Goal: Task Accomplishment & Management: Manage account settings

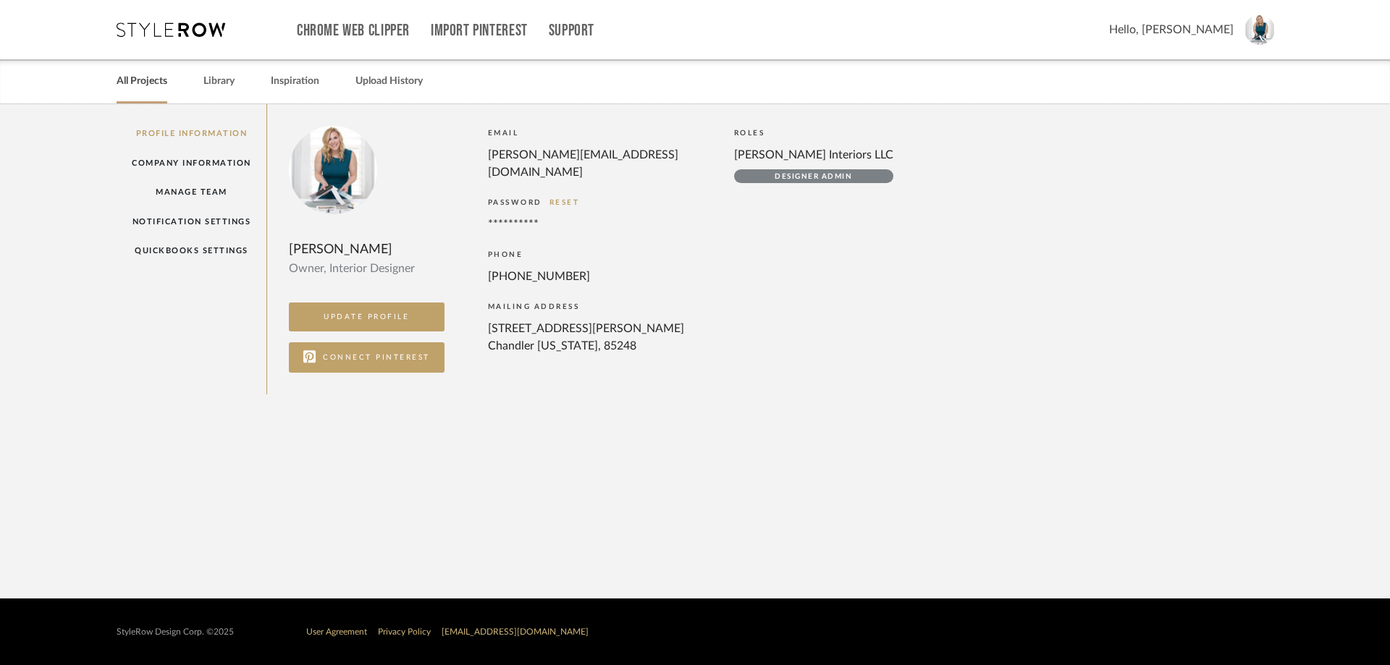
click at [146, 85] on link "All Projects" at bounding box center [142, 82] width 51 height 20
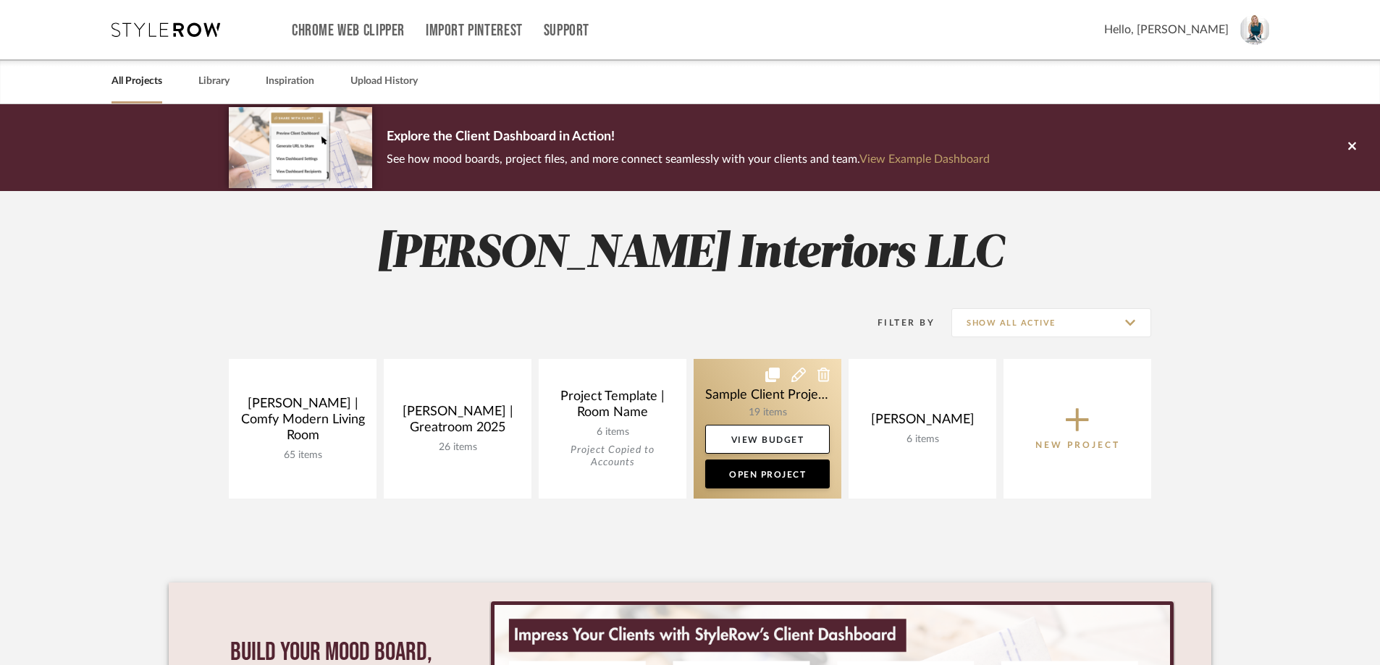
click at [790, 400] on link at bounding box center [768, 429] width 148 height 140
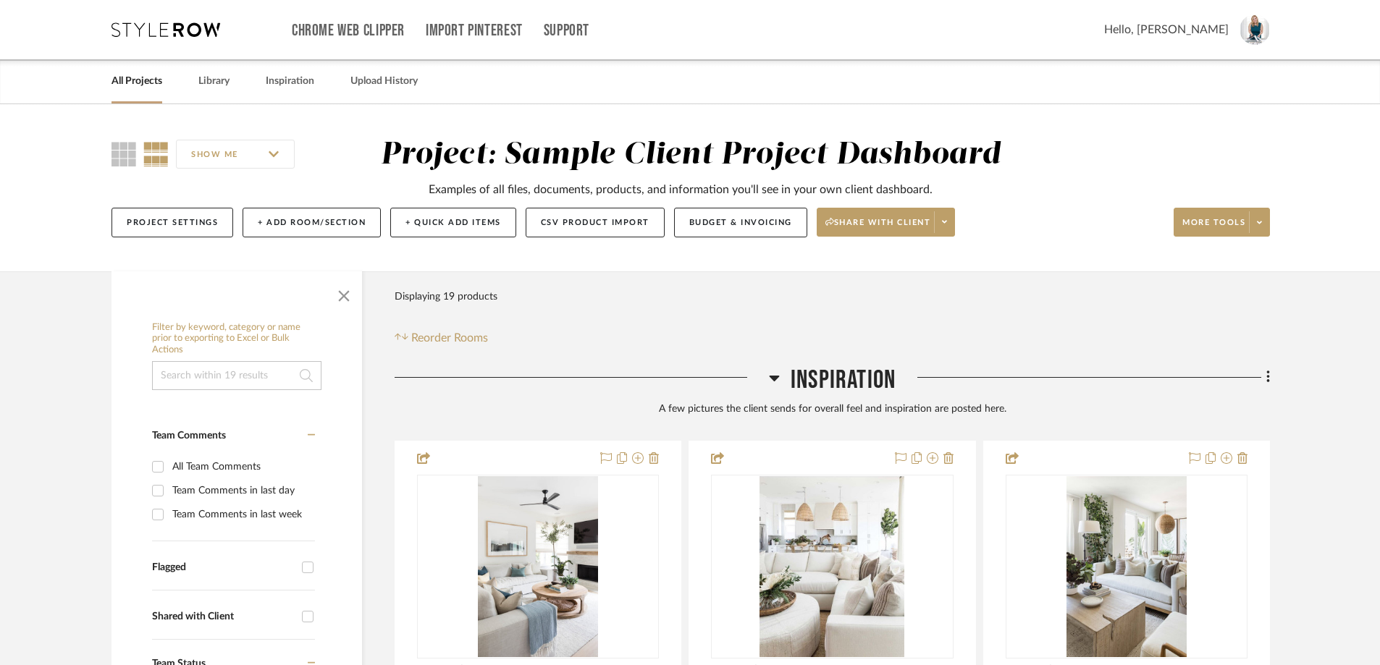
click at [282, 153] on input "SHOW ME" at bounding box center [235, 154] width 119 height 29
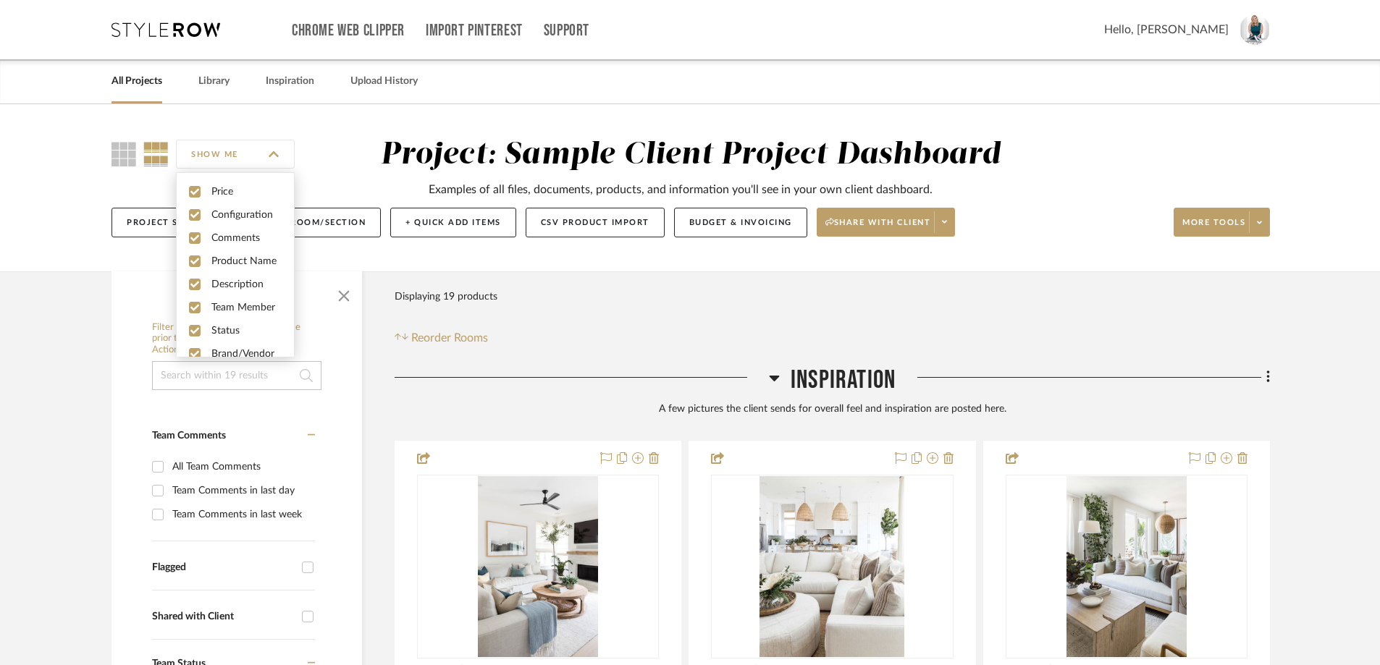
click at [1121, 140] on div "SHOW ME Project: Sample Client Project Dashboard Examples of all files, documen…" at bounding box center [690, 192] width 1200 height 110
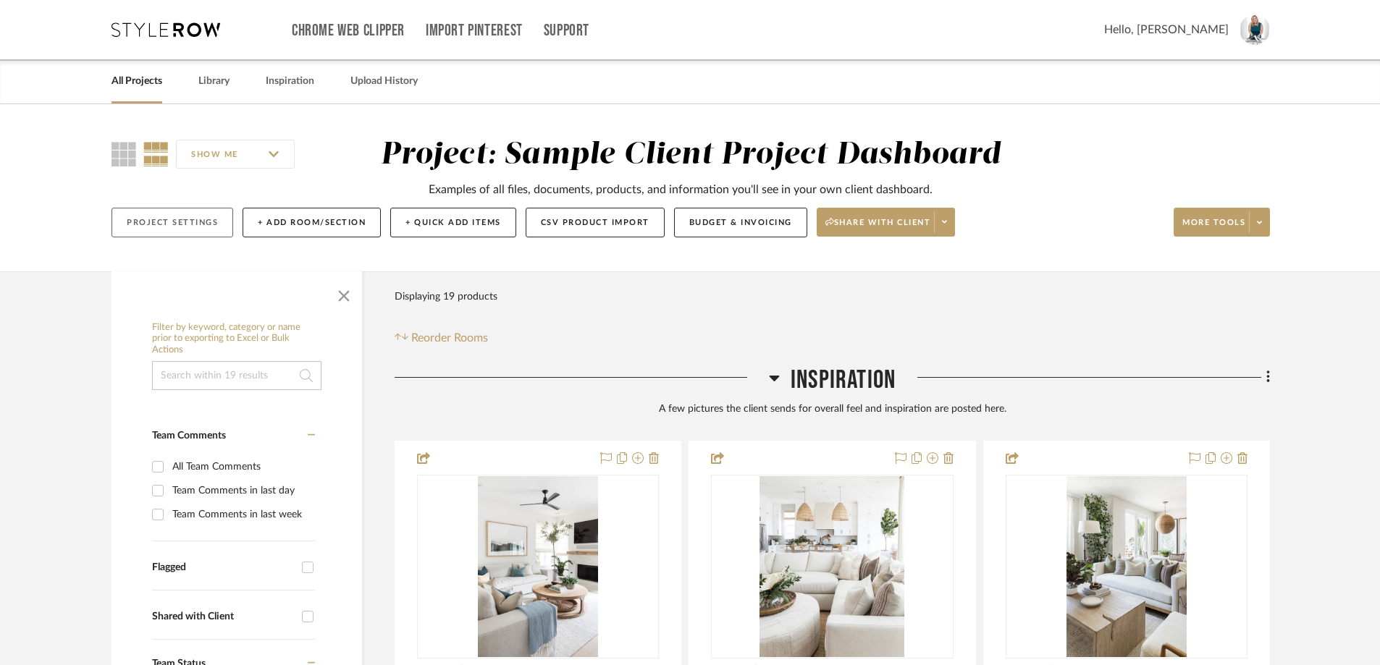
click at [177, 218] on button "Project Settings" at bounding box center [172, 223] width 122 height 30
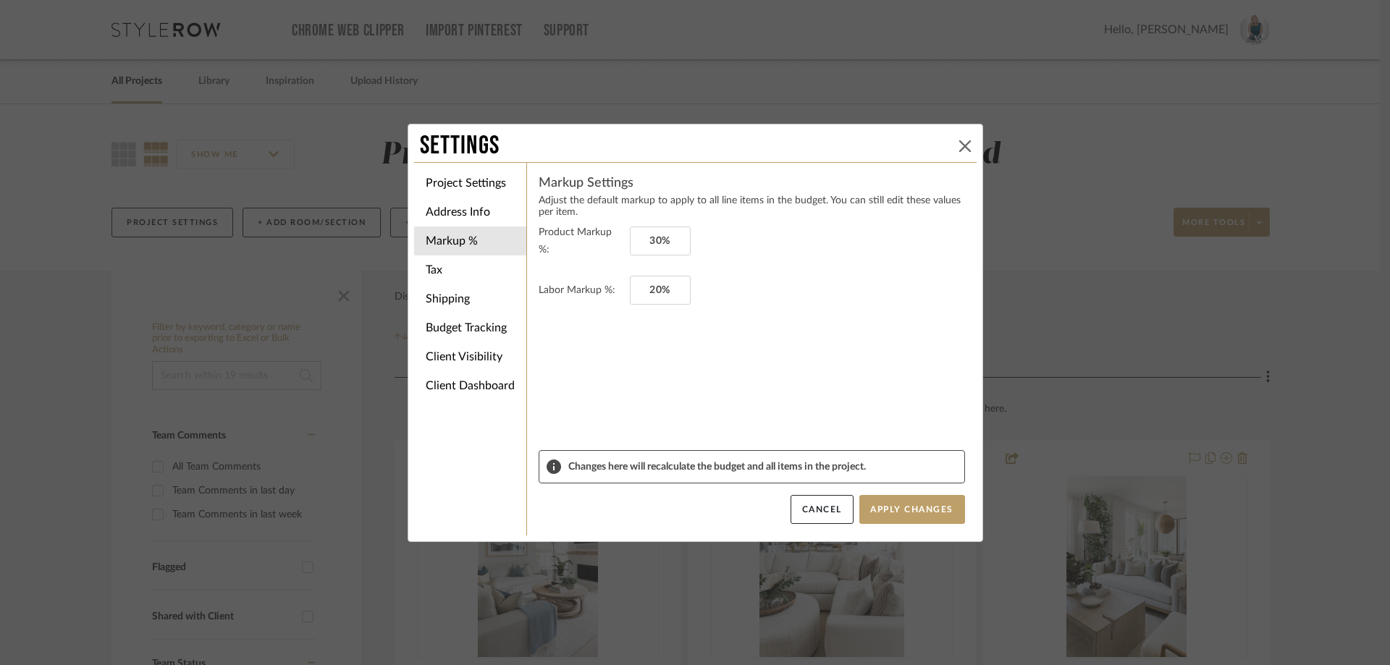
click at [959, 141] on icon at bounding box center [965, 146] width 12 height 12
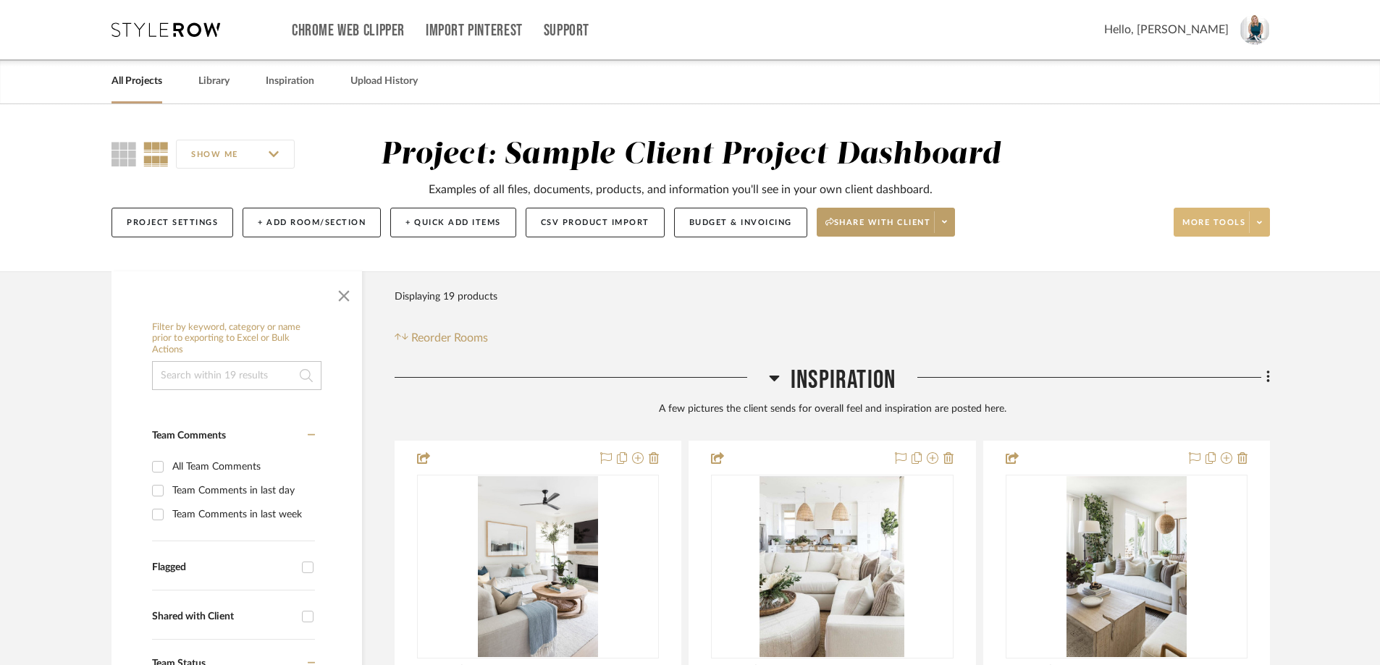
click at [1260, 226] on icon at bounding box center [1259, 223] width 5 height 8
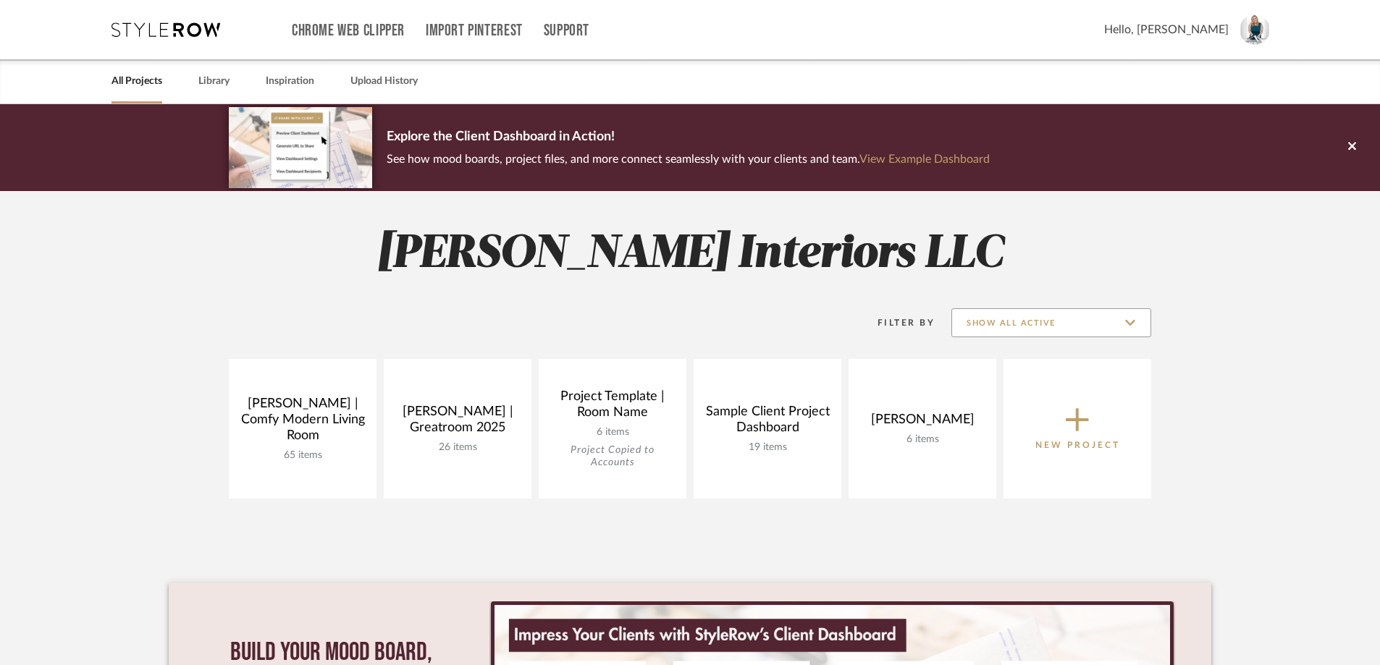
click at [1100, 324] on input "Show All Active" at bounding box center [1051, 322] width 200 height 29
click at [1066, 356] on span "Show All Active" at bounding box center [1053, 359] width 172 height 12
click at [1097, 321] on input "Show All Active" at bounding box center [1051, 322] width 200 height 29
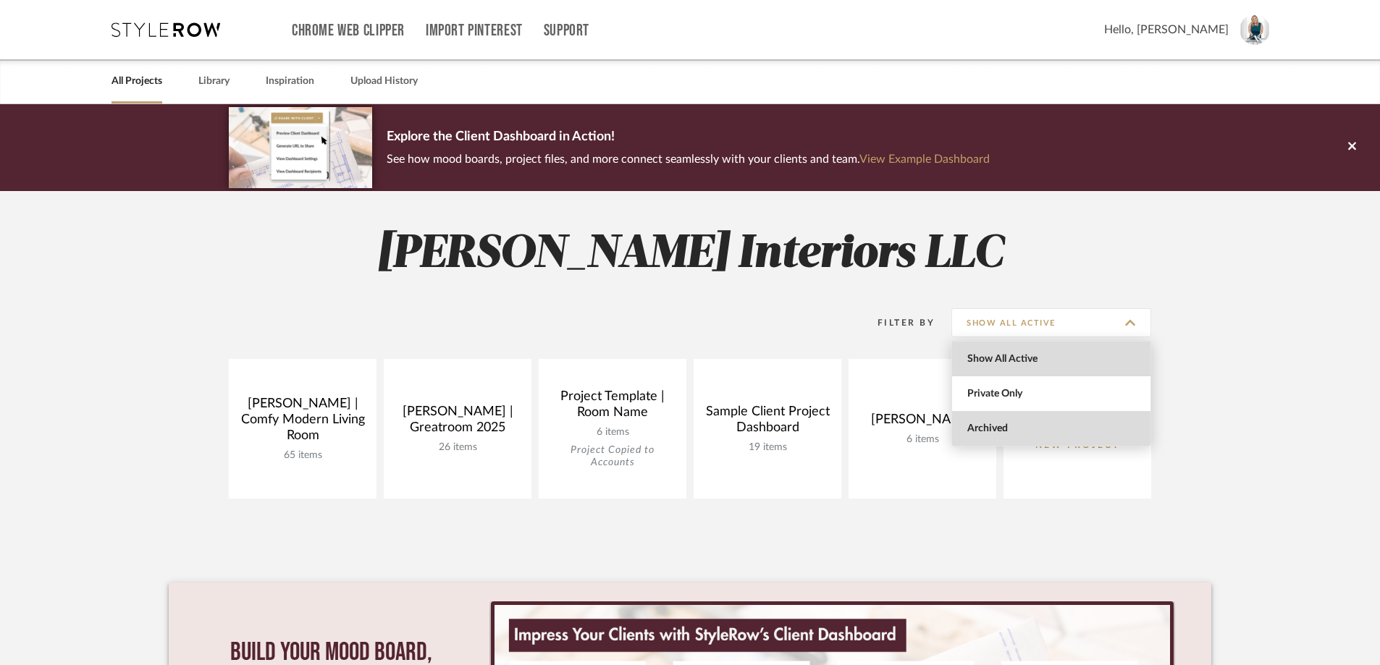
click at [1021, 426] on span "Archived" at bounding box center [1053, 429] width 172 height 12
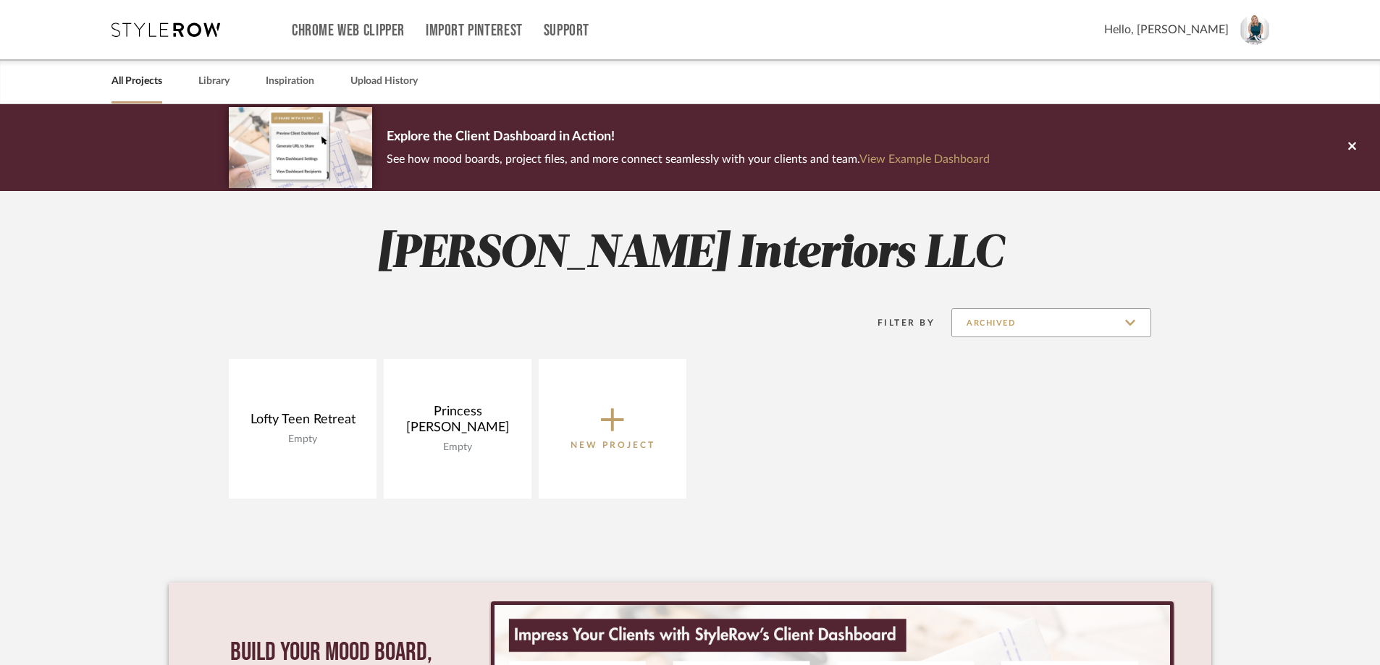
click at [995, 329] on input "Archived" at bounding box center [1051, 322] width 200 height 29
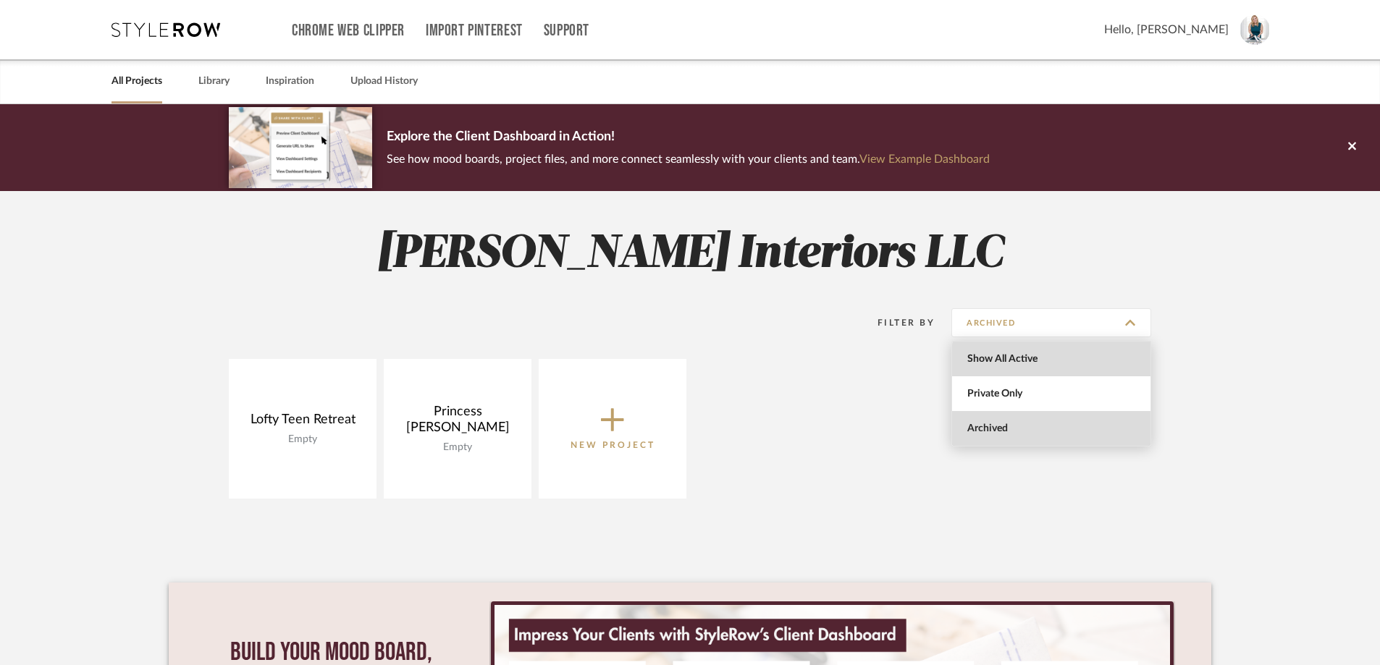
click at [1058, 361] on span "Show All Active" at bounding box center [1053, 359] width 172 height 12
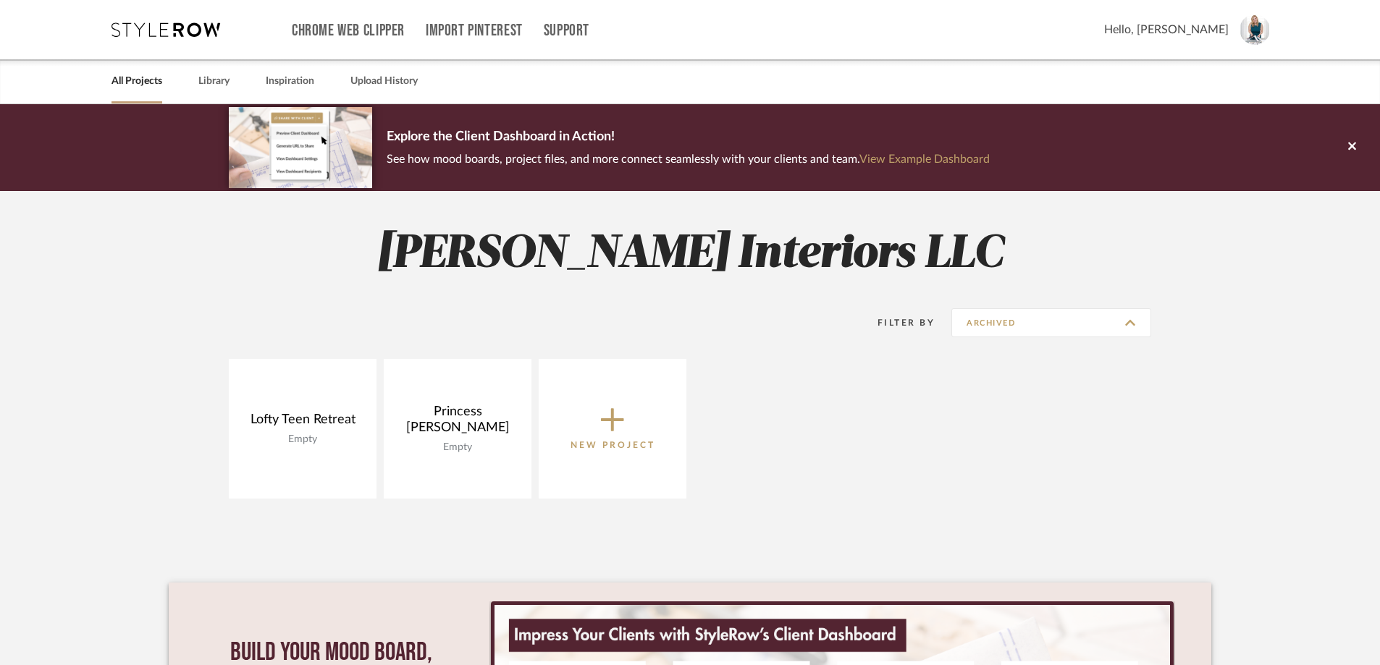
type input "Show All Active"
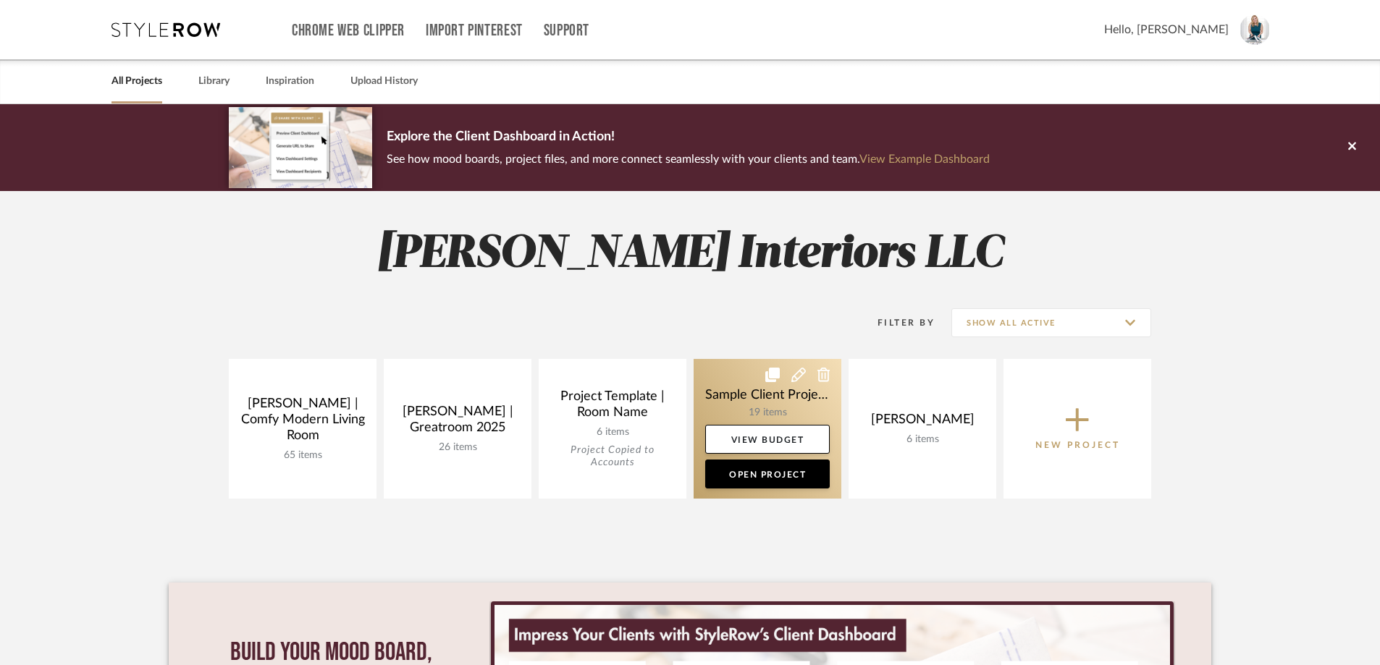
click at [793, 382] on link at bounding box center [768, 429] width 148 height 140
click at [817, 410] on link at bounding box center [768, 429] width 148 height 140
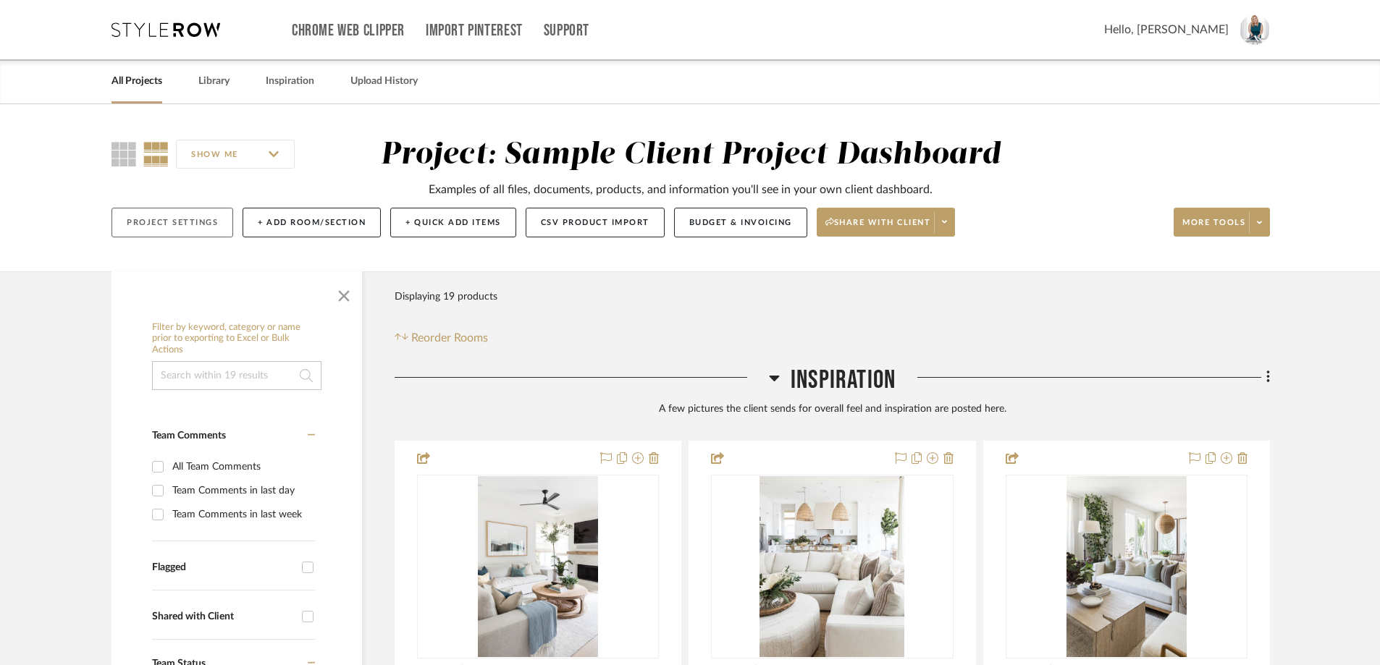
click at [154, 224] on button "Project Settings" at bounding box center [172, 223] width 122 height 30
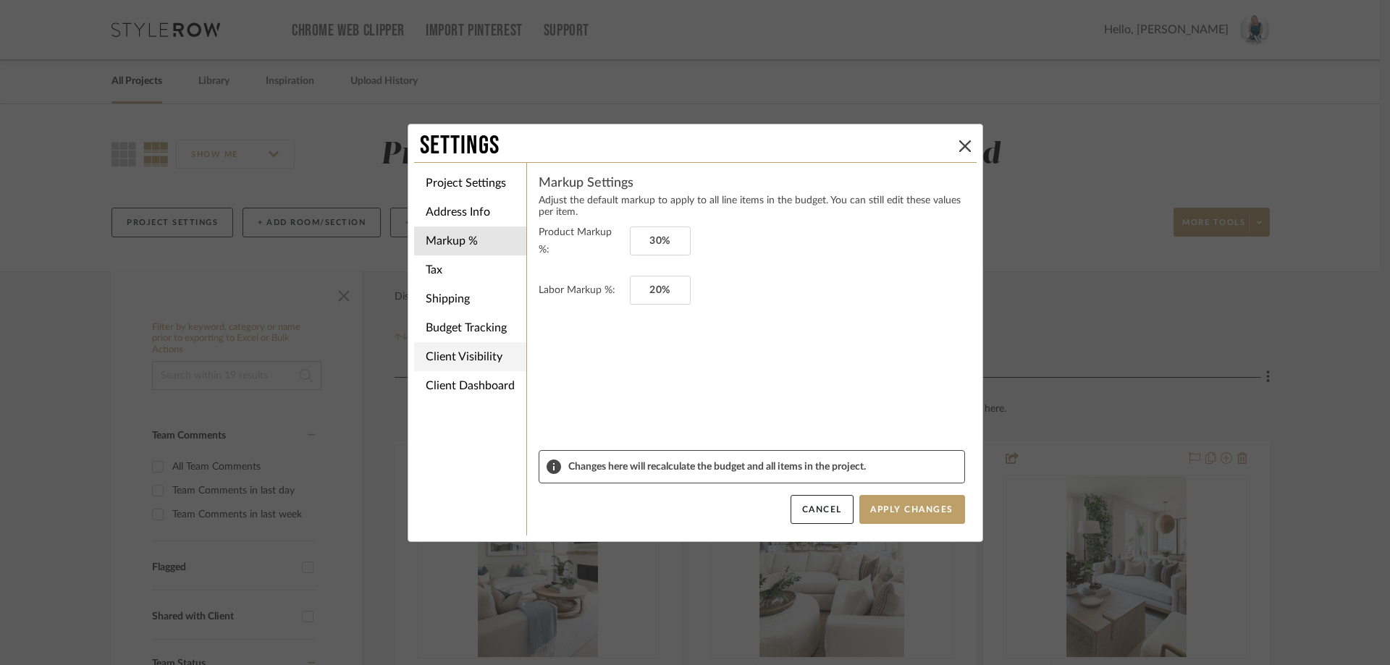
click at [473, 361] on li "Client Visibility" at bounding box center [470, 356] width 112 height 29
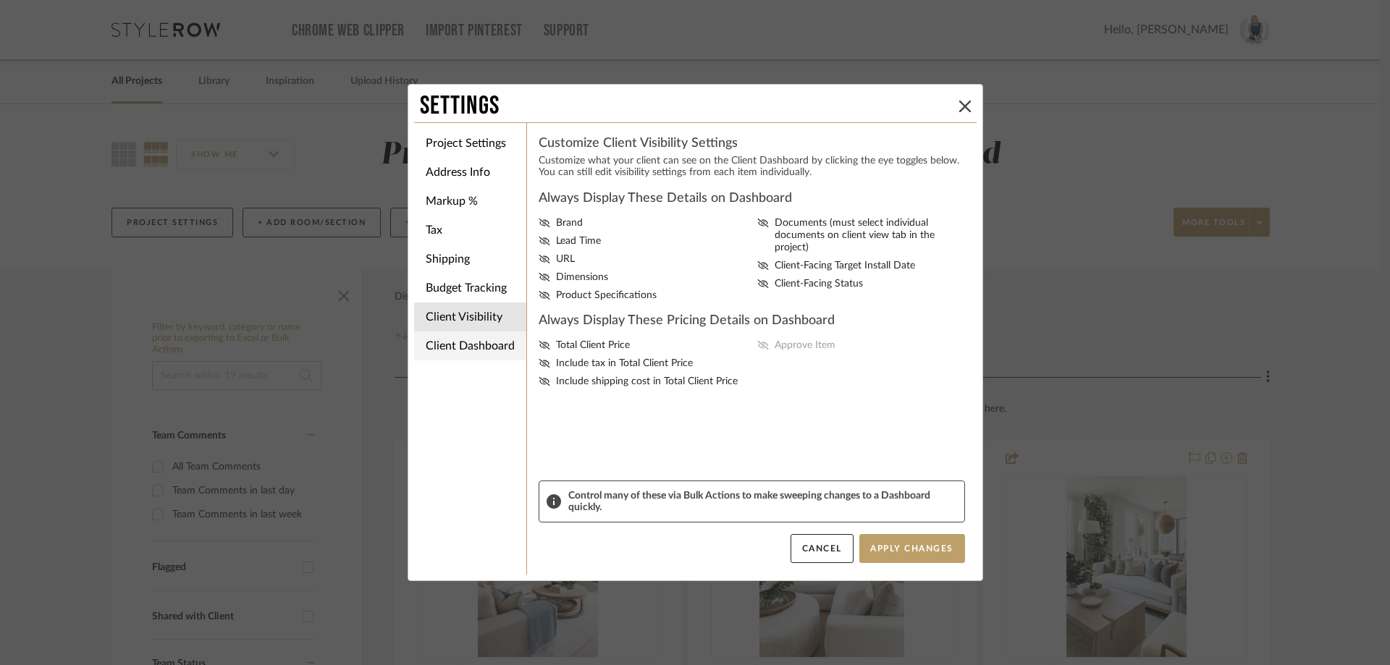
click at [460, 349] on li "Client Dashboard" at bounding box center [470, 346] width 112 height 29
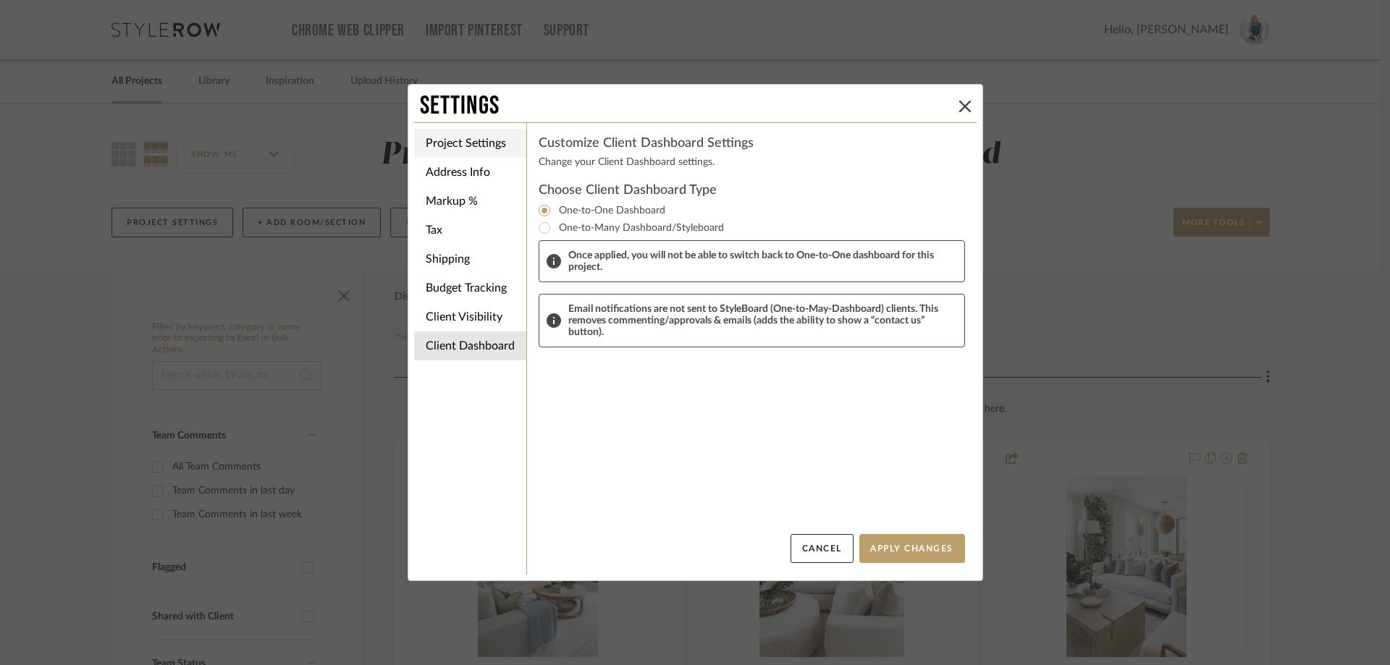
click at [457, 145] on li "Project Settings" at bounding box center [470, 143] width 112 height 29
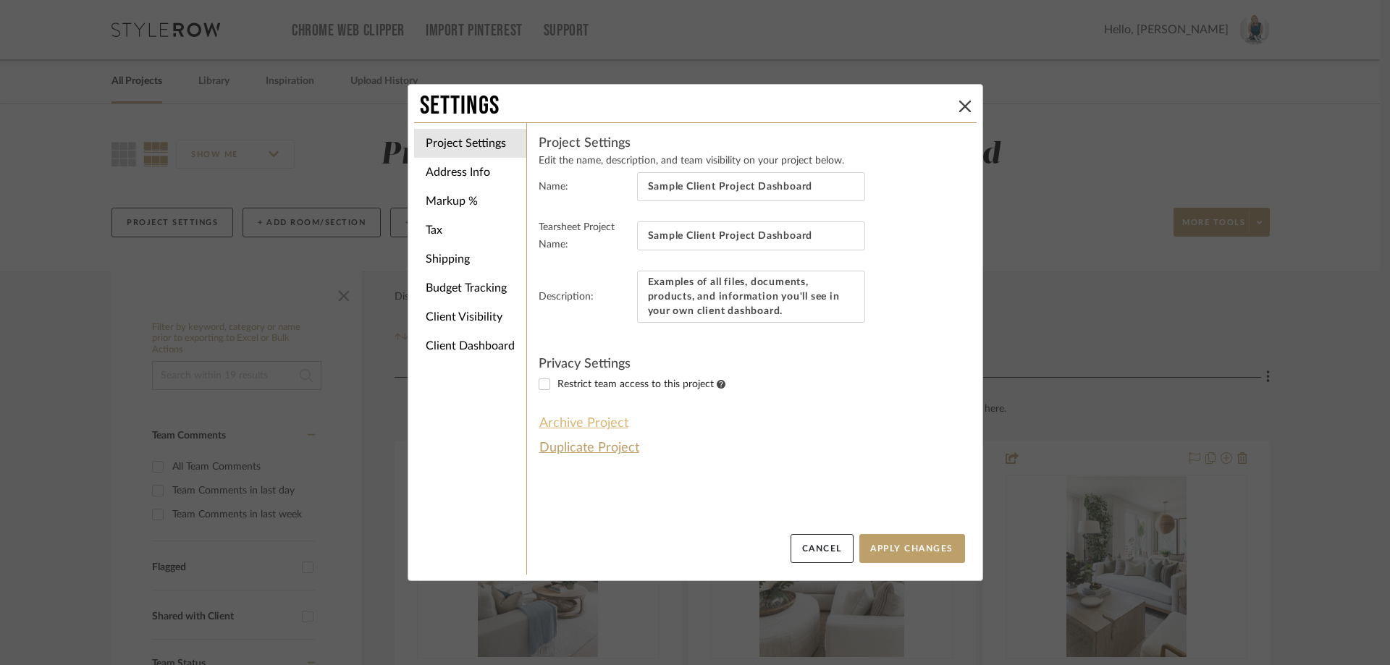
click at [591, 416] on button "Archive Project" at bounding box center [584, 423] width 90 height 25
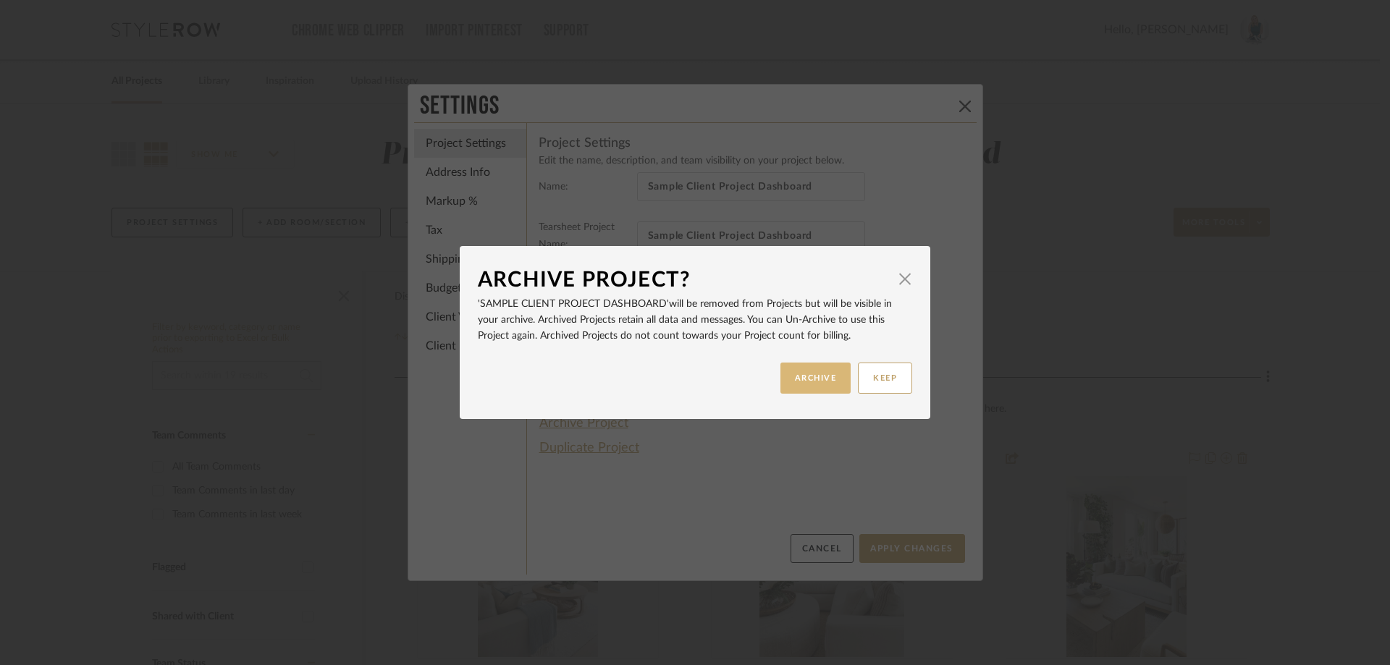
click at [795, 380] on button "ARCHIVE" at bounding box center [815, 378] width 71 height 31
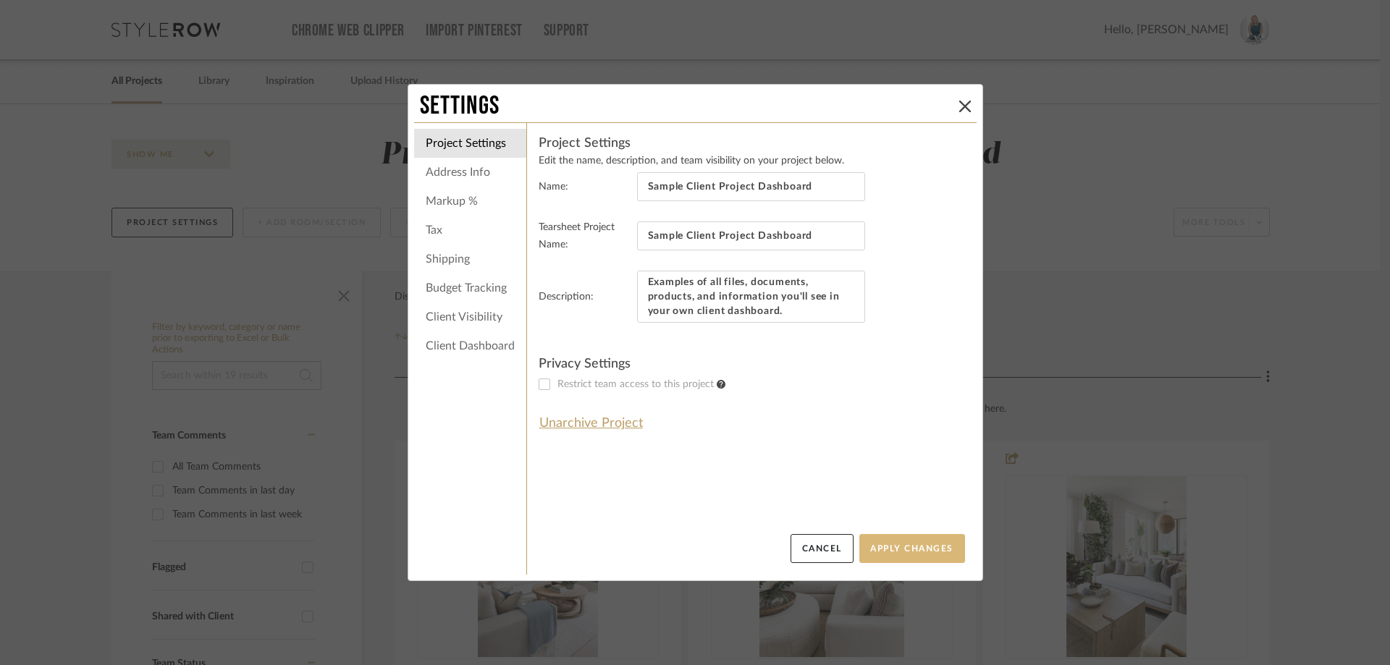
click at [930, 551] on button "Apply Changes" at bounding box center [912, 548] width 106 height 29
click at [909, 545] on button "Apply Changes" at bounding box center [912, 548] width 106 height 29
click at [897, 547] on button "Apply Changes" at bounding box center [912, 548] width 106 height 29
click at [965, 97] on div "Settings" at bounding box center [695, 106] width 562 height 32
click at [898, 544] on button "Apply Changes" at bounding box center [912, 548] width 106 height 29
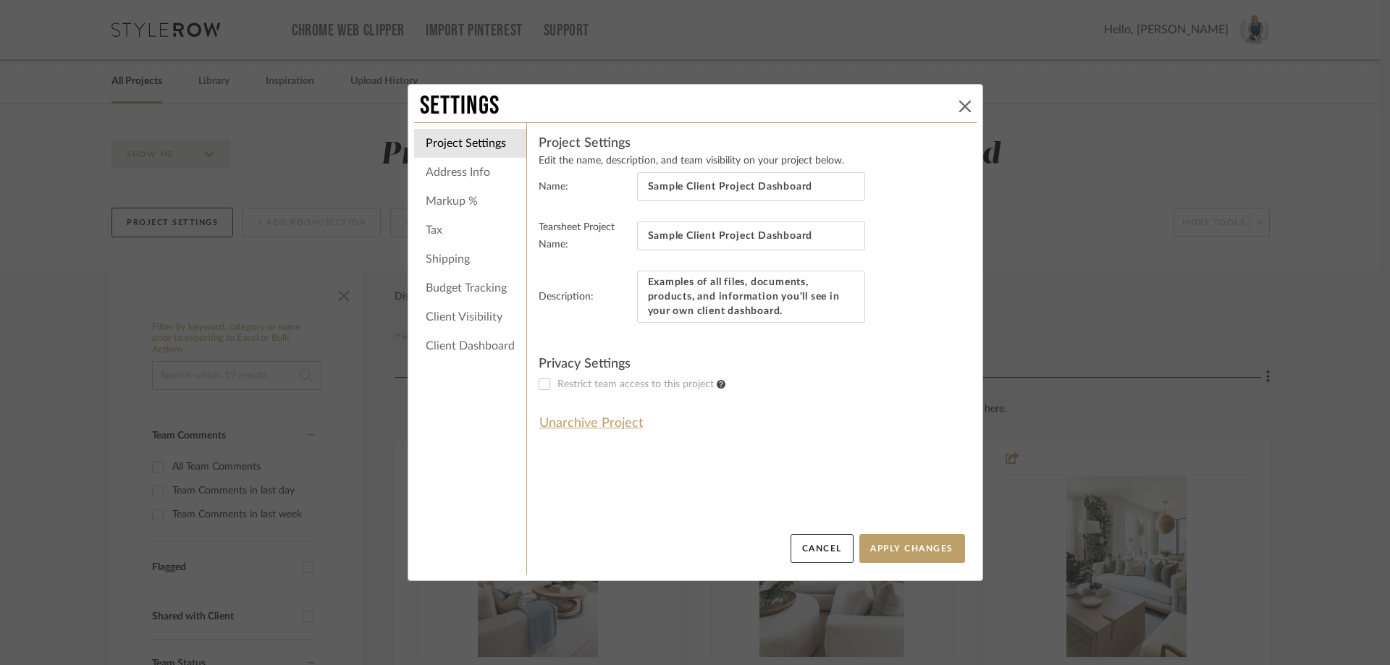
click at [960, 101] on icon at bounding box center [965, 107] width 12 height 12
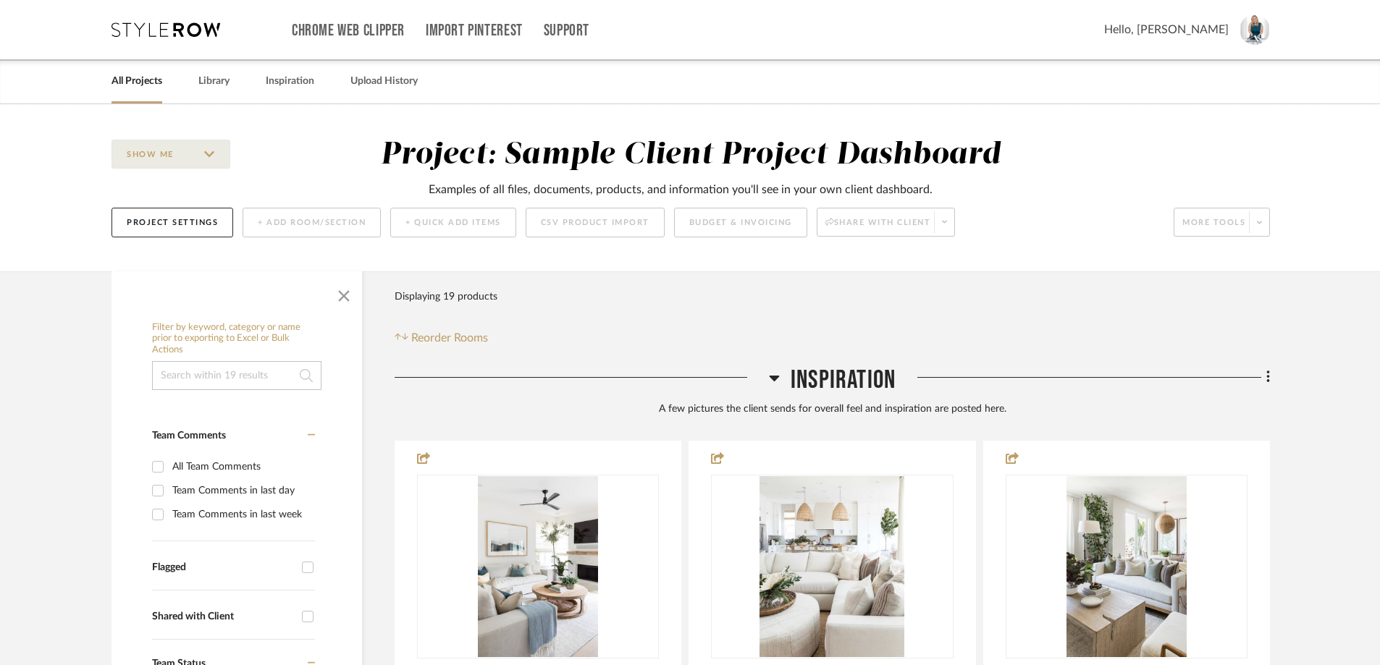
click at [146, 78] on link "All Projects" at bounding box center [136, 82] width 51 height 20
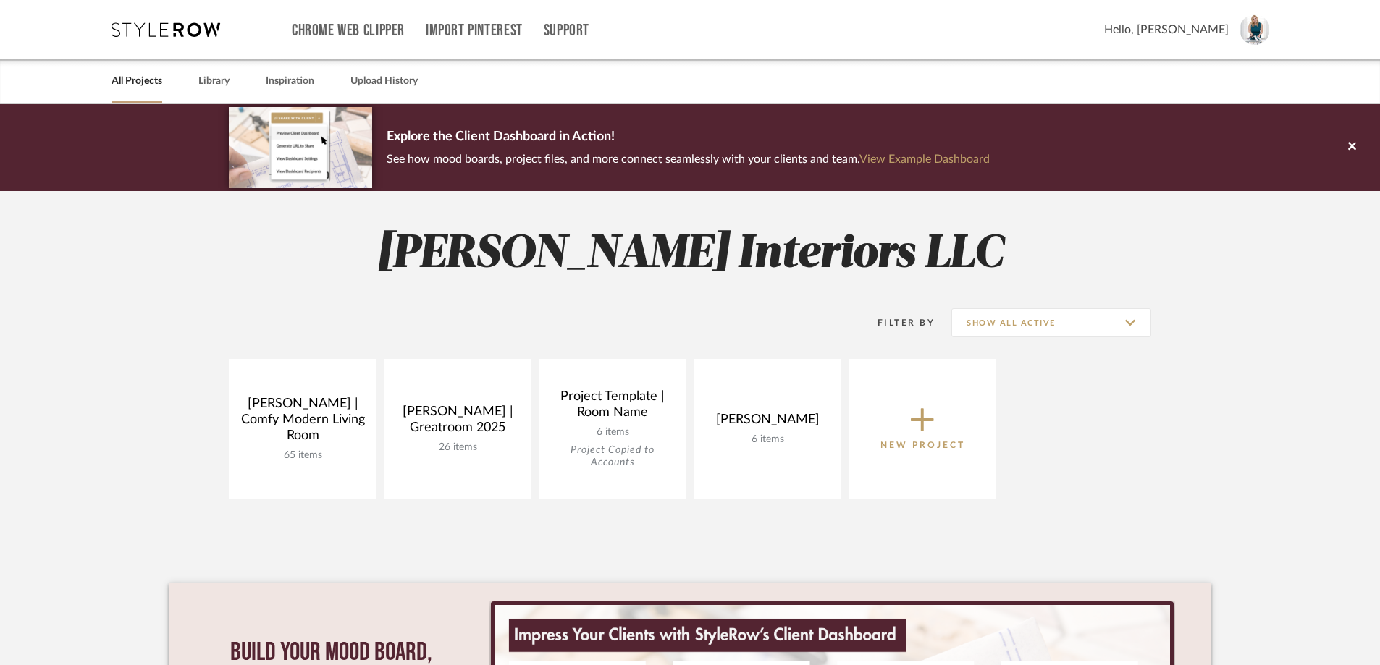
click at [909, 427] on span "New Project" at bounding box center [922, 429] width 85 height 48
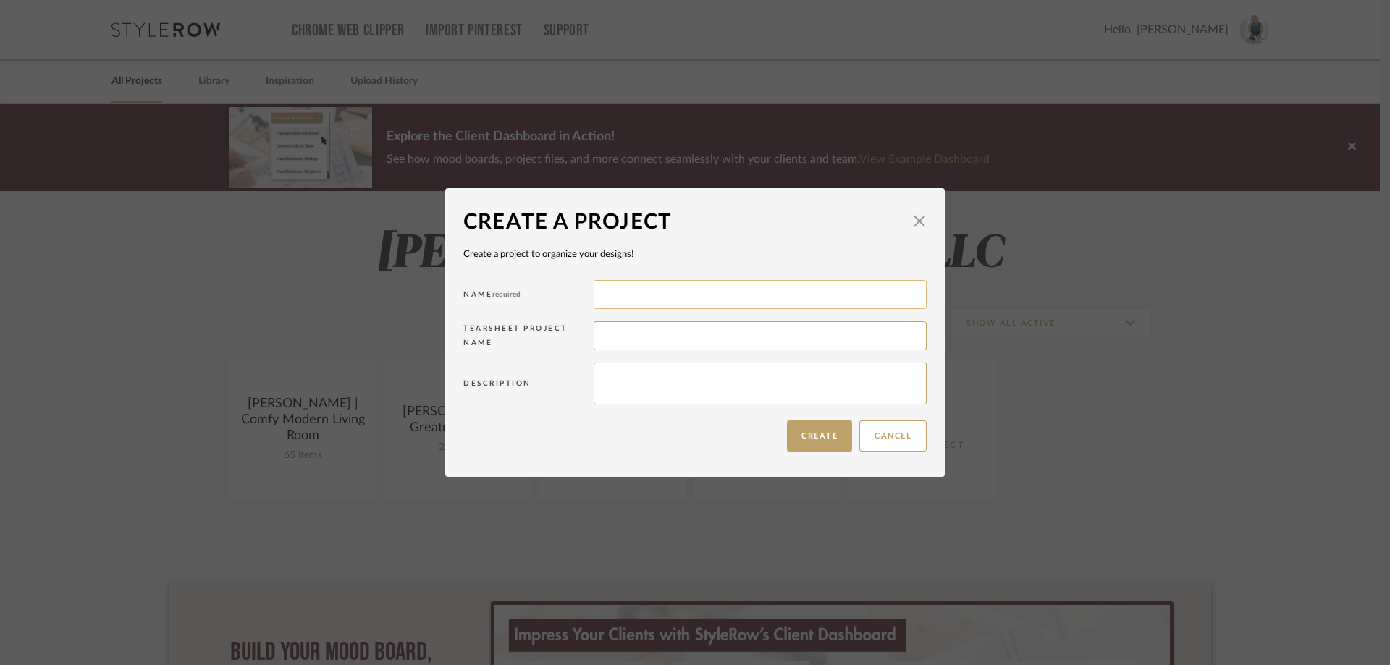
click at [646, 296] on input at bounding box center [760, 294] width 333 height 29
type input "[PERSON_NAME] Refresh"
click at [641, 396] on textarea at bounding box center [760, 384] width 333 height 42
drag, startPoint x: 853, startPoint y: 382, endPoint x: 785, endPoint y: 380, distance: 68.1
click at [785, 380] on textarea "An update so transformative you'll feel like you b" at bounding box center [760, 384] width 333 height 42
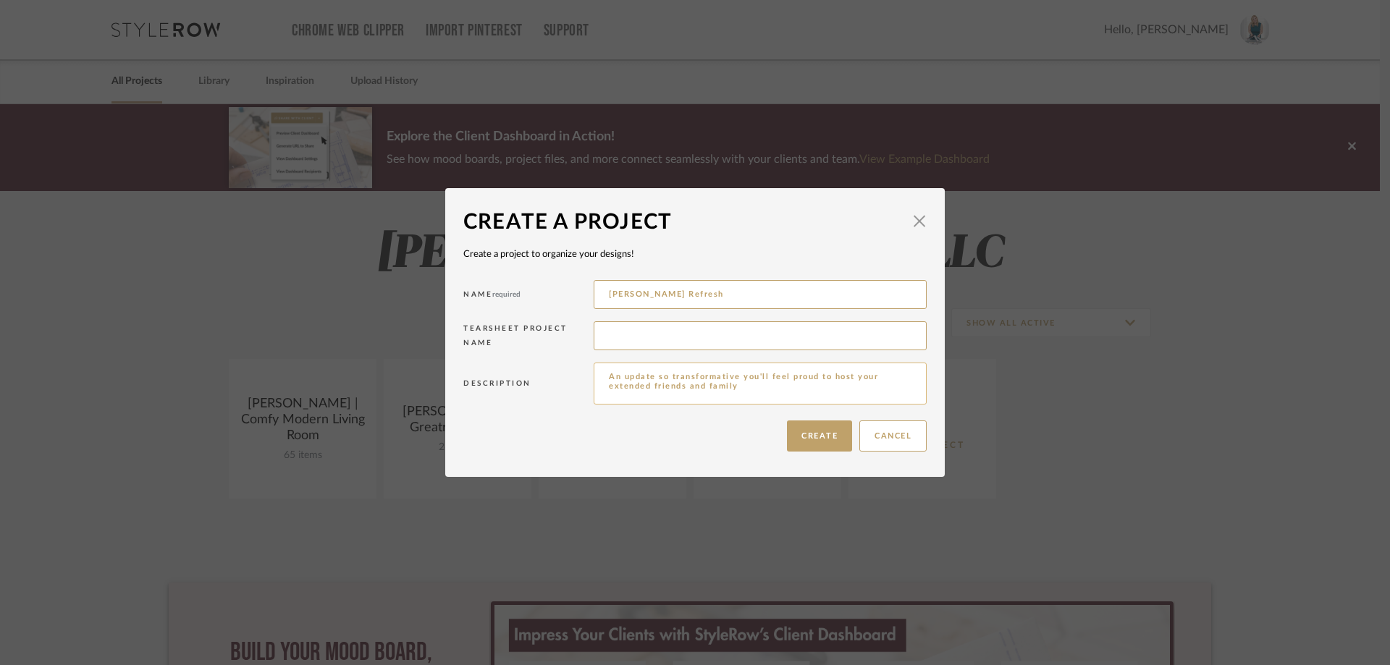
click at [741, 389] on textarea "An update so transformative you'll feel proud to host your extended friends and…" at bounding box center [760, 384] width 333 height 42
type textarea "An update so transformative you'll feel proud to host your extended friends and…"
click at [816, 431] on button "Create" at bounding box center [819, 436] width 65 height 31
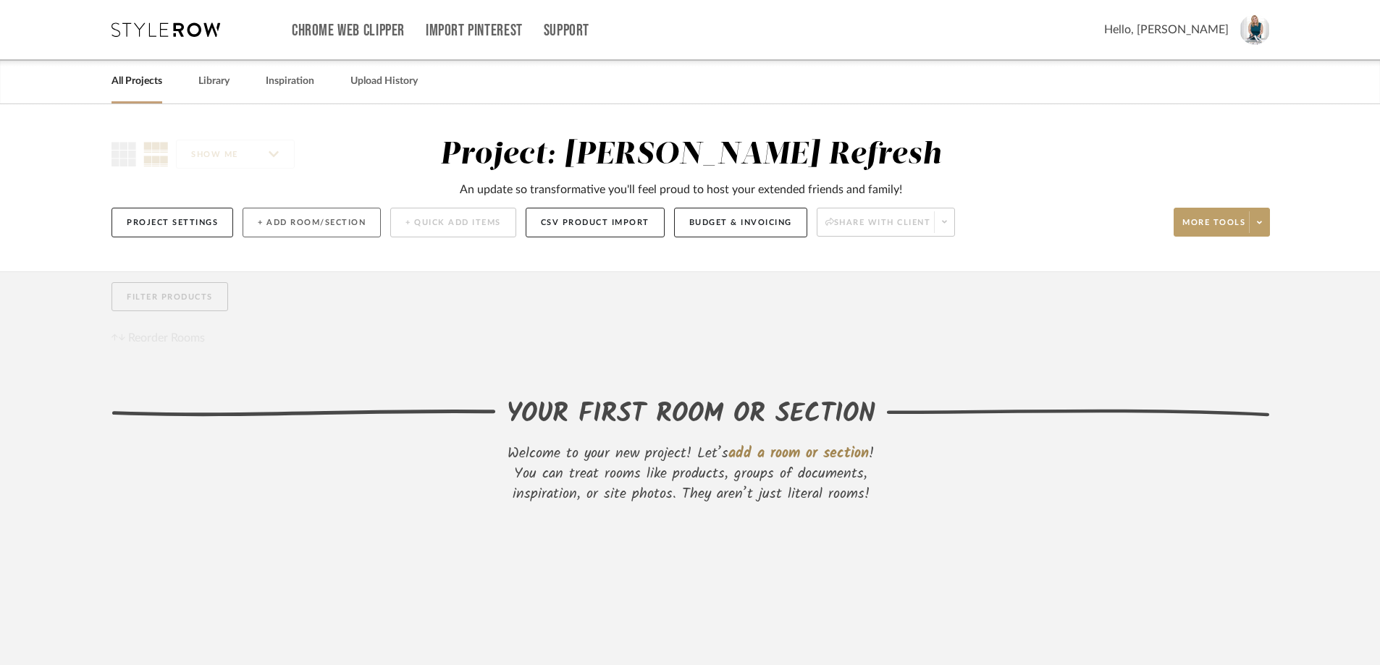
click at [293, 221] on button "+ Add Room/Section" at bounding box center [312, 223] width 138 height 30
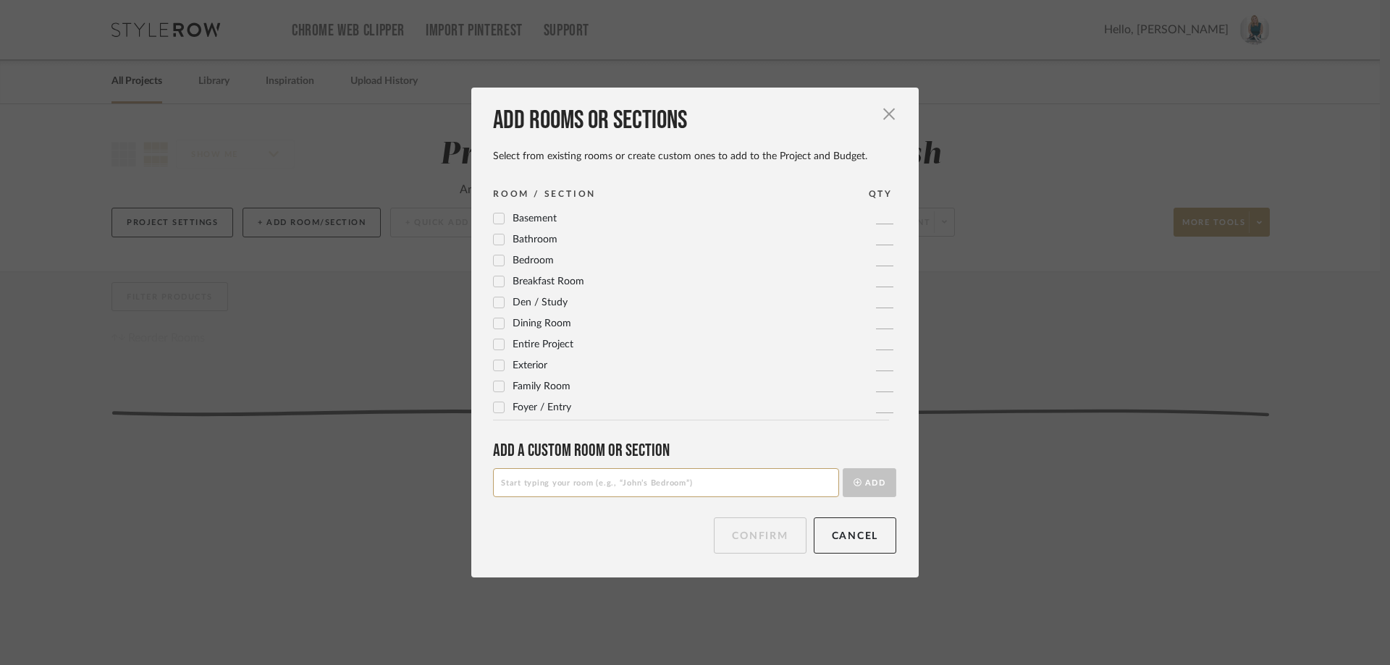
click at [494, 239] on icon at bounding box center [499, 240] width 10 height 10
click at [495, 258] on icon at bounding box center [499, 261] width 10 height 10
click at [494, 319] on icon at bounding box center [499, 324] width 10 height 10
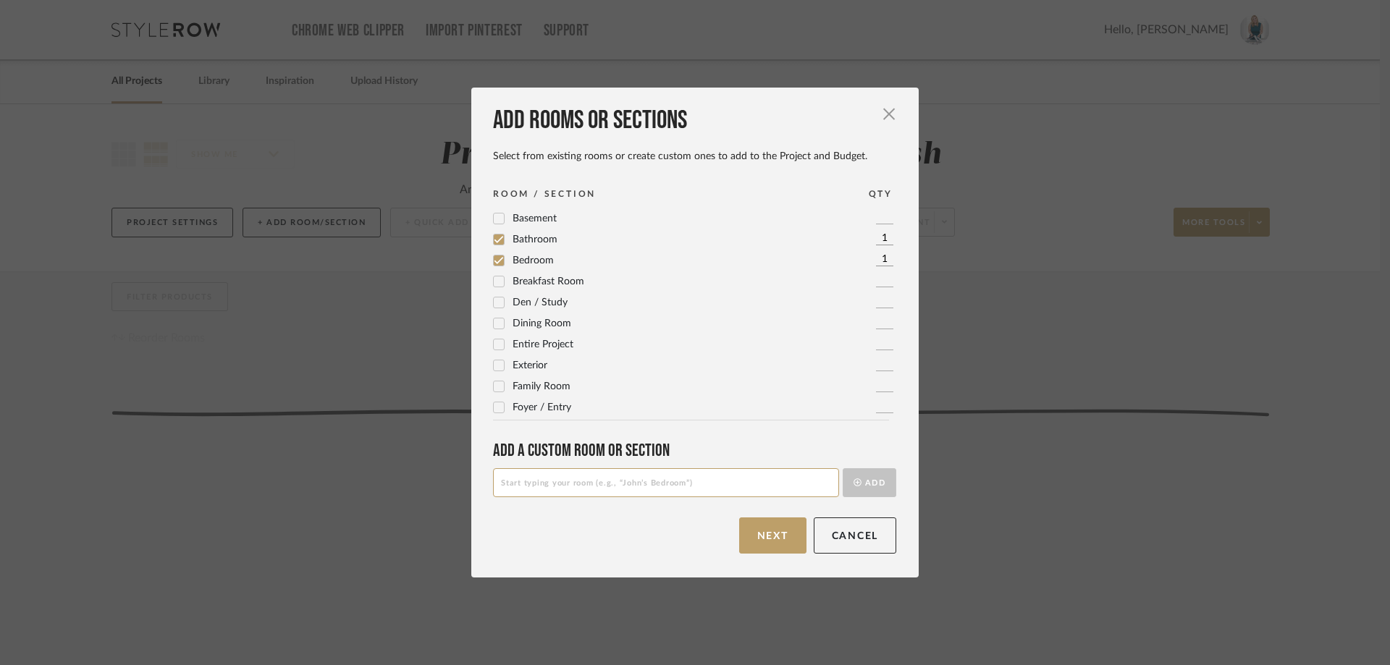
click at [494, 312] on icon at bounding box center [499, 314] width 10 height 10
click at [495, 376] on icon at bounding box center [499, 377] width 10 height 10
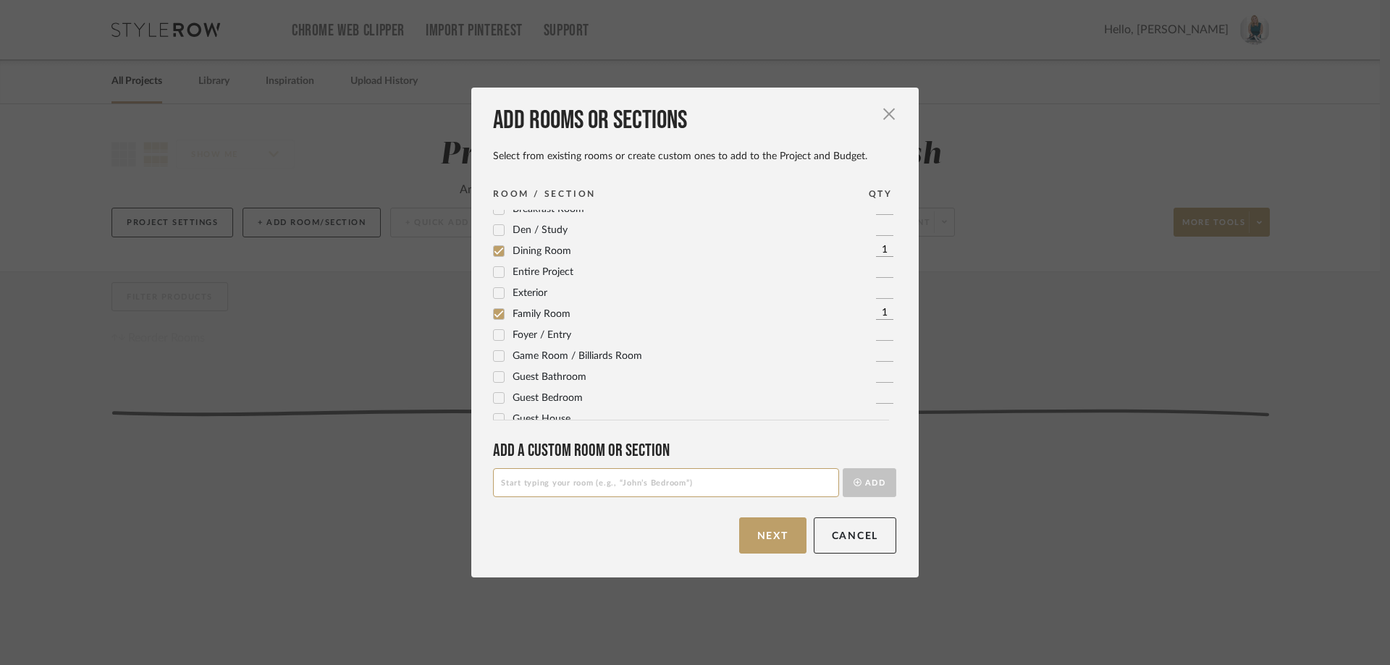
click at [495, 330] on icon at bounding box center [499, 326] width 10 height 10
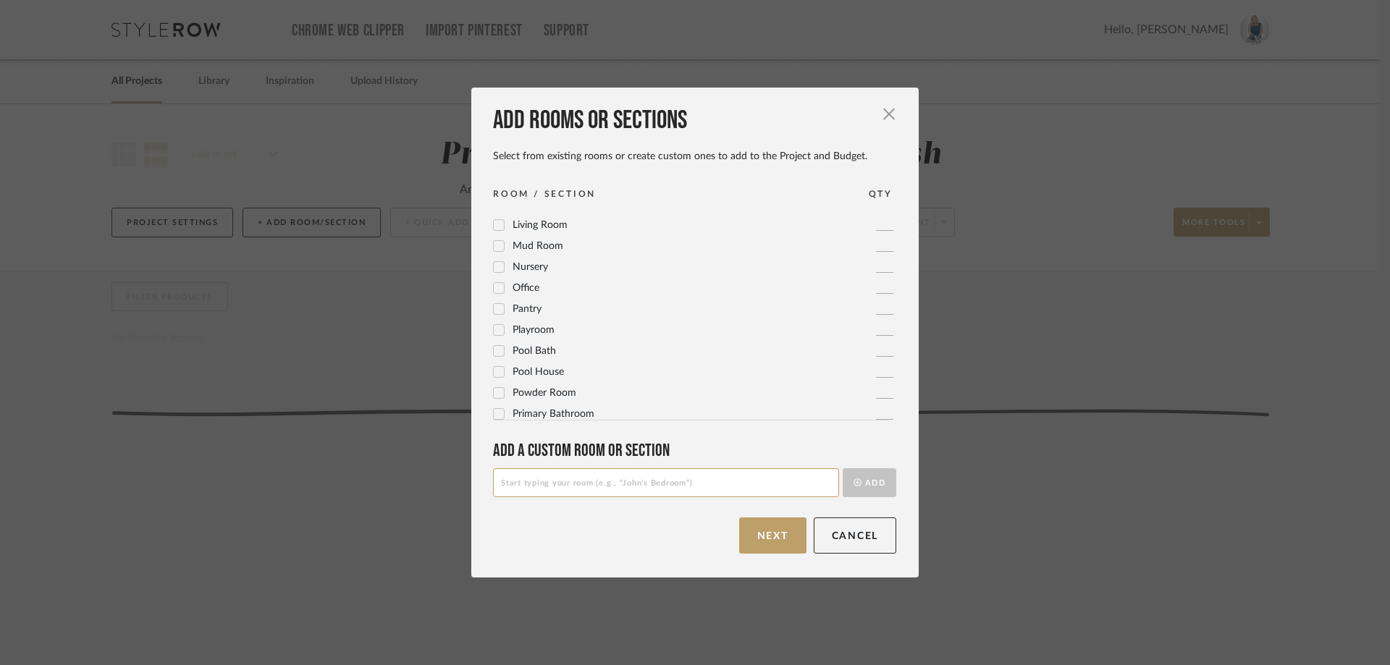
click at [495, 291] on icon at bounding box center [499, 288] width 10 height 10
click at [494, 366] on icon at bounding box center [498, 365] width 9 height 7
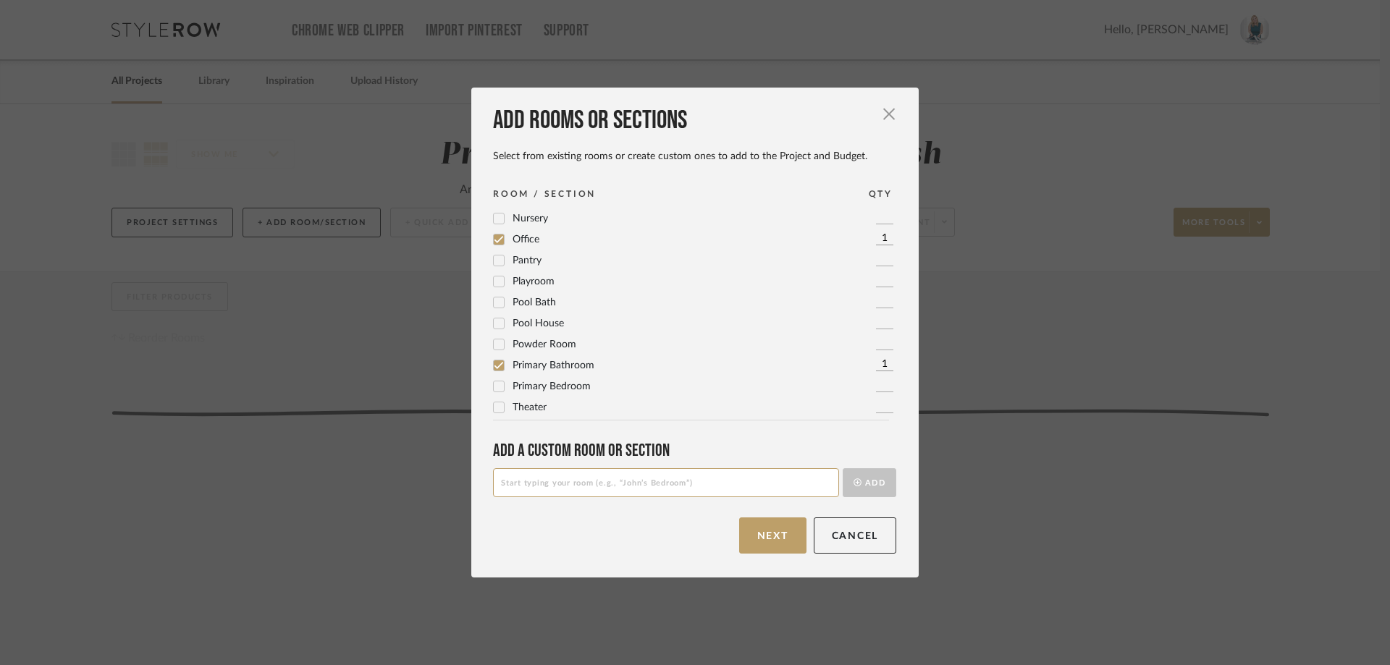
click at [494, 386] on icon at bounding box center [499, 387] width 10 height 10
click at [494, 239] on icon at bounding box center [499, 240] width 10 height 10
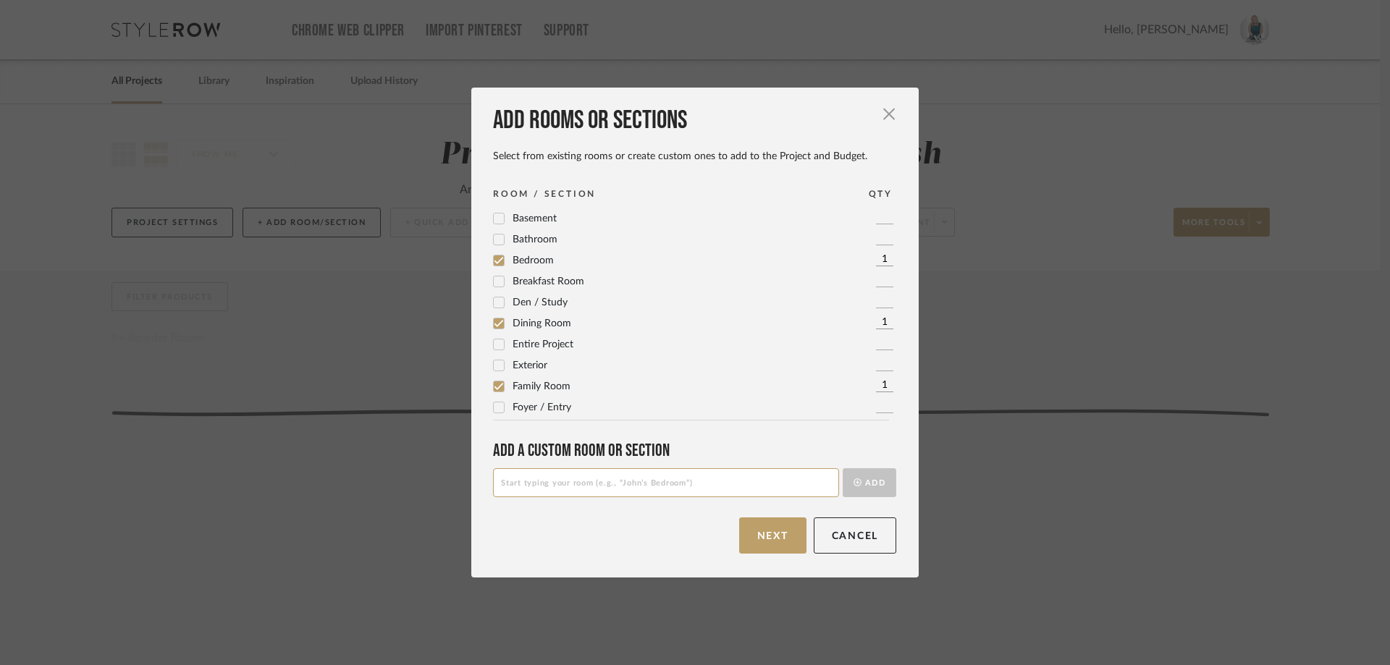
click at [494, 341] on icon at bounding box center [499, 345] width 10 height 10
click at [499, 329] on div at bounding box center [499, 331] width 12 height 12
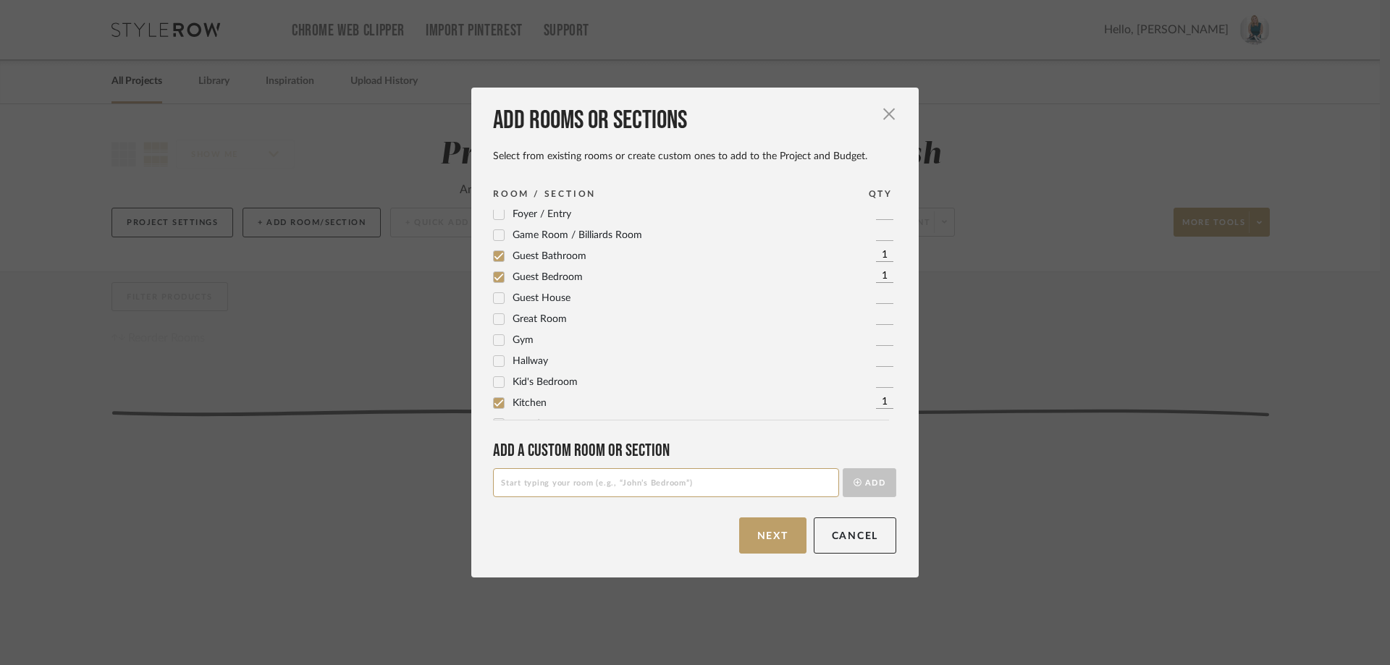
scroll to position [121, 0]
click at [495, 264] on icon at bounding box center [499, 266] width 10 height 10
click at [494, 390] on icon at bounding box center [499, 392] width 10 height 10
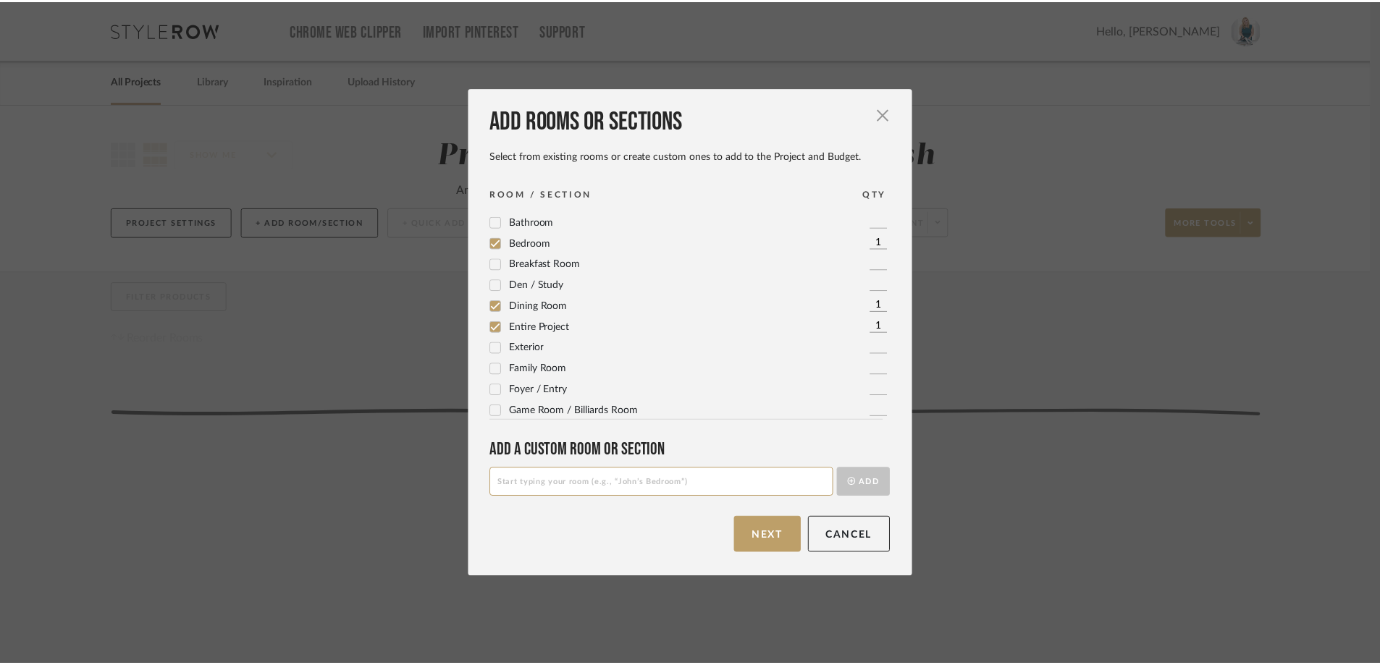
scroll to position [0, 0]
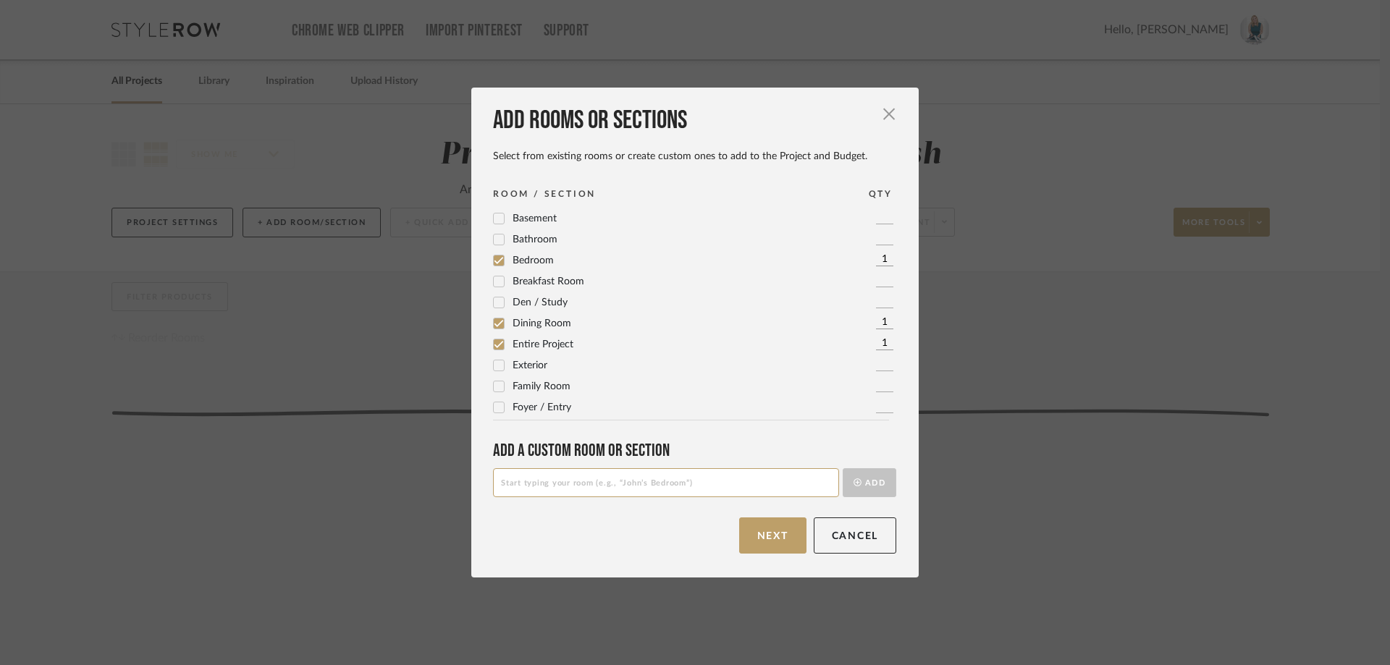
click at [494, 264] on icon at bounding box center [499, 261] width 10 height 10
click at [772, 537] on button "Next" at bounding box center [772, 536] width 67 height 36
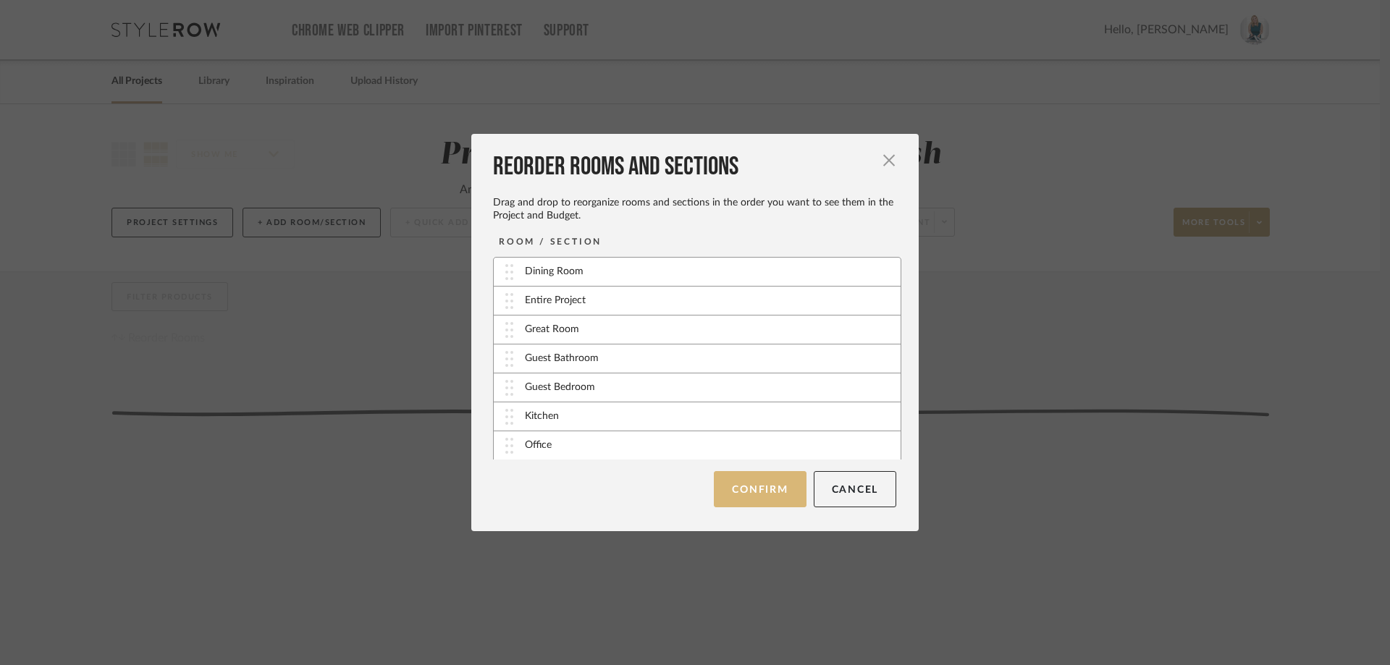
click at [749, 485] on button "Confirm" at bounding box center [760, 489] width 92 height 36
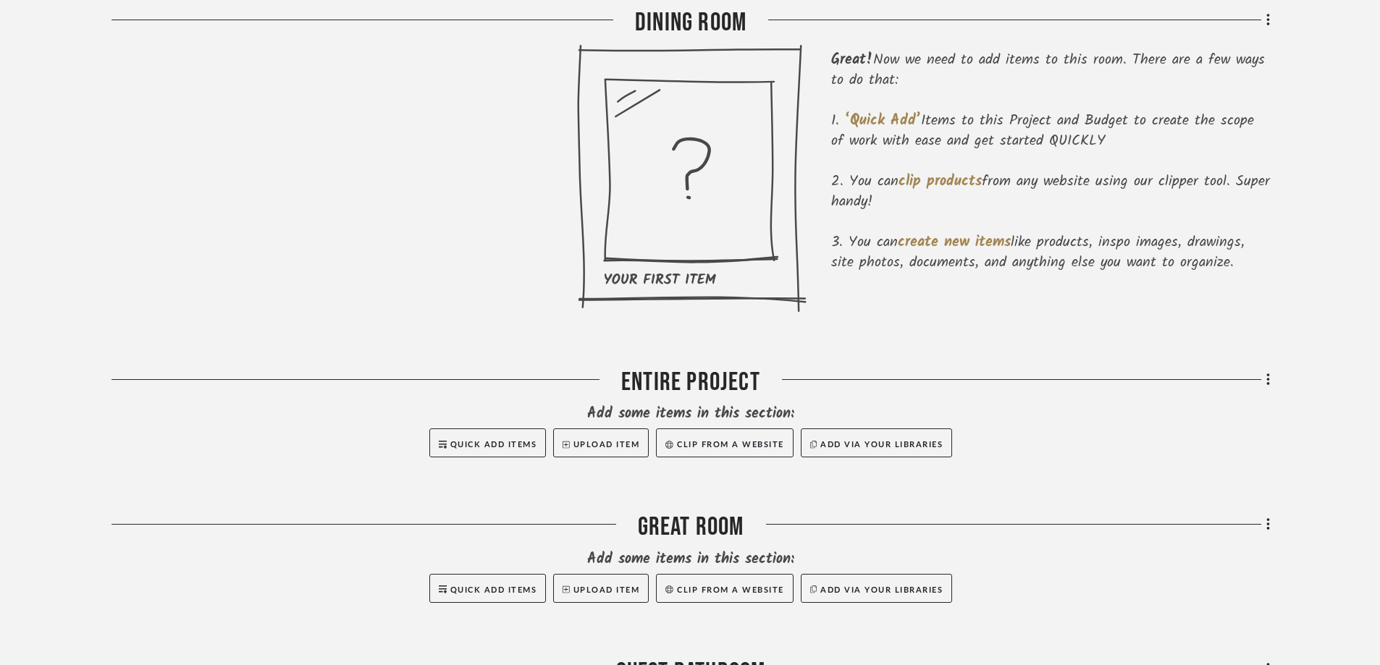
scroll to position [507, 0]
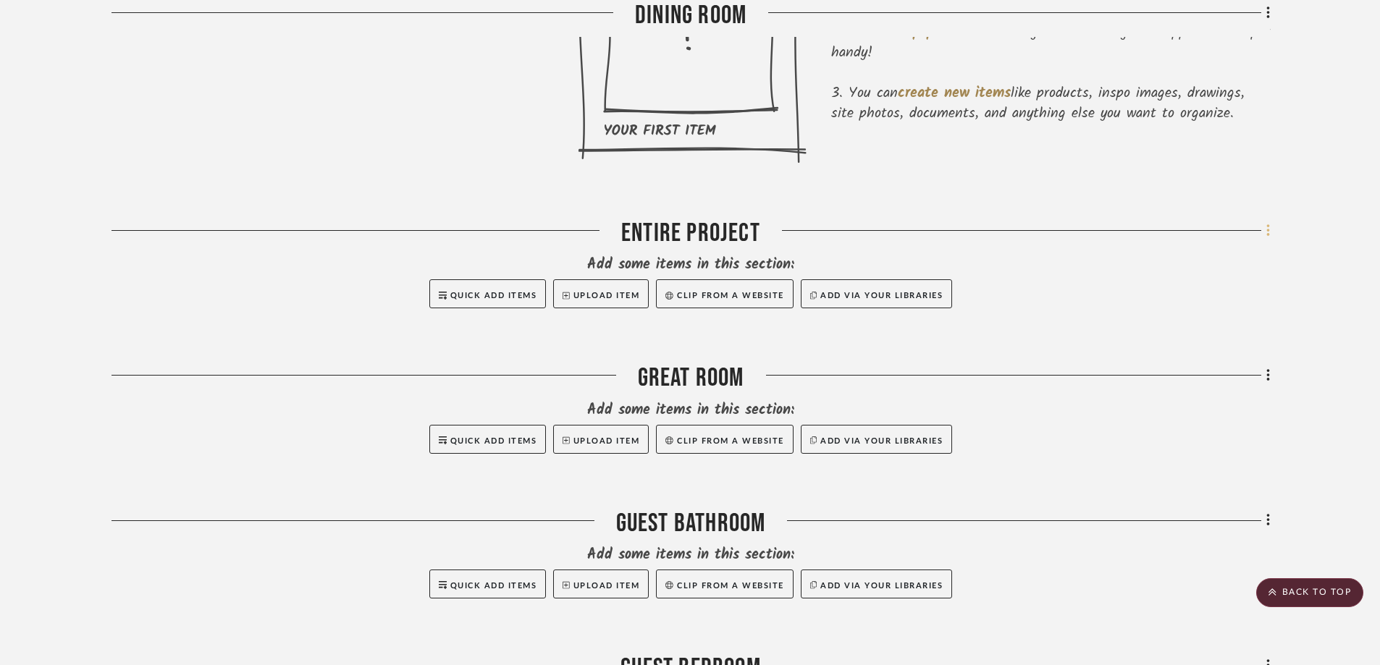
click at [1266, 232] on icon at bounding box center [1268, 231] width 4 height 16
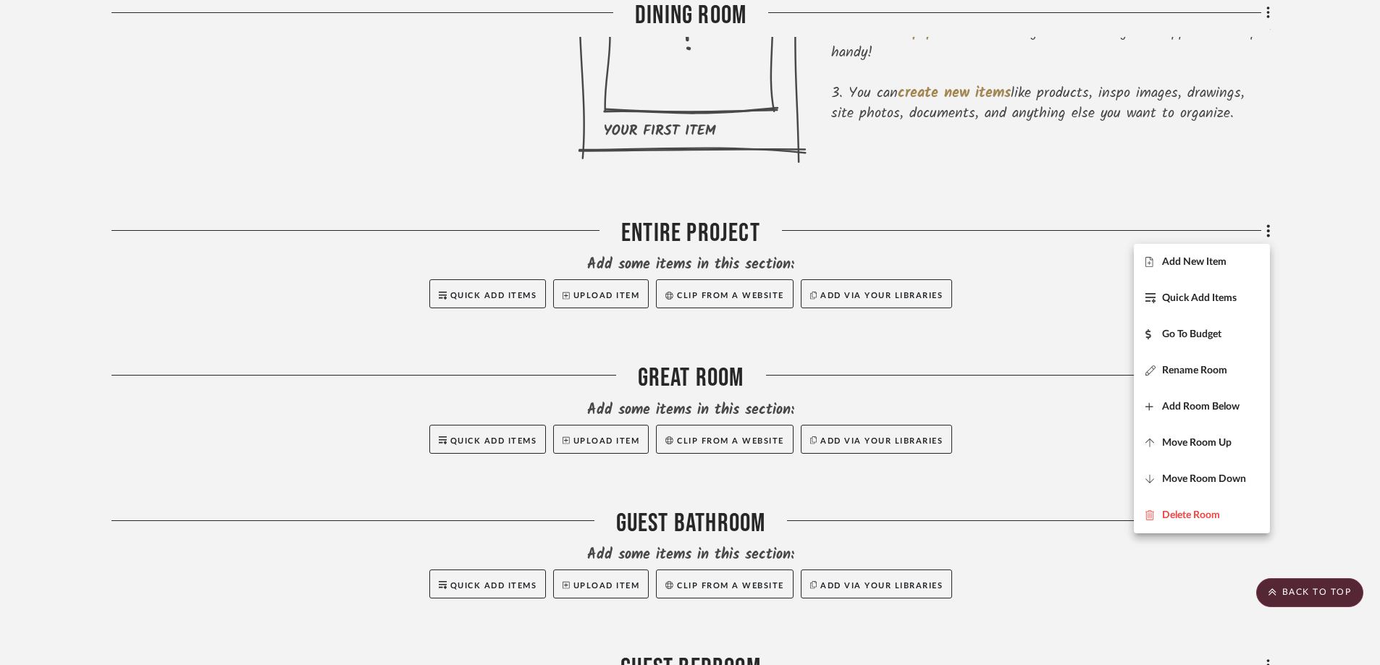
click at [1000, 301] on div at bounding box center [690, 332] width 1380 height 665
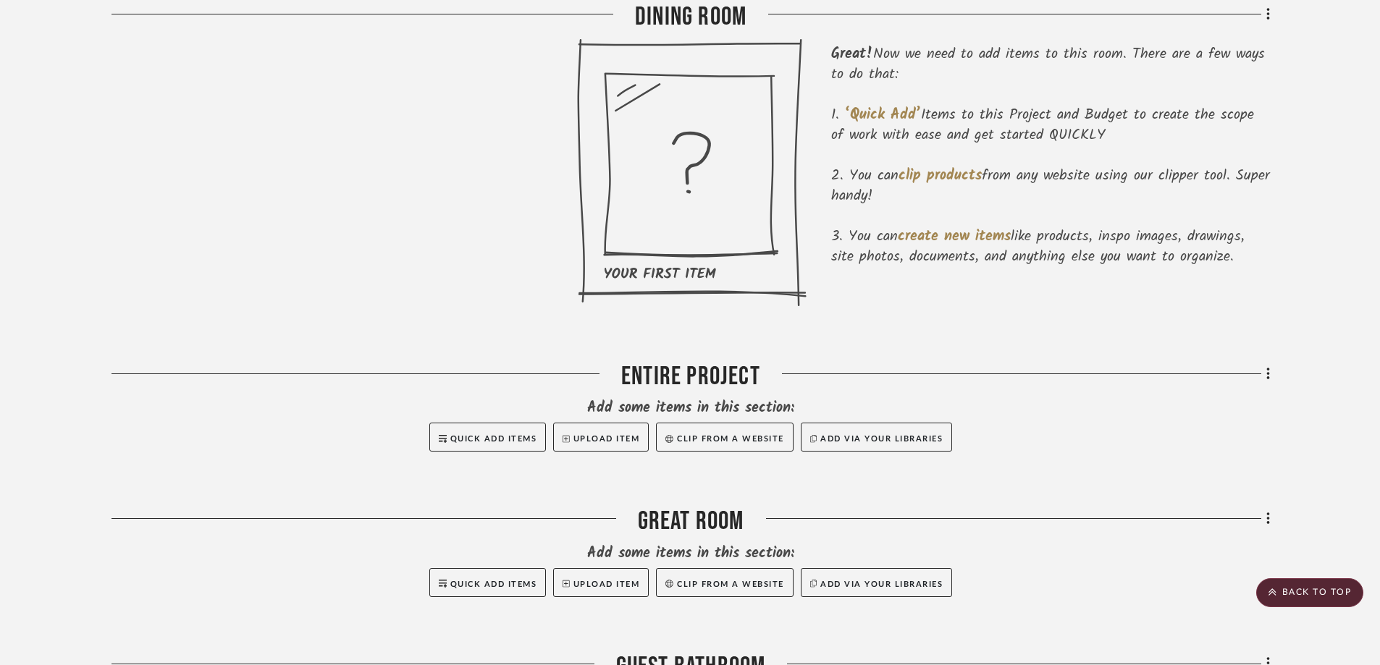
scroll to position [362, 0]
click at [117, 381] on div at bounding box center [366, 381] width 510 height 37
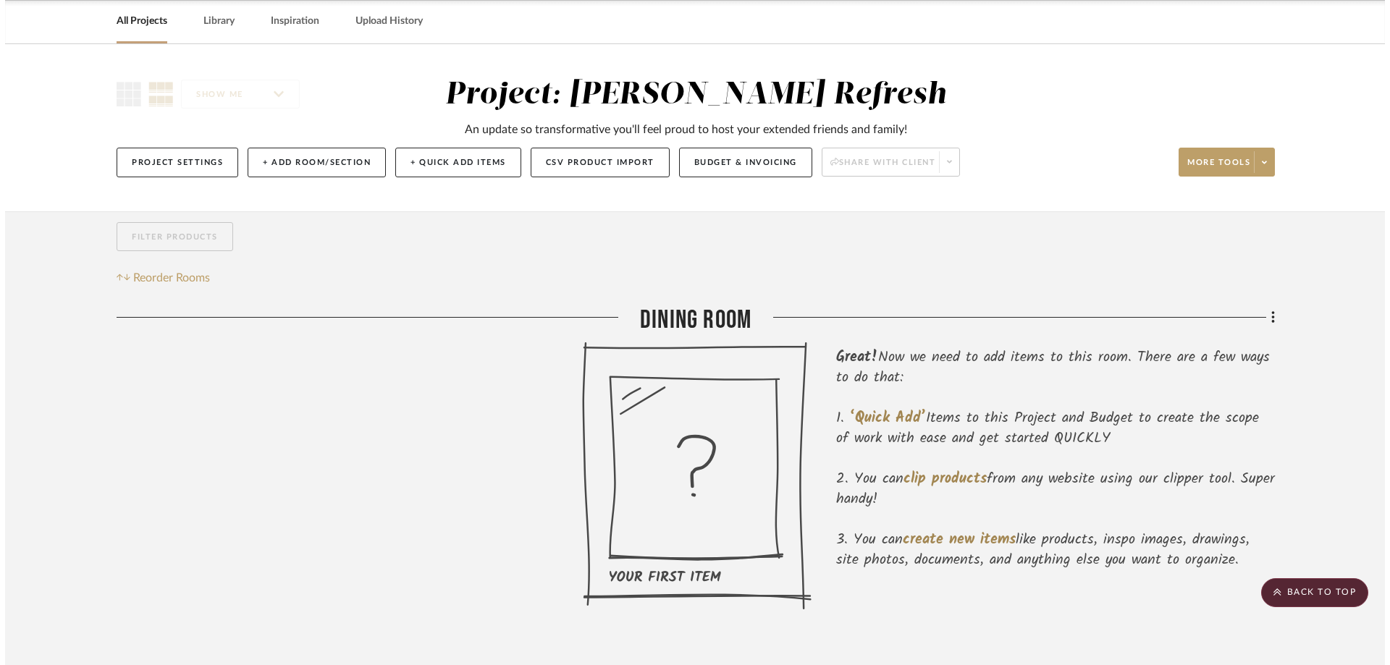
scroll to position [0, 0]
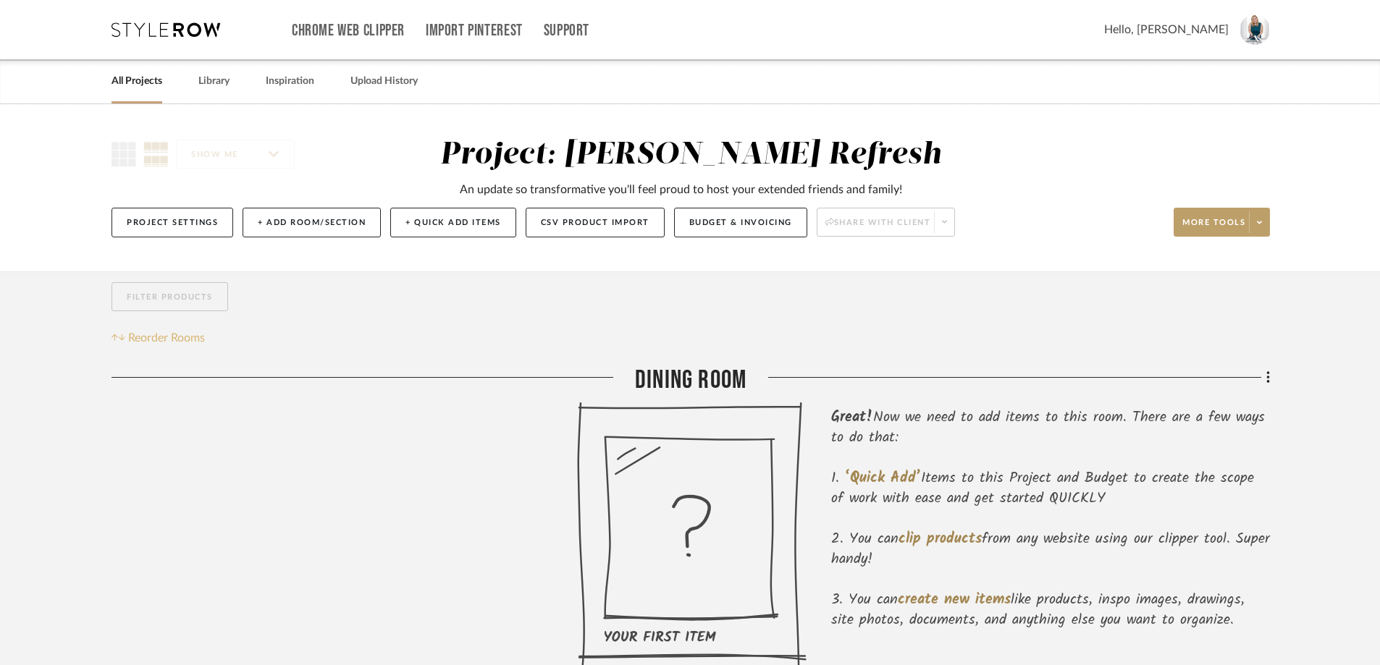
click at [149, 338] on span "Reorder Rooms" at bounding box center [166, 337] width 77 height 17
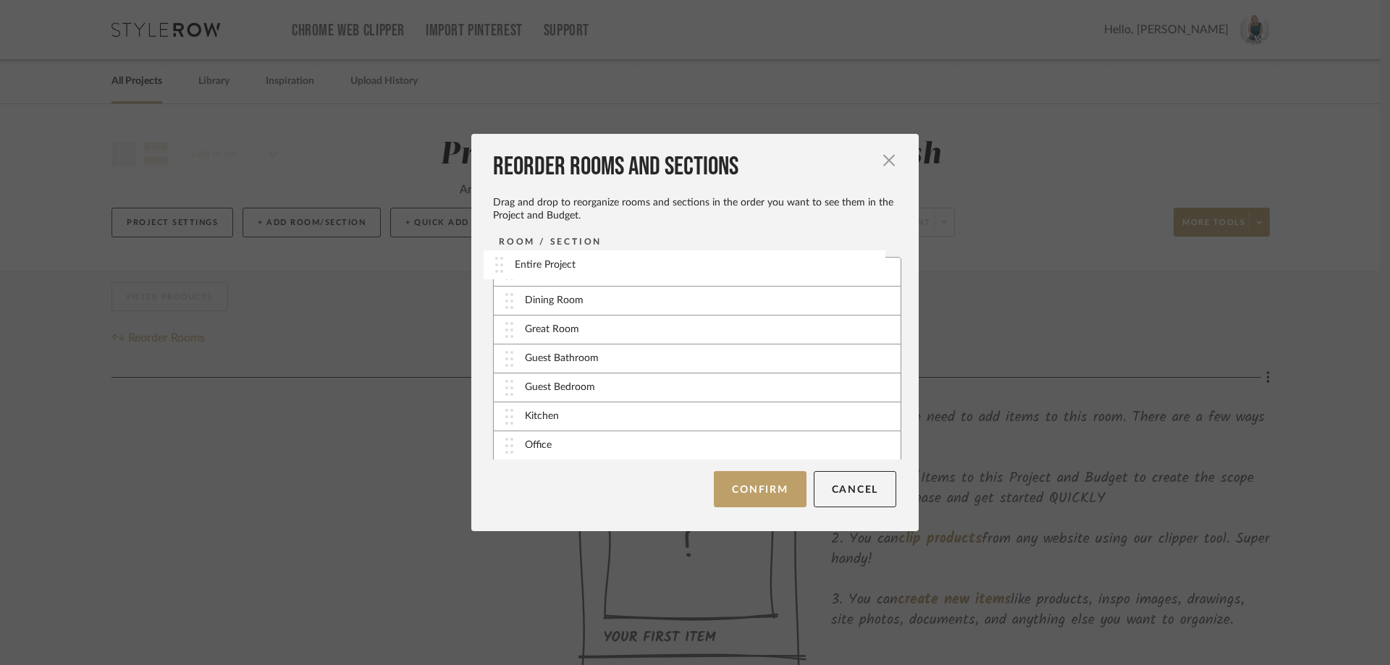
drag, startPoint x: 505, startPoint y: 303, endPoint x: 500, endPoint y: 267, distance: 36.5
drag, startPoint x: 504, startPoint y: 421, endPoint x: 506, endPoint y: 305, distance: 115.8
drag, startPoint x: 504, startPoint y: 360, endPoint x: 503, endPoint y: 291, distance: 68.8
drag, startPoint x: 505, startPoint y: 418, endPoint x: 507, endPoint y: 392, distance: 26.9
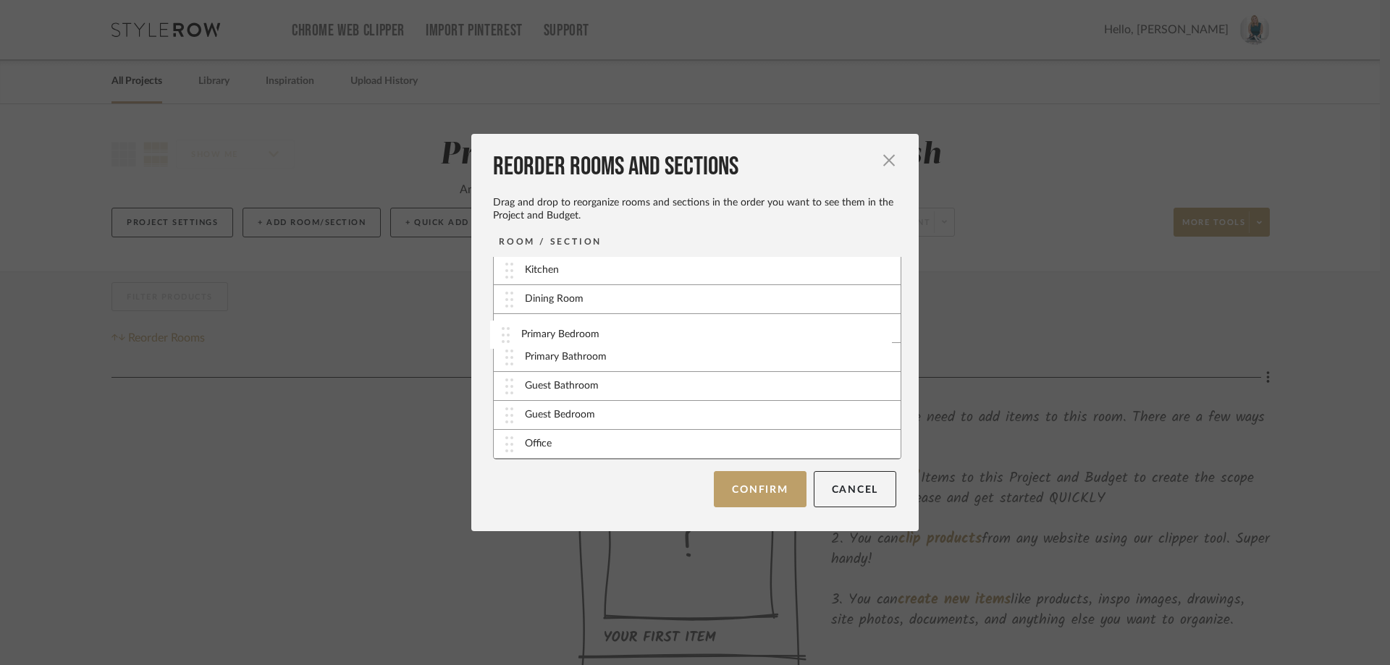
drag, startPoint x: 502, startPoint y: 450, endPoint x: 503, endPoint y: 340, distance: 110.0
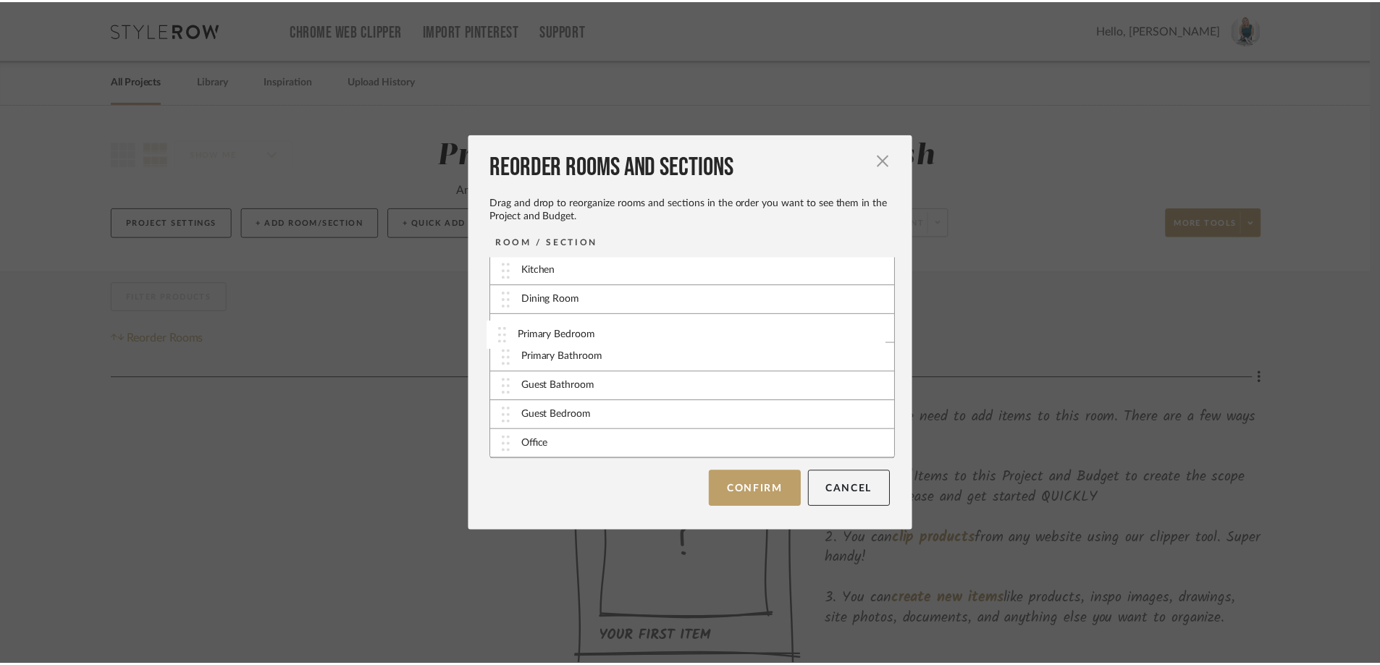
scroll to position [59, 0]
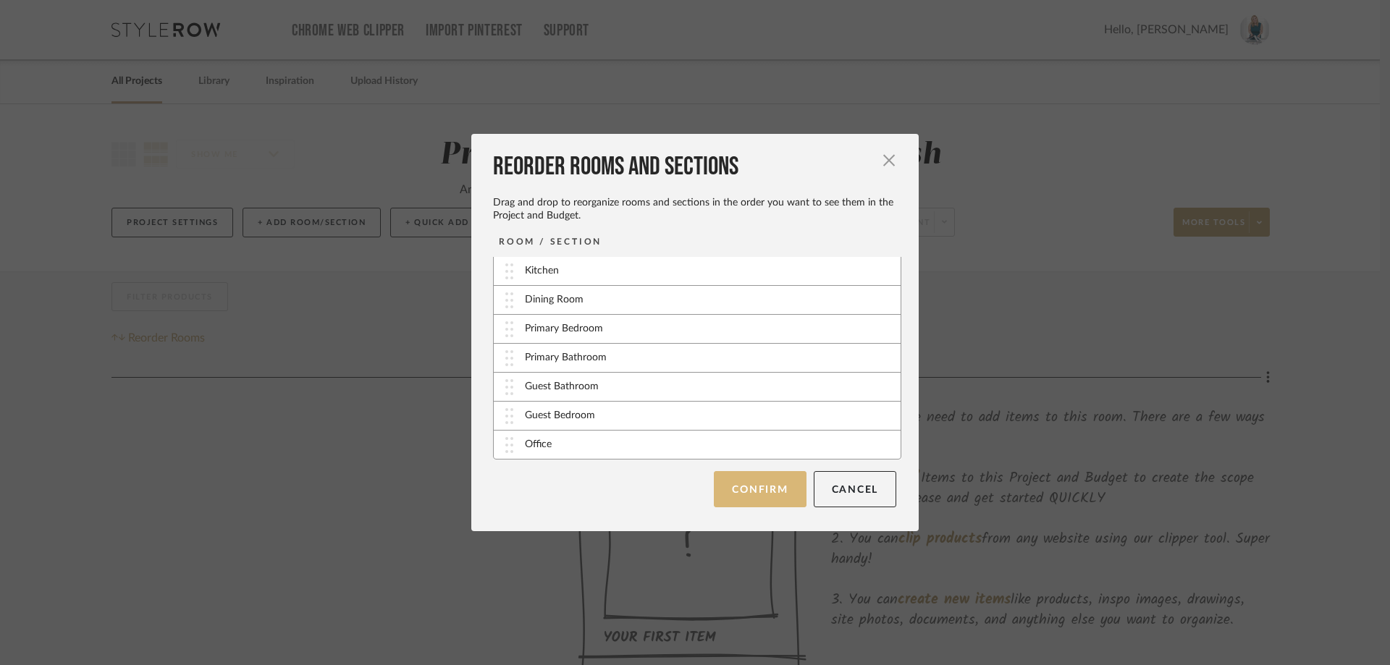
click at [743, 490] on button "Confirm" at bounding box center [760, 489] width 92 height 36
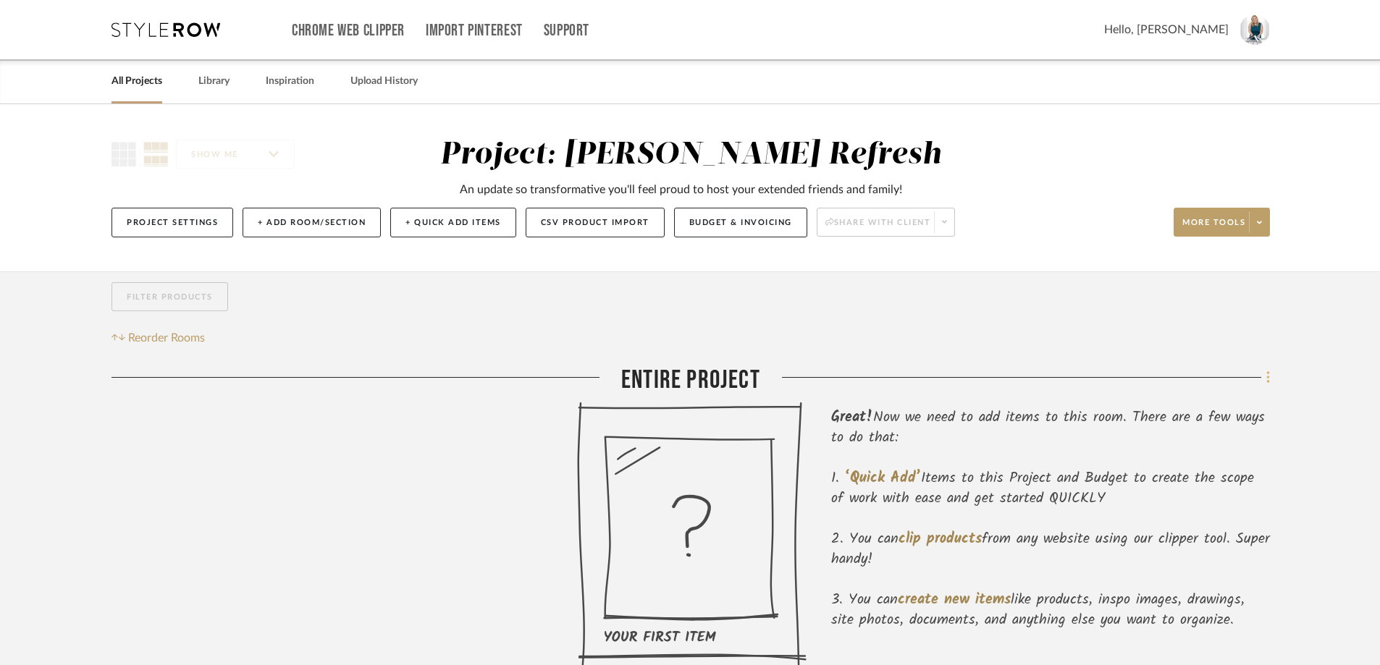
click at [1267, 376] on icon at bounding box center [1268, 378] width 4 height 16
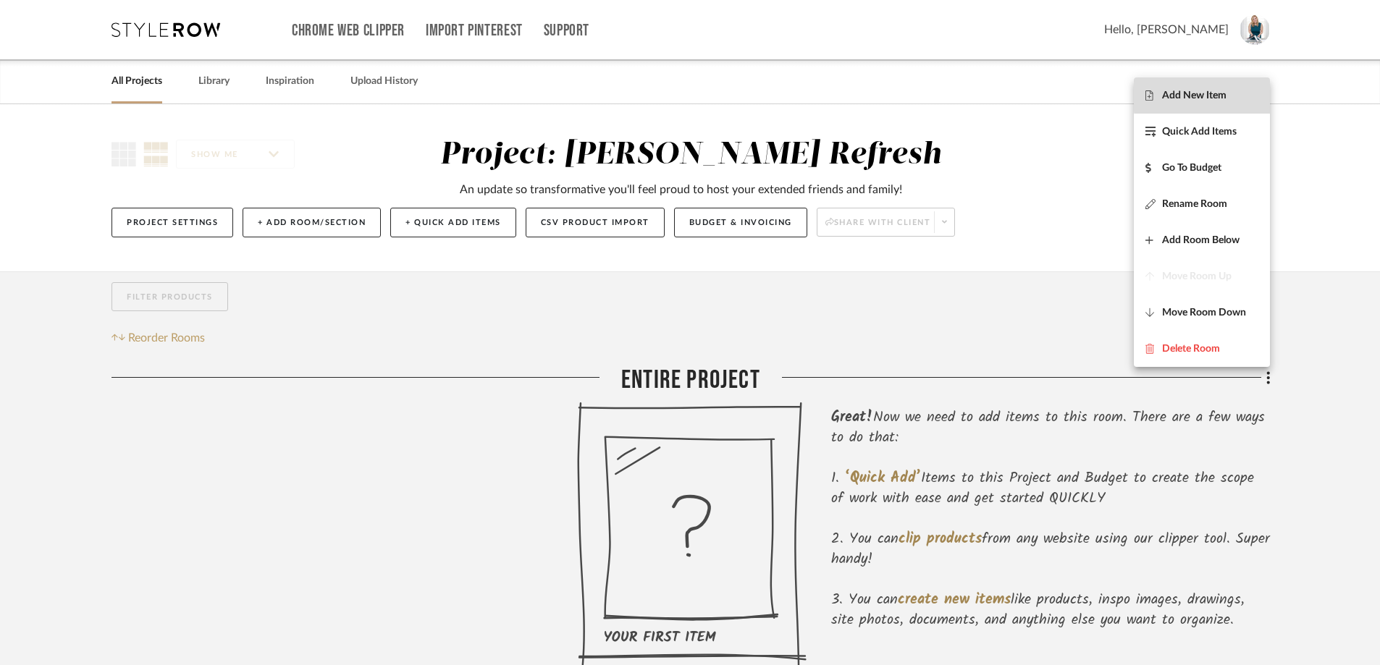
click at [1228, 96] on span "Add New Item" at bounding box center [1201, 96] width 113 height 12
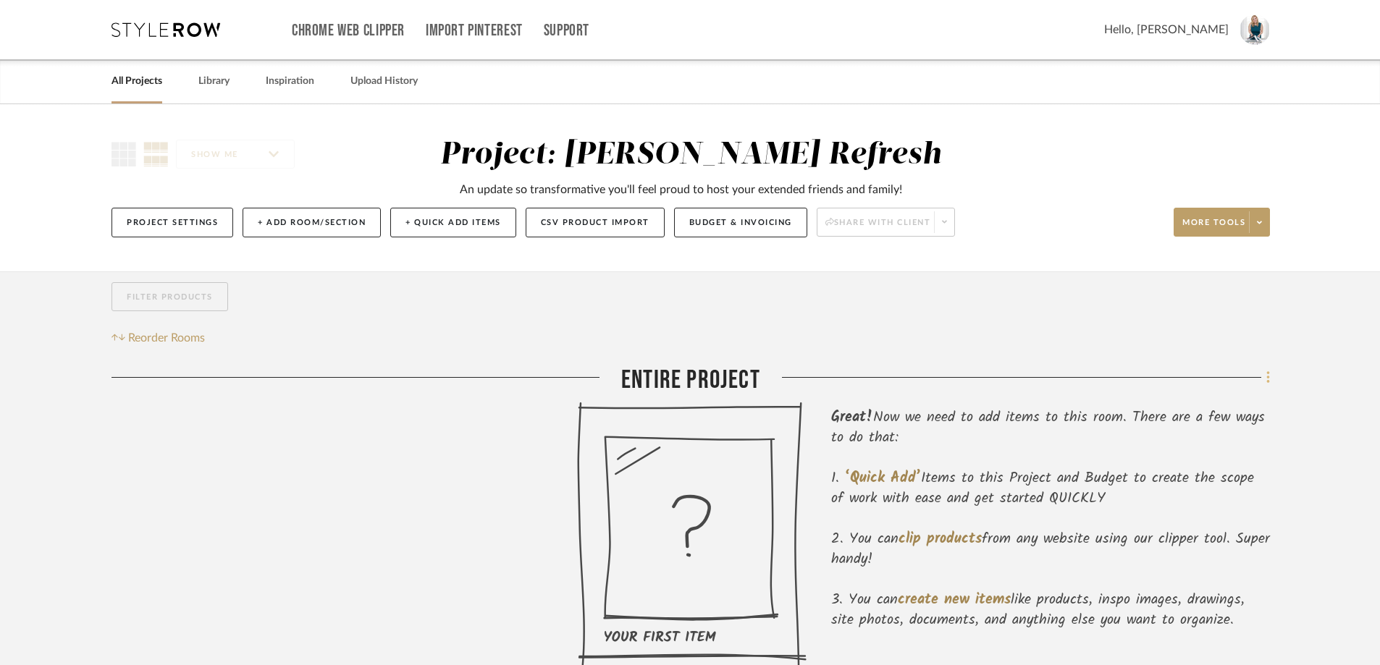
click at [1266, 379] on icon at bounding box center [1268, 378] width 4 height 16
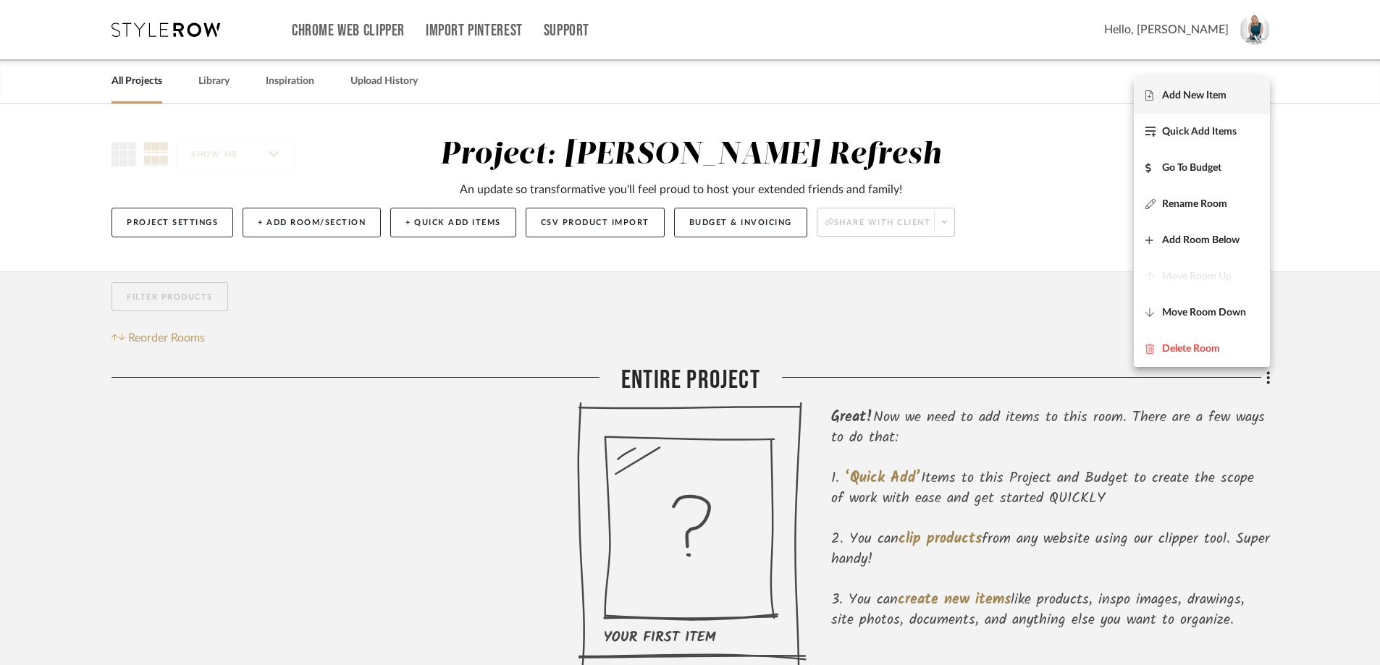
click at [1189, 99] on span "Add New Item" at bounding box center [1194, 96] width 64 height 12
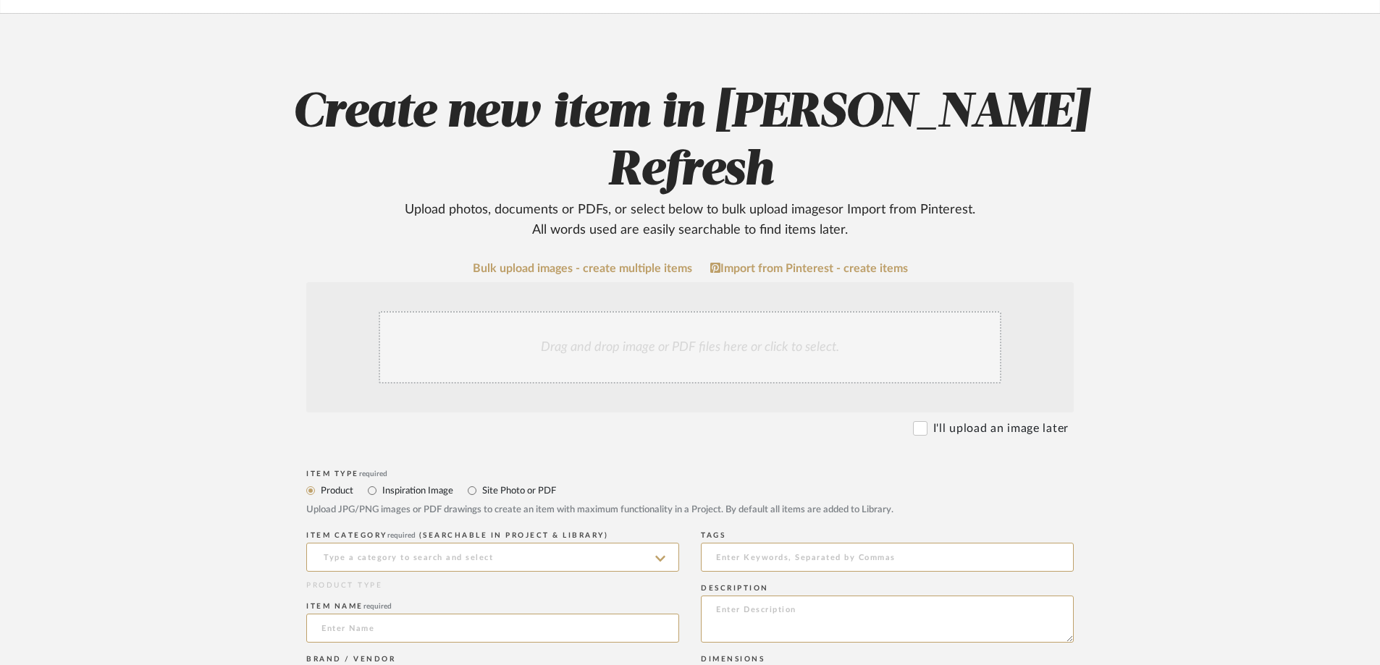
scroll to position [145, 0]
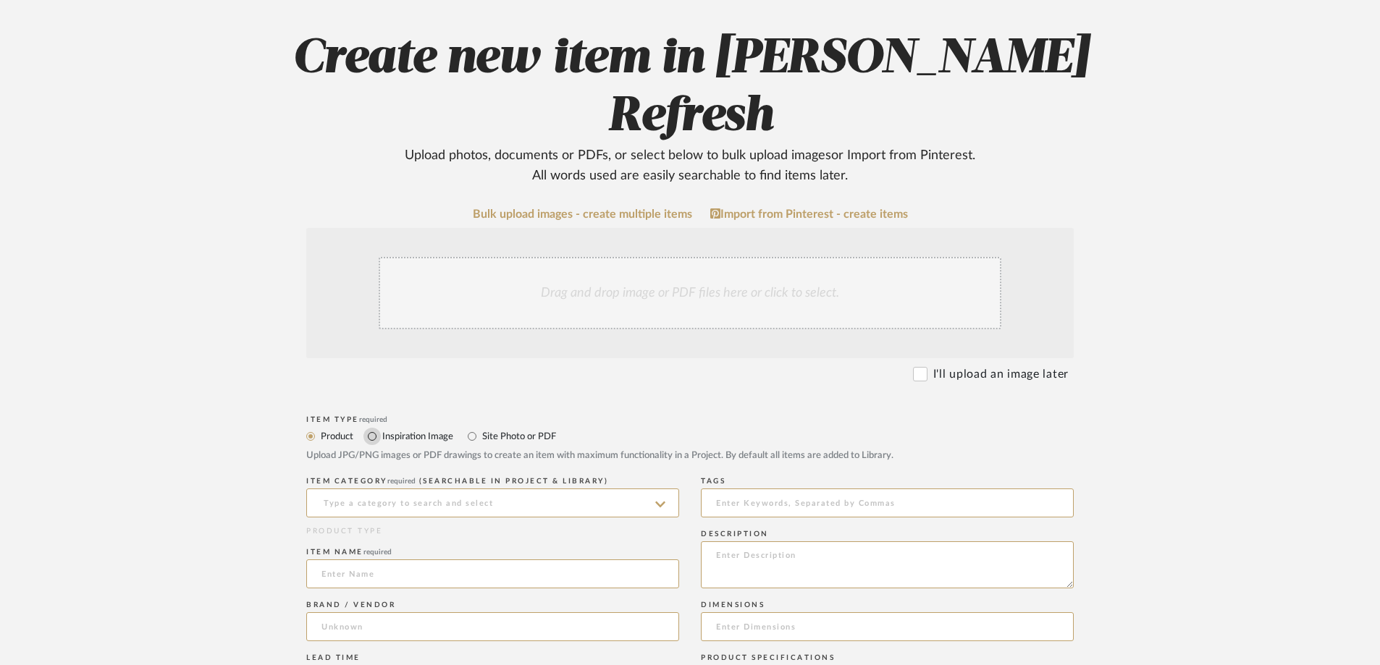
click at [373, 428] on input "Inspiration Image" at bounding box center [371, 436] width 17 height 17
radio input "true"
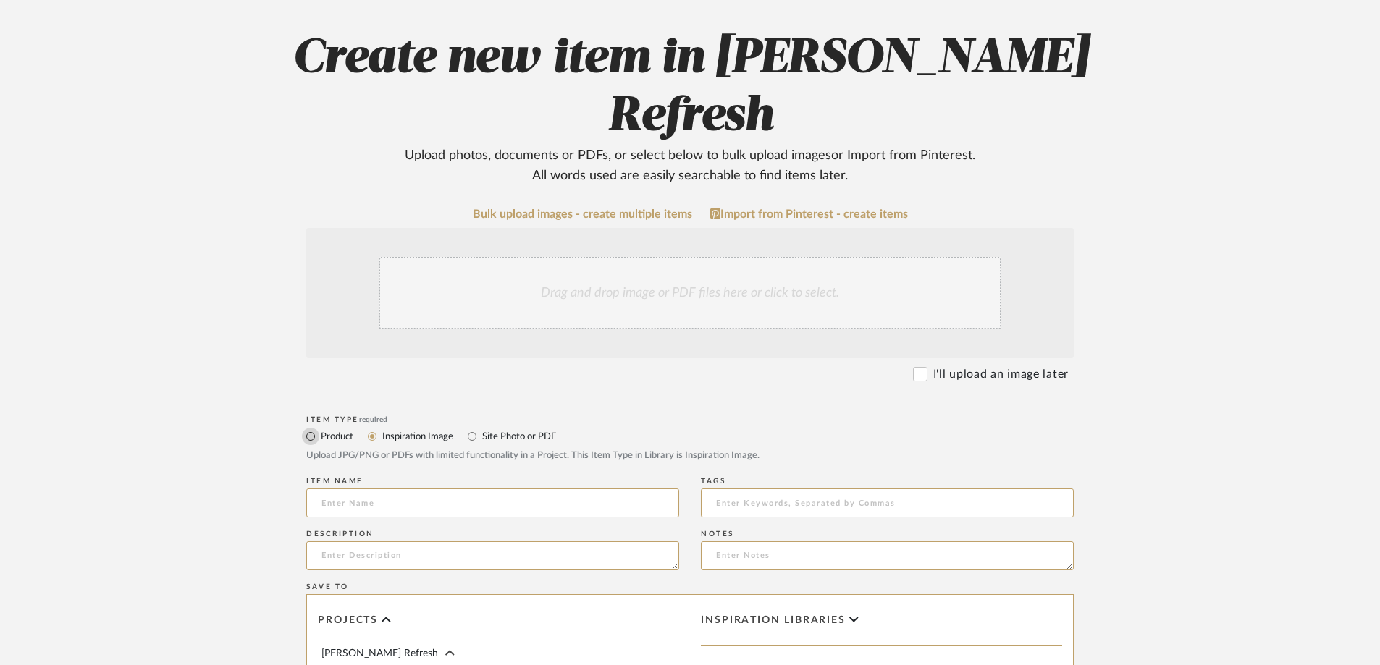
click at [311, 428] on input "Product" at bounding box center [310, 436] width 17 height 17
radio input "true"
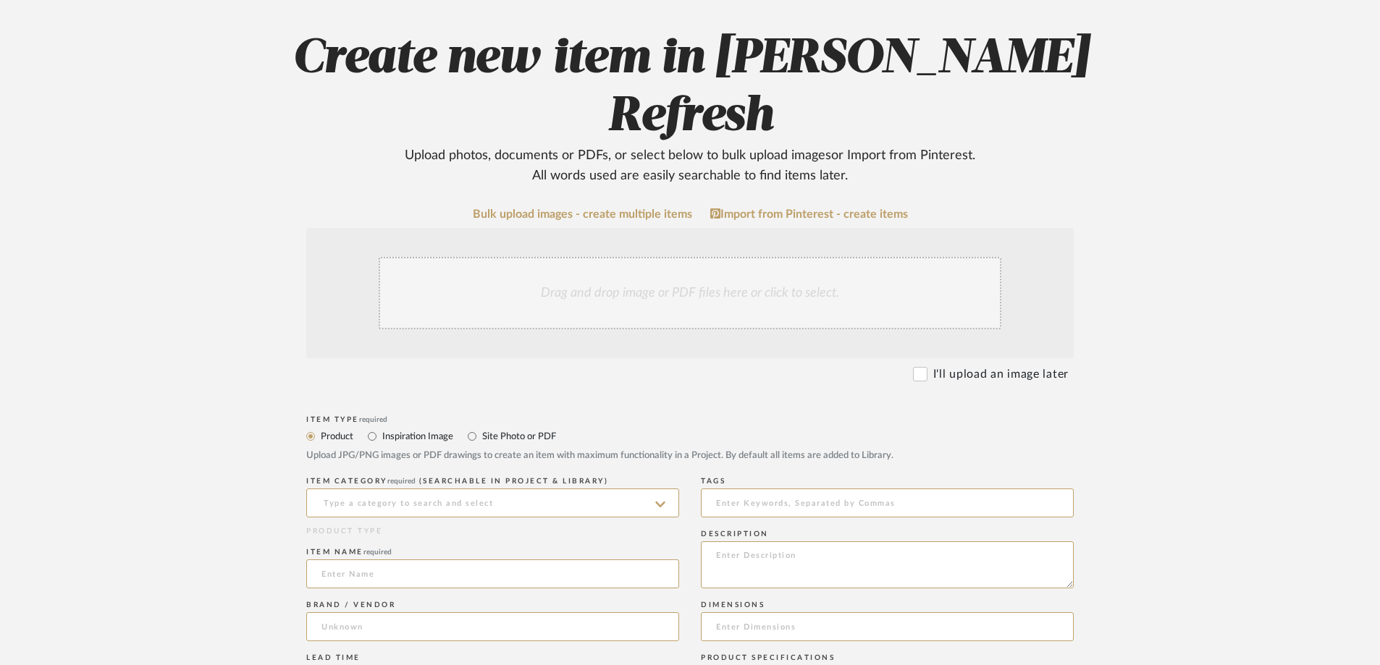
click at [754, 257] on div "Drag and drop image or PDF files here or click to select." at bounding box center [690, 293] width 623 height 72
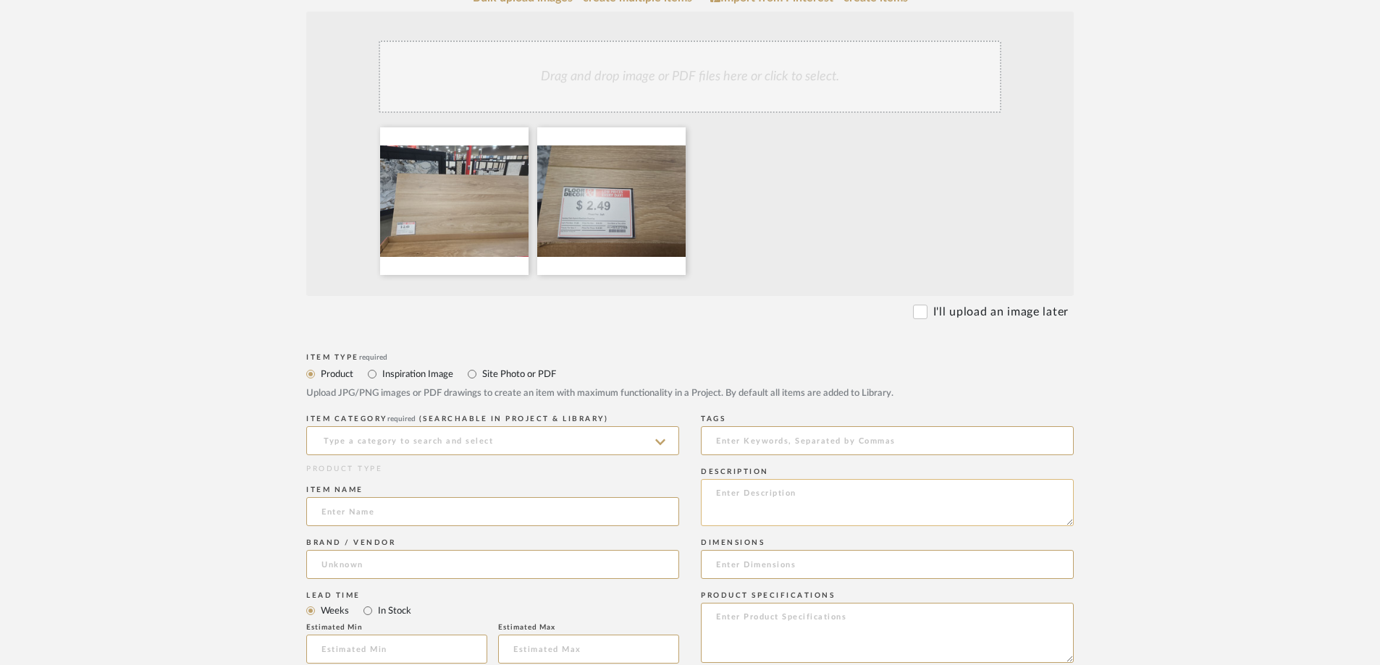
scroll to position [362, 0]
click at [495, 426] on input at bounding box center [492, 440] width 373 height 29
click at [495, 426] on input "Vinyl Flooring" at bounding box center [492, 440] width 373 height 29
click at [347, 426] on input "Vinyl Flooring" at bounding box center [492, 440] width 373 height 29
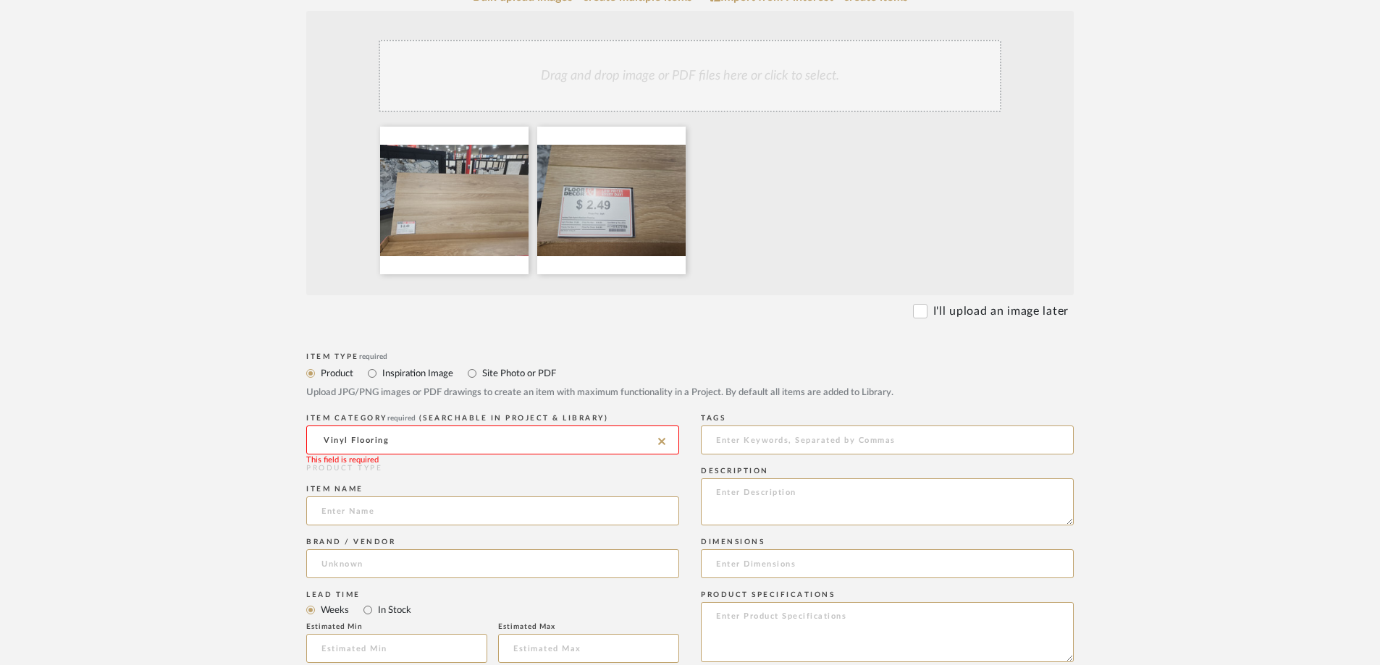
click at [352, 426] on input "Vinyl Flooring" at bounding box center [492, 440] width 373 height 29
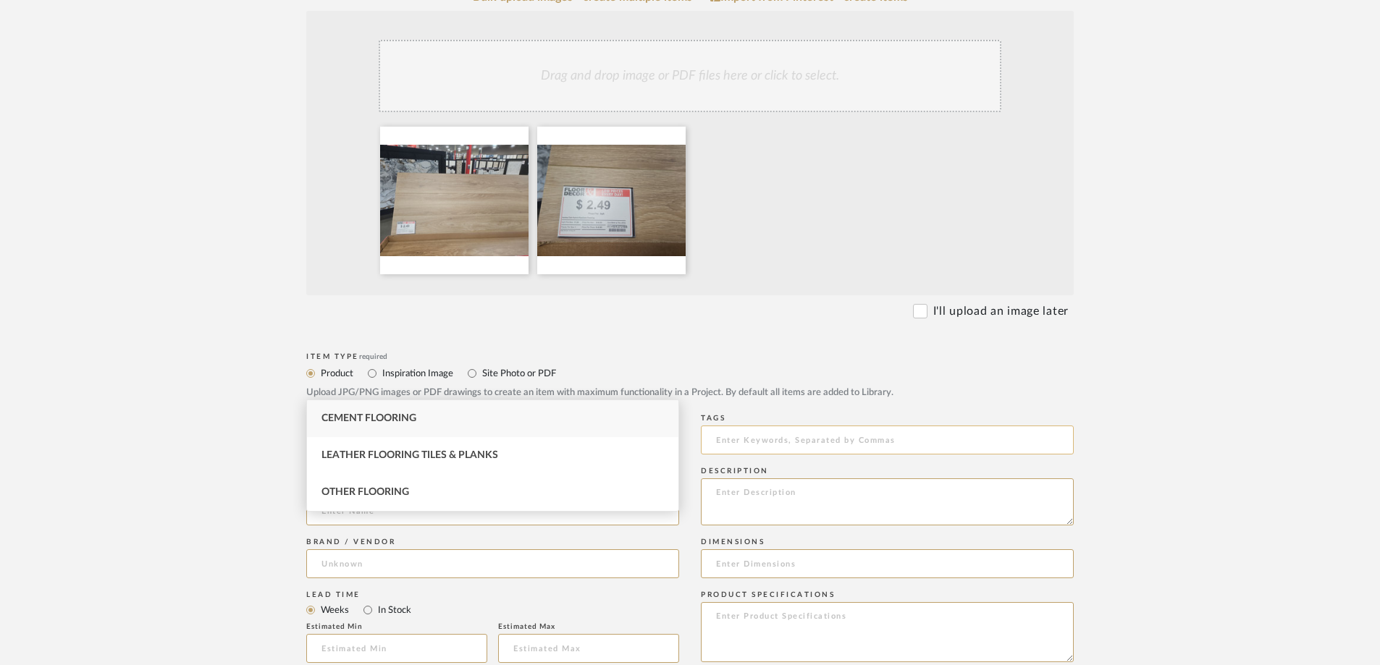
type input "Flooring"
click at [767, 426] on input at bounding box center [887, 440] width 373 height 29
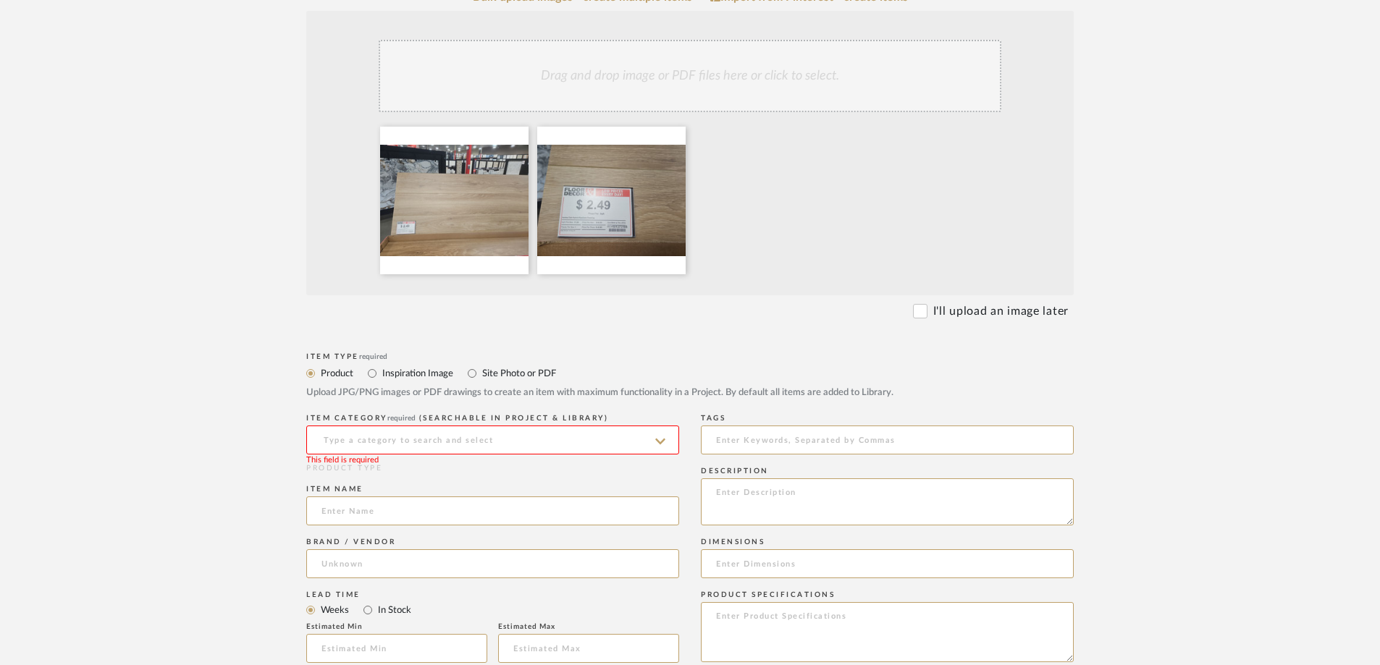
click at [660, 436] on icon at bounding box center [660, 442] width 10 height 12
click at [468, 426] on input at bounding box center [492, 440] width 373 height 29
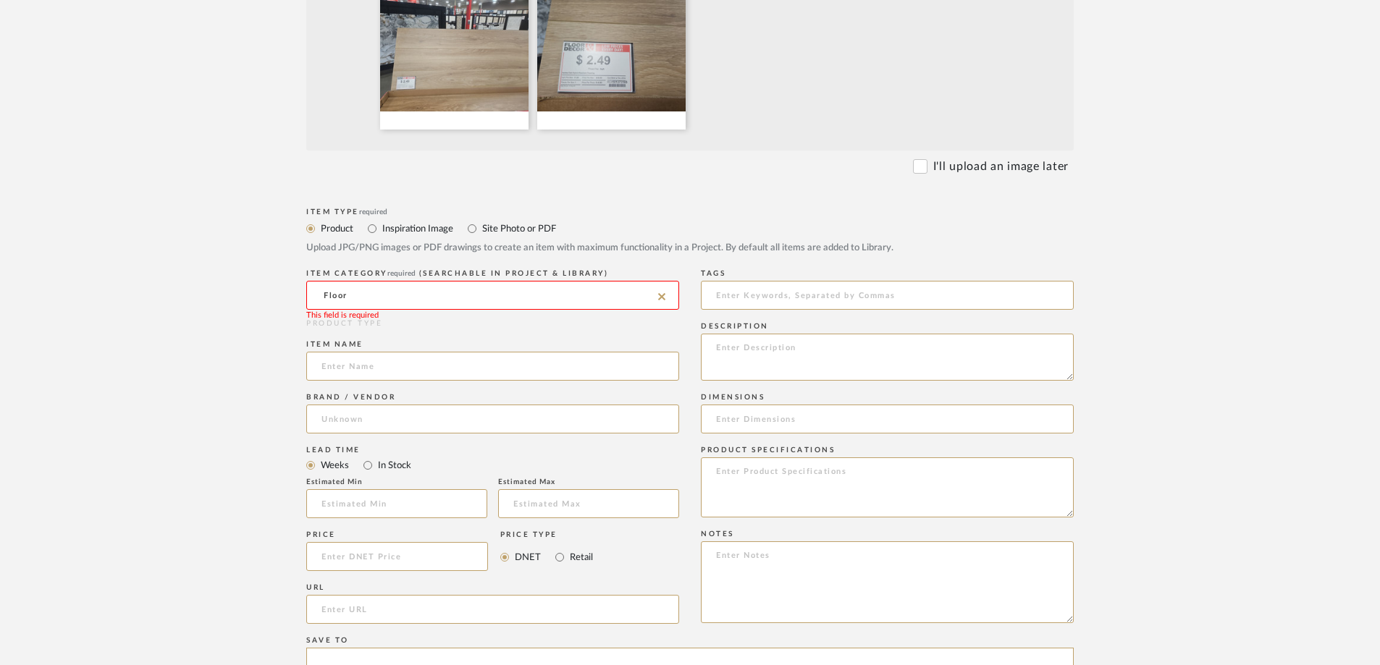
scroll to position [434, 0]
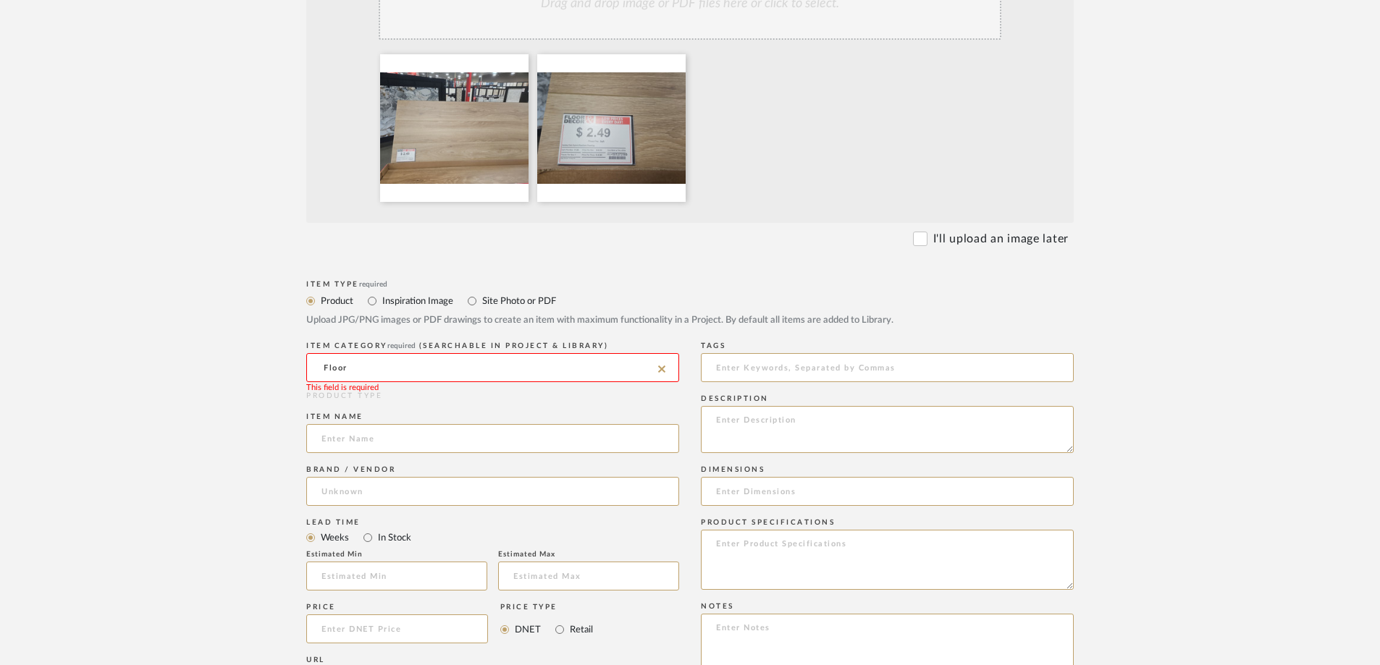
click at [325, 353] on input "Floor" at bounding box center [492, 367] width 373 height 29
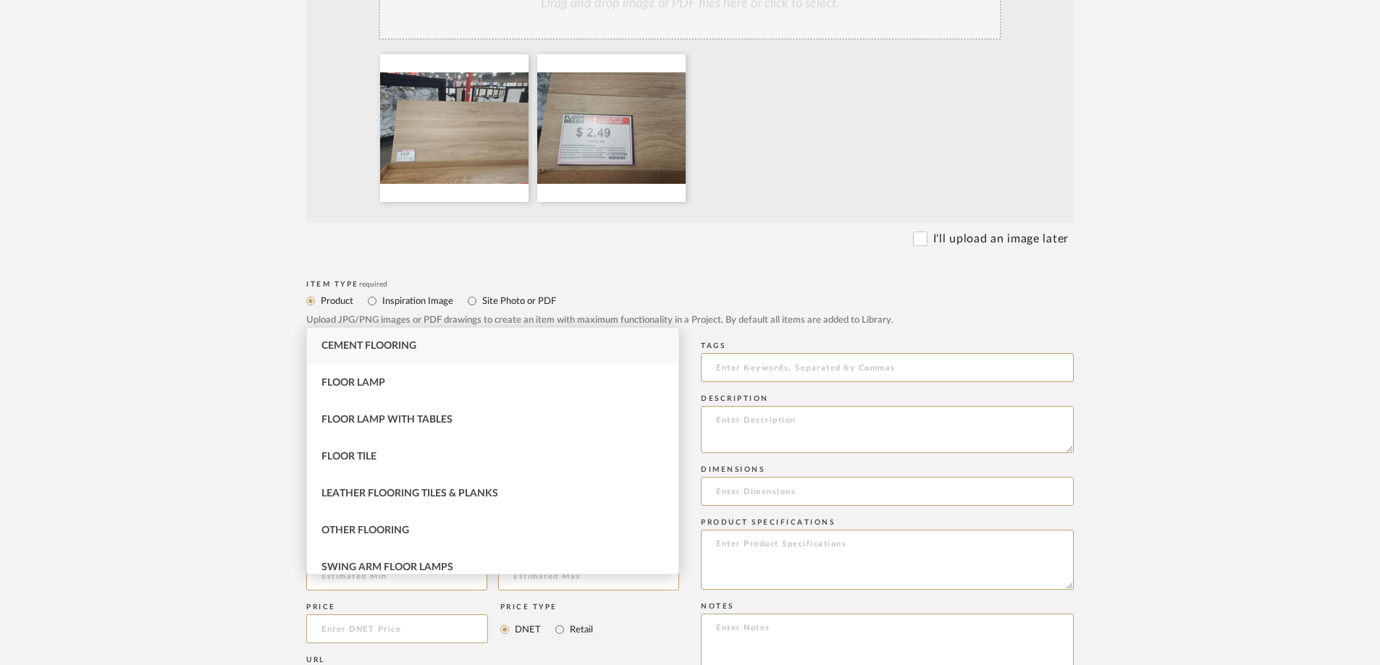
click at [325, 353] on input "Floor" at bounding box center [492, 367] width 373 height 29
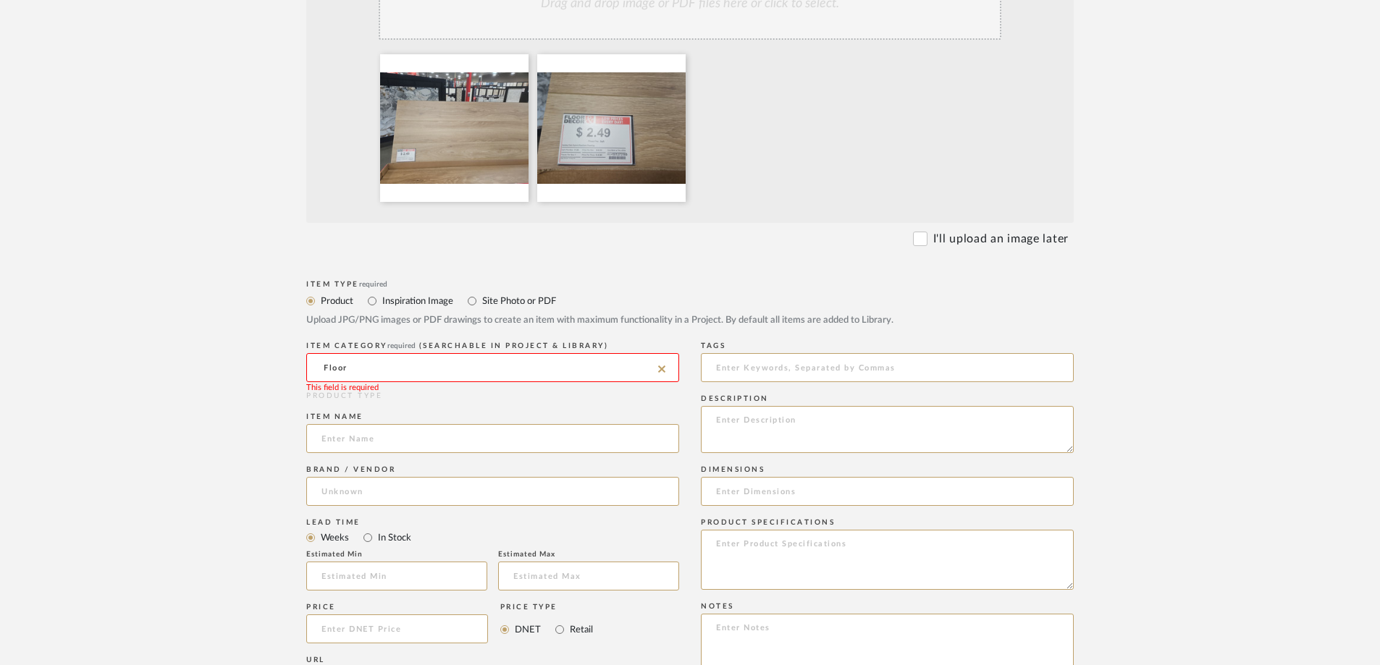
click at [356, 353] on input "Floor" at bounding box center [492, 367] width 373 height 29
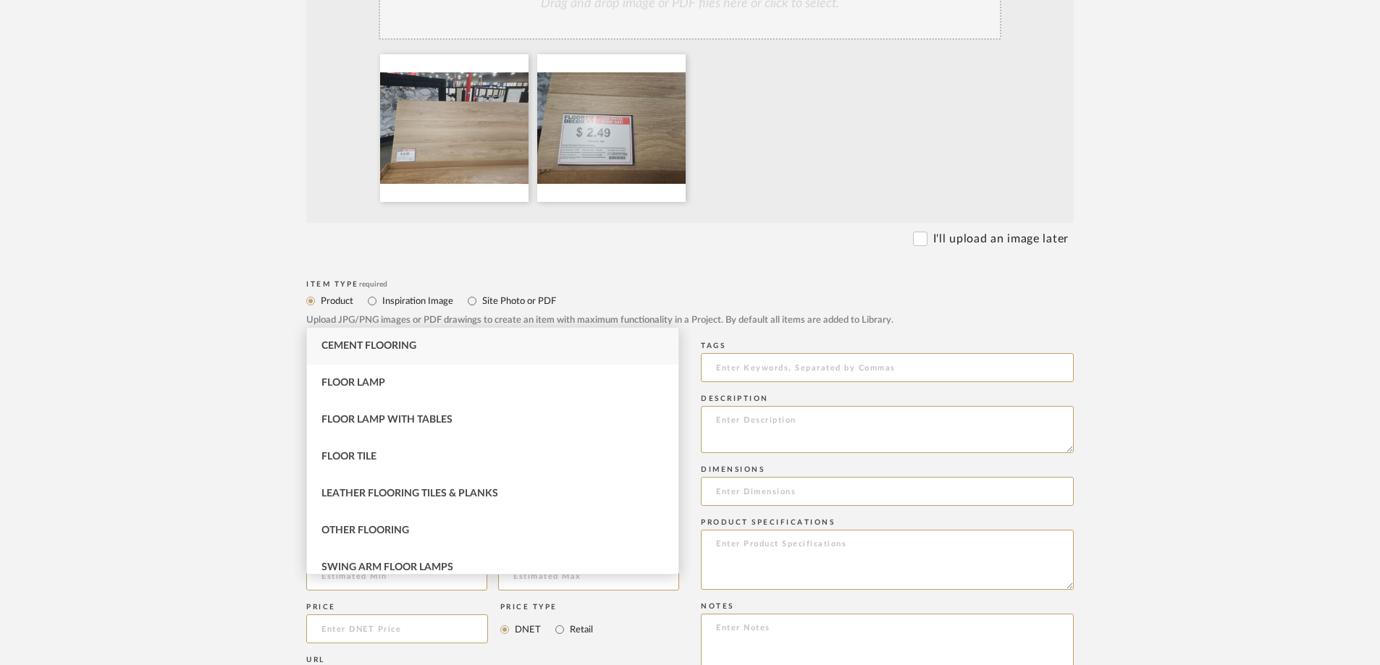
click at [356, 353] on input "Floor" at bounding box center [492, 367] width 373 height 29
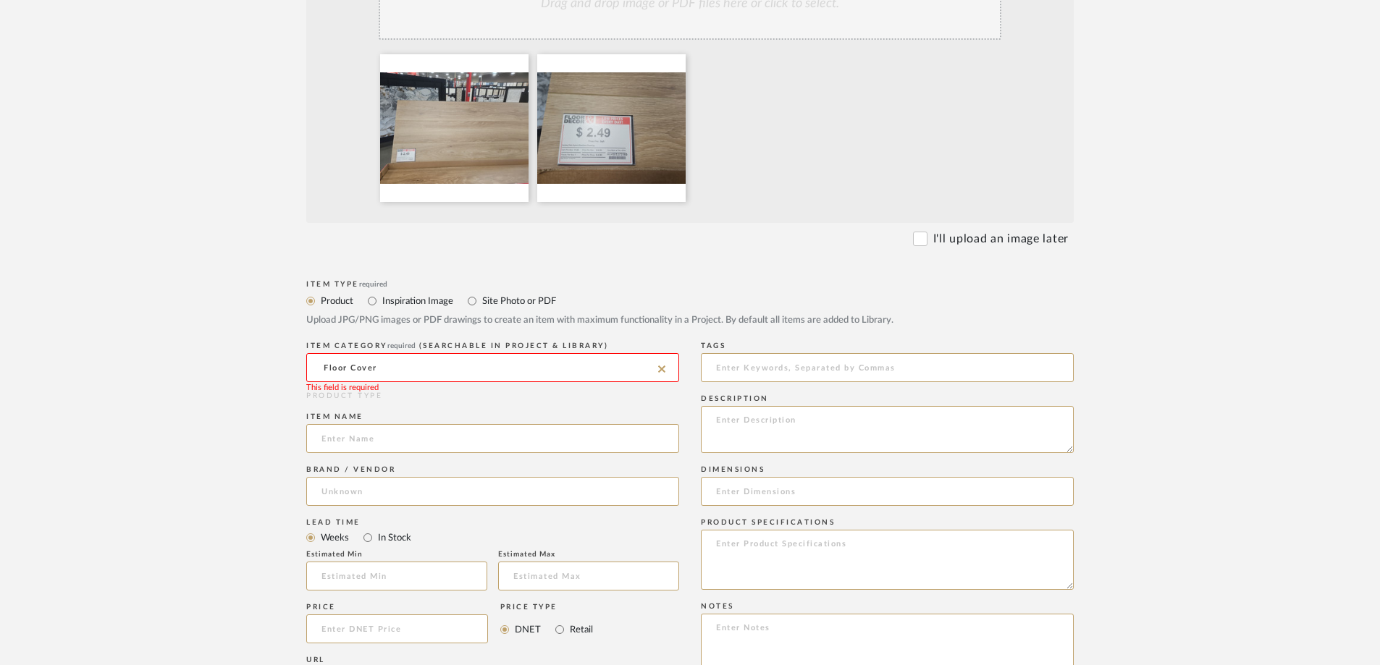
click at [397, 353] on input "Floor Cover" at bounding box center [492, 367] width 373 height 29
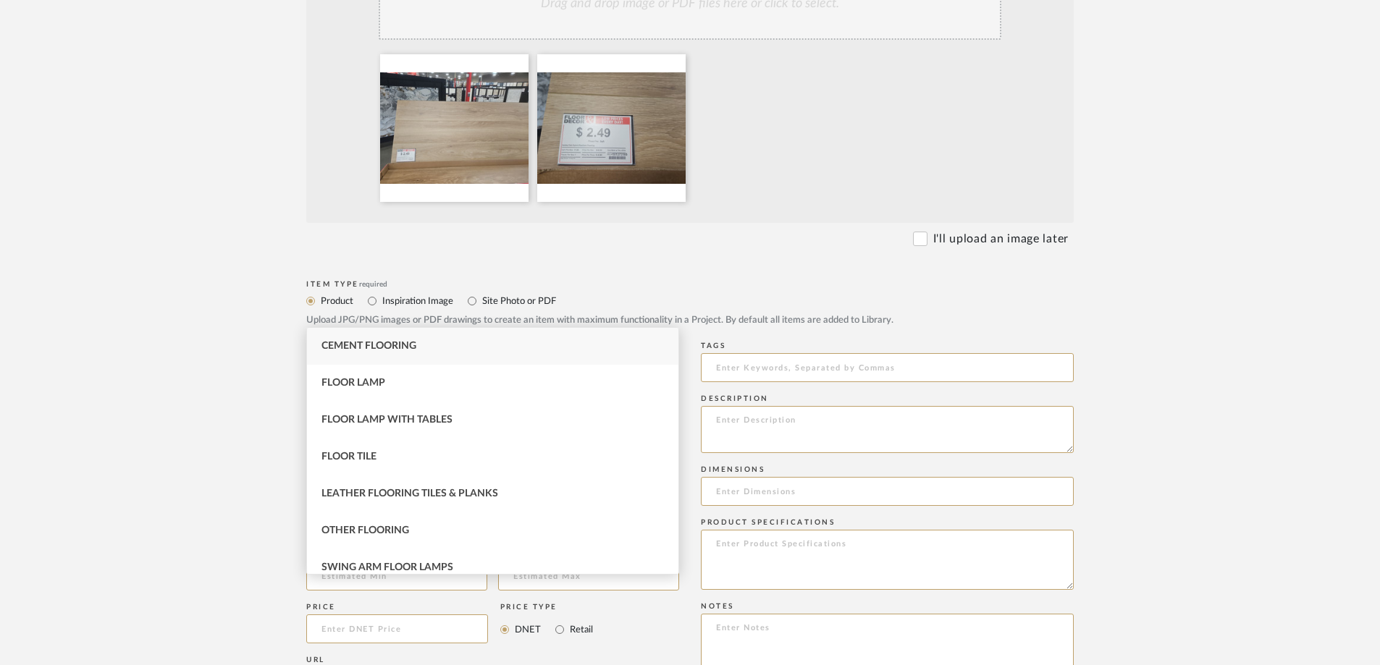
click at [321, 353] on input "Floor" at bounding box center [492, 367] width 373 height 29
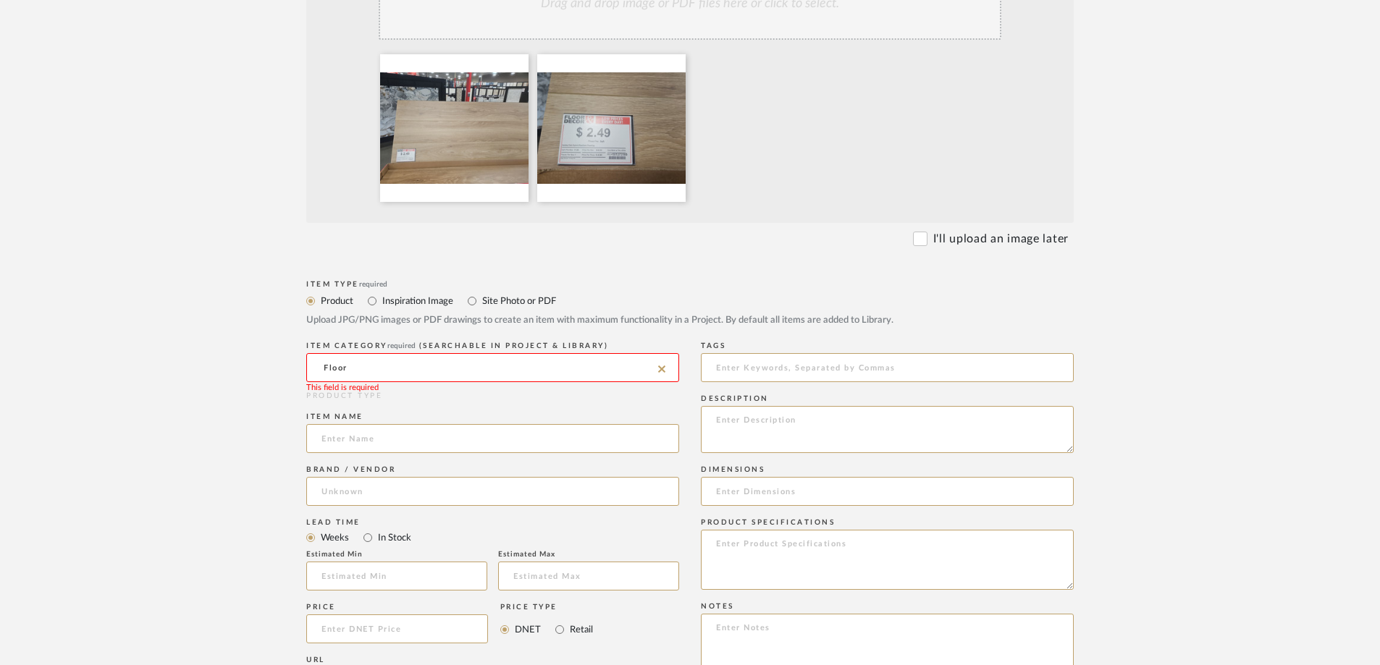
click at [321, 353] on input "Floor" at bounding box center [492, 367] width 373 height 29
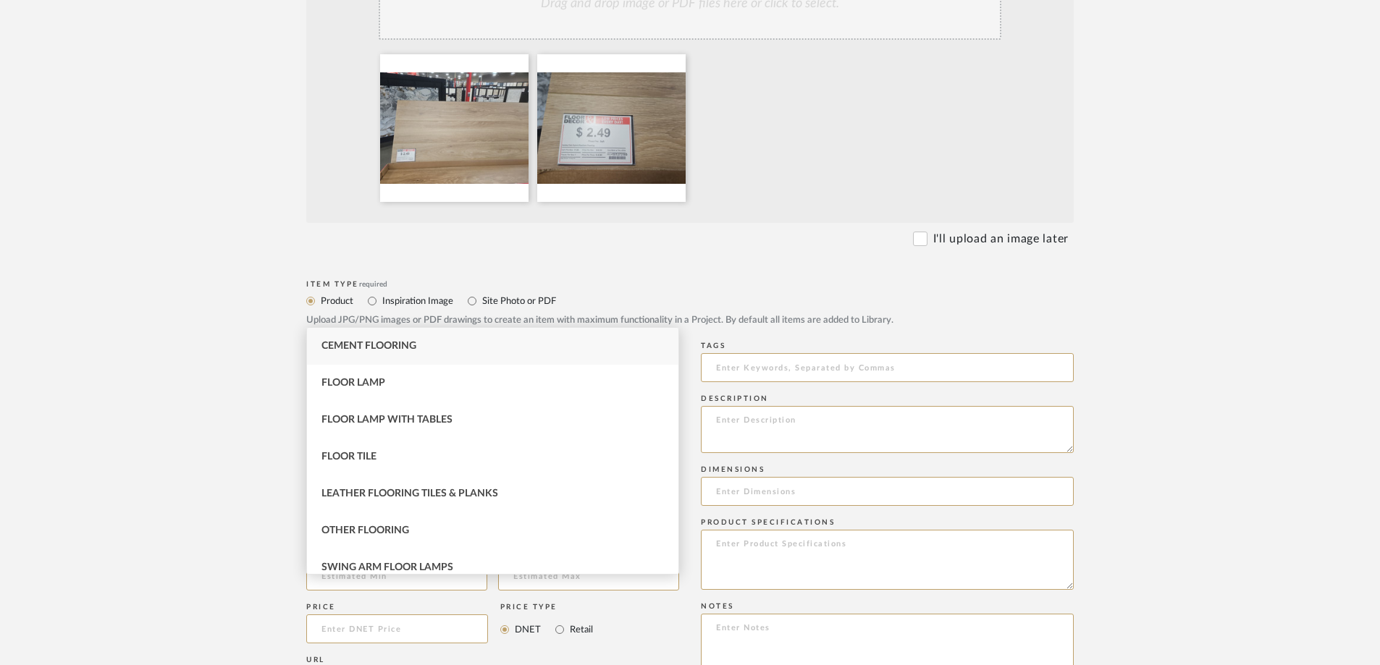
click at [321, 353] on input "Floor" at bounding box center [492, 367] width 373 height 29
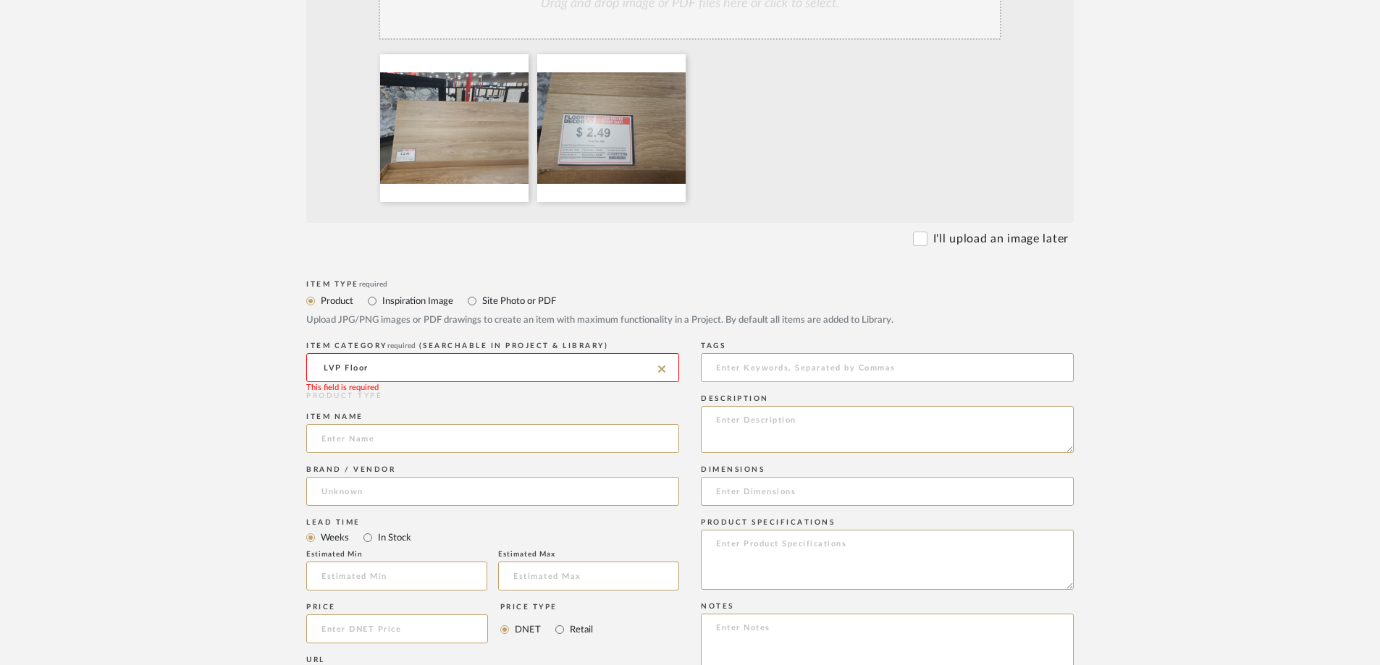
click at [373, 353] on input "LVP Floor" at bounding box center [492, 367] width 373 height 29
type input "L"
click at [399, 347] on span "Luxury Vinyl Tiles & Planks" at bounding box center [395, 346] width 148 height 10
type input "Luxury Vinyl Tiles & Planks"
click at [387, 424] on input at bounding box center [492, 438] width 373 height 29
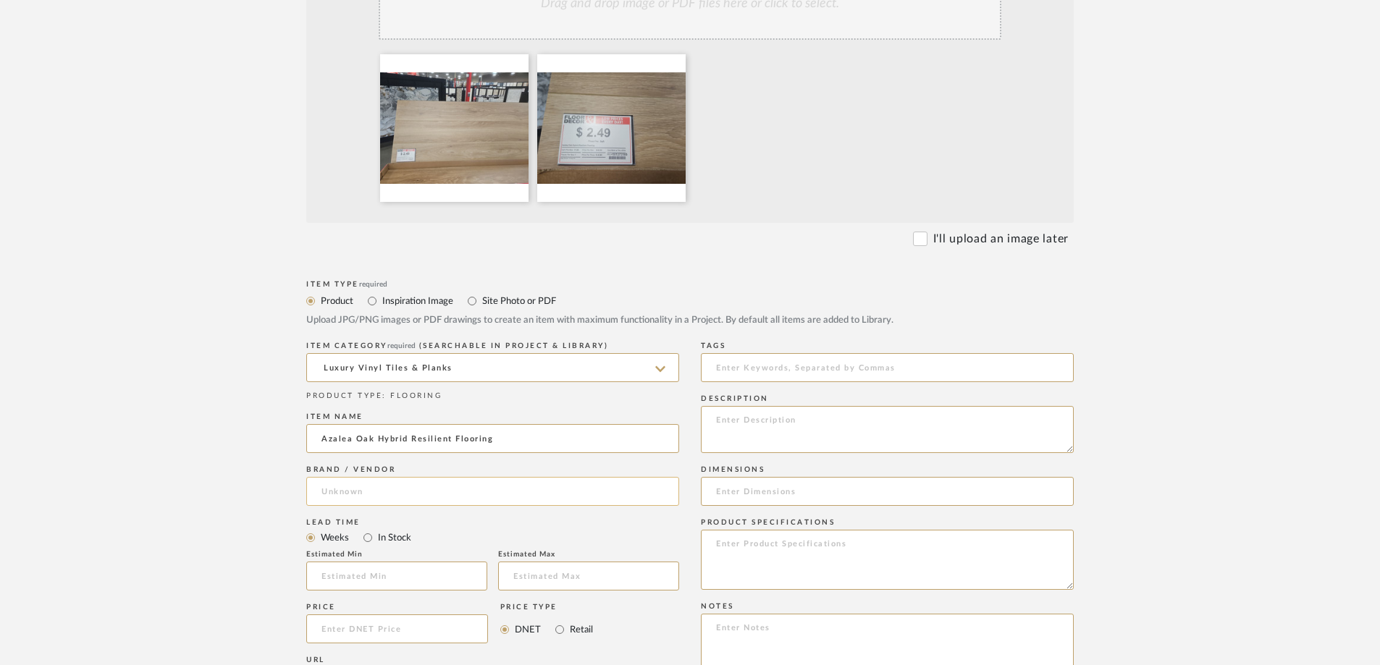
type input "Azalea Oak Hybrid Resilient Flooring"
click at [396, 477] on input at bounding box center [492, 491] width 373 height 29
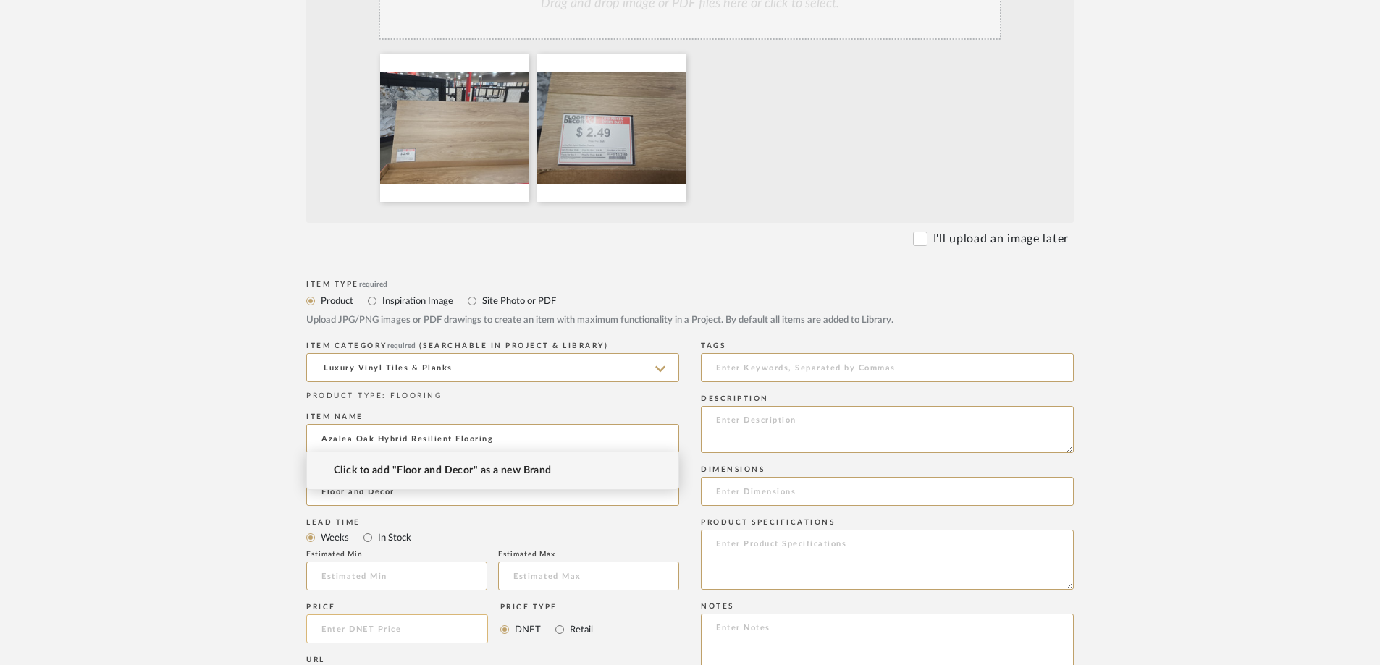
type input "Floor and Decor"
click at [438, 615] on input at bounding box center [397, 629] width 182 height 29
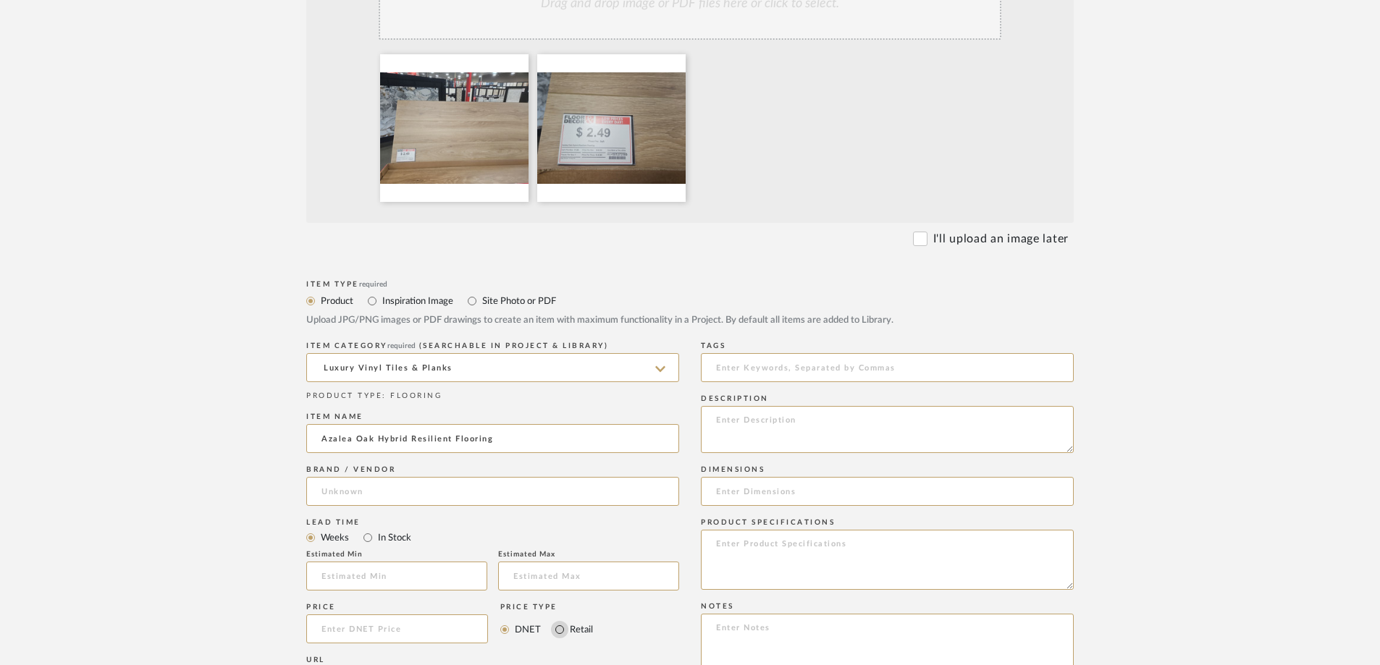
click at [560, 621] on input "Retail" at bounding box center [559, 629] width 17 height 17
radio input "true"
click at [446, 615] on input at bounding box center [397, 629] width 182 height 29
click at [347, 615] on input at bounding box center [397, 629] width 182 height 29
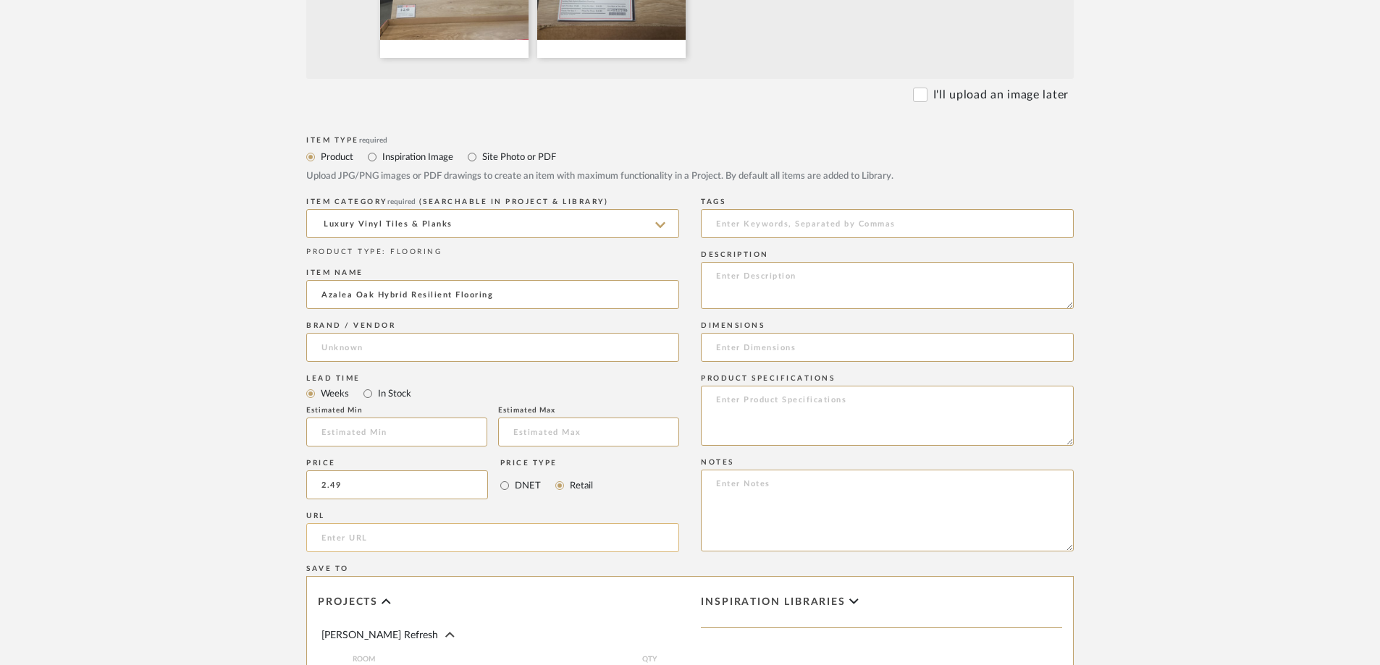
scroll to position [579, 0]
type input "$2.49"
click at [742, 261] on textarea at bounding box center [887, 284] width 373 height 47
type textarea "9"
click at [936, 261] on textarea "In store we stimated about 93 boxes needed. MEasurements and boxes to be ordere…" at bounding box center [887, 284] width 373 height 47
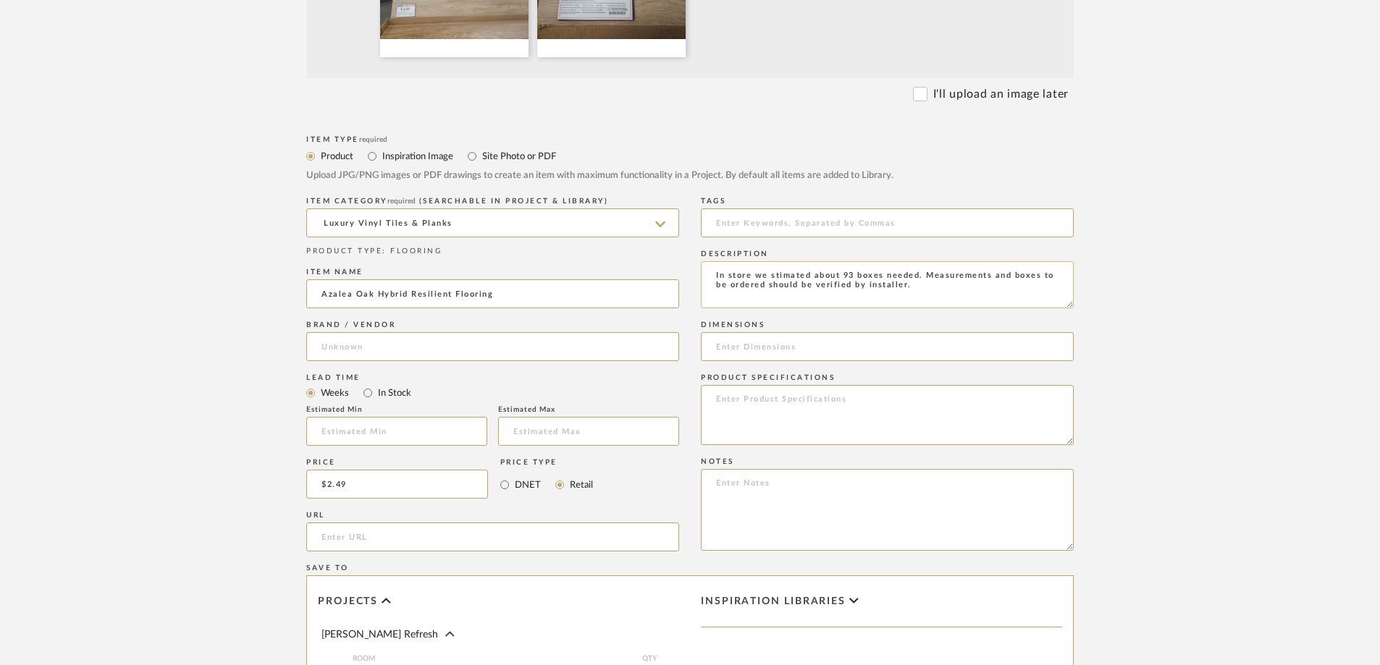
click at [957, 261] on textarea "In store we stimated about 93 boxes needed. Measurements and boxes to be ordere…" at bounding box center [887, 284] width 373 height 47
type textarea "In store we stimated about 93 boxes needed. Measurements and boxes to be ordere…"
click at [759, 332] on input at bounding box center [887, 346] width 373 height 29
click at [783, 332] on input at bounding box center [887, 346] width 373 height 29
type input "9mm x 7in x 51in"
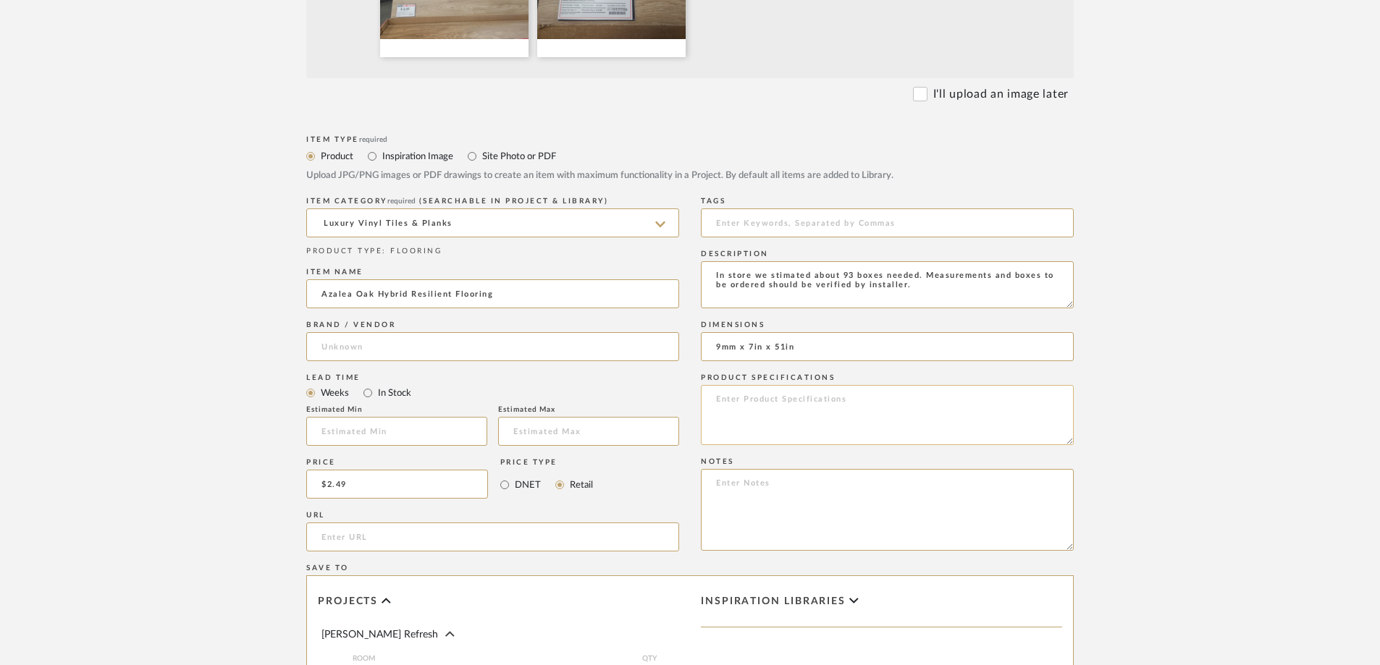
click at [798, 385] on textarea at bounding box center [887, 415] width 373 height 60
click at [587, 332] on input at bounding box center [492, 346] width 373 height 29
click at [576, 332] on input "Floor & Decor" at bounding box center [492, 346] width 373 height 29
type input "Floor & Decor"
click at [526, 321] on span "Click to add "Floor & Decor" as a new Brand" at bounding box center [438, 326] width 208 height 12
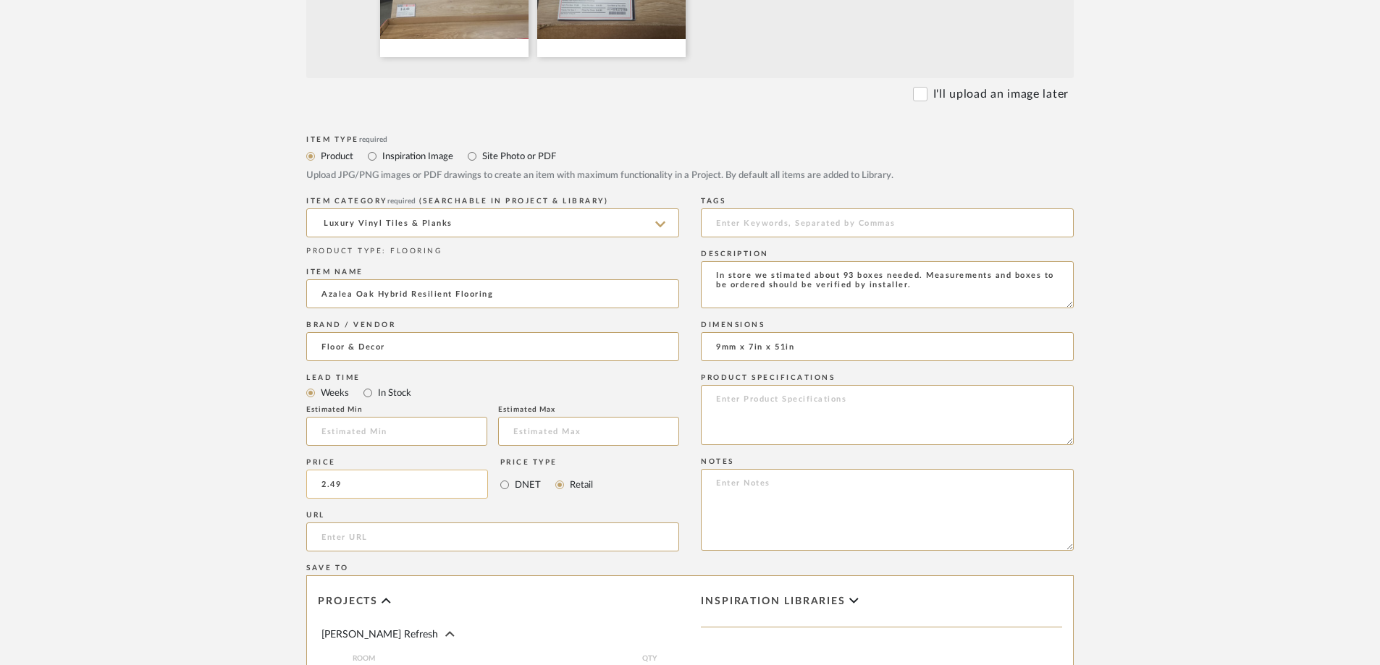
click at [381, 470] on input "2.49" at bounding box center [397, 484] width 182 height 29
click at [376, 470] on input "2.49" at bounding box center [397, 484] width 182 height 29
drag, startPoint x: 345, startPoint y: 431, endPoint x: 322, endPoint y: 421, distance: 25.6
click at [322, 470] on input "2.49" at bounding box center [397, 484] width 182 height 29
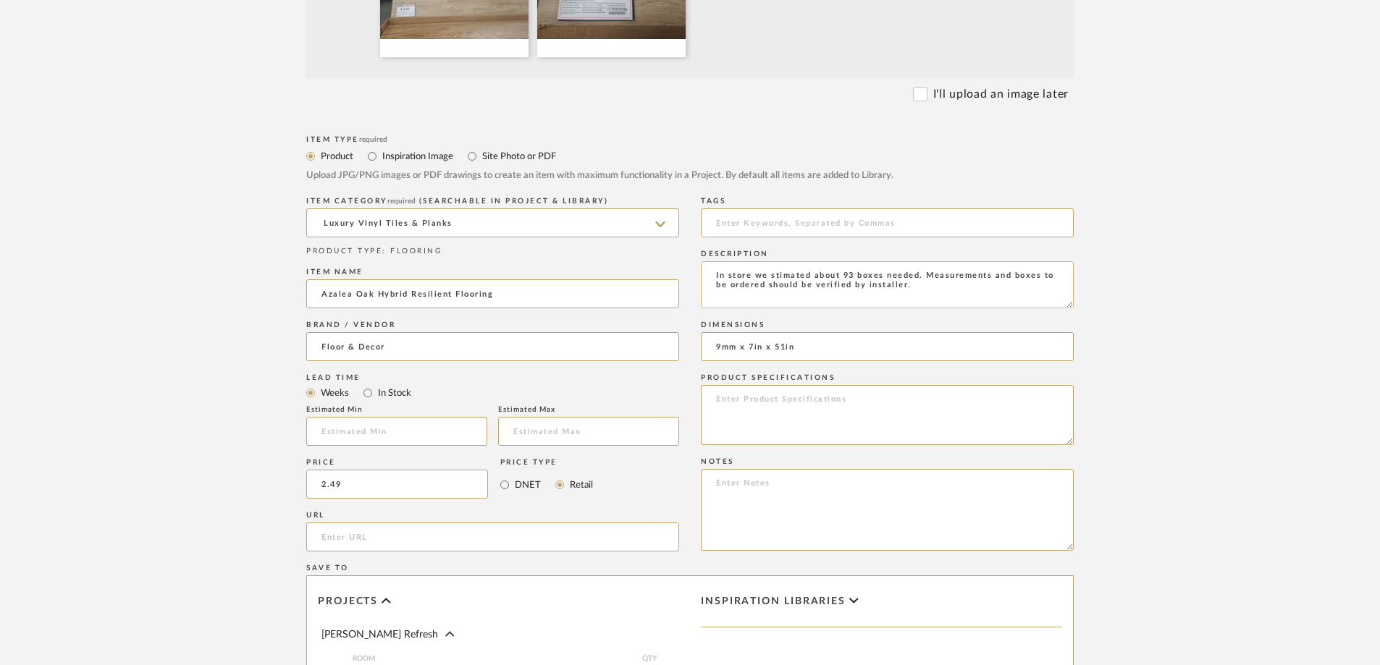
type input "$2.49"
click at [924, 261] on textarea "In store we stimated about 93 boxes needed. Measurements and boxes to be ordere…" at bounding box center [887, 284] width 373 height 47
paste textarea "2.49"
click at [942, 261] on textarea "In store we stimated about 93 boxes needed. Measurements and boxes to be ordere…" at bounding box center [887, 284] width 373 height 47
click at [911, 261] on textarea "In store we stimated about 93 boxes needed. Measurements and boxes to be ordere…" at bounding box center [887, 284] width 373 height 47
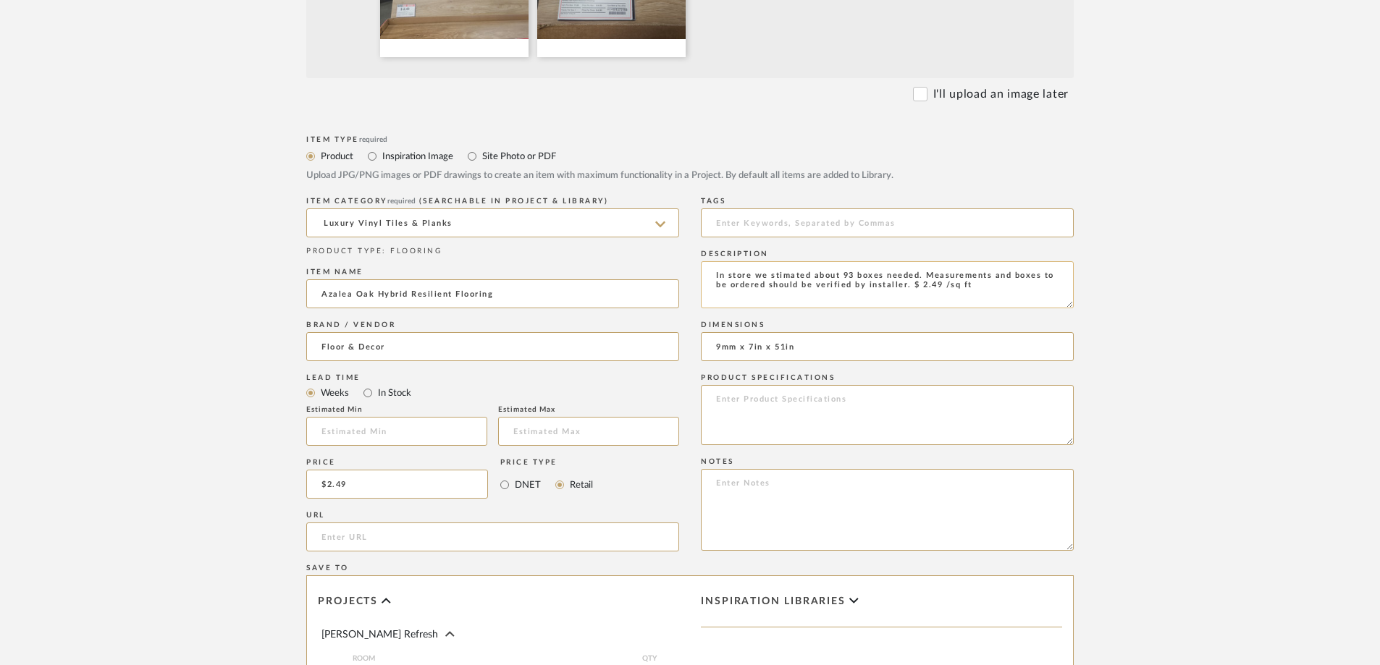
click at [713, 261] on textarea "In store we stimated about 93 boxes needed. Measurements and boxes to be ordere…" at bounding box center [887, 284] width 373 height 47
click at [833, 261] on textarea "Wood look vinyl plank. BEautiful medium tone with oak pattern. In store we stim…" at bounding box center [887, 284] width 373 height 47
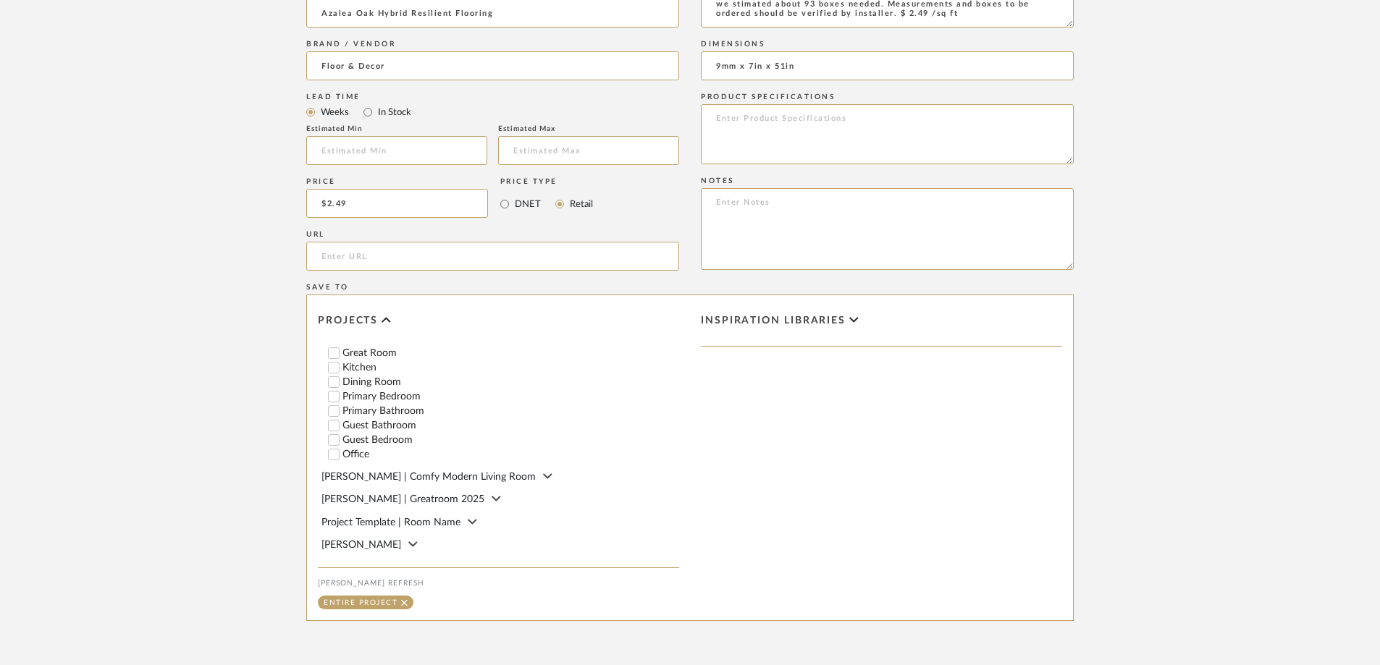
scroll to position [936, 0]
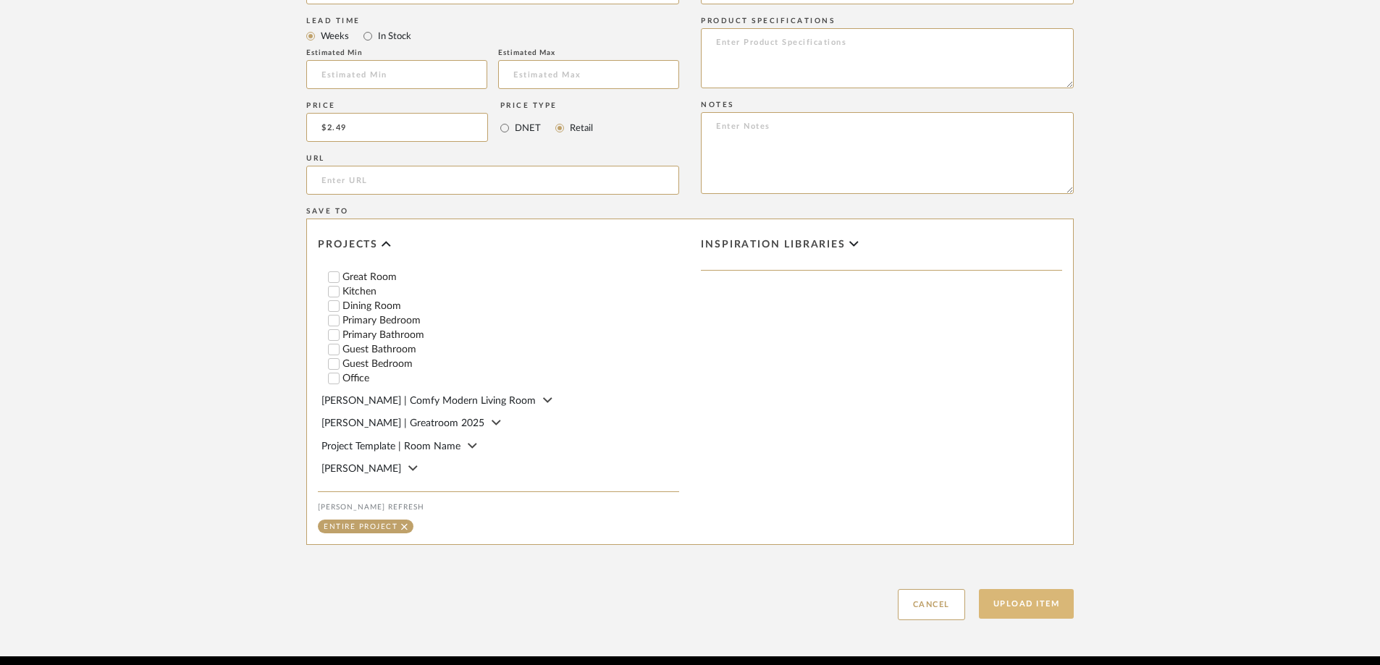
type textarea "Wood look vinyl plank. Beautiful medium tone with oak pattern. In store we stim…"
click at [1024, 589] on button "Upload Item" at bounding box center [1027, 604] width 96 height 30
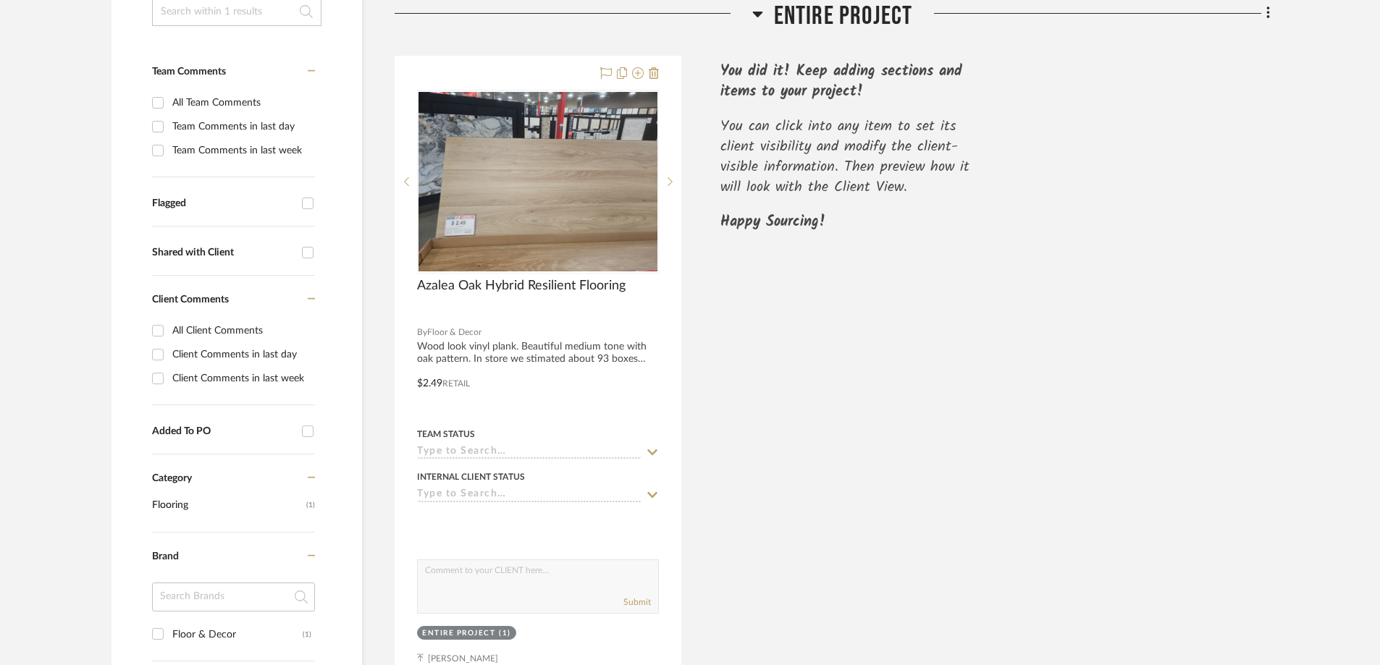
scroll to position [365, 0]
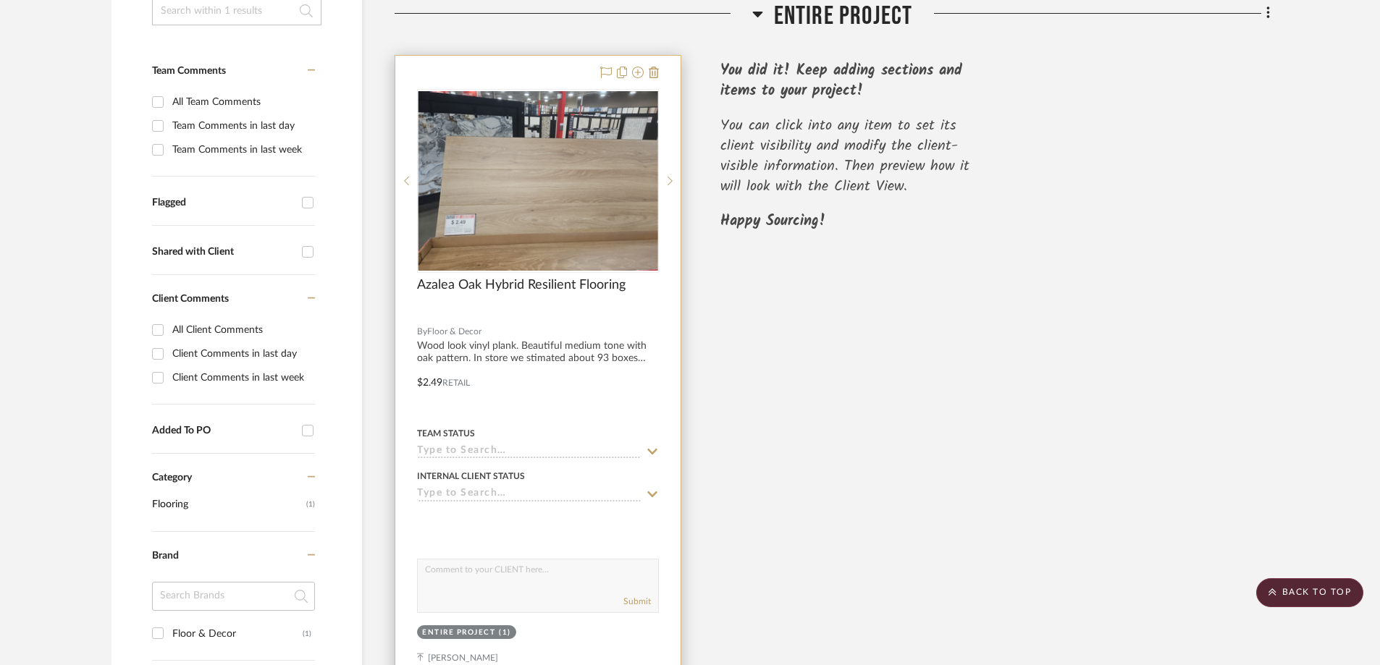
click at [646, 275] on div at bounding box center [537, 372] width 285 height 633
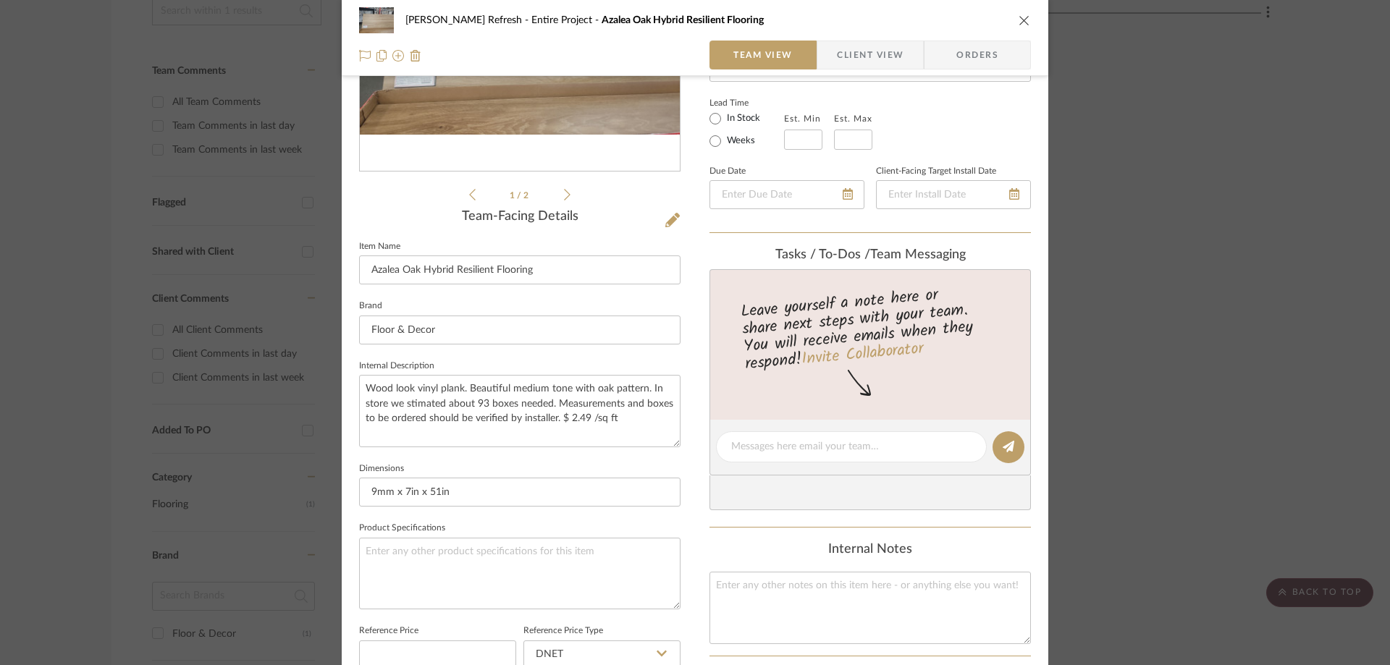
scroll to position [217, 0]
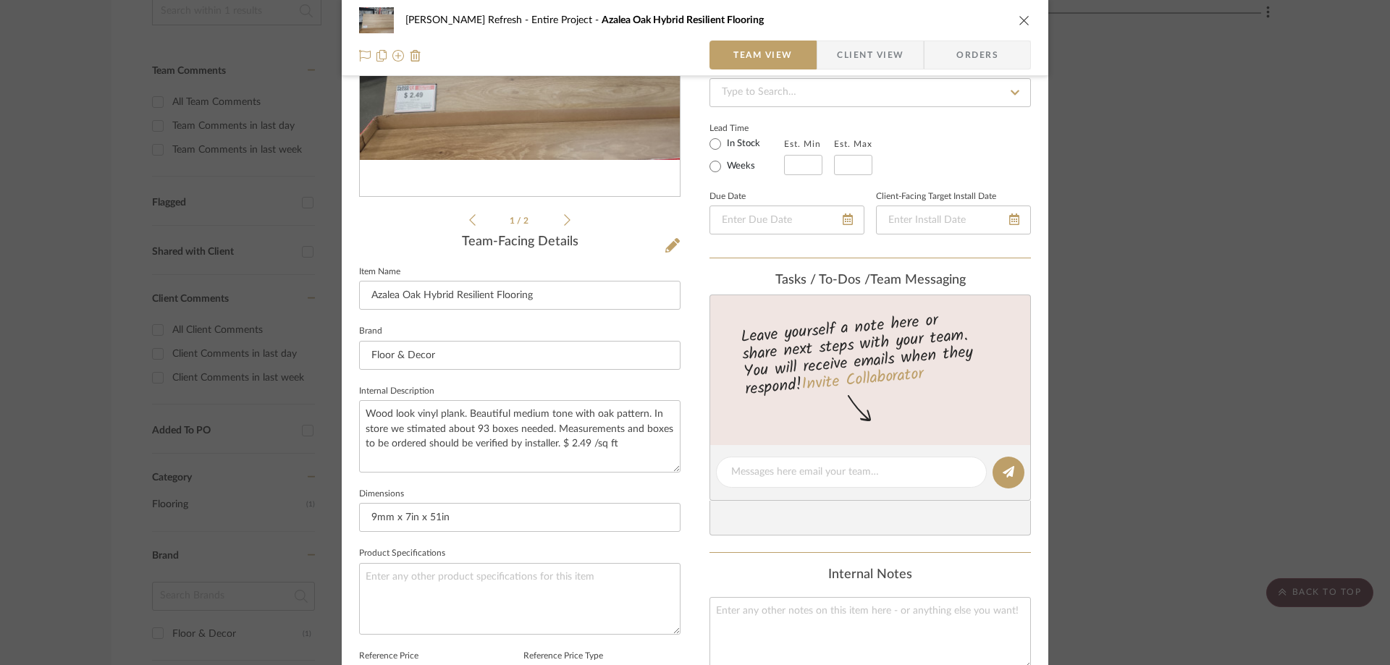
click at [882, 62] on span "Client View" at bounding box center [870, 55] width 67 height 29
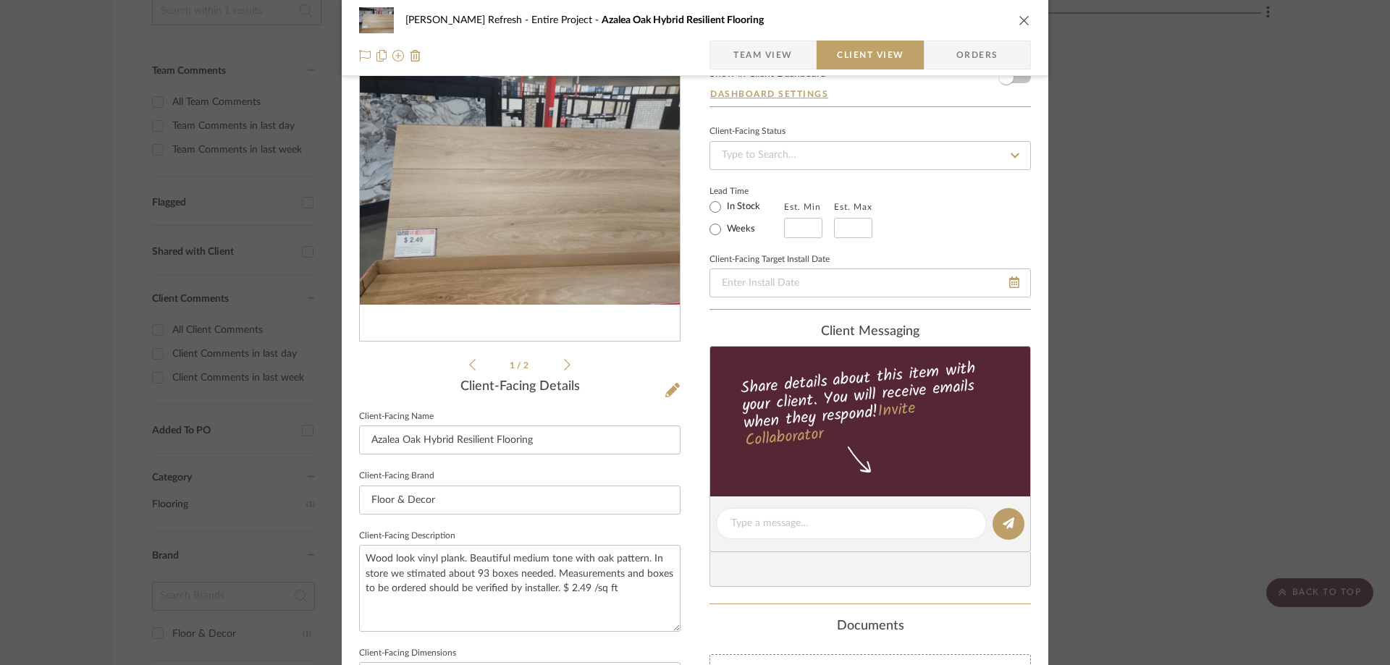
scroll to position [0, 0]
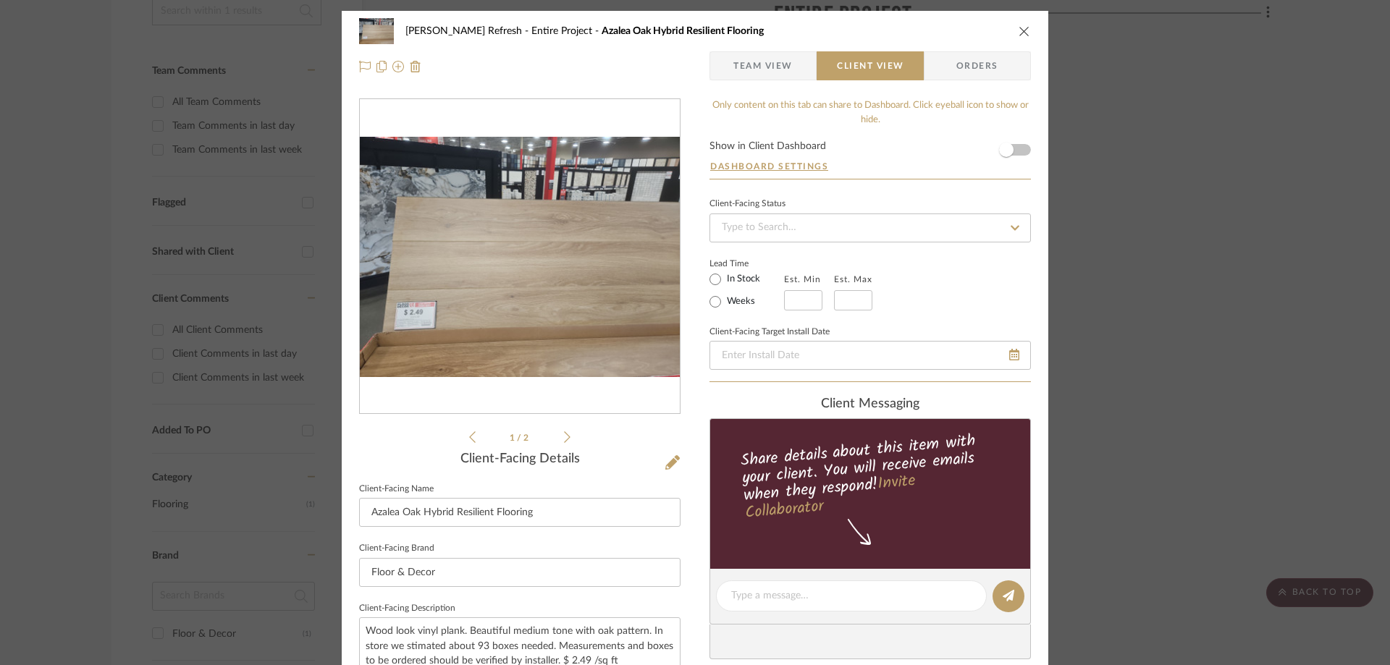
click at [1017, 151] on form "Show in Client Dashboard Dashboard Settings" at bounding box center [869, 160] width 321 height 38
click at [1006, 151] on span "button" at bounding box center [1006, 150] width 14 height 14
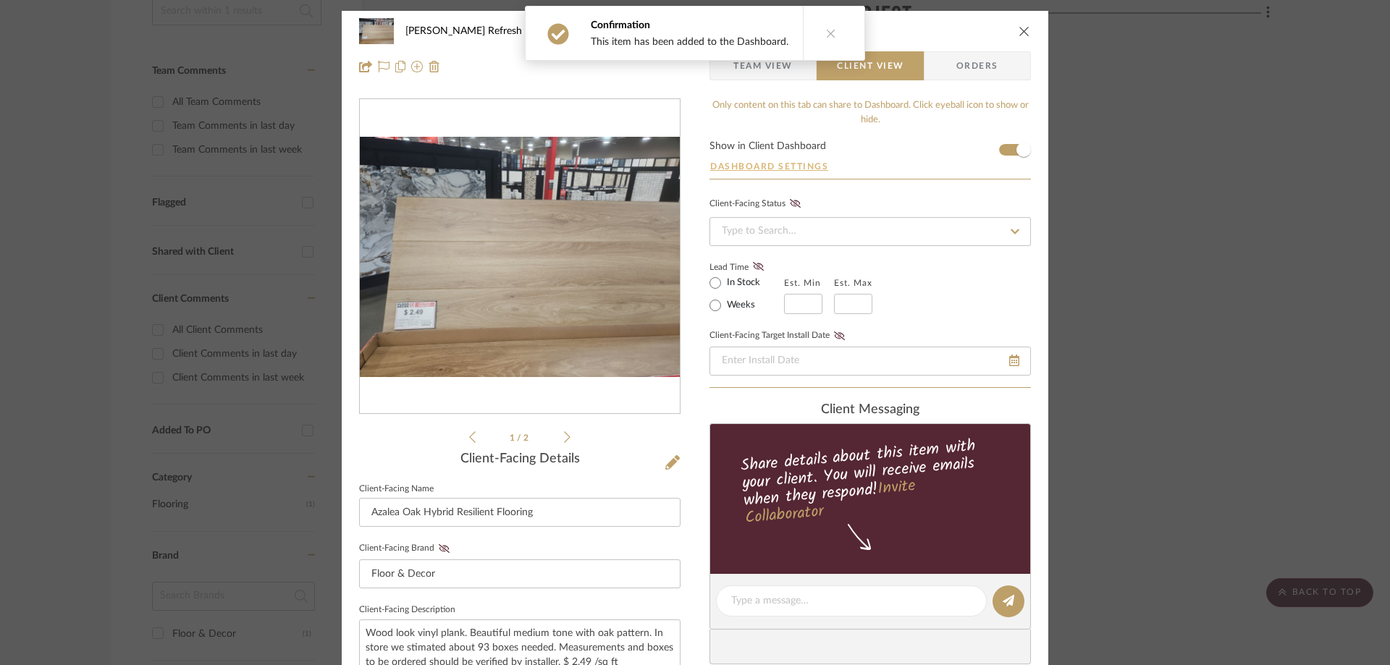
click at [809, 166] on button "Dashboard Settings" at bounding box center [768, 166] width 119 height 13
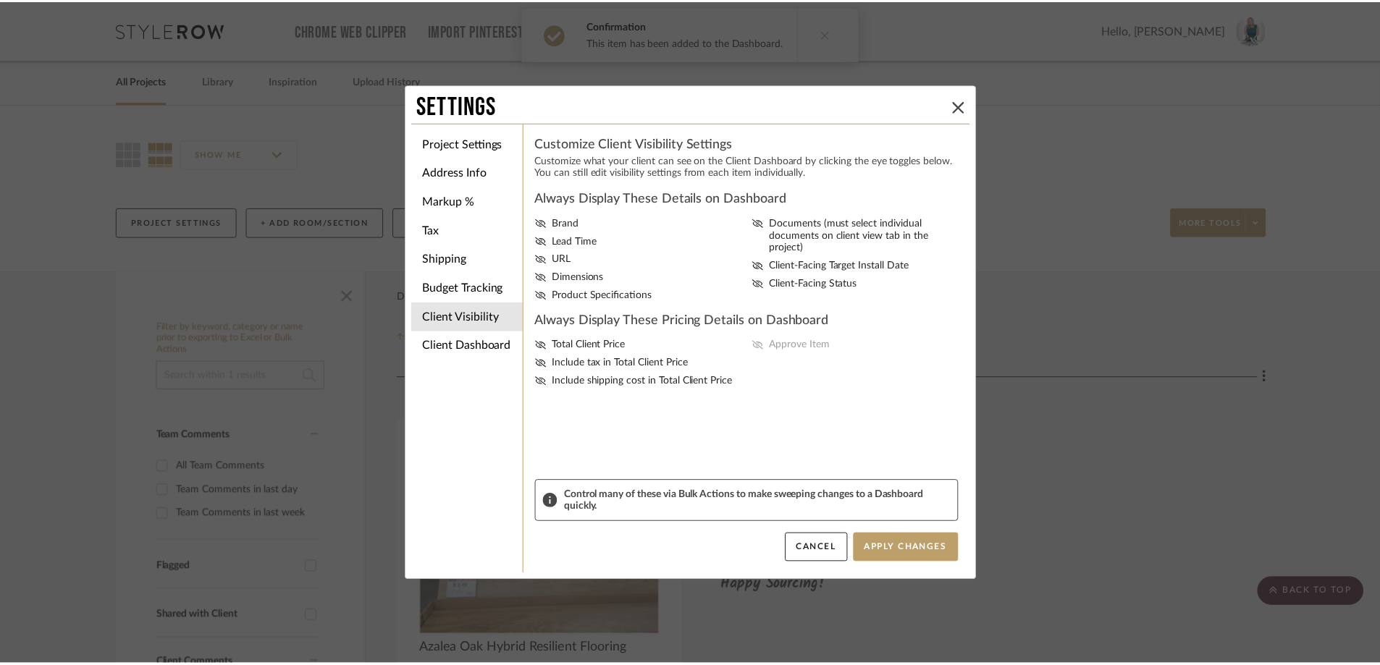
scroll to position [365, 0]
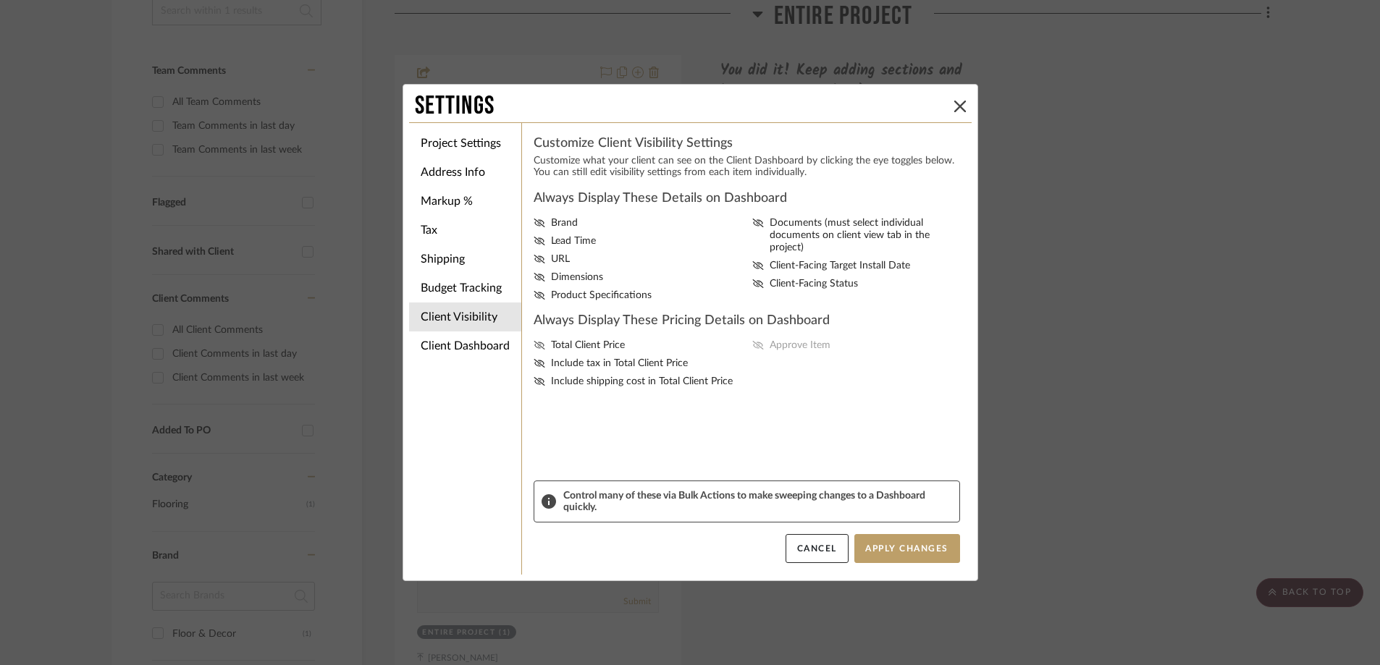
click at [535, 345] on icon at bounding box center [540, 345] width 12 height 9
click at [0, 0] on input "Total Client Price" at bounding box center [0, 0] width 0 height 0
click at [534, 360] on icon at bounding box center [540, 363] width 12 height 9
click at [0, 0] on input "Include tax in Total Client Price" at bounding box center [0, 0] width 0 height 0
click at [534, 380] on icon at bounding box center [540, 381] width 12 height 9
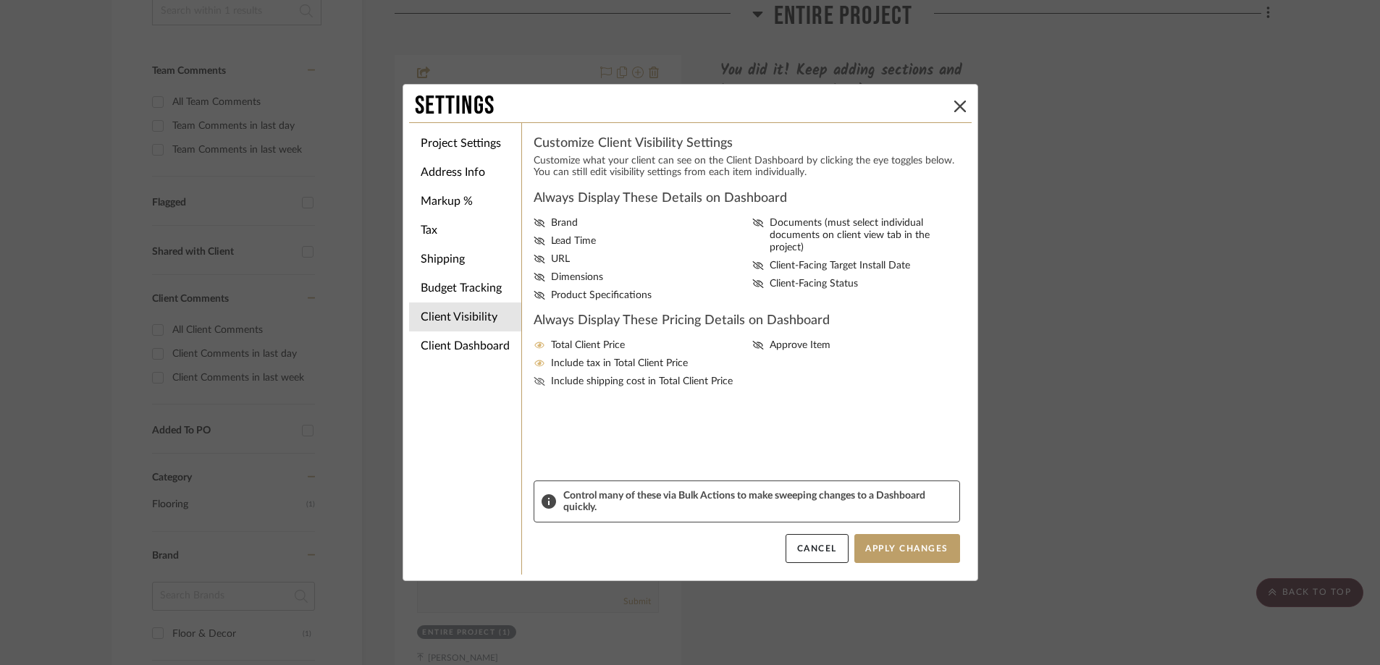
click at [0, 0] on input "Include shipping cost in Total Client Price" at bounding box center [0, 0] width 0 height 0
click at [538, 220] on icon at bounding box center [540, 223] width 12 height 9
click at [0, 0] on input "Brand" at bounding box center [0, 0] width 0 height 0
click at [534, 243] on icon at bounding box center [539, 241] width 11 height 9
click at [0, 0] on input "Lead Time" at bounding box center [0, 0] width 0 height 0
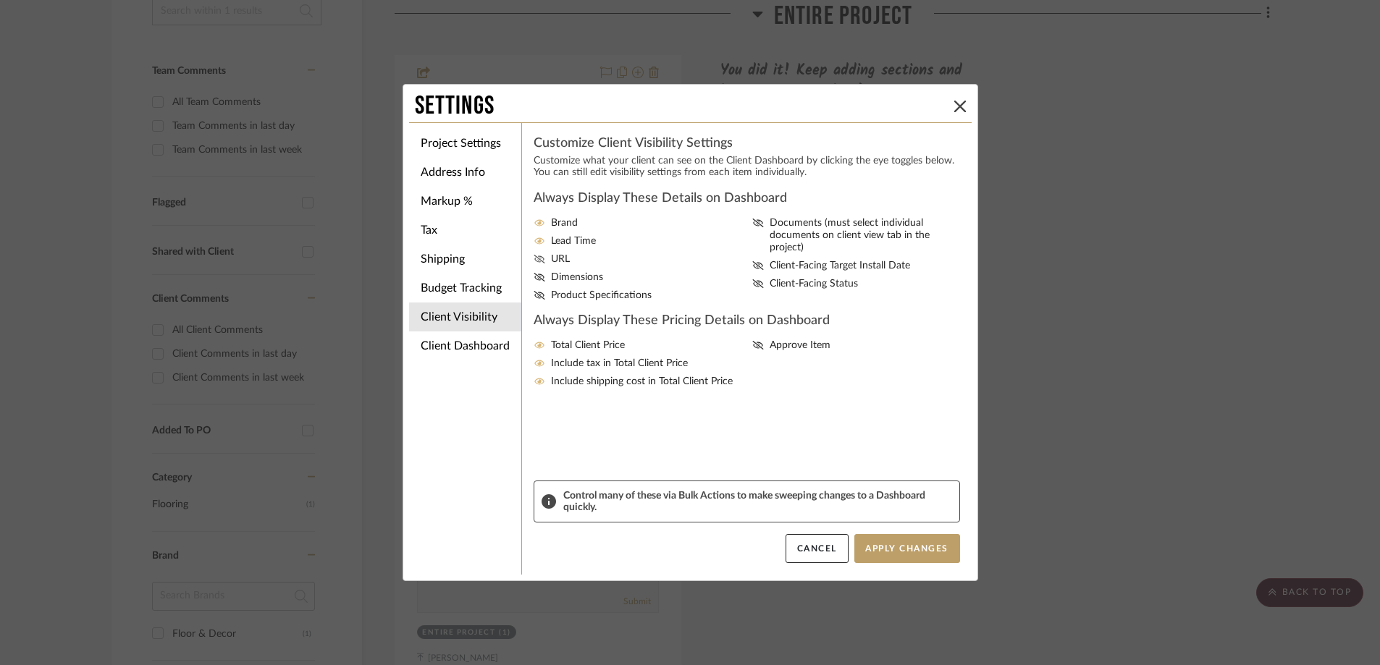
click at [534, 255] on icon at bounding box center [540, 259] width 12 height 9
click at [0, 0] on input "URL" at bounding box center [0, 0] width 0 height 0
click at [534, 276] on icon at bounding box center [540, 277] width 12 height 9
click at [0, 0] on input "Dimensions" at bounding box center [0, 0] width 0 height 0
click at [534, 288] on div "Brand Lead Time URL Dimensions Product Specifications Documents (must select in…" at bounding box center [747, 259] width 426 height 85
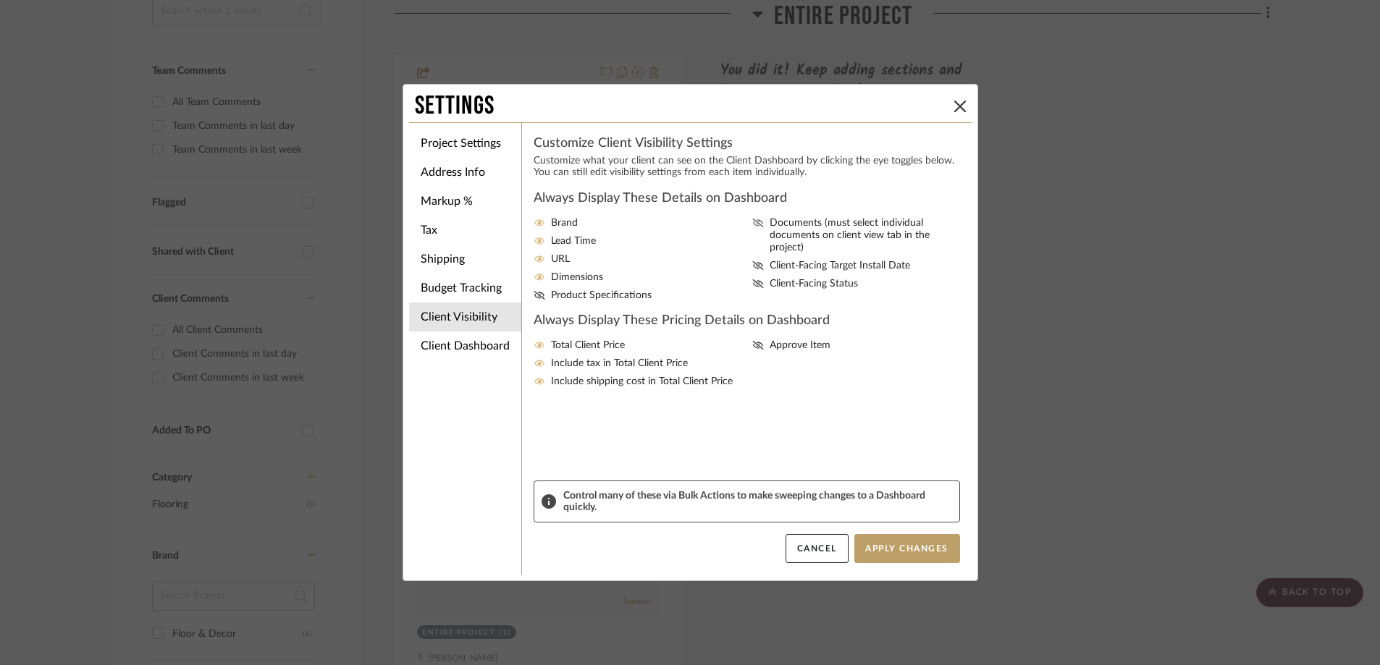
click at [752, 219] on icon at bounding box center [758, 223] width 12 height 9
click at [0, 0] on input "Documents (must select individual documents on client view tab in the project)" at bounding box center [0, 0] width 0 height 0
click at [752, 261] on icon at bounding box center [757, 265] width 11 height 9
click at [0, 0] on input "Client-Facing Target Install Date" at bounding box center [0, 0] width 0 height 0
click at [755, 279] on icon at bounding box center [758, 283] width 12 height 9
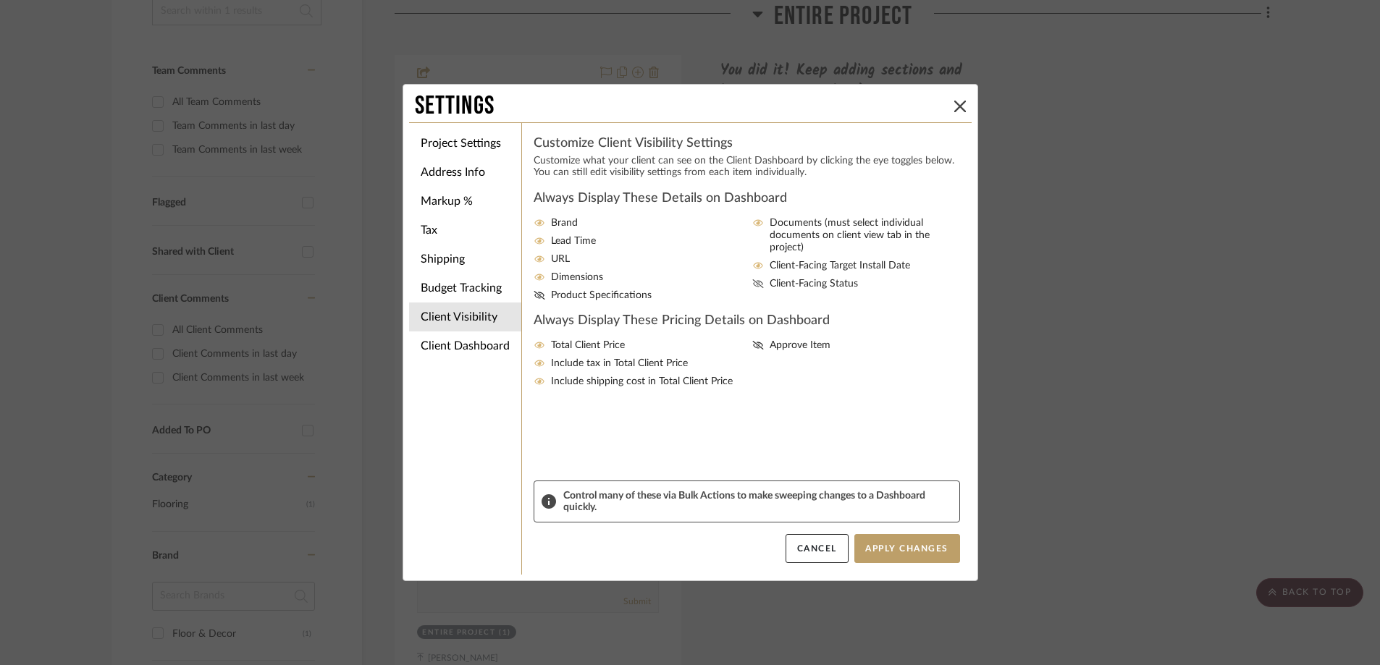
click at [0, 0] on input "Client-Facing Status" at bounding box center [0, 0] width 0 height 0
click at [752, 347] on icon at bounding box center [757, 345] width 11 height 9
click at [0, 0] on input "Approve Item" at bounding box center [0, 0] width 0 height 0
click at [877, 549] on button "Apply Changes" at bounding box center [907, 548] width 106 height 29
click at [927, 547] on button "Apply Changes" at bounding box center [907, 548] width 106 height 29
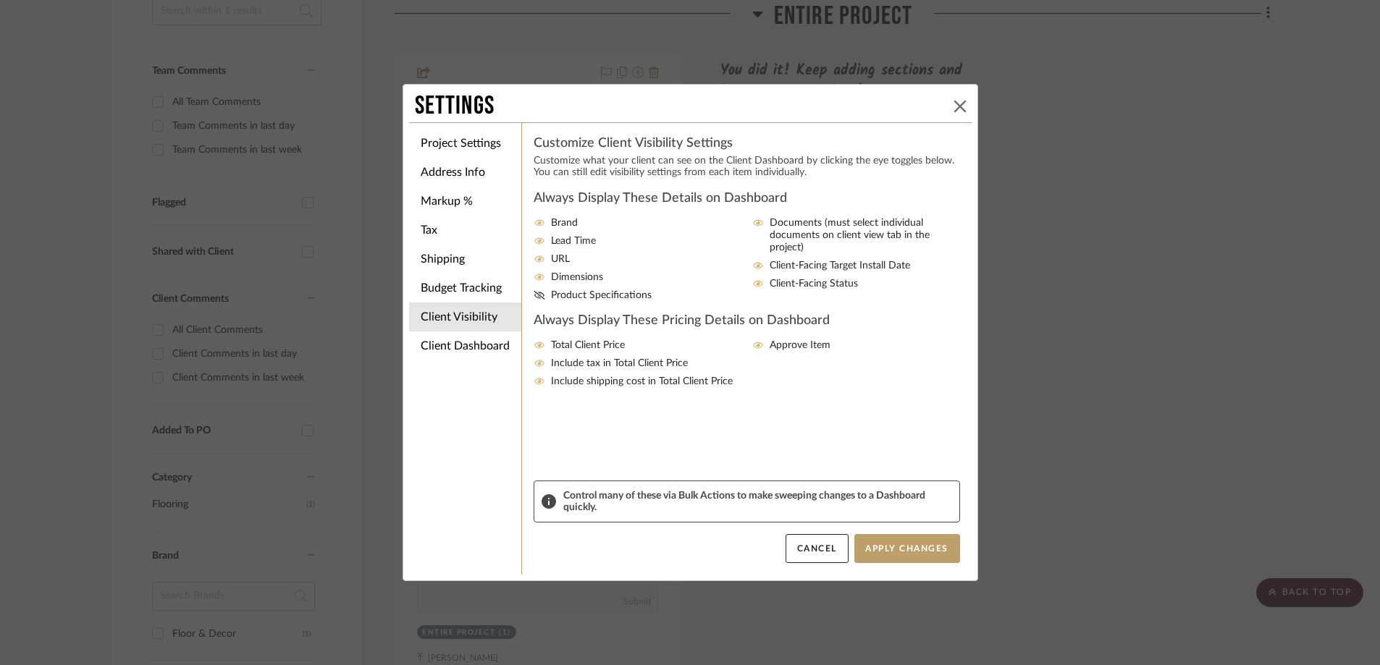
click at [955, 104] on icon at bounding box center [960, 107] width 12 height 12
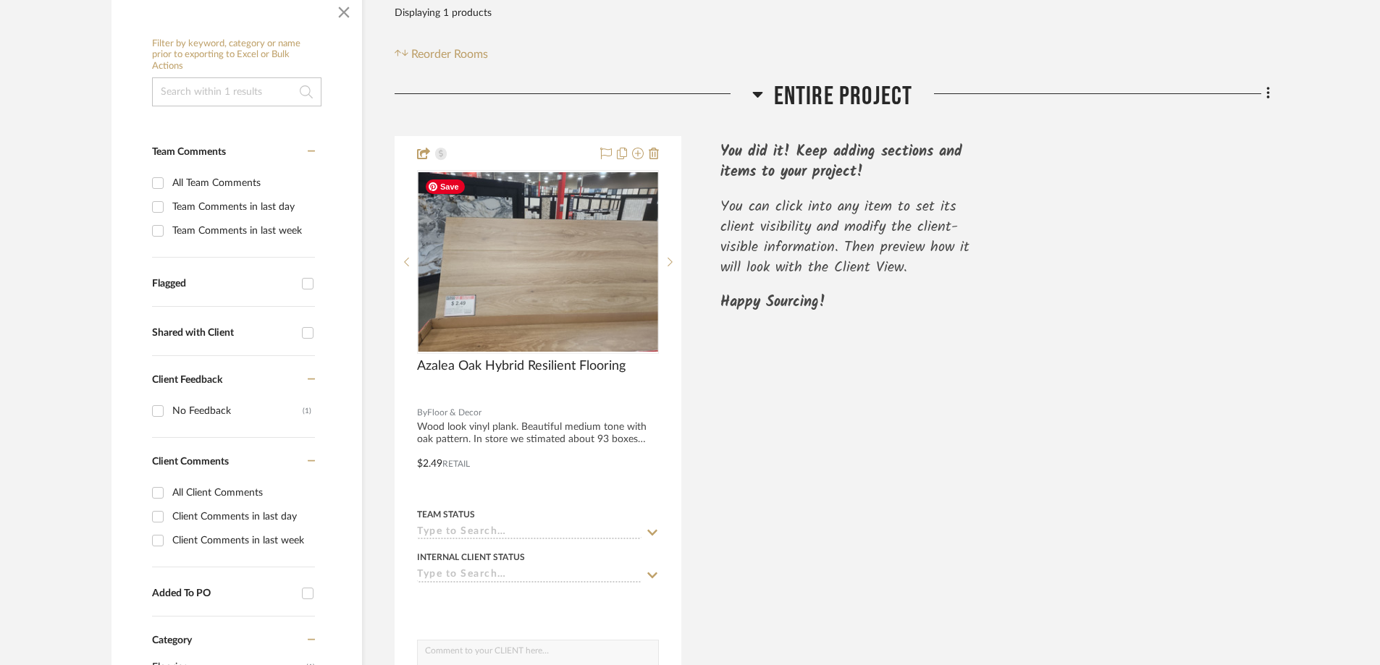
scroll to position [292, 0]
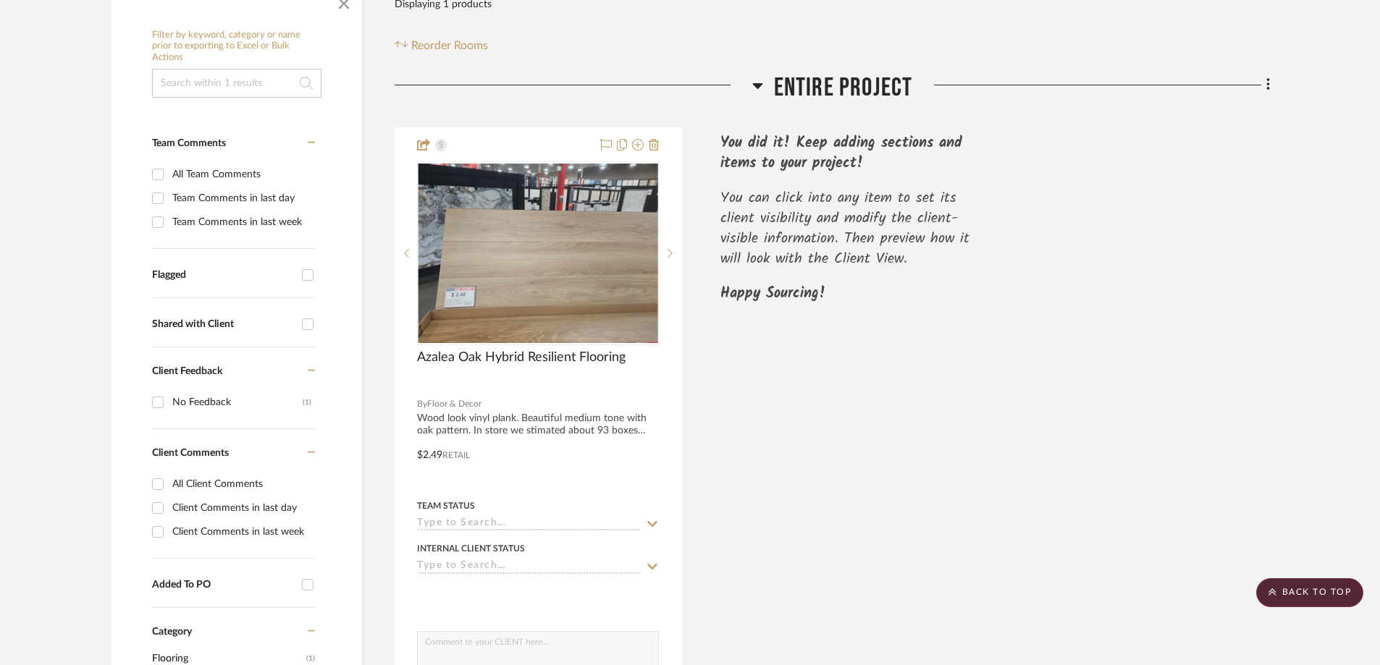
click at [1266, 84] on icon at bounding box center [1268, 85] width 4 height 16
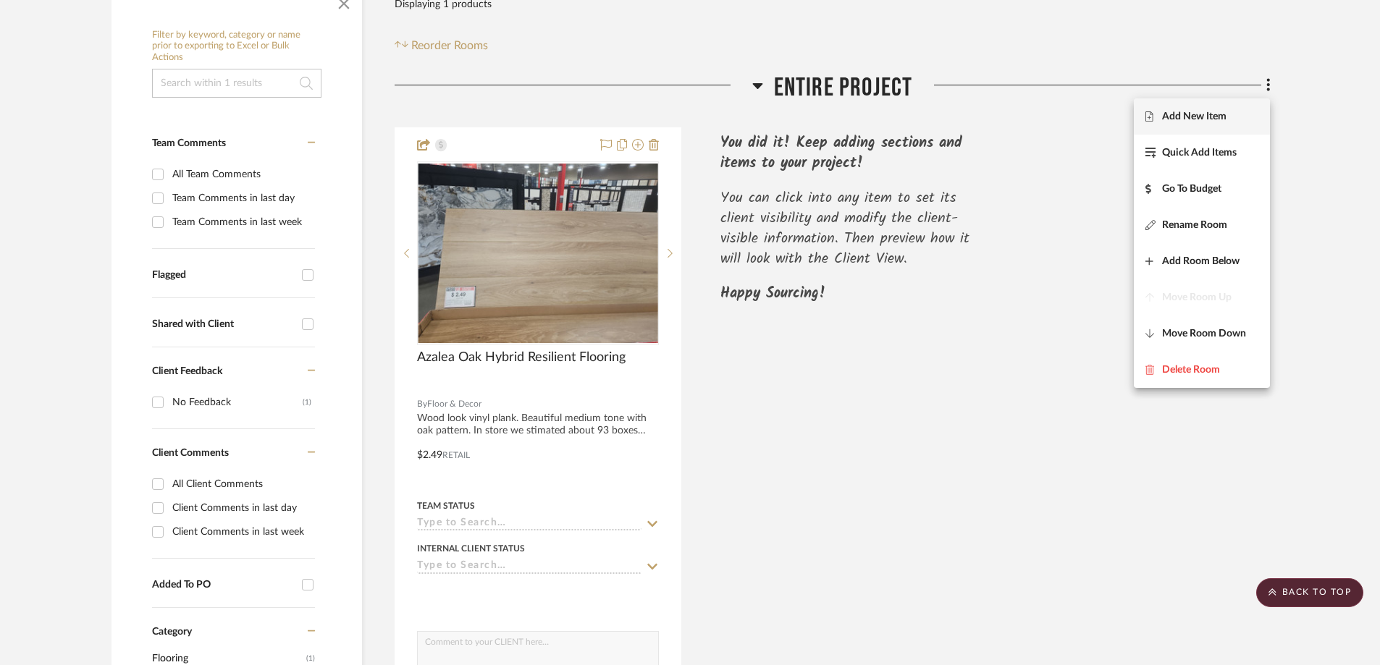
click at [1213, 122] on span "Add New Item" at bounding box center [1194, 116] width 64 height 12
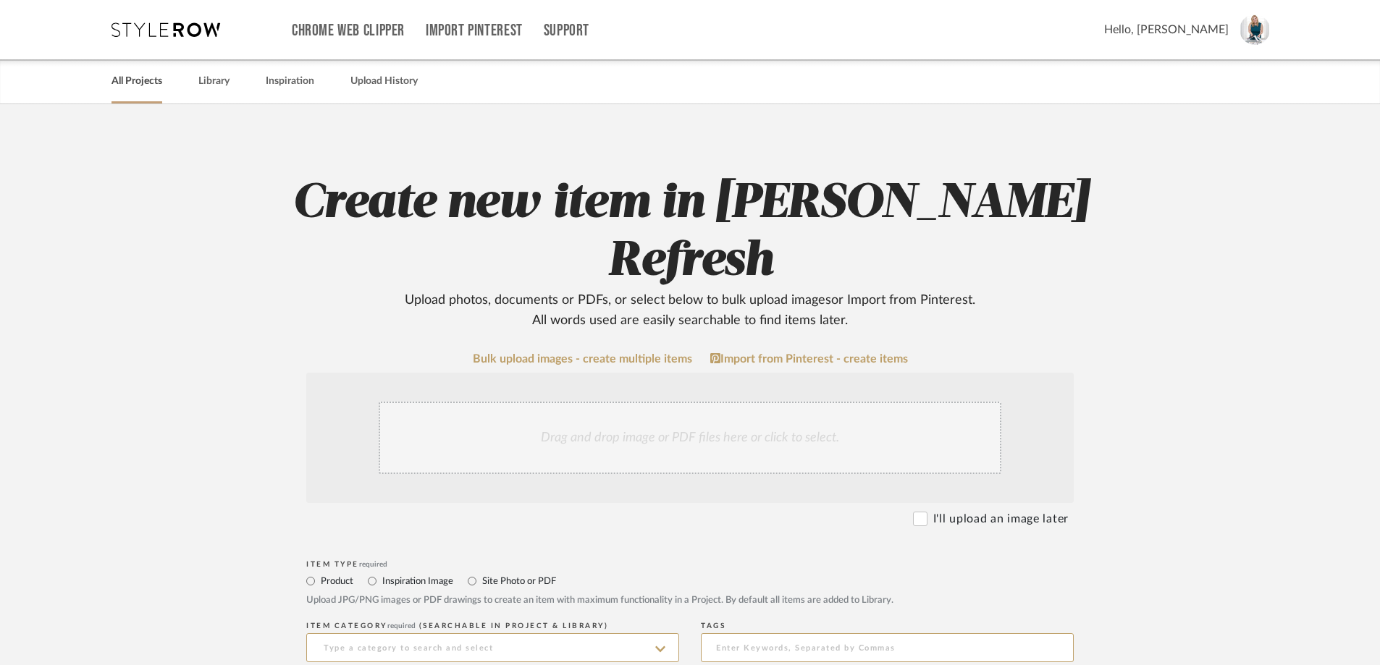
click at [144, 82] on link "All Projects" at bounding box center [136, 82] width 51 height 20
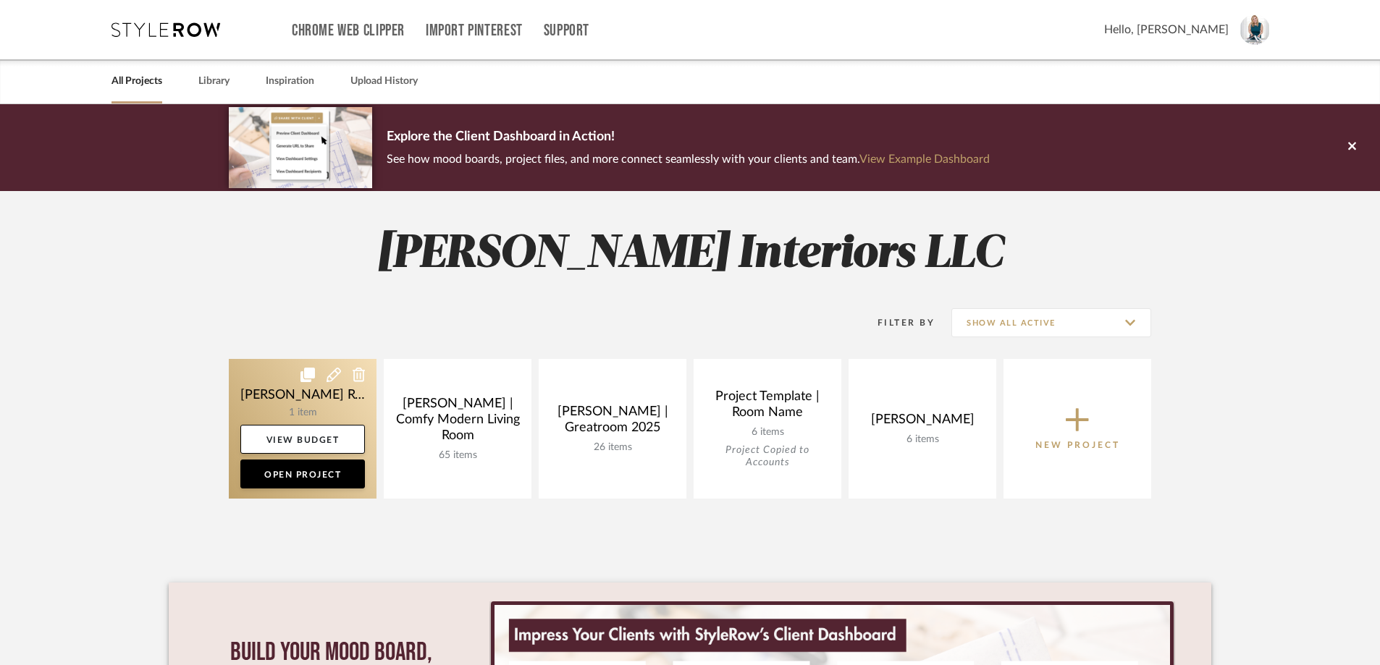
click at [287, 397] on link at bounding box center [303, 429] width 148 height 140
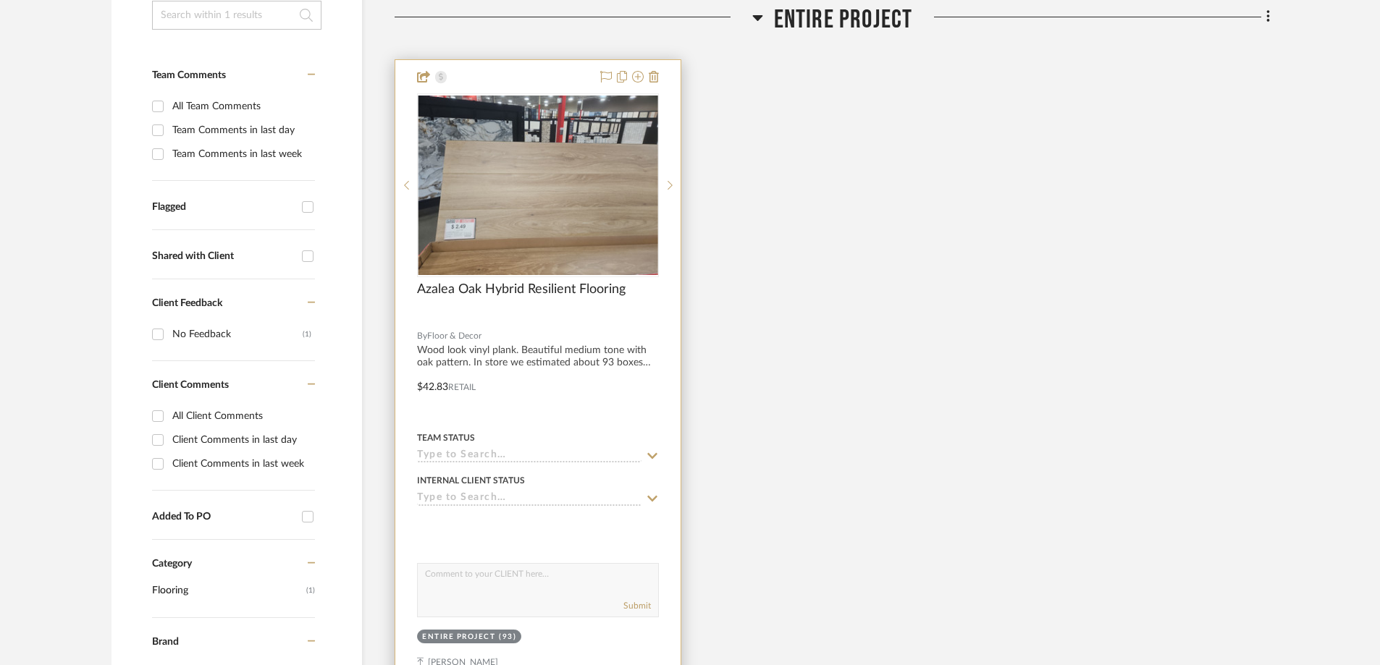
scroll to position [362, 0]
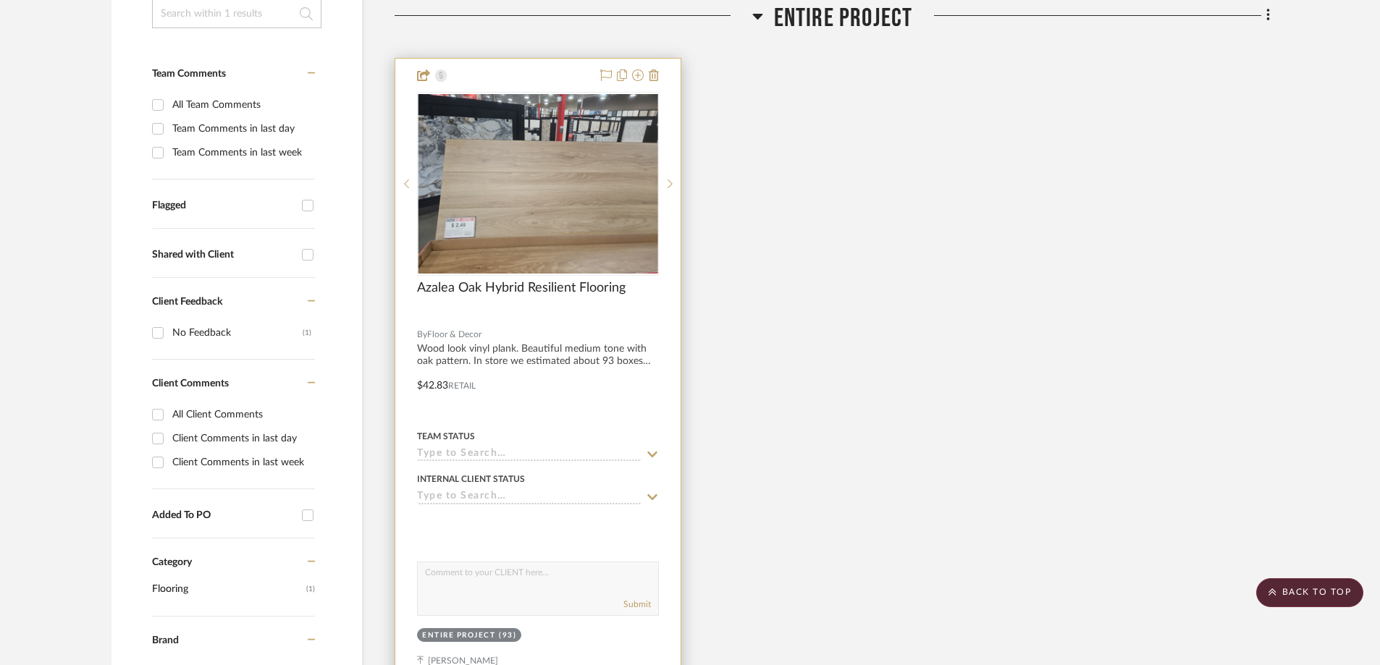
click at [612, 321] on div at bounding box center [538, 318] width 242 height 13
click at [666, 295] on div at bounding box center [537, 375] width 285 height 633
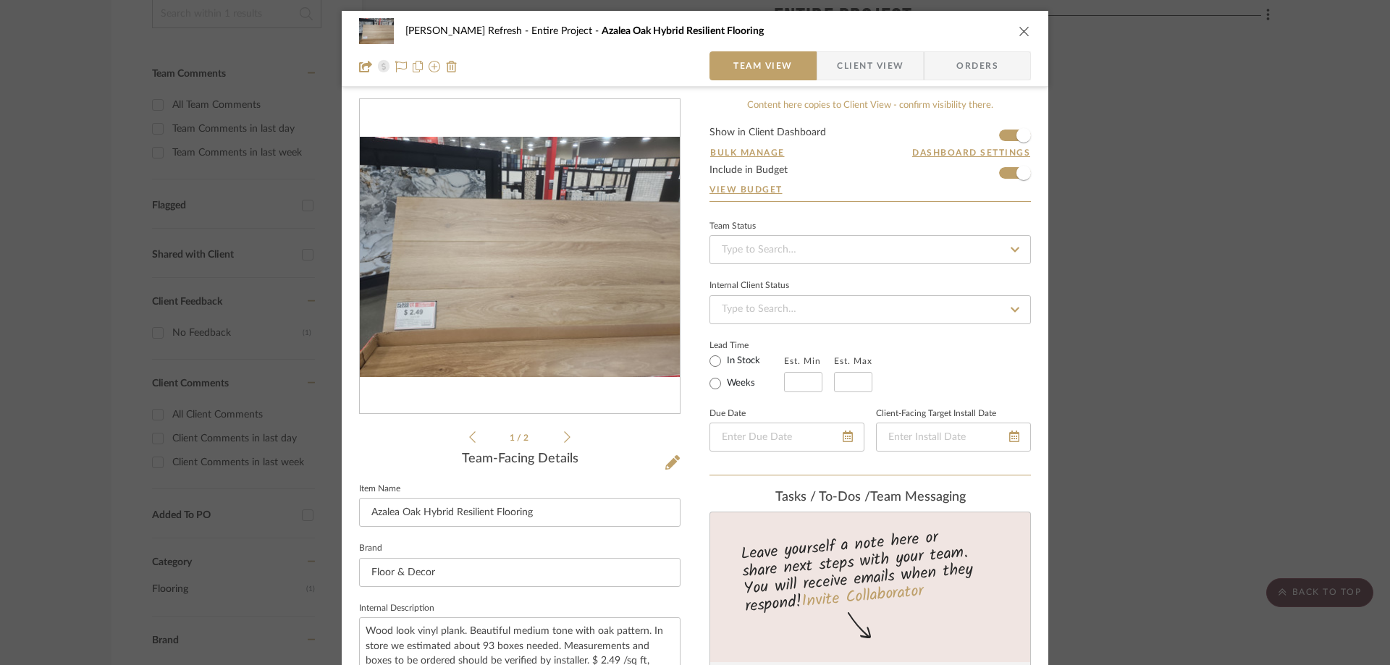
scroll to position [145, 0]
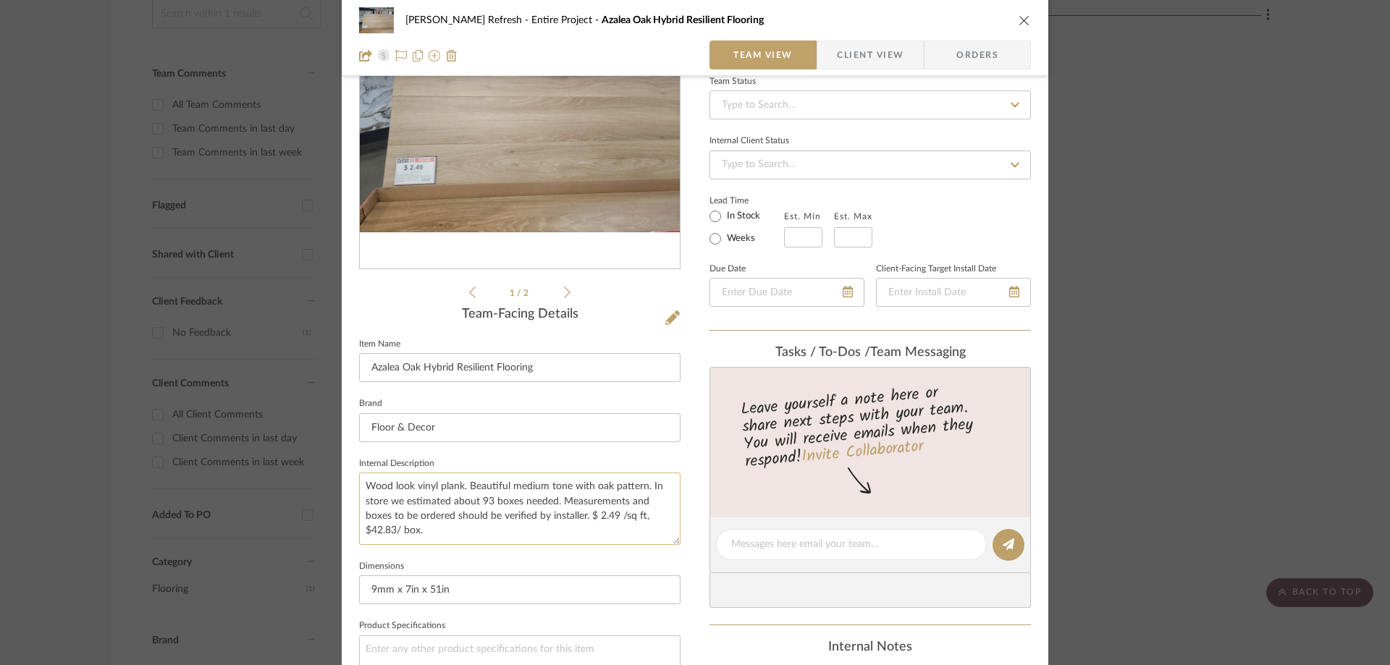
click at [648, 484] on textarea "Wood look vinyl plank. Beautiful medium tone with oak pattern. In store we esti…" at bounding box center [519, 509] width 321 height 72
click at [646, 484] on textarea "Wood look vinyl plank. Beautiful medium tone with oak pattern. In store we esti…" at bounding box center [519, 509] width 321 height 72
drag, startPoint x: 646, startPoint y: 484, endPoint x: 584, endPoint y: 520, distance: 71.0
click at [584, 520] on textarea "Wood look vinyl plank. Beautiful medium tone with oak pattern. In store we esti…" at bounding box center [519, 509] width 321 height 72
click at [514, 501] on textarea "Wood look vinyl plank. Beautiful medium tone with oak pattern. $ 2.49 /sq ft, $…" at bounding box center [519, 509] width 321 height 72
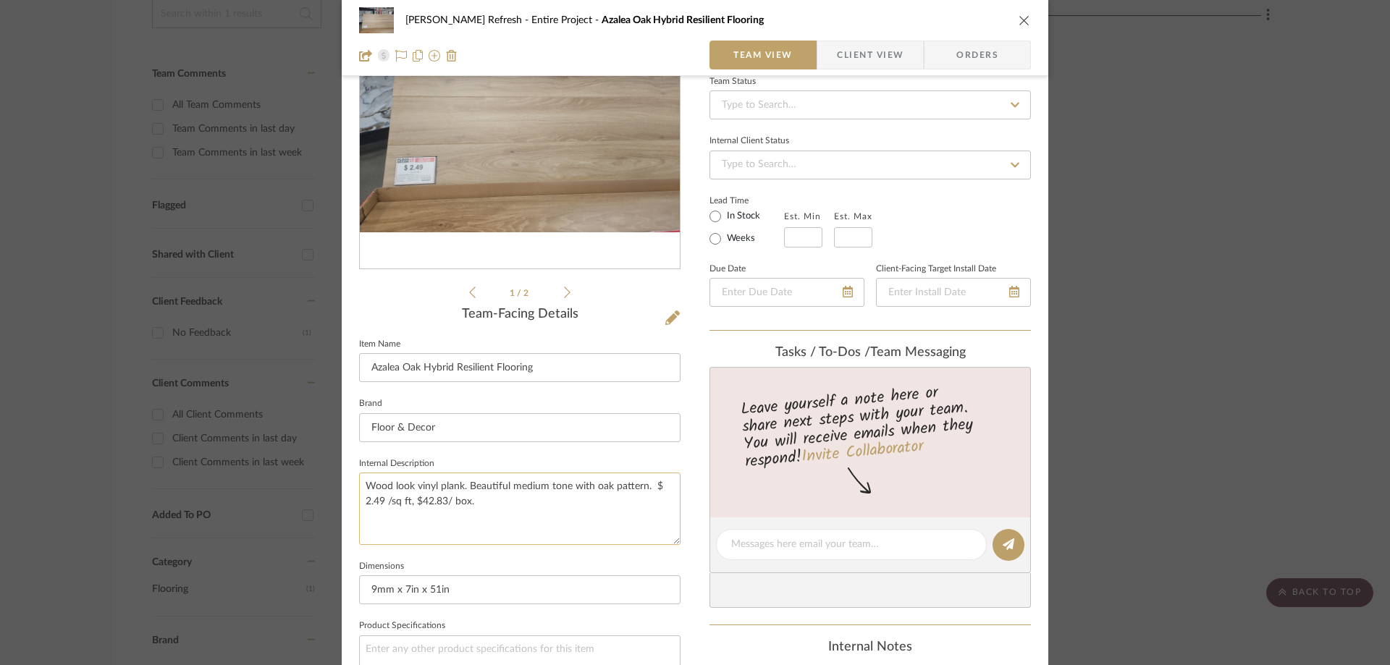
paste textarea "In store we estimated about 93 boxes needed. Measurements and boxes to be order…"
click at [363, 500] on textarea "Wood look vinyl plank. Beautiful medium tone with oak pattern. $ 2.49 /sq ft, $…" at bounding box center [519, 509] width 321 height 72
click at [468, 526] on textarea "Wood look vinyl plank. Beautiful medium tone with oak pattern. $2.49 /sq ft, $4…" at bounding box center [519, 509] width 321 height 72
type textarea "Wood look vinyl plank. Beautiful medium tone with oak pattern. $2.49 /sq ft, $4…"
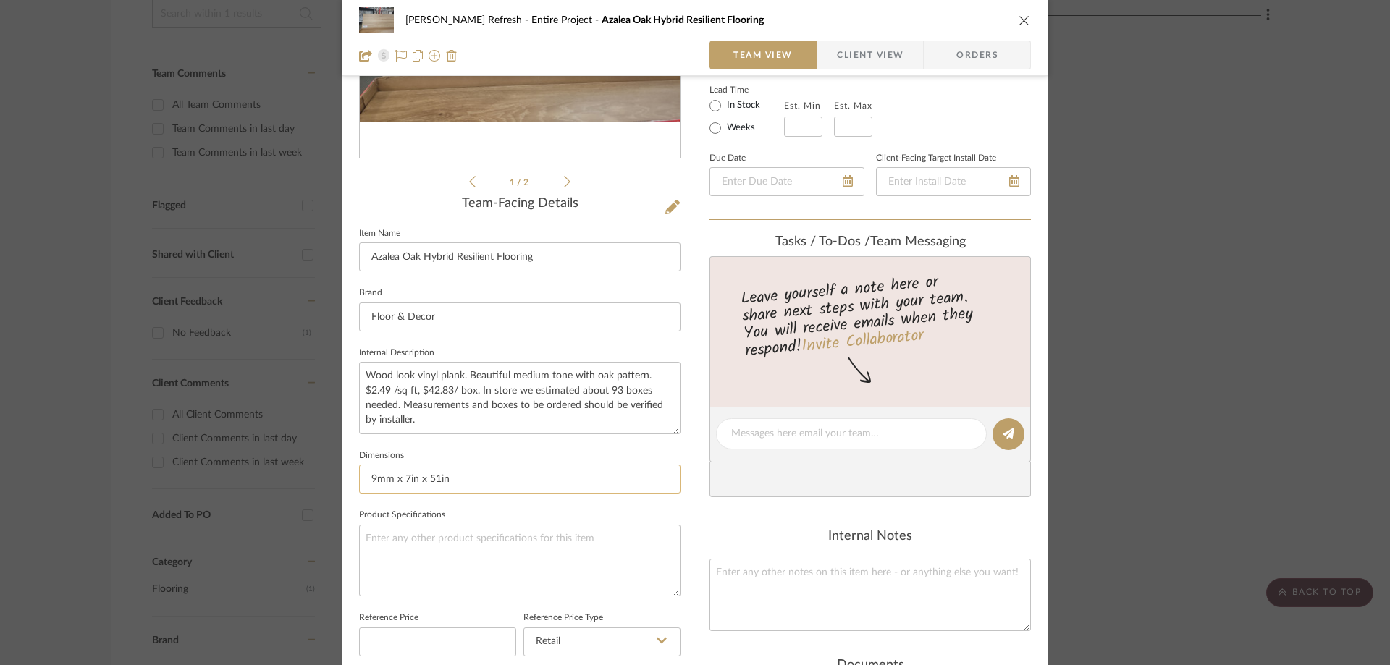
scroll to position [290, 0]
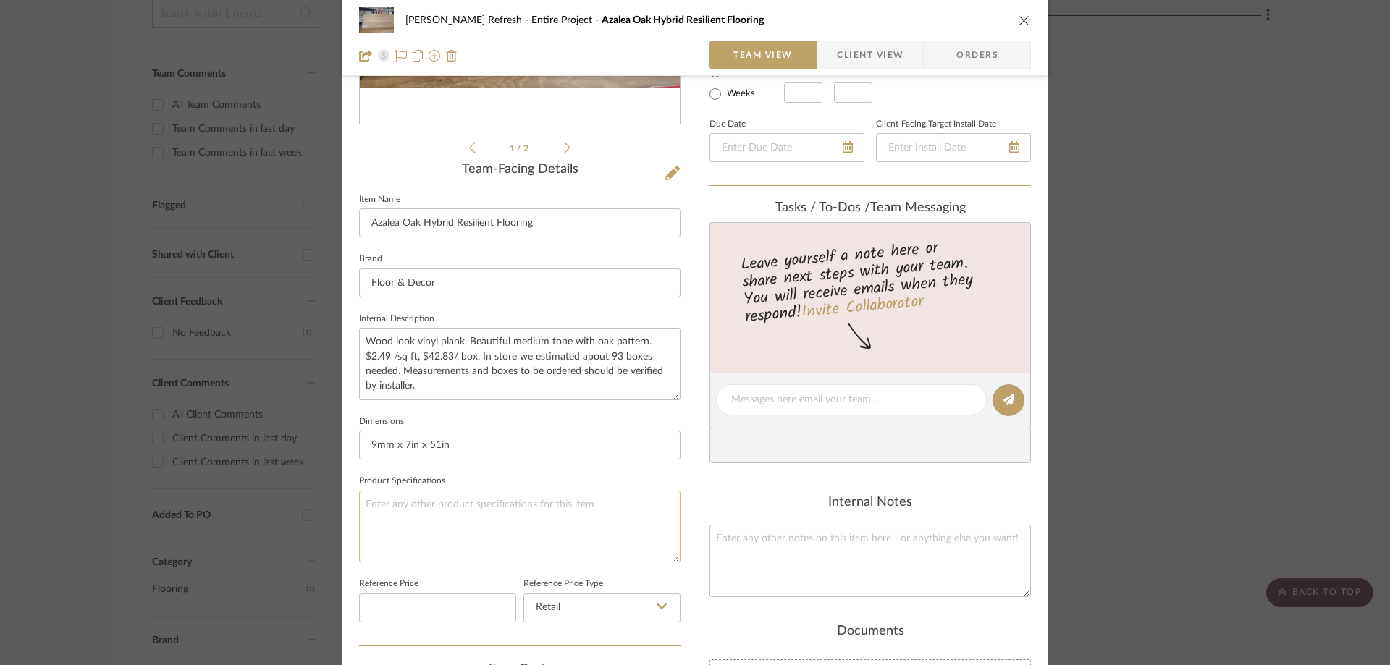
click at [402, 503] on textarea at bounding box center [519, 527] width 321 height 72
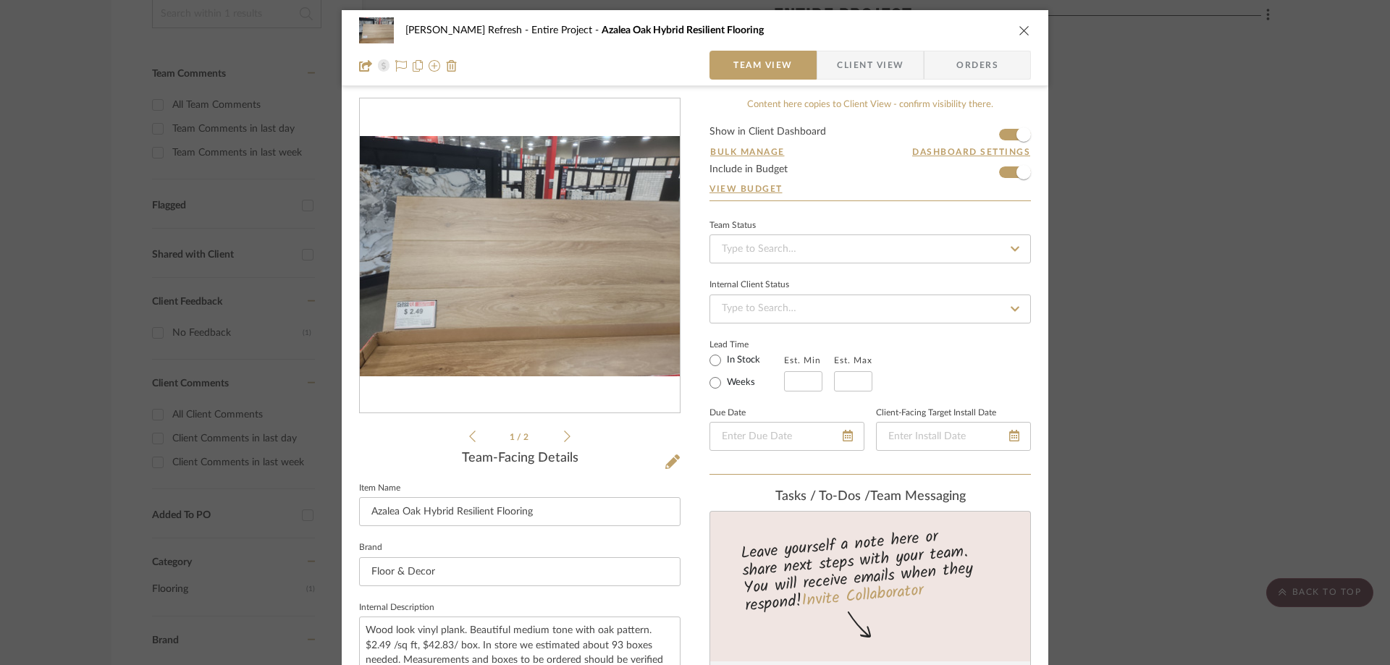
scroll to position [0, 0]
type textarea "SKU 101373165"
click at [1019, 33] on icon "close" at bounding box center [1025, 31] width 12 height 12
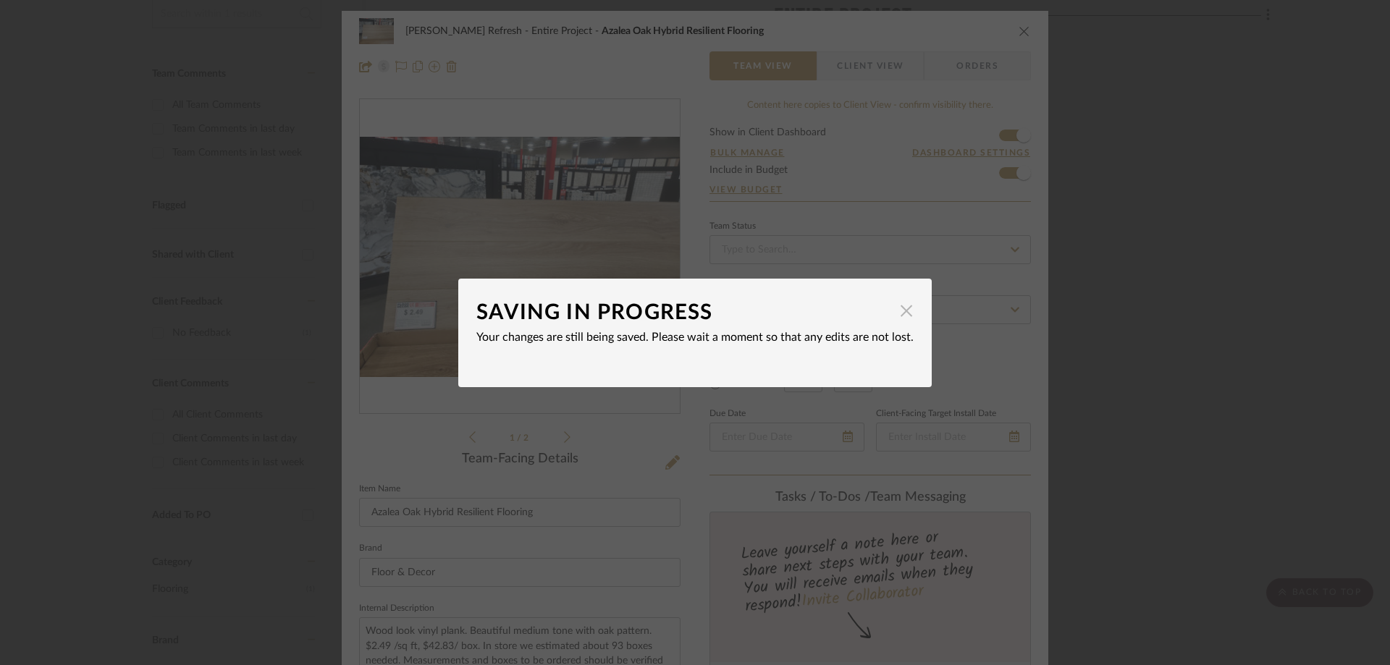
click at [900, 305] on span "button" at bounding box center [906, 311] width 29 height 29
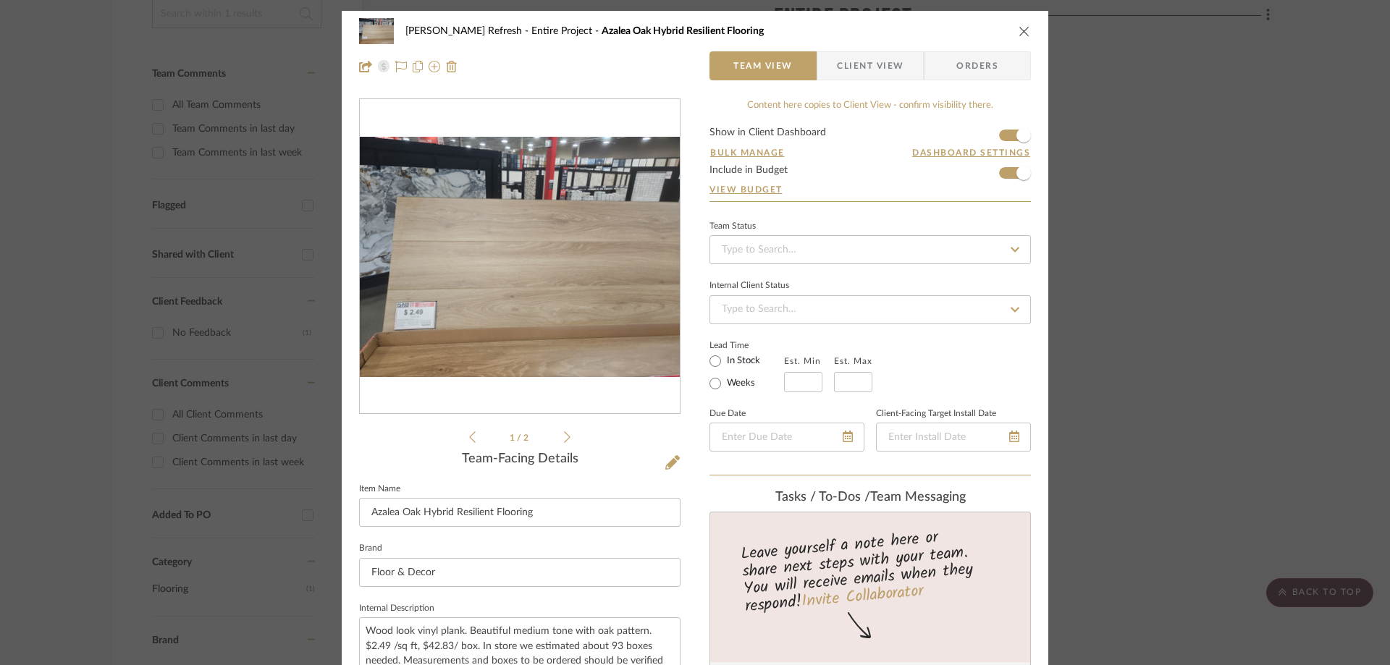
click at [1024, 30] on icon "close" at bounding box center [1025, 31] width 12 height 12
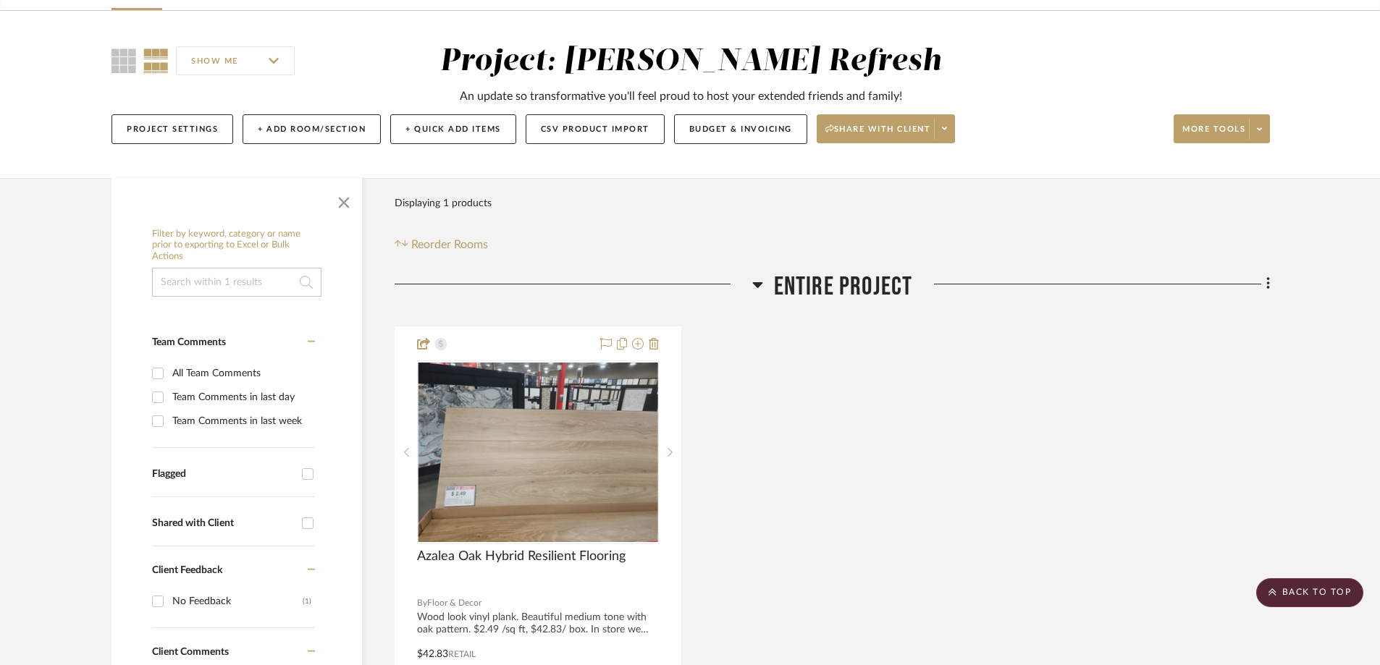
scroll to position [72, 0]
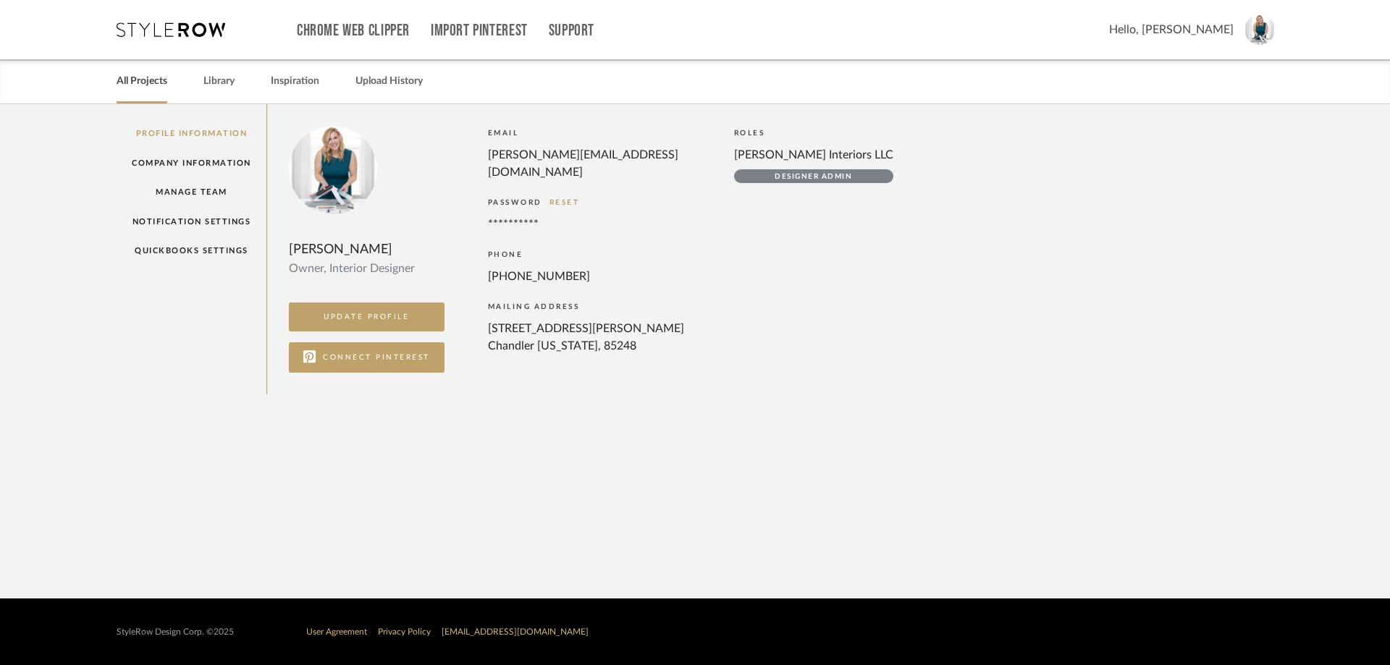
click at [134, 83] on link "All Projects" at bounding box center [142, 82] width 51 height 20
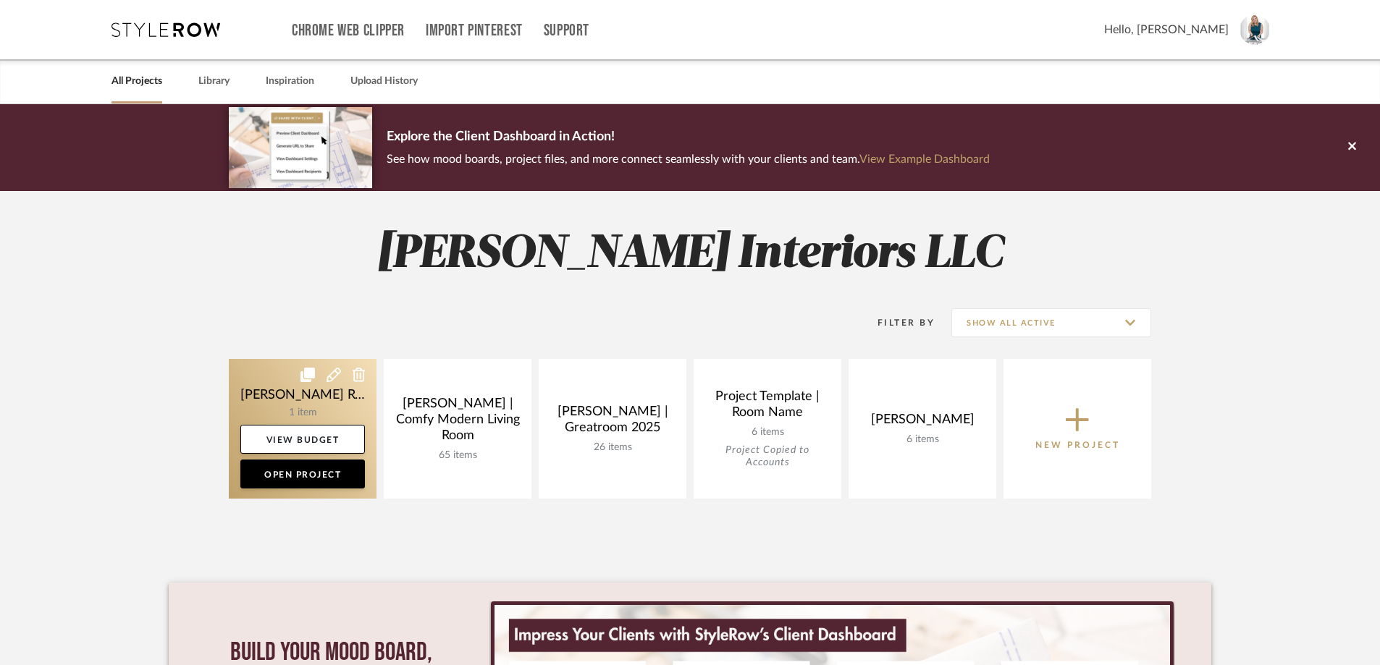
click at [310, 403] on link at bounding box center [303, 429] width 148 height 140
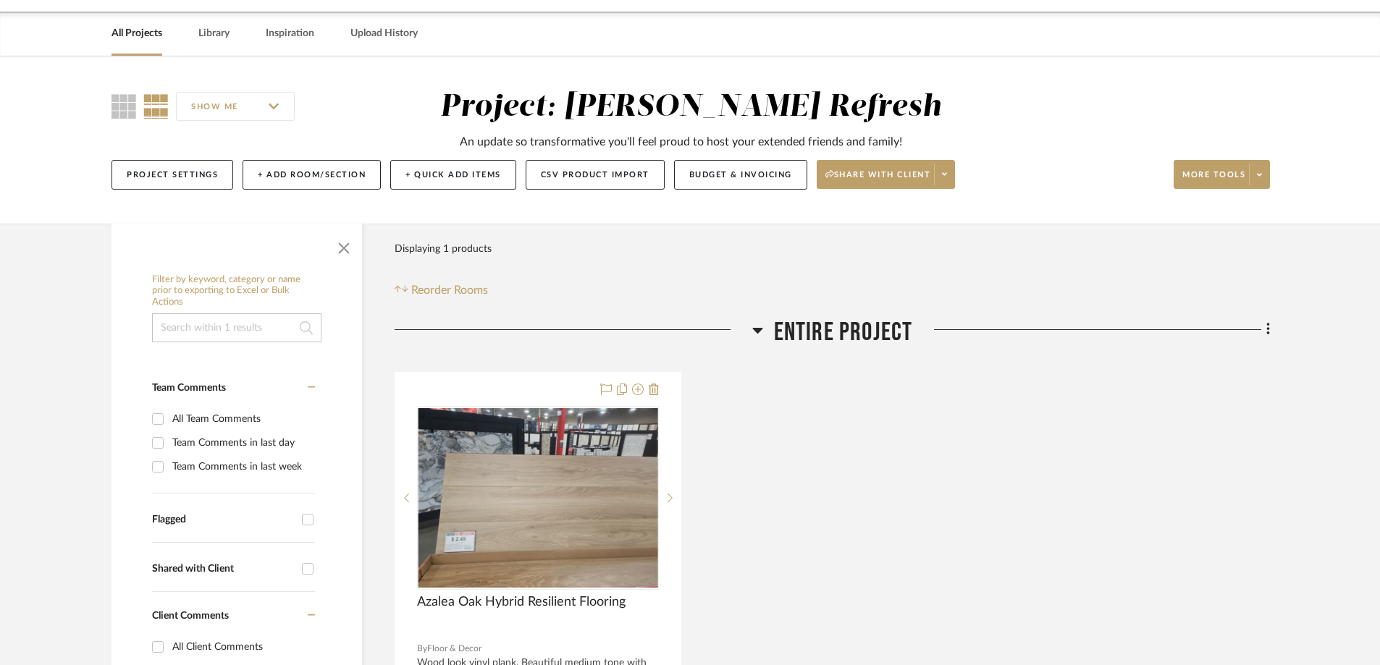
scroll to position [145, 0]
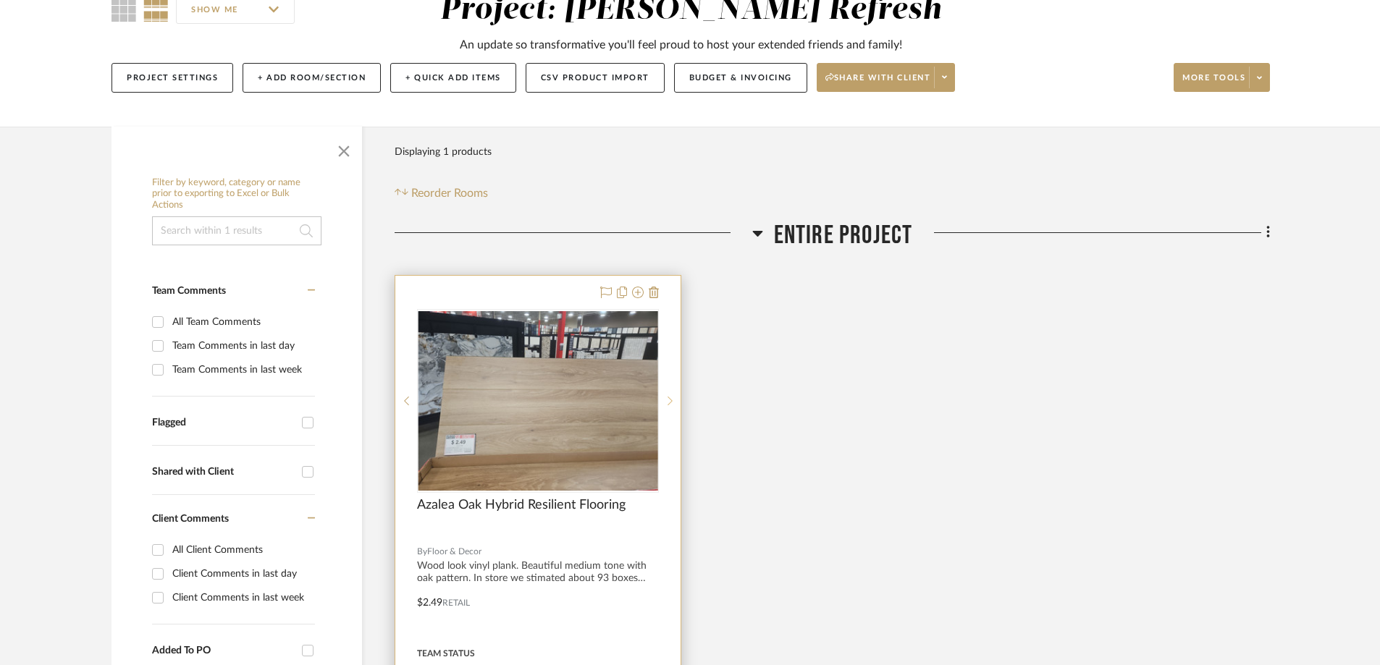
click at [670, 401] on icon at bounding box center [669, 401] width 5 height 10
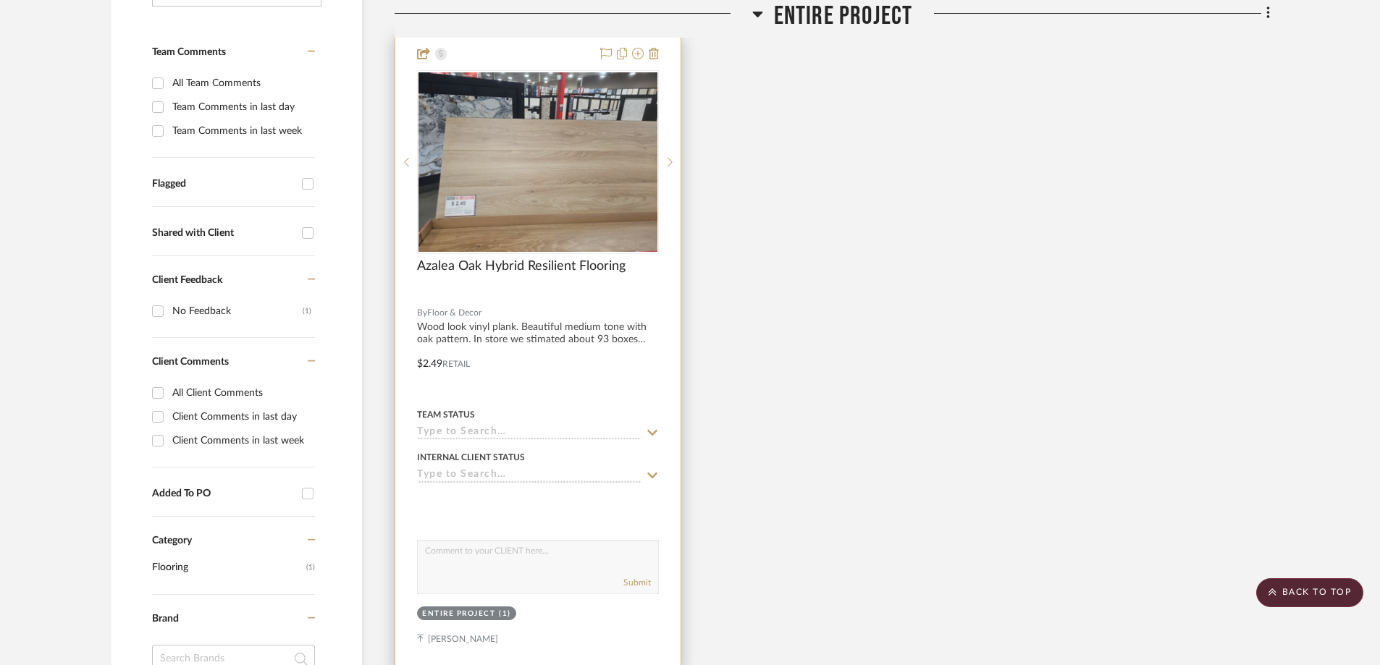
scroll to position [362, 0]
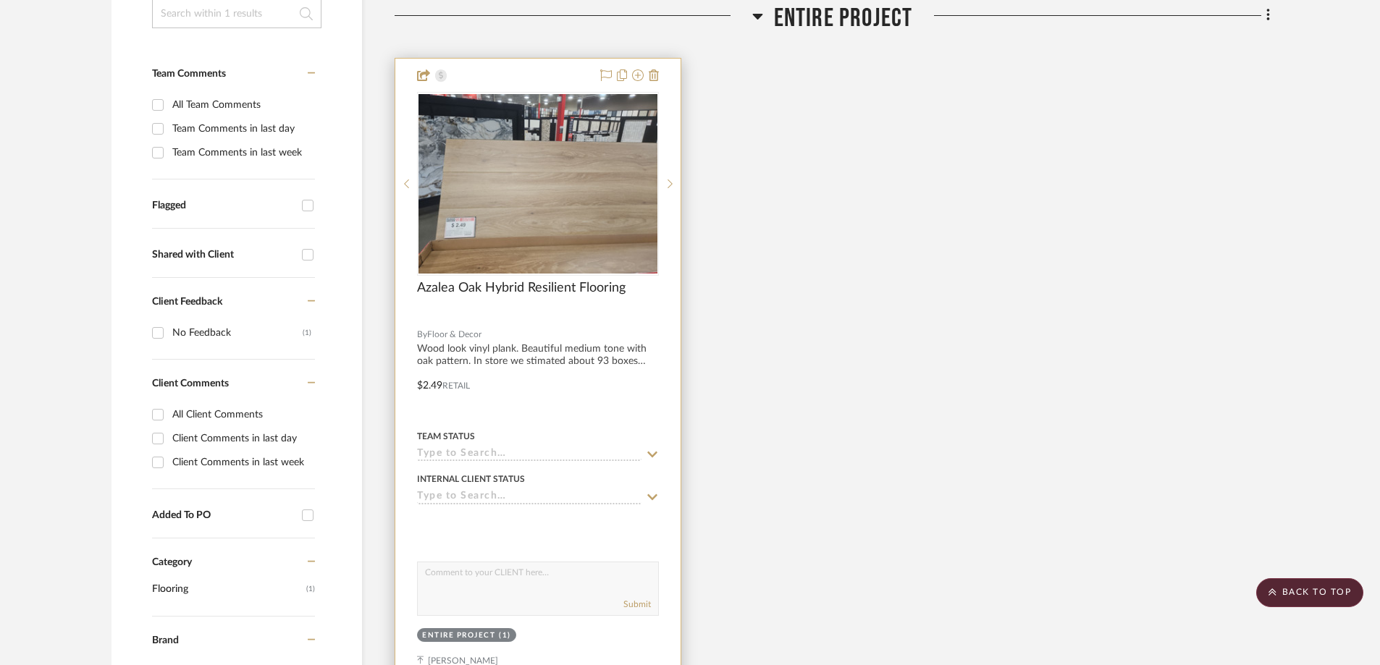
click at [595, 334] on div at bounding box center [537, 375] width 285 height 633
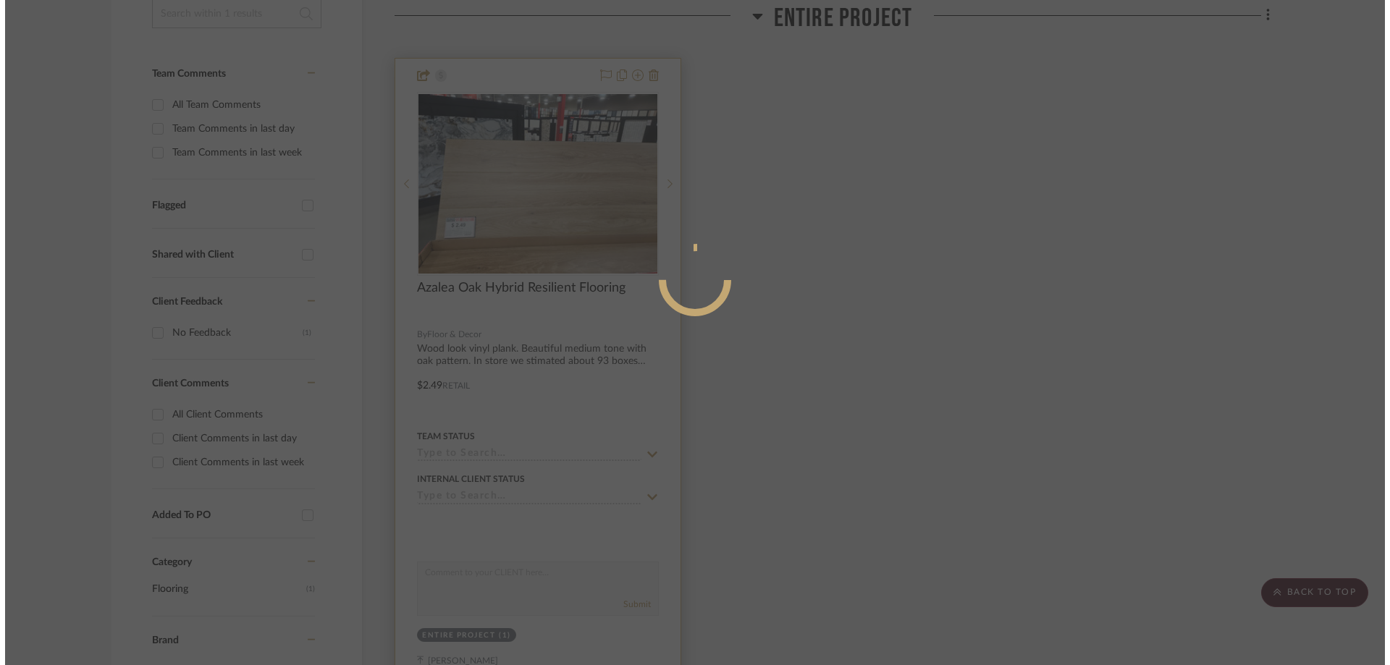
scroll to position [0, 0]
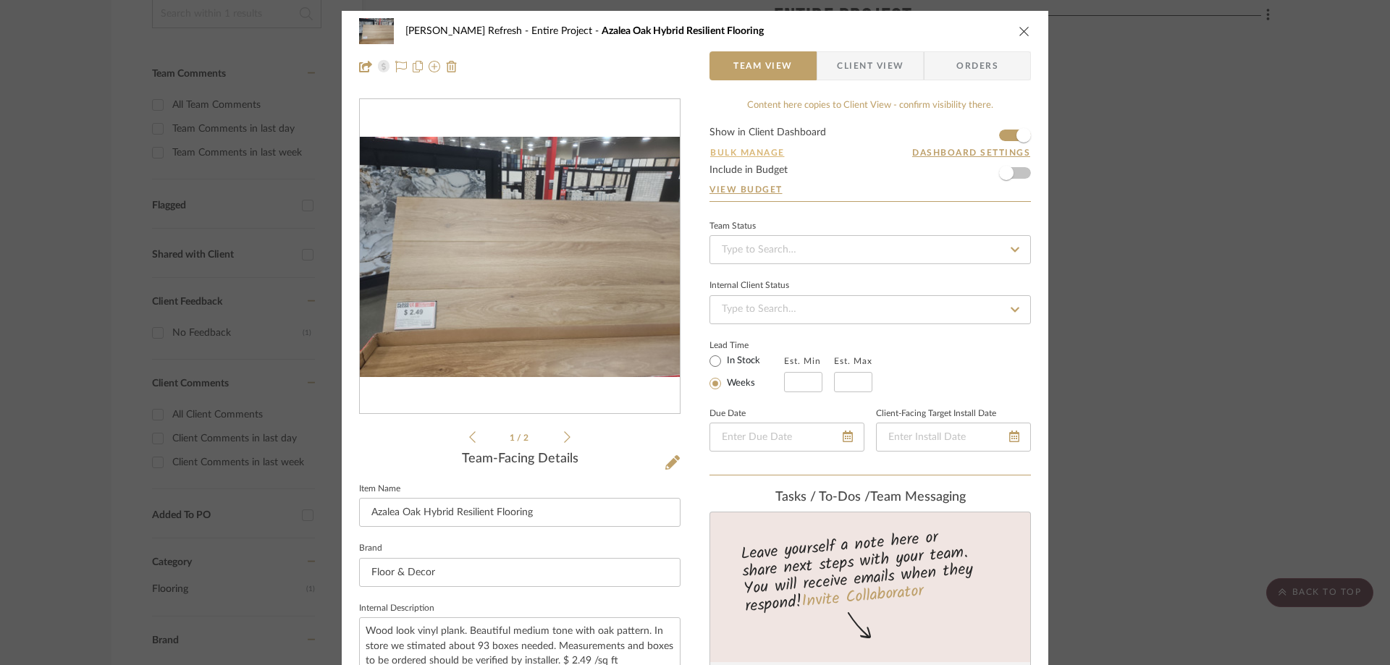
click at [770, 153] on button "Bulk Manage" at bounding box center [747, 152] width 76 height 13
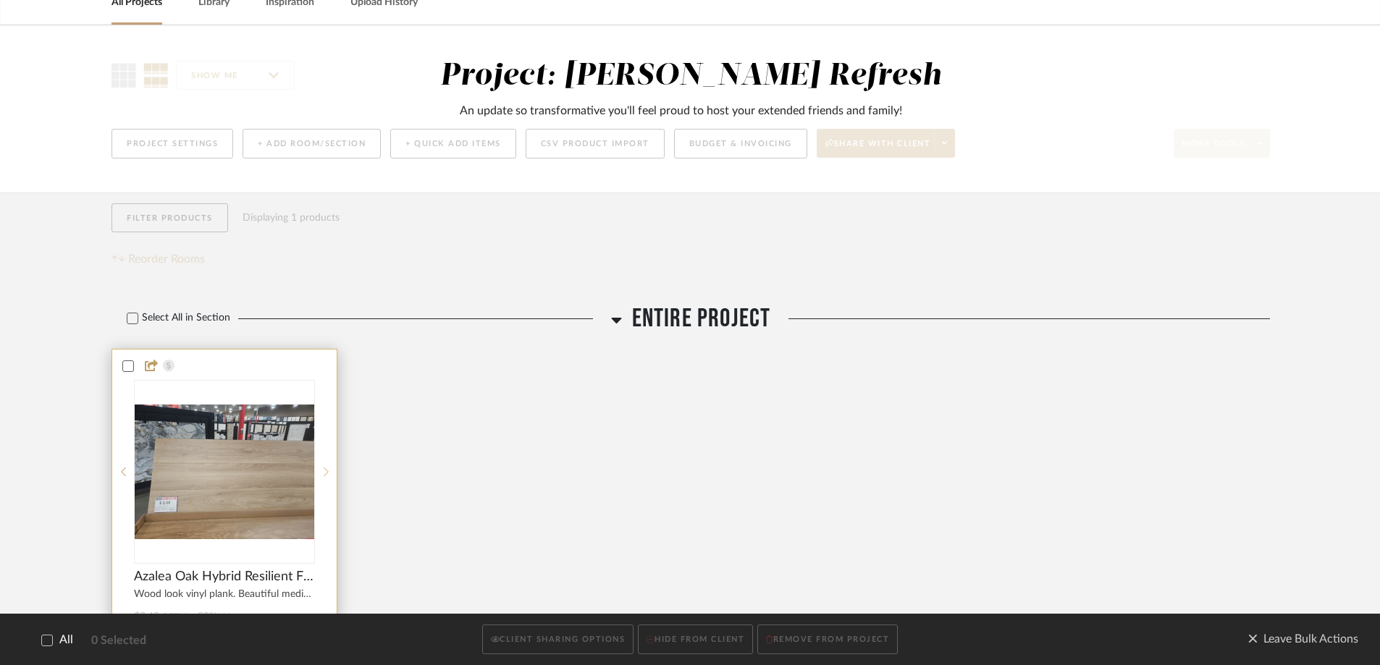
scroll to position [145, 0]
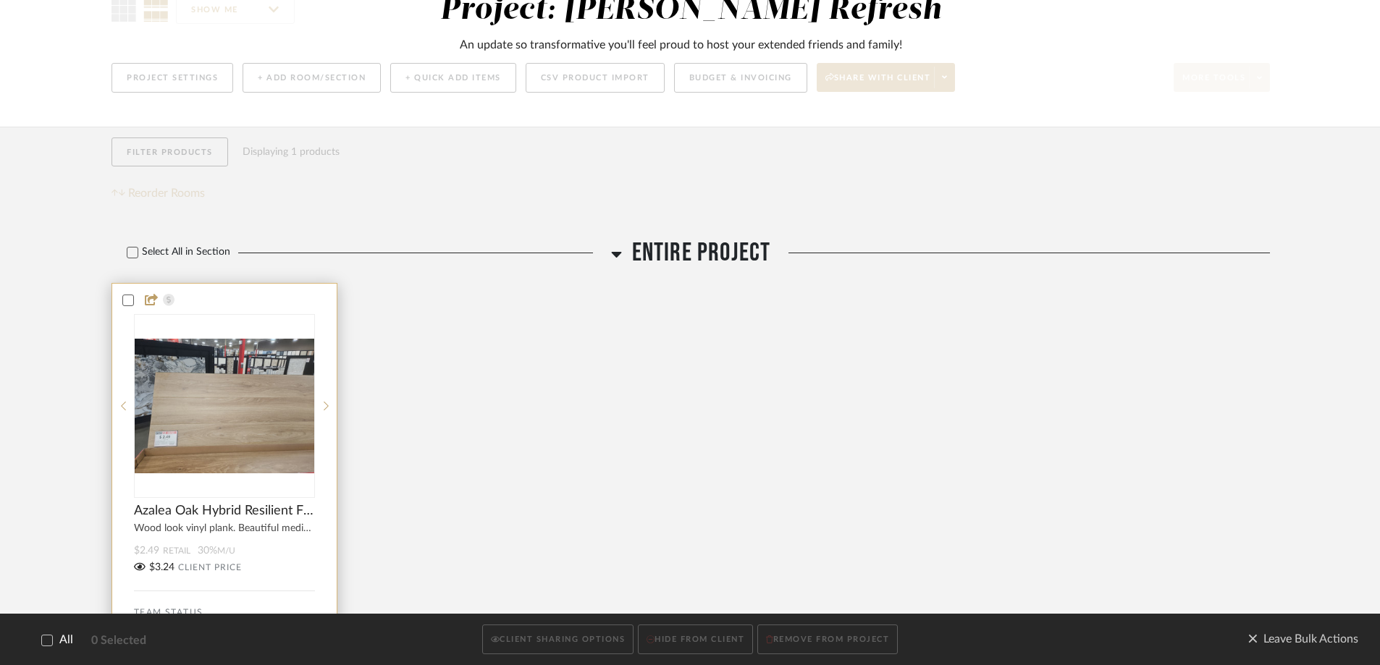
click at [280, 299] on div at bounding box center [224, 300] width 224 height 13
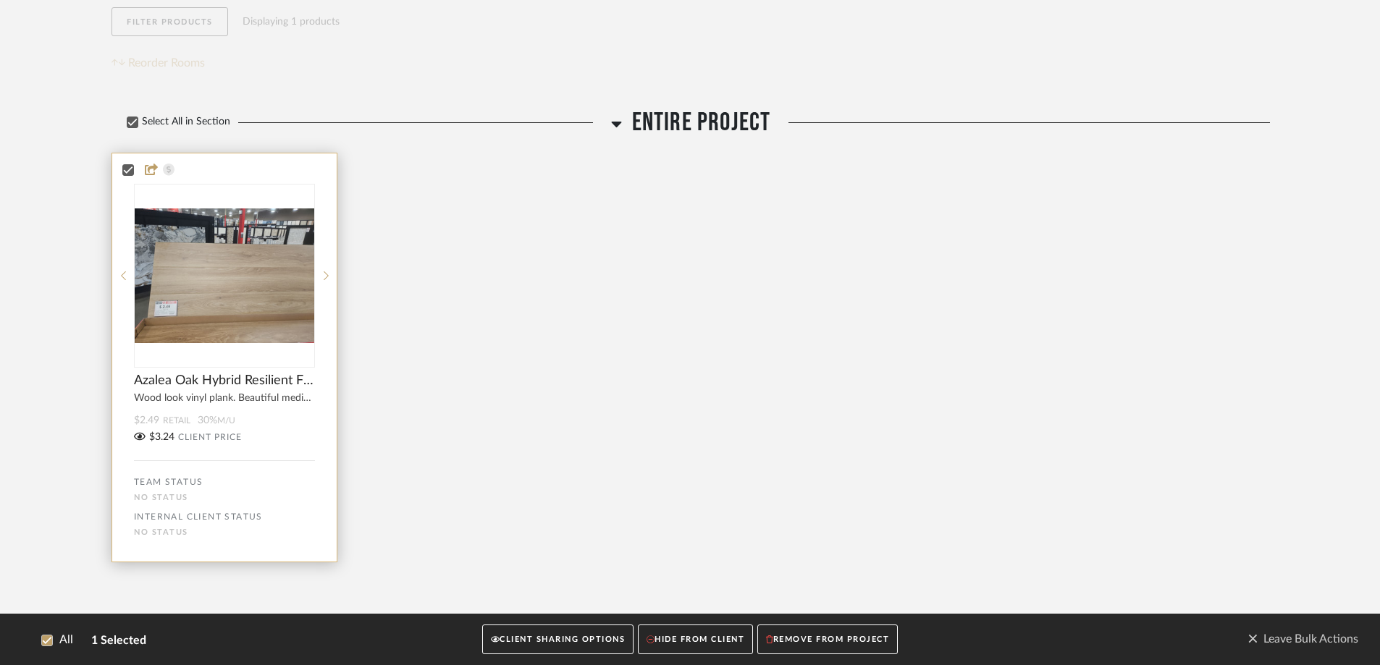
scroll to position [276, 0]
click at [296, 358] on div "0" at bounding box center [225, 275] width 180 height 182
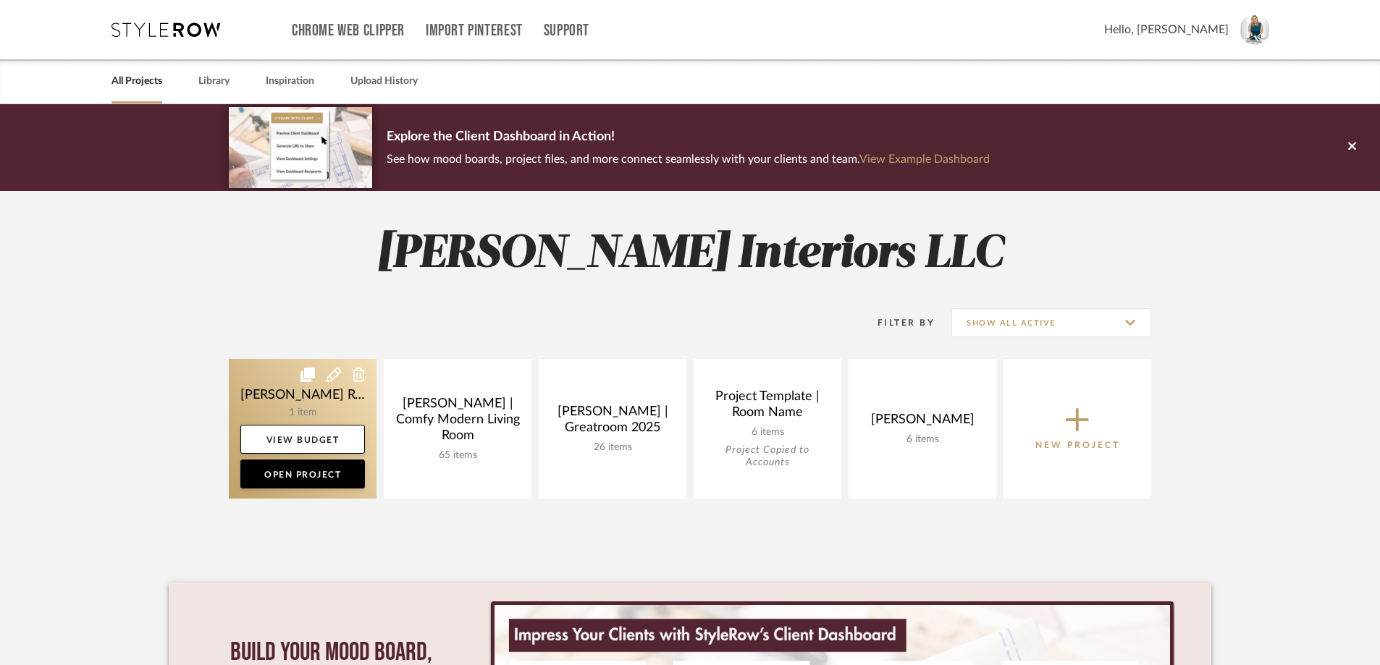
click at [333, 397] on link at bounding box center [303, 429] width 148 height 140
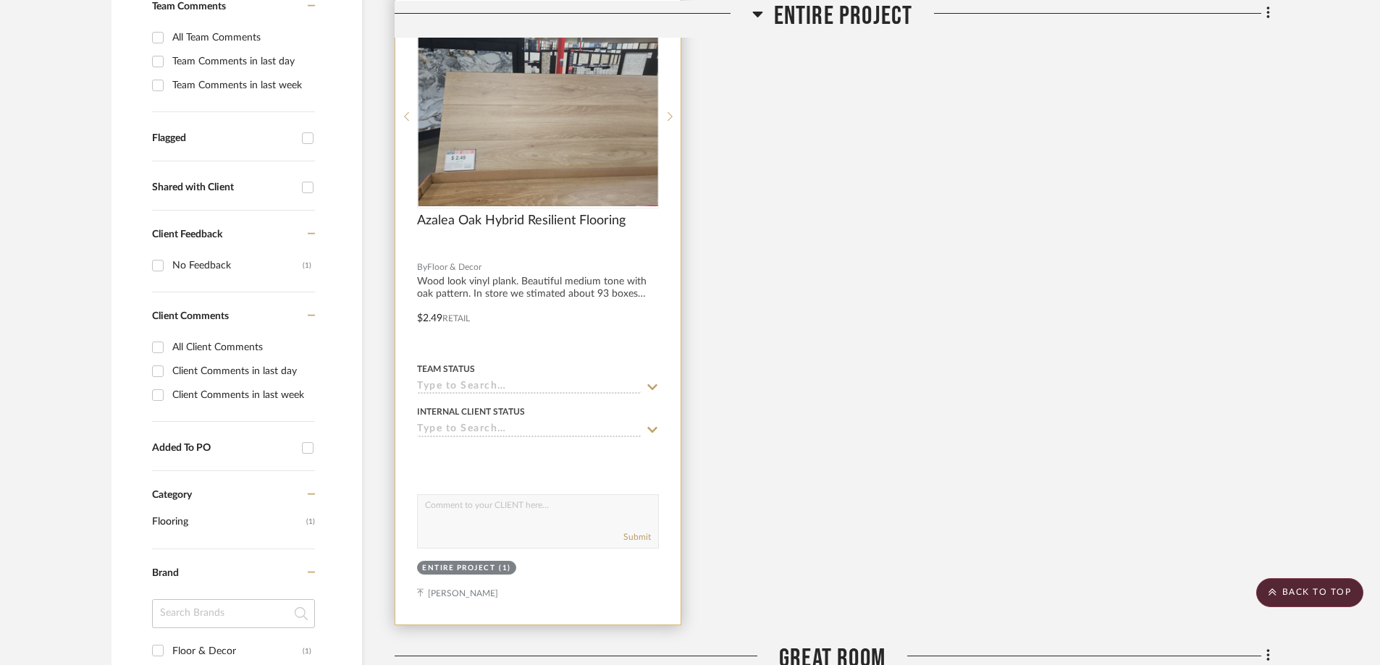
scroll to position [507, 0]
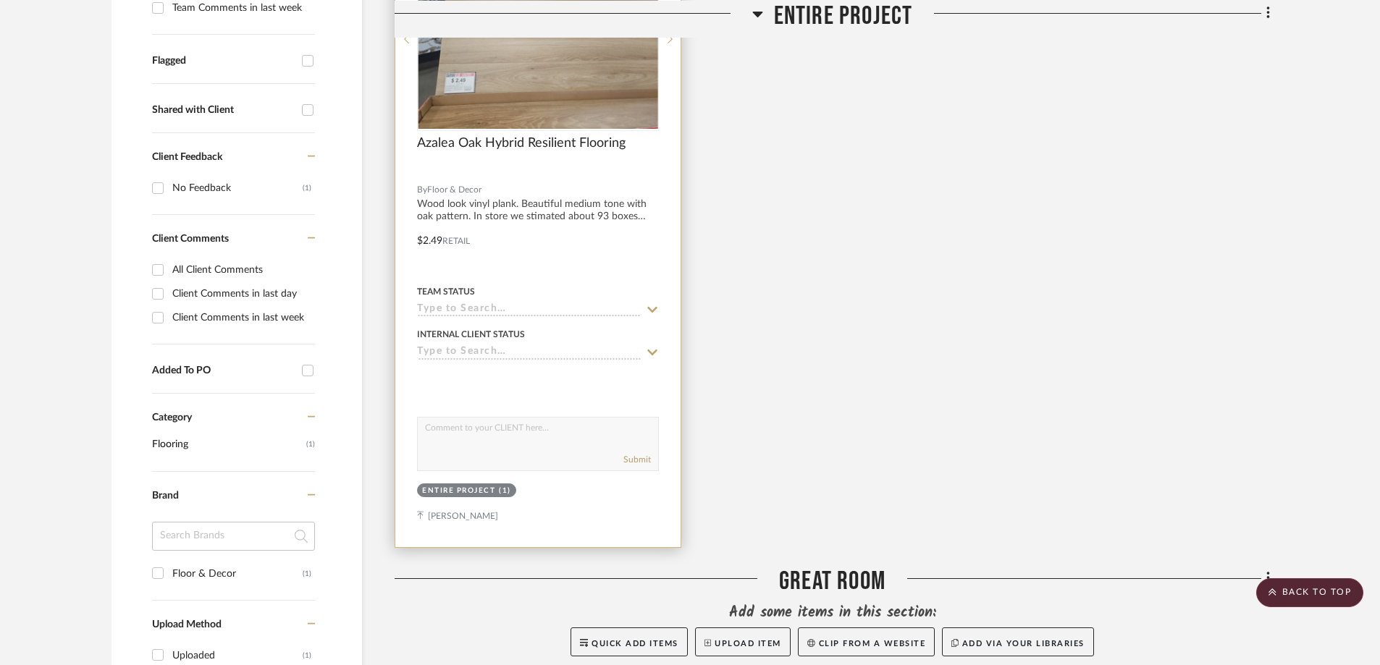
click at [546, 216] on div at bounding box center [537, 230] width 285 height 633
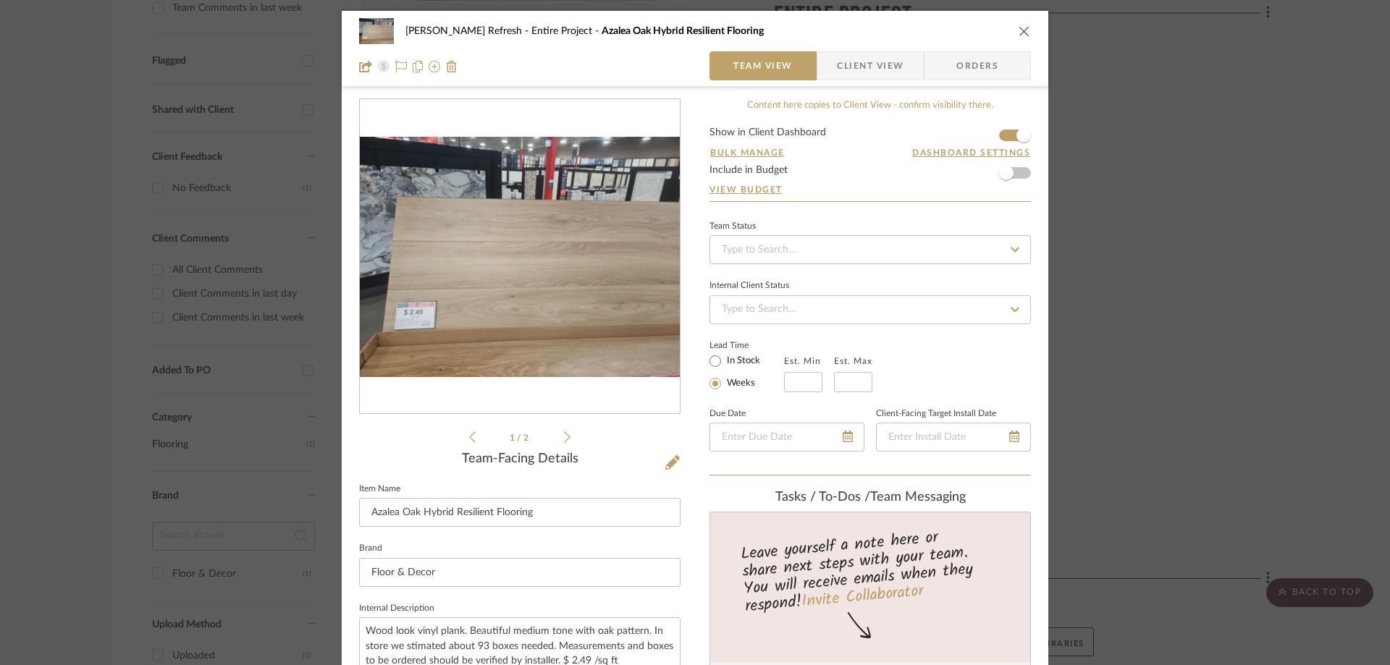
scroll to position [145, 0]
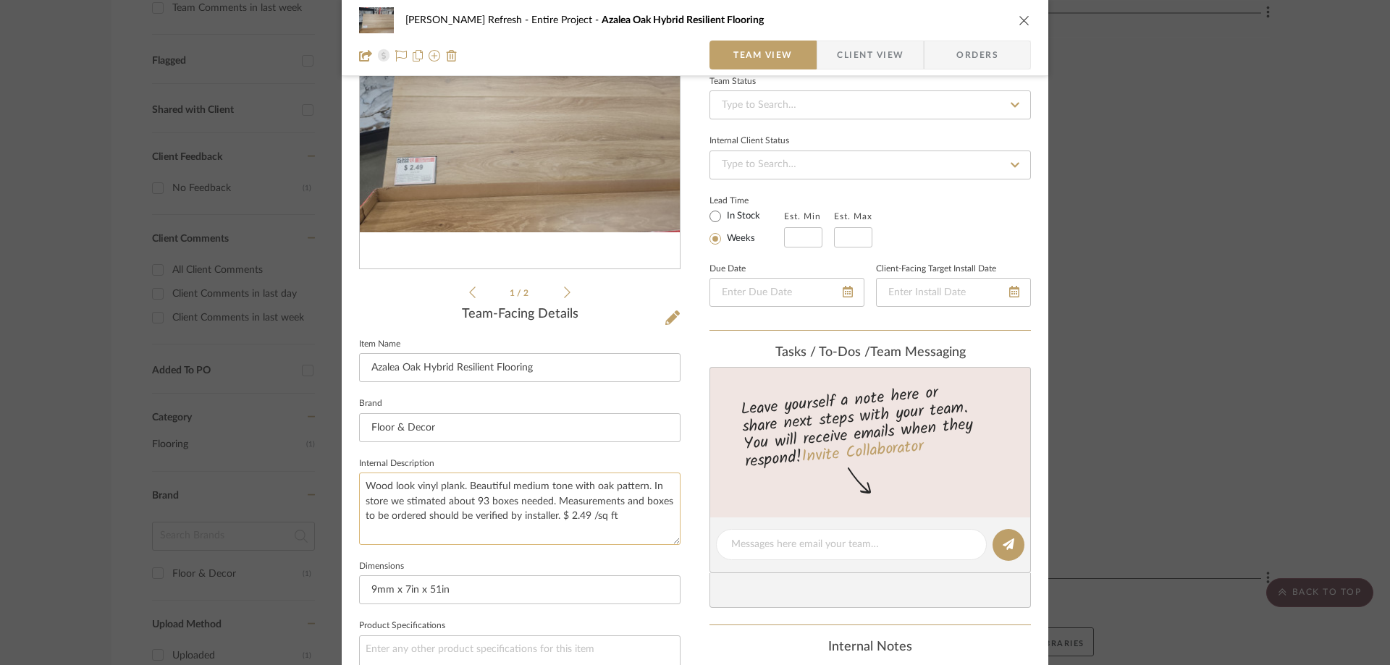
click at [402, 505] on textarea "Wood look vinyl plank. Beautiful medium tone with oak pattern. In store we stim…" at bounding box center [519, 509] width 321 height 72
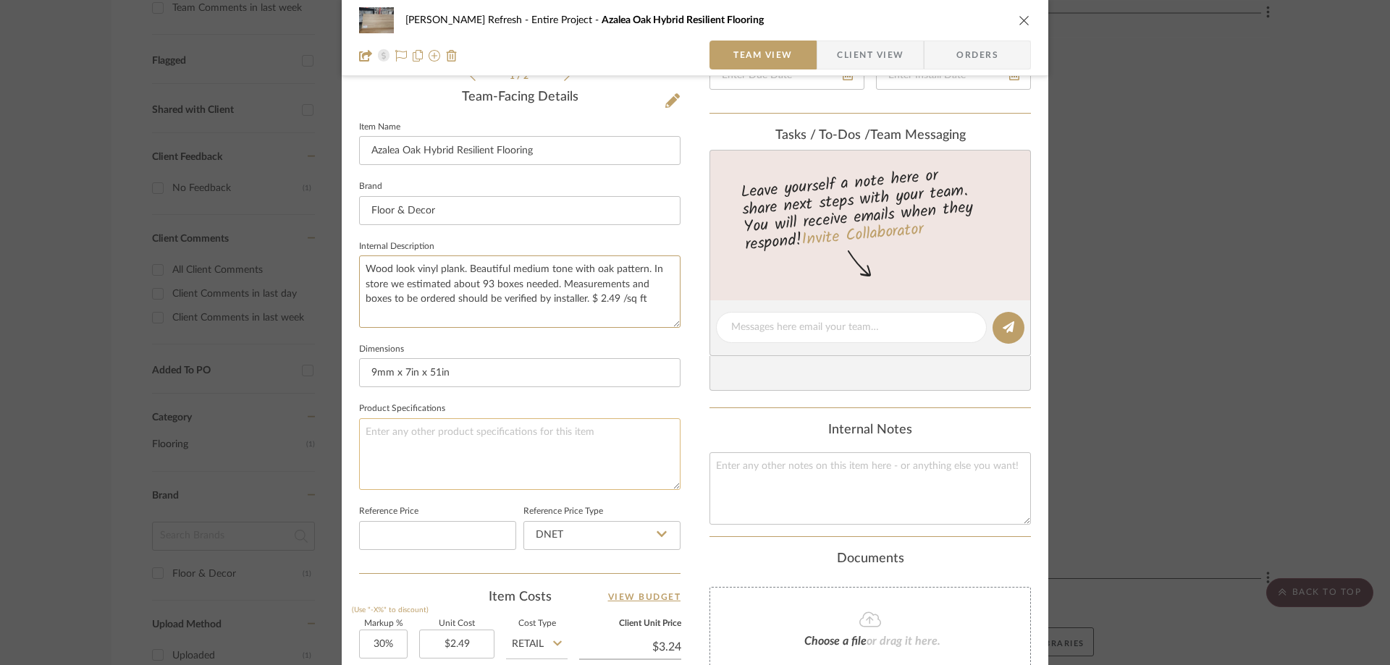
scroll to position [434, 0]
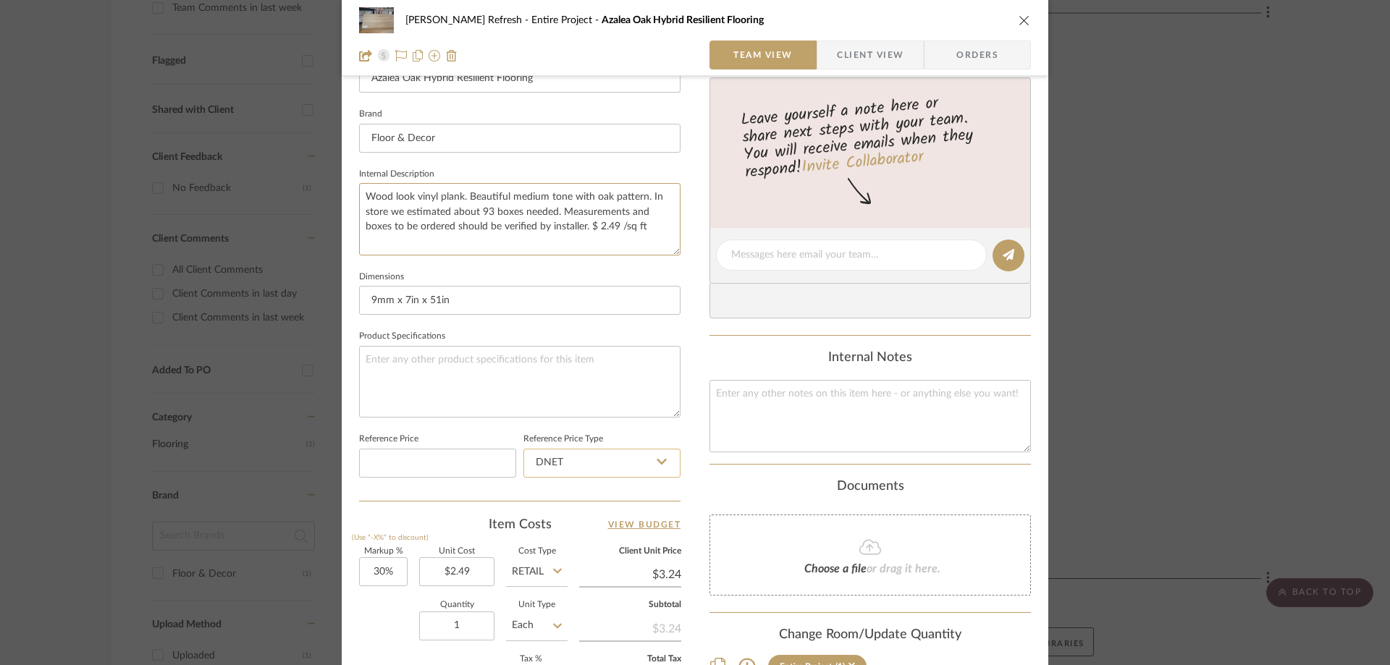
type textarea "Wood look vinyl plank. Beautiful medium tone with oak pattern. In store we esti…"
click at [615, 471] on input "DNET" at bounding box center [601, 463] width 157 height 29
click at [570, 538] on div "Retail" at bounding box center [608, 536] width 179 height 37
type input "Retail"
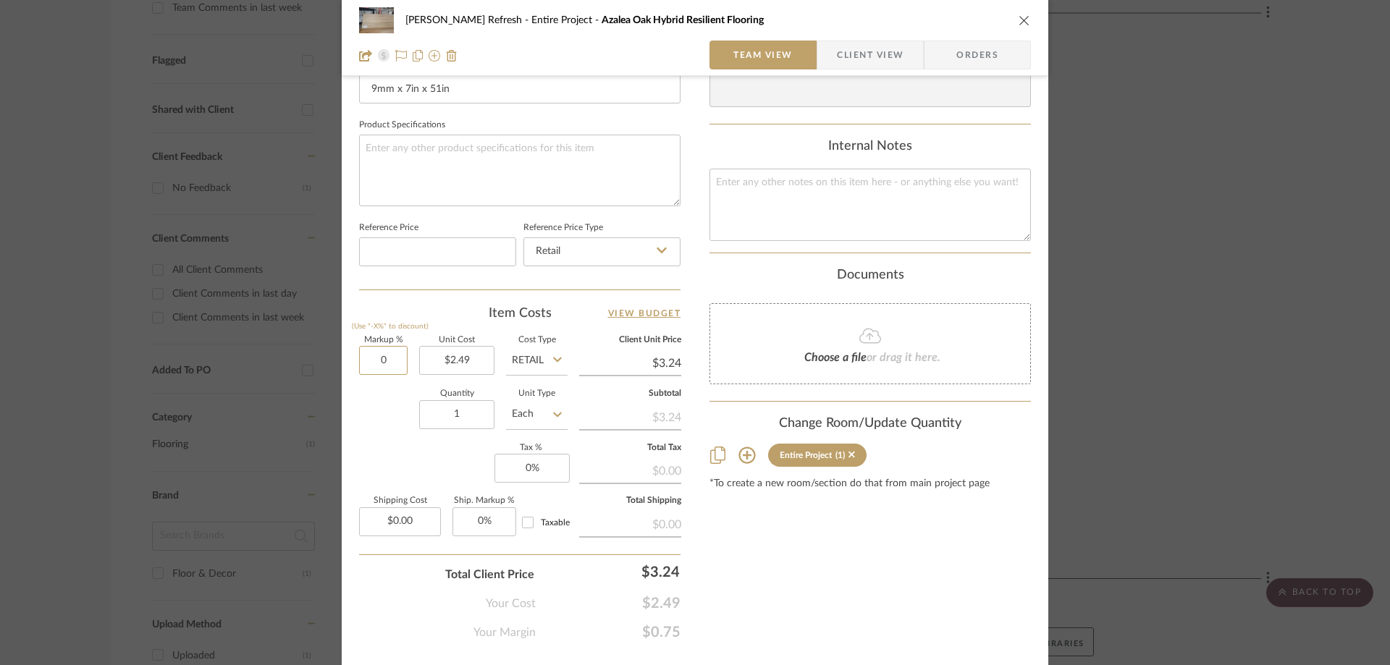
scroll to position [652, 0]
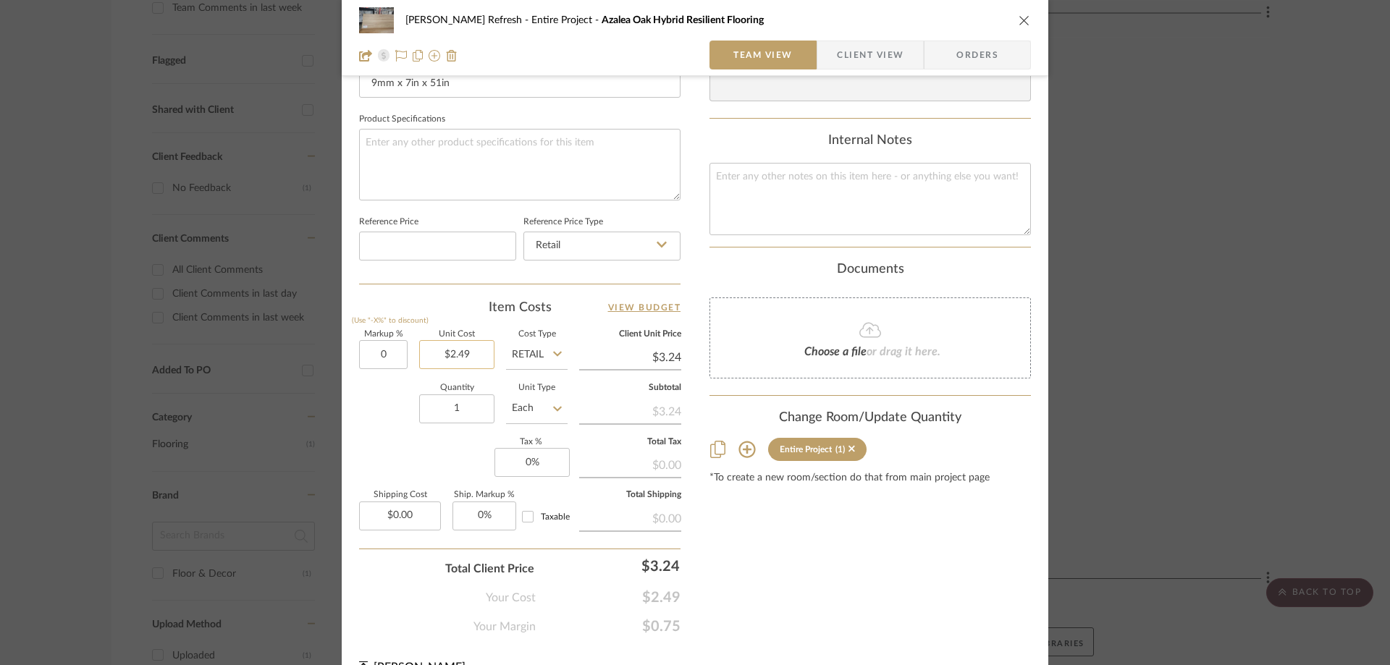
type input "0%"
type input "2.49"
click at [472, 351] on input "2.49" at bounding box center [456, 354] width 75 height 29
type input "$2.49"
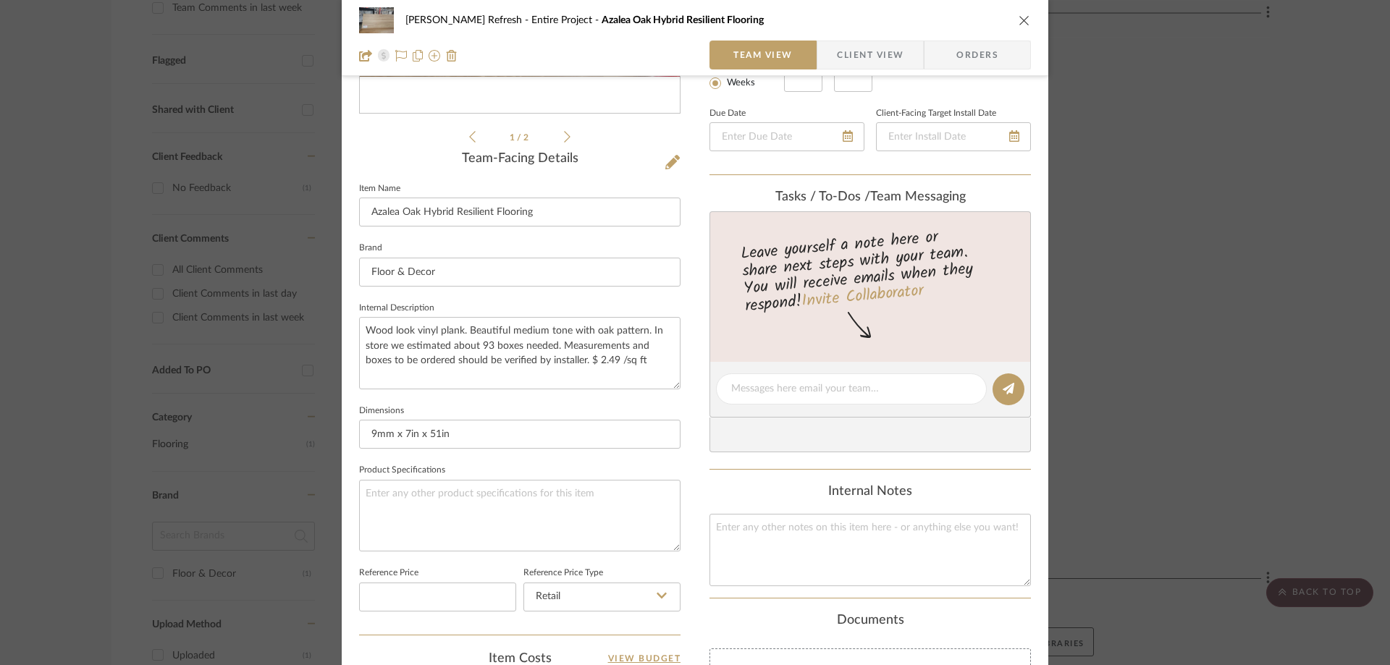
scroll to position [290, 0]
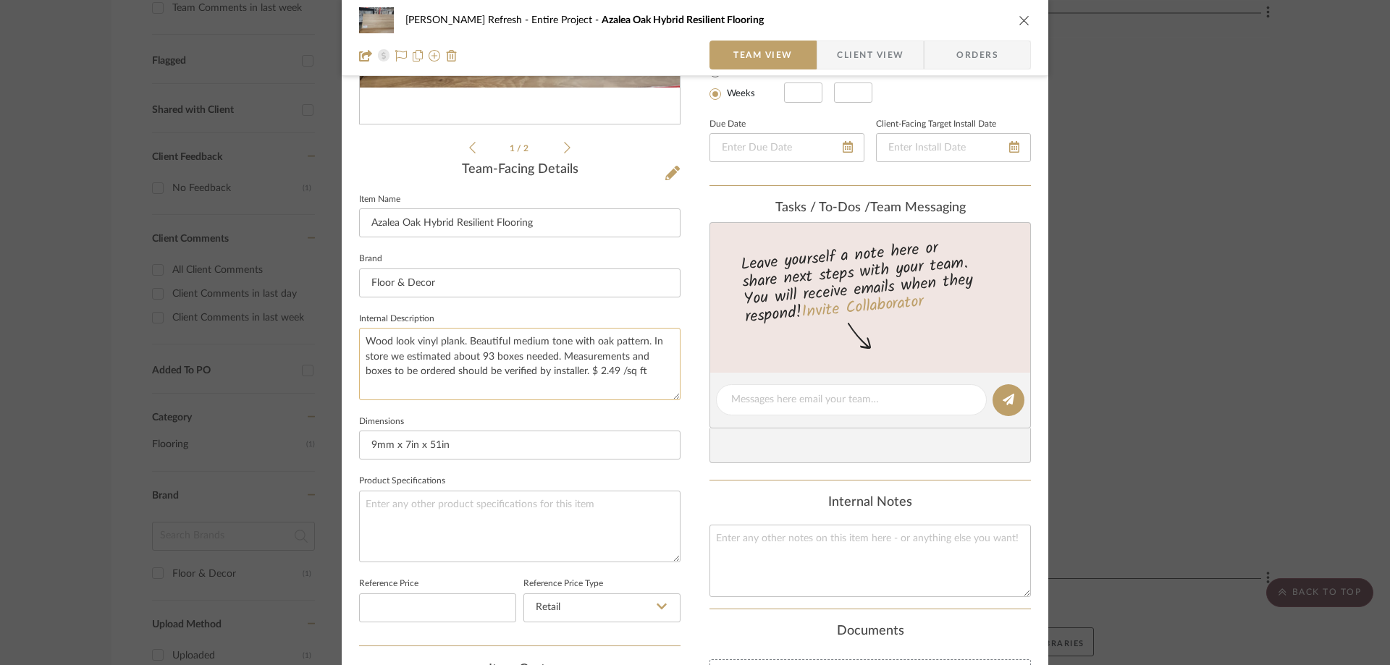
type input "$2.49"
click at [658, 372] on textarea "Wood look vinyl plank. Beautiful medium tone with oak pattern. In store we esti…" at bounding box center [519, 364] width 321 height 72
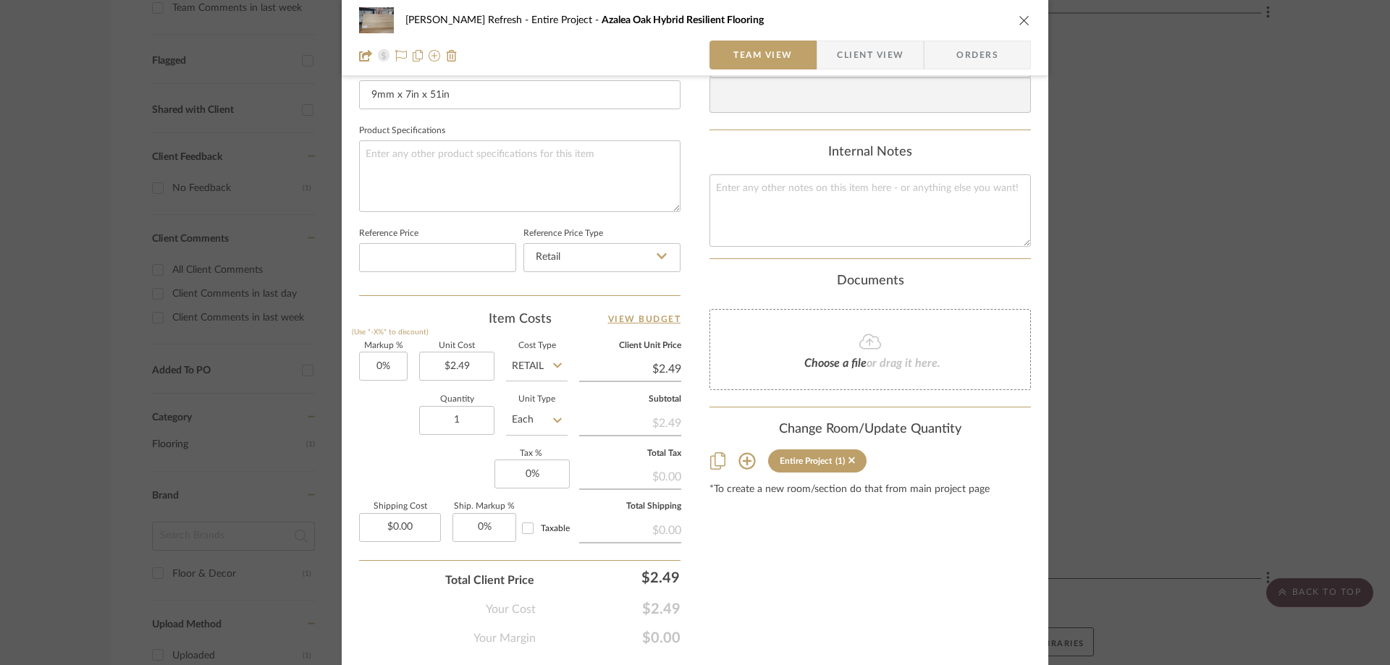
scroll to position [652, 0]
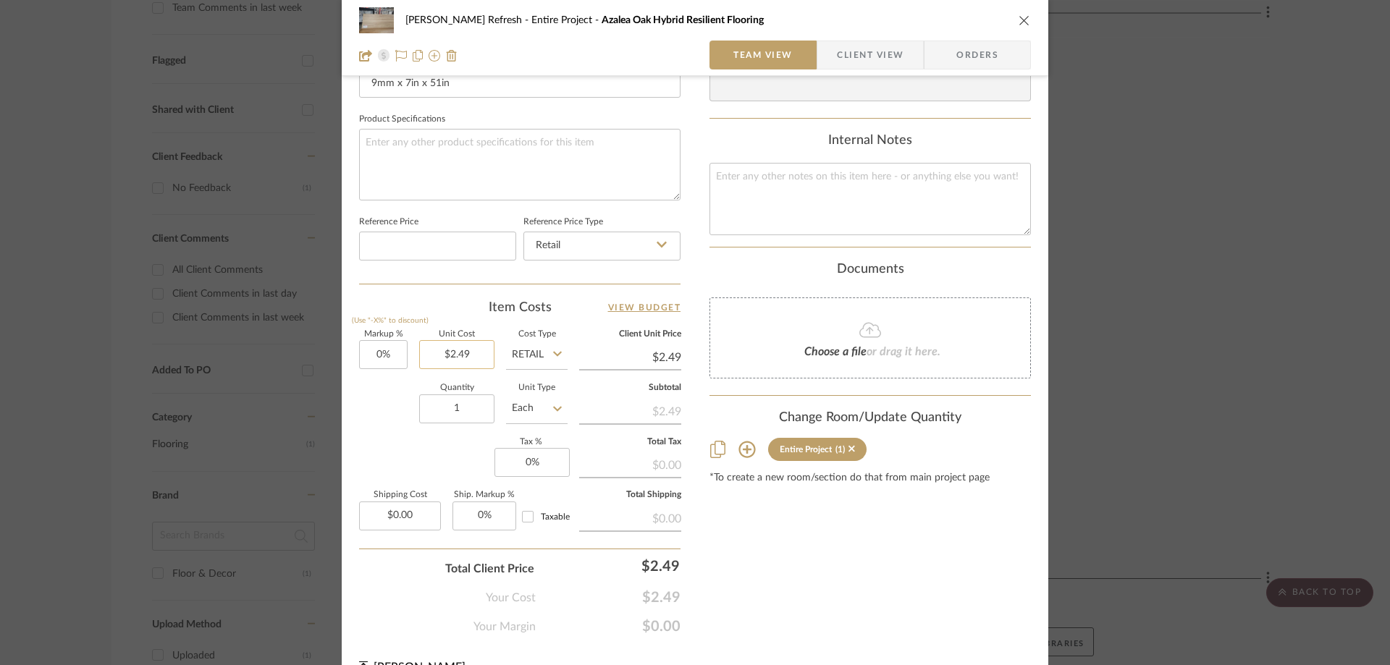
type textarea "Wood look vinyl plank. Beautiful medium tone with oak pattern. In store we esti…"
type input "2.49"
click at [451, 358] on input "2.49" at bounding box center [456, 354] width 75 height 29
type input "$42.83"
click at [468, 406] on input "1" at bounding box center [456, 409] width 75 height 29
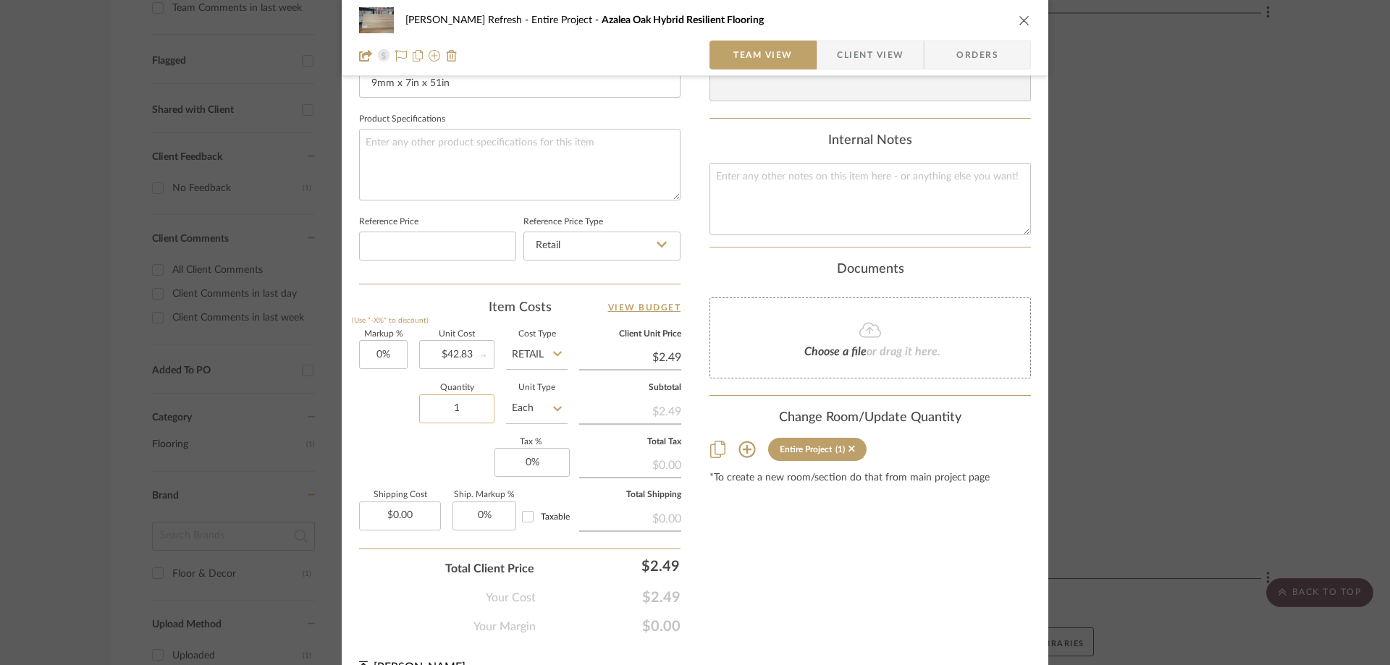
type input "$42.83"
type input "93"
click at [792, 566] on div "Content here copies to Client View - confirm visibility there. Show in Client D…" at bounding box center [869, 41] width 321 height 1189
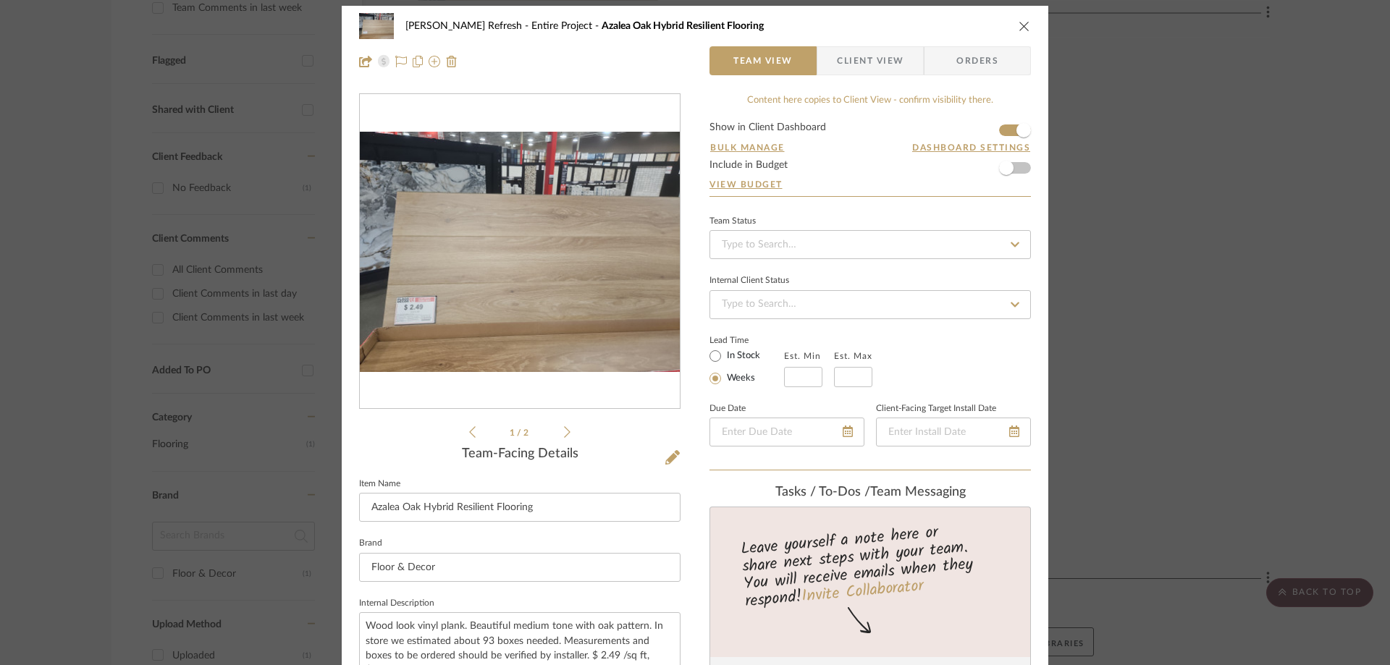
scroll to position [0, 0]
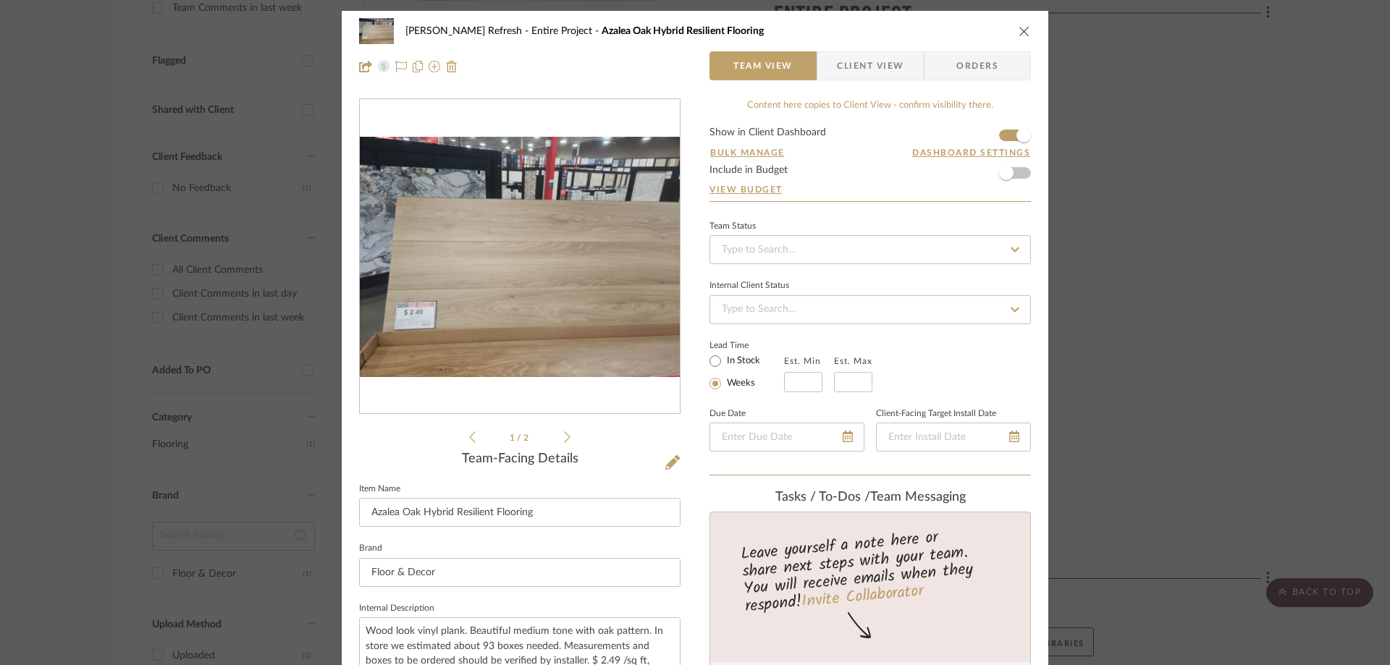
click at [861, 55] on span "Client View" at bounding box center [870, 65] width 67 height 29
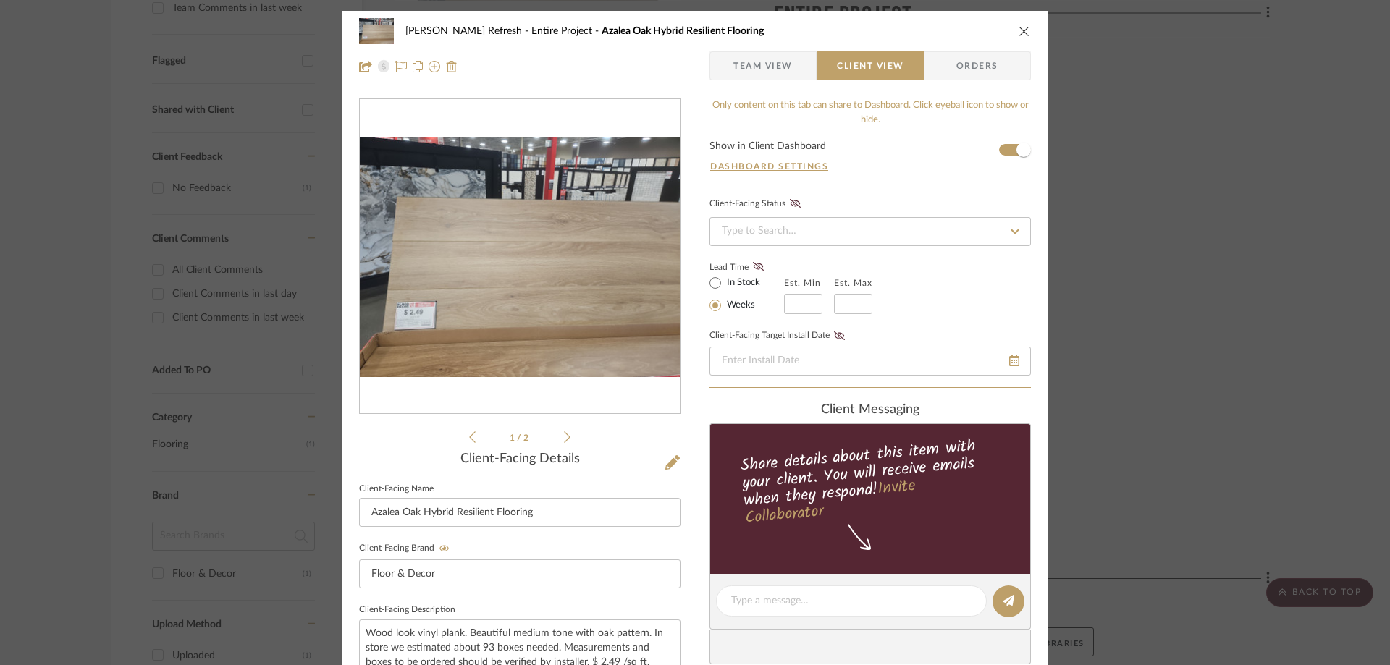
click at [766, 61] on span "Team View" at bounding box center [762, 65] width 59 height 29
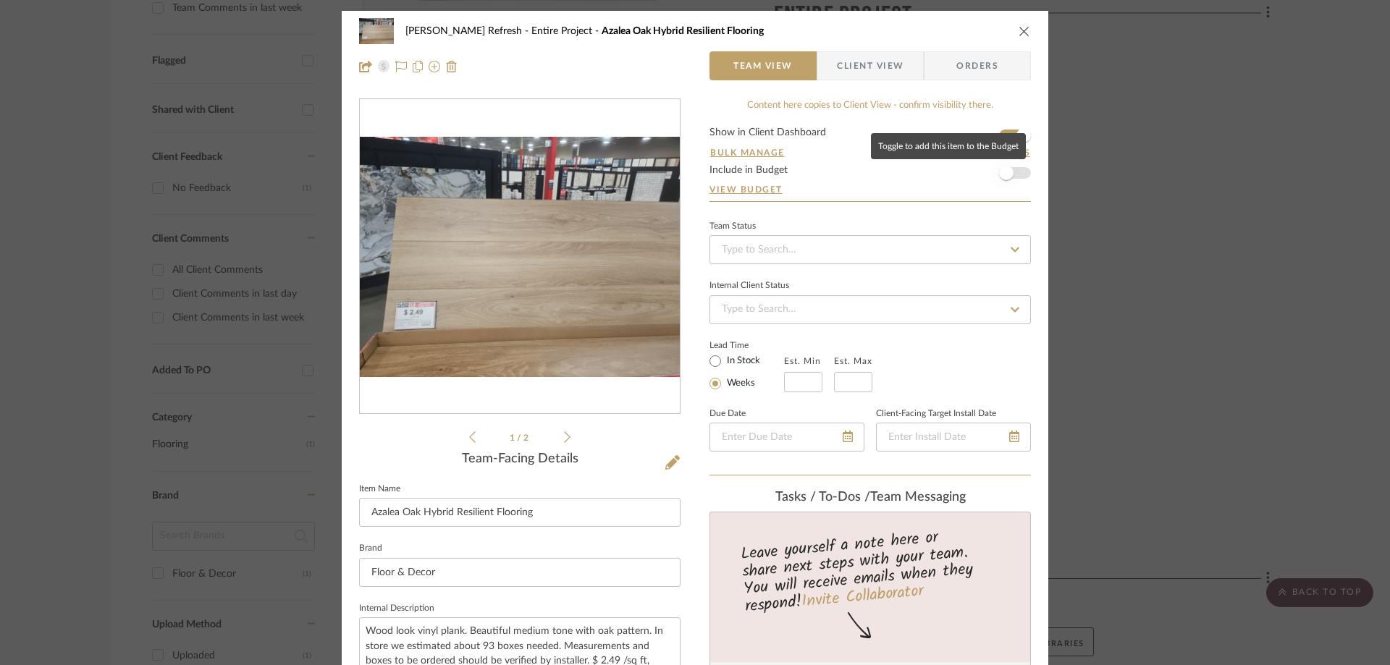
click at [1009, 174] on span "button" at bounding box center [1006, 173] width 32 height 32
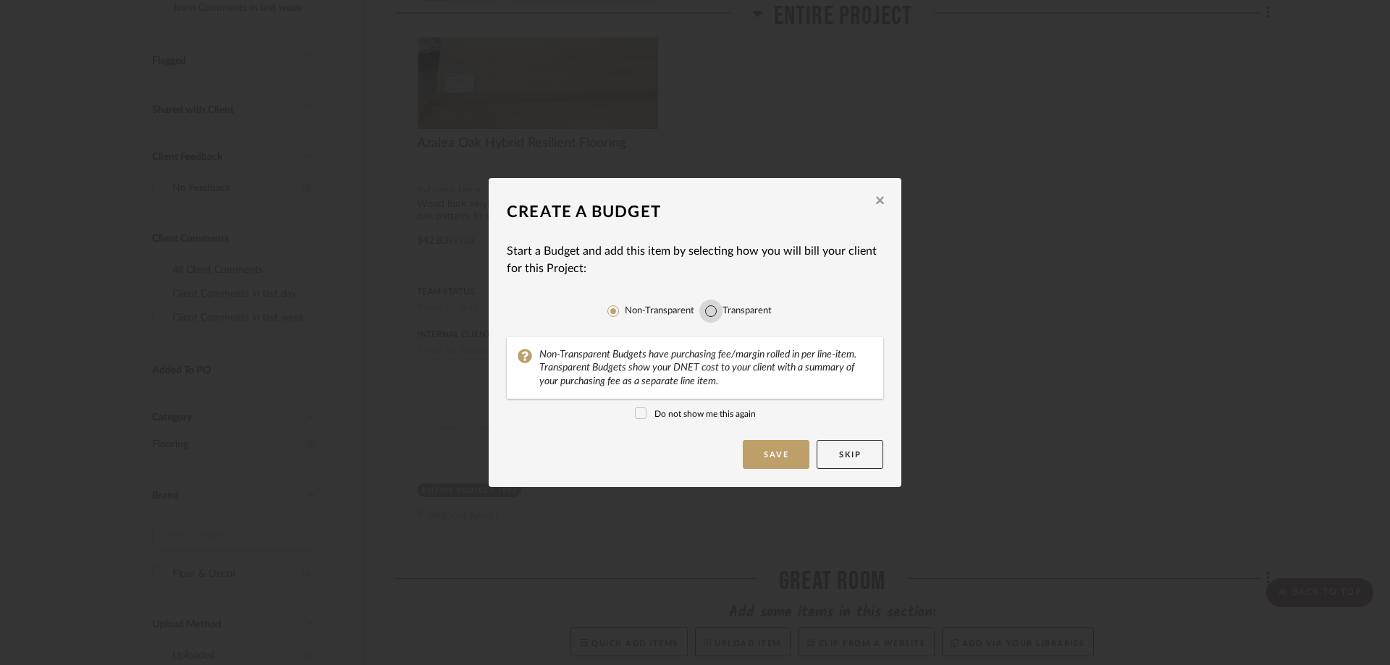
click at [715, 312] on input "Transparent" at bounding box center [710, 311] width 23 height 23
radio input "true"
click at [762, 452] on button "Save" at bounding box center [776, 454] width 67 height 29
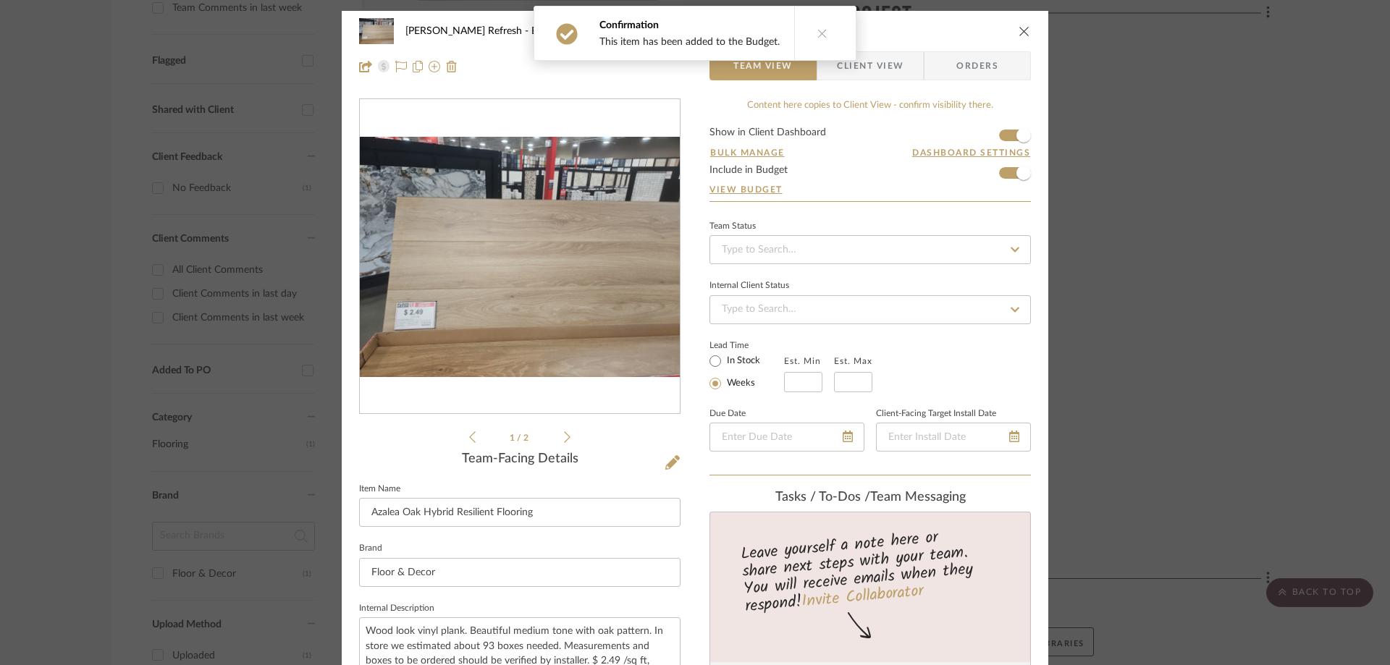
click at [1019, 33] on icon "close" at bounding box center [1025, 31] width 12 height 12
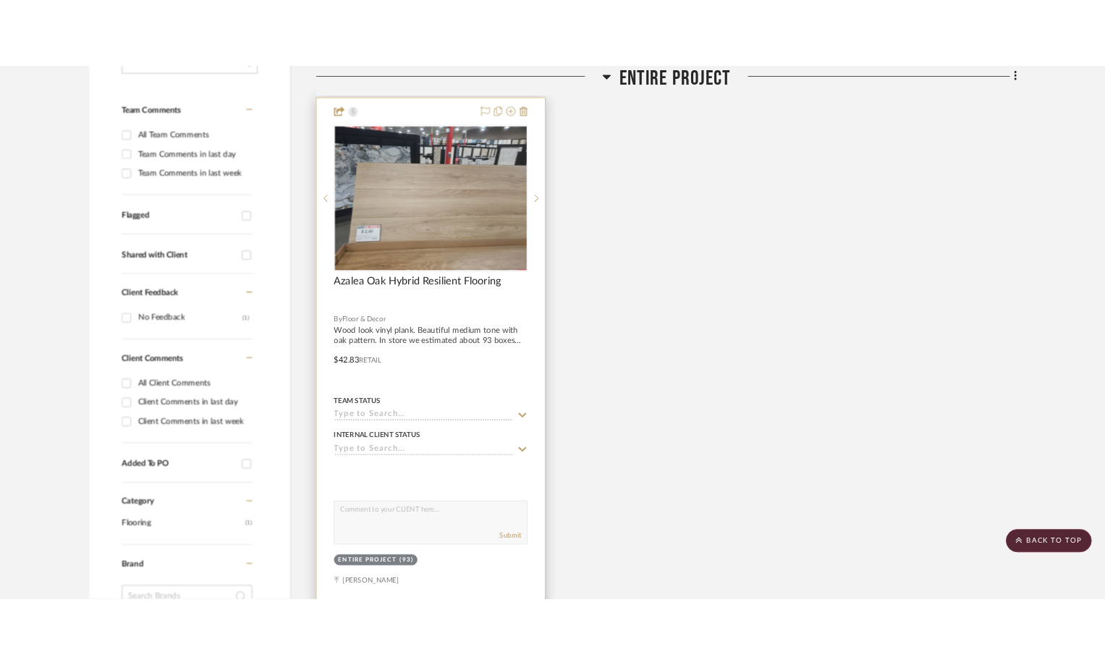
scroll to position [362, 0]
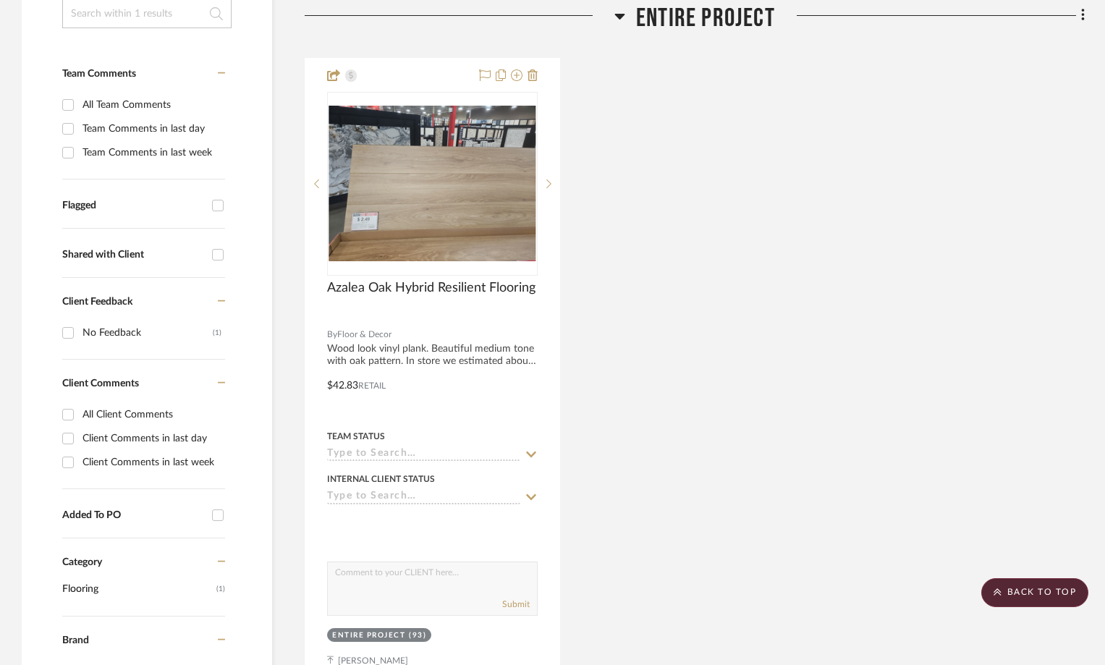
click at [896, 148] on div "Azalea Oak Hybrid Resilient Flooring By Floor & Decor Wood look vinyl plank. Be…" at bounding box center [695, 375] width 780 height 635
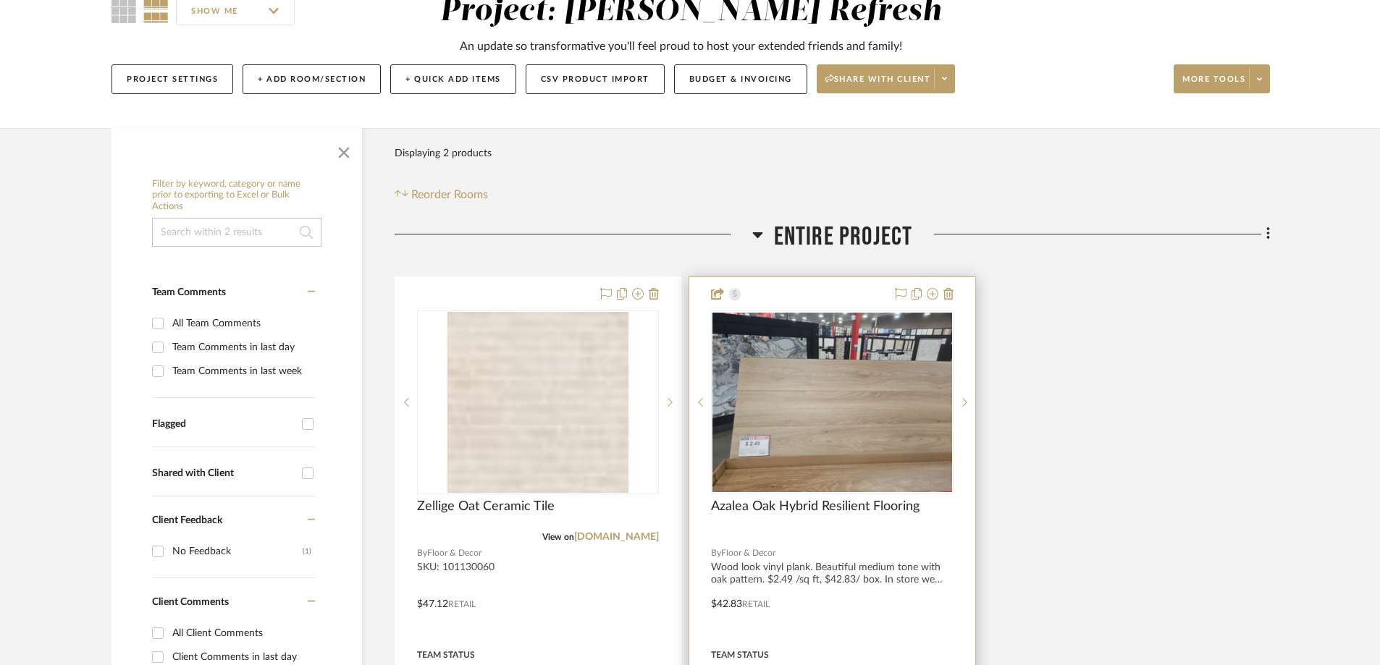
scroll to position [145, 0]
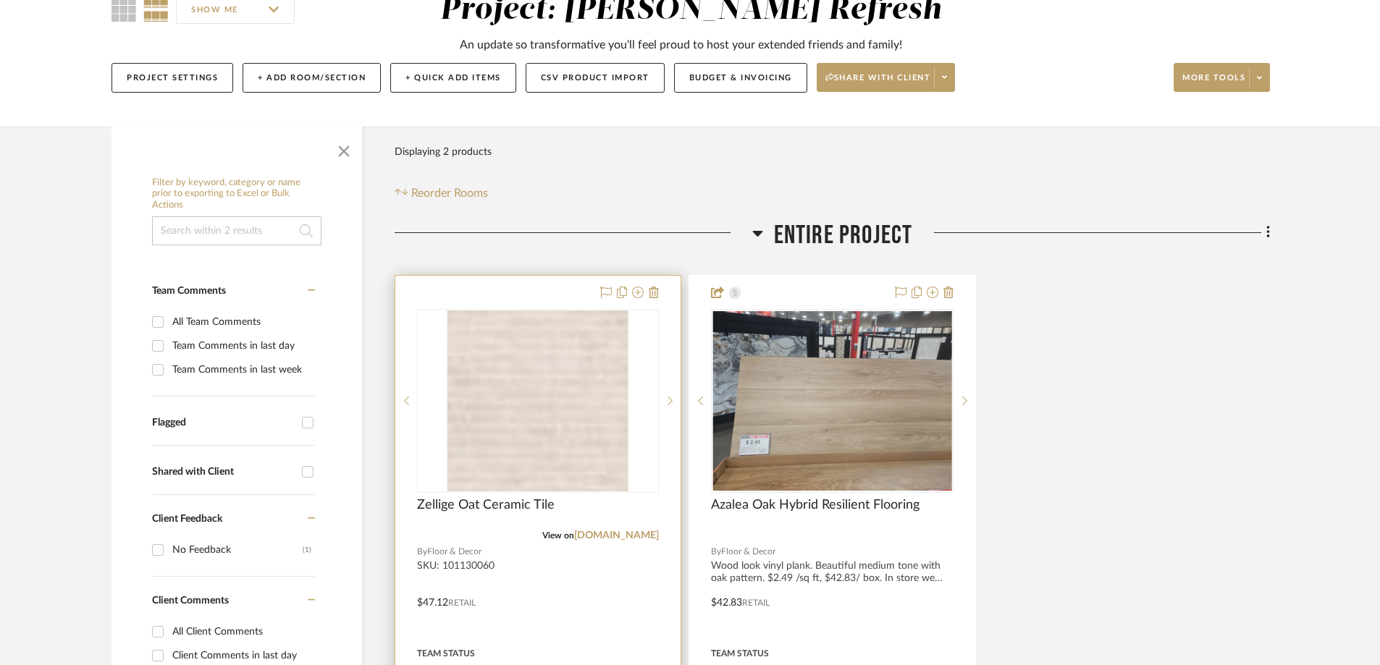
click at [545, 284] on div at bounding box center [537, 592] width 285 height 633
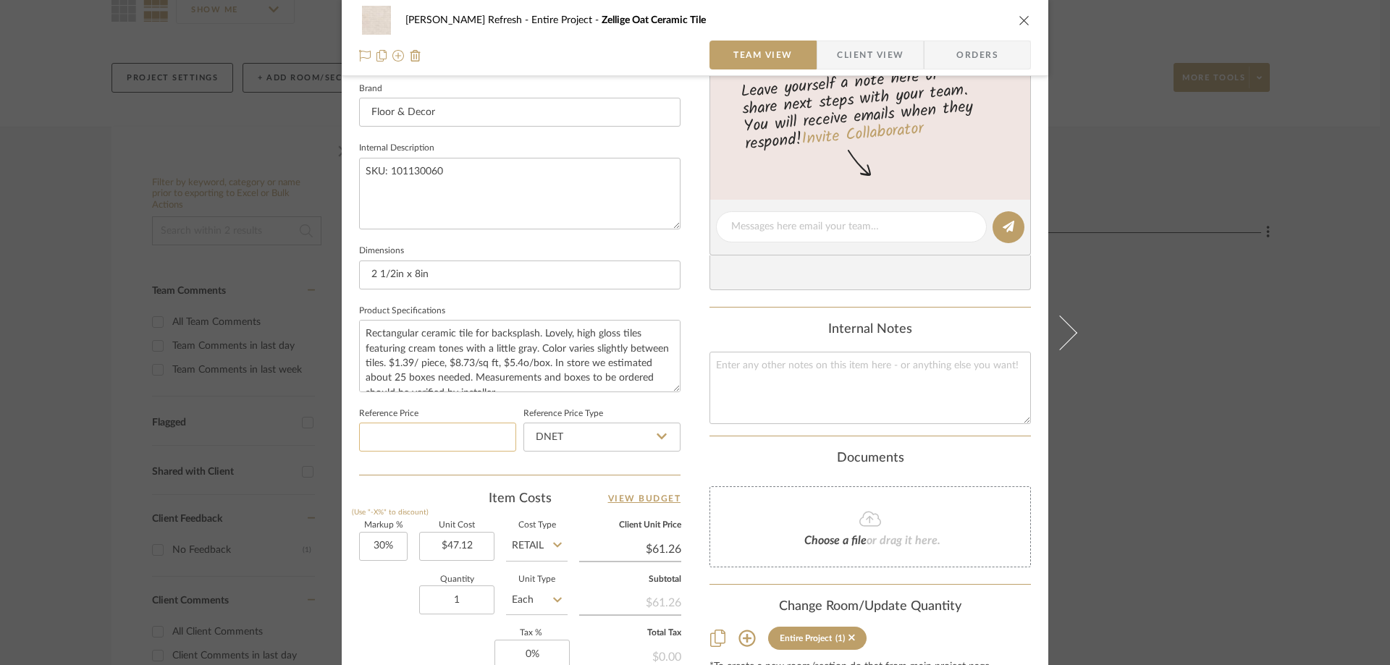
scroll to position [465, 0]
click at [610, 439] on input "DNET" at bounding box center [601, 434] width 157 height 29
click at [599, 501] on div "Retail" at bounding box center [608, 507] width 179 height 37
type input "Retail"
click at [384, 542] on input "30" at bounding box center [383, 543] width 49 height 29
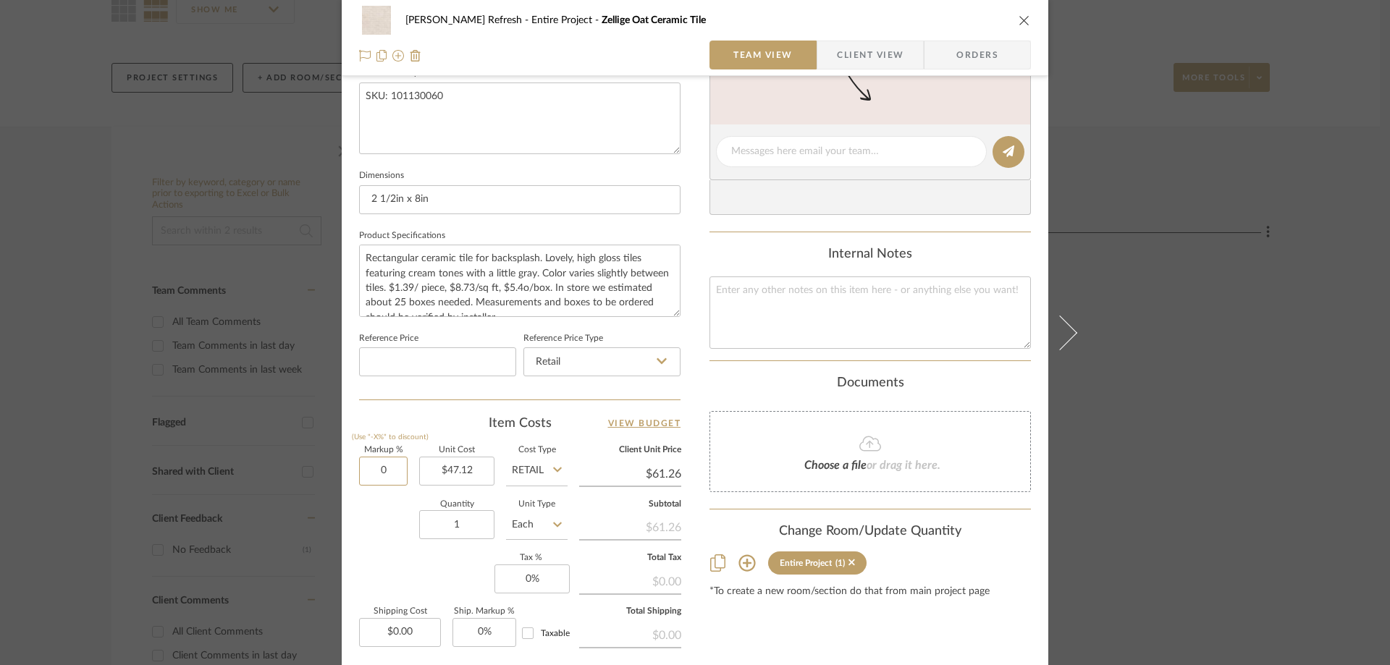
scroll to position [610, 0]
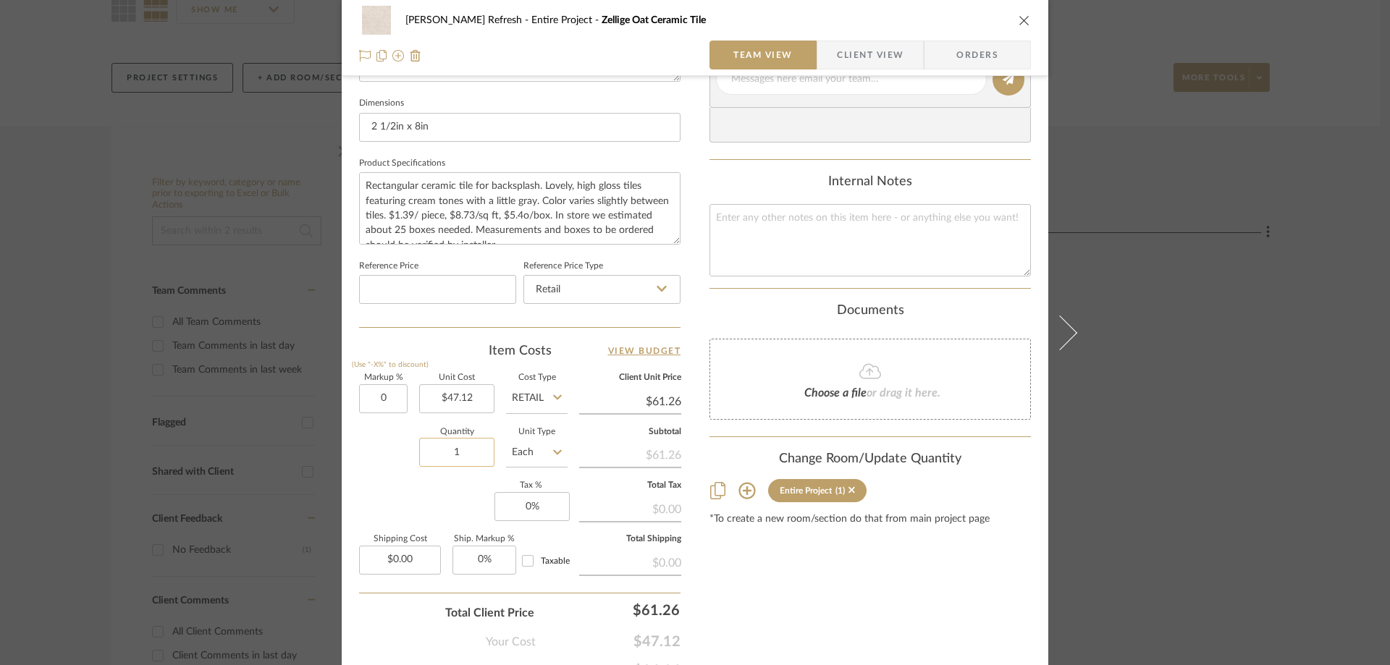
type input "0%"
click at [465, 455] on input "1" at bounding box center [456, 452] width 75 height 29
type input "$47.12"
type input "25"
click at [725, 599] on div "Content here copies to Client View - confirm visibility there. Show in Client D…" at bounding box center [869, 84] width 321 height 1192
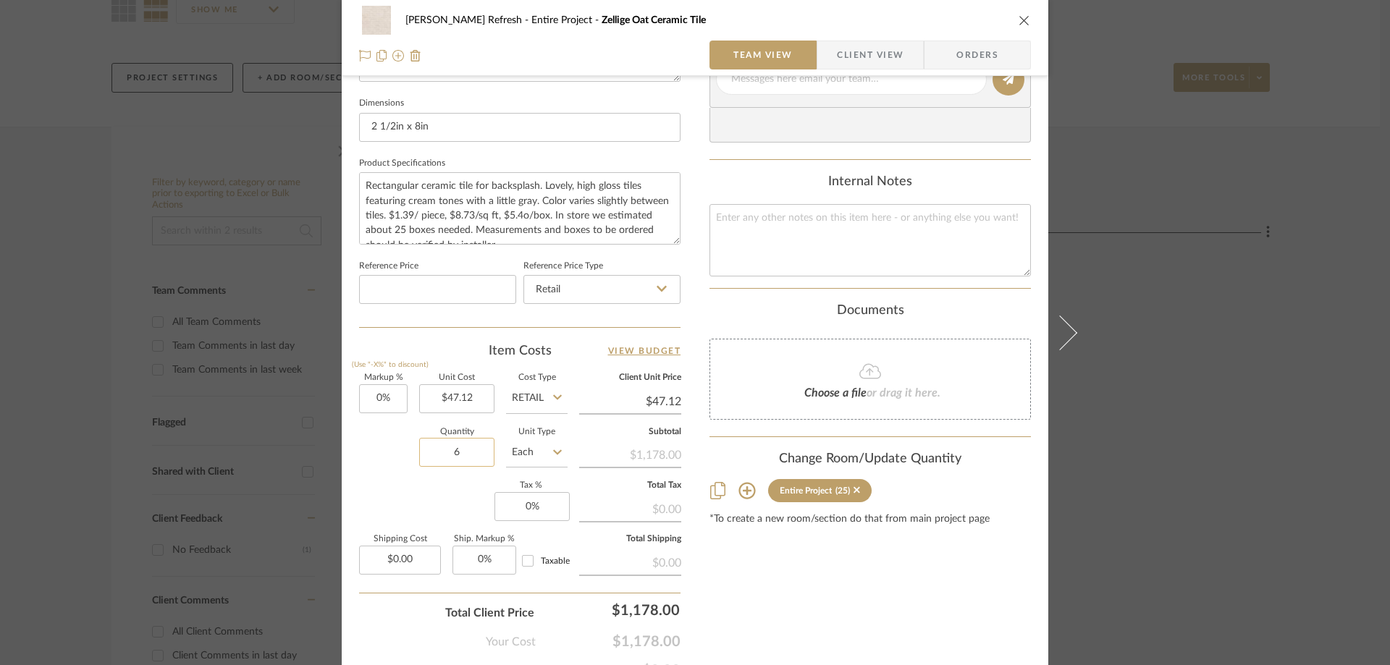
type input "6"
click at [837, 575] on div "Content here copies to Client View - confirm visibility there. Show in Client D…" at bounding box center [869, 84] width 321 height 1192
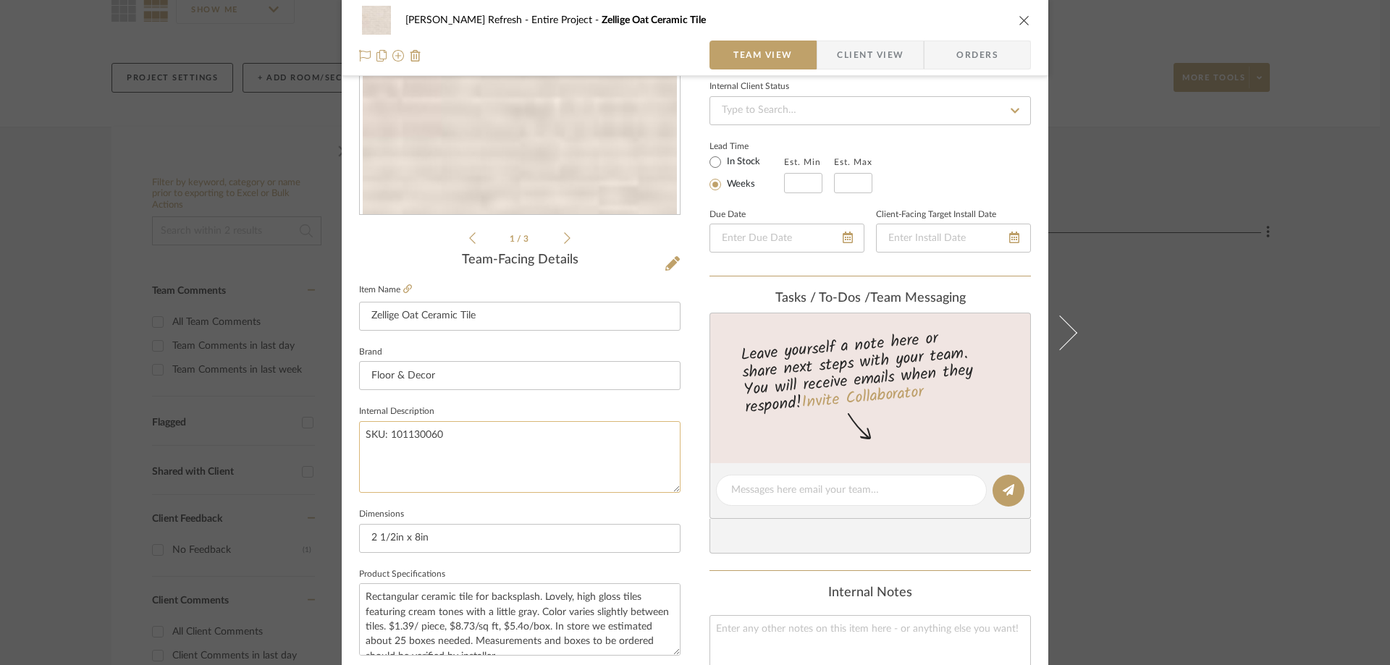
scroll to position [176, 0]
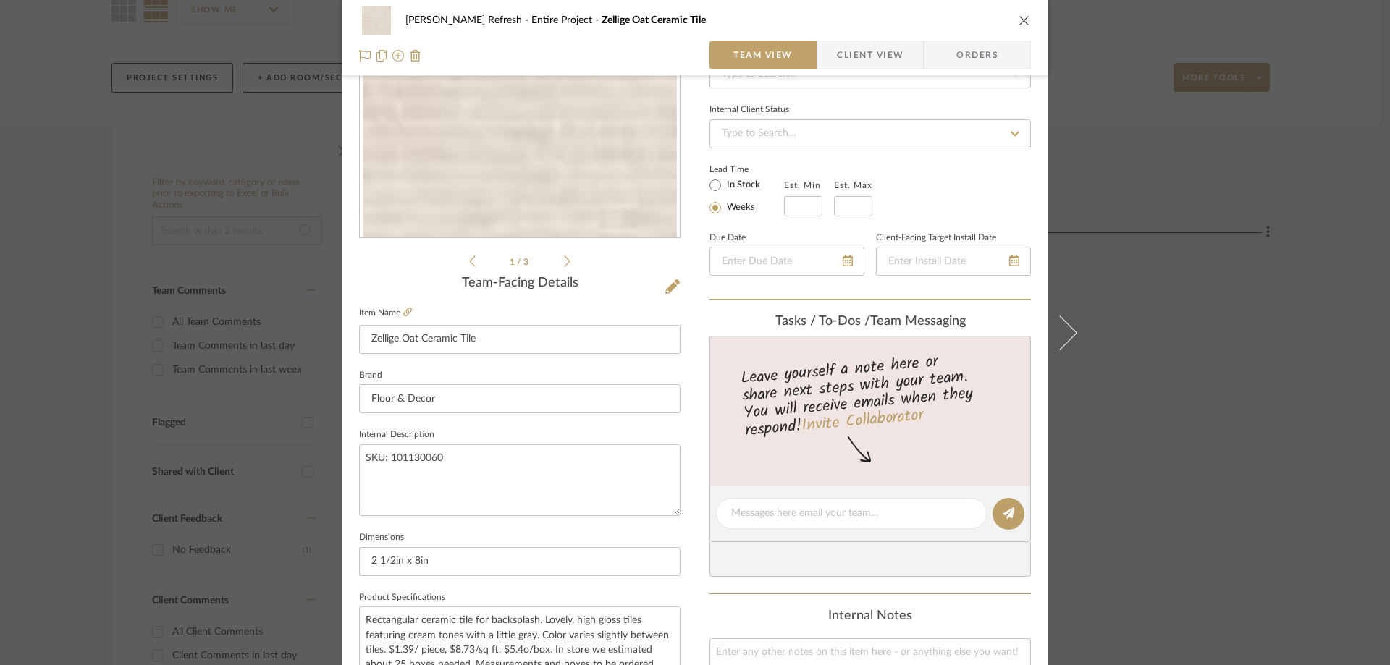
click at [859, 56] on span "Client View" at bounding box center [870, 55] width 67 height 29
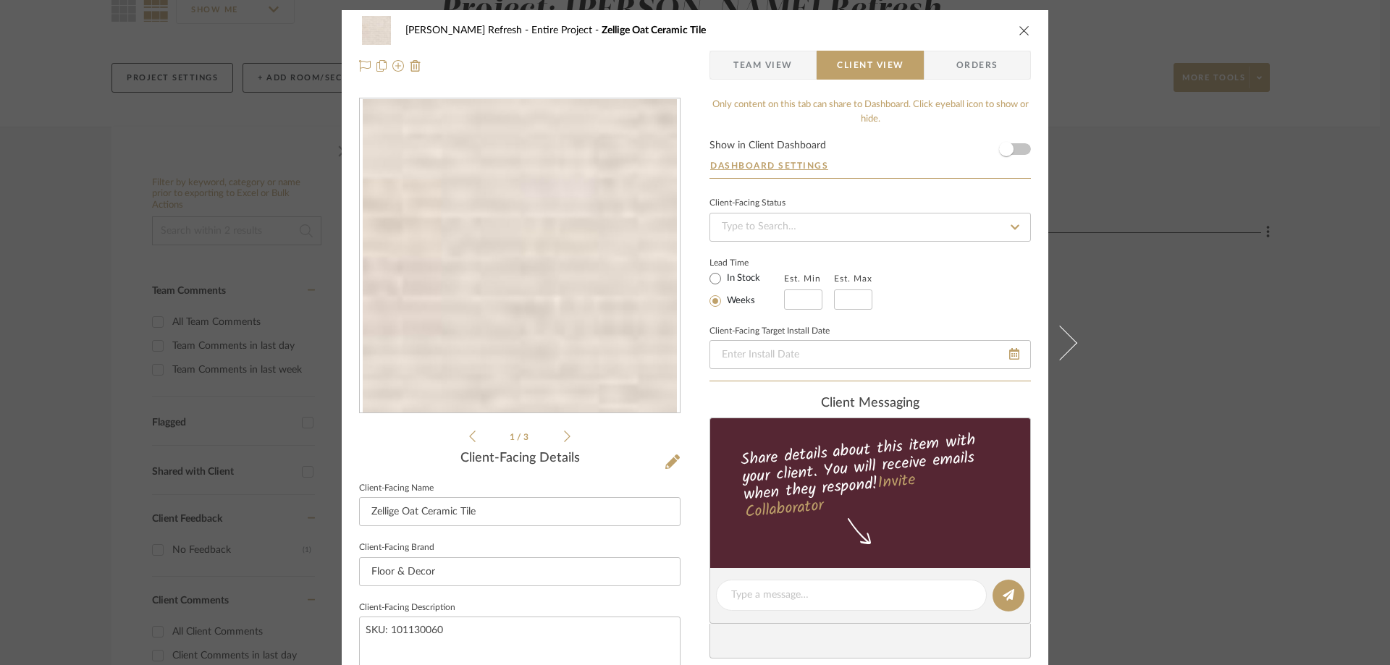
scroll to position [0, 0]
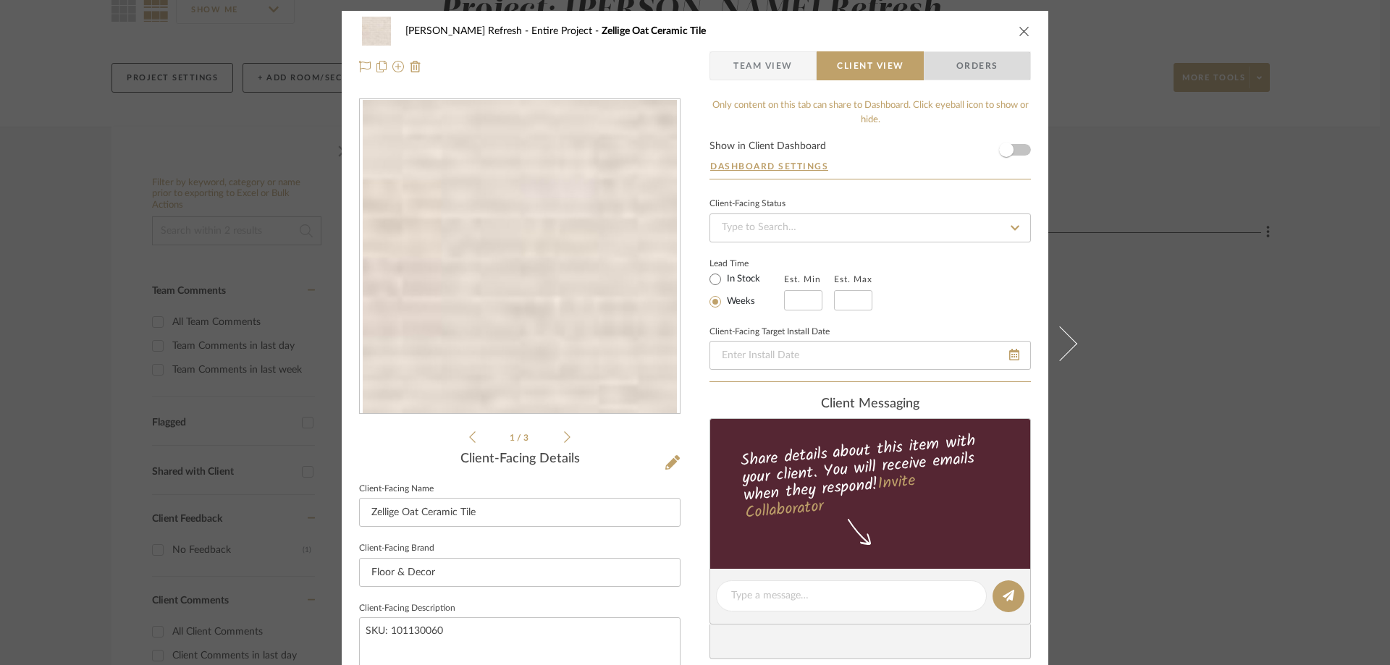
click at [977, 70] on span "Orders" at bounding box center [977, 65] width 74 height 29
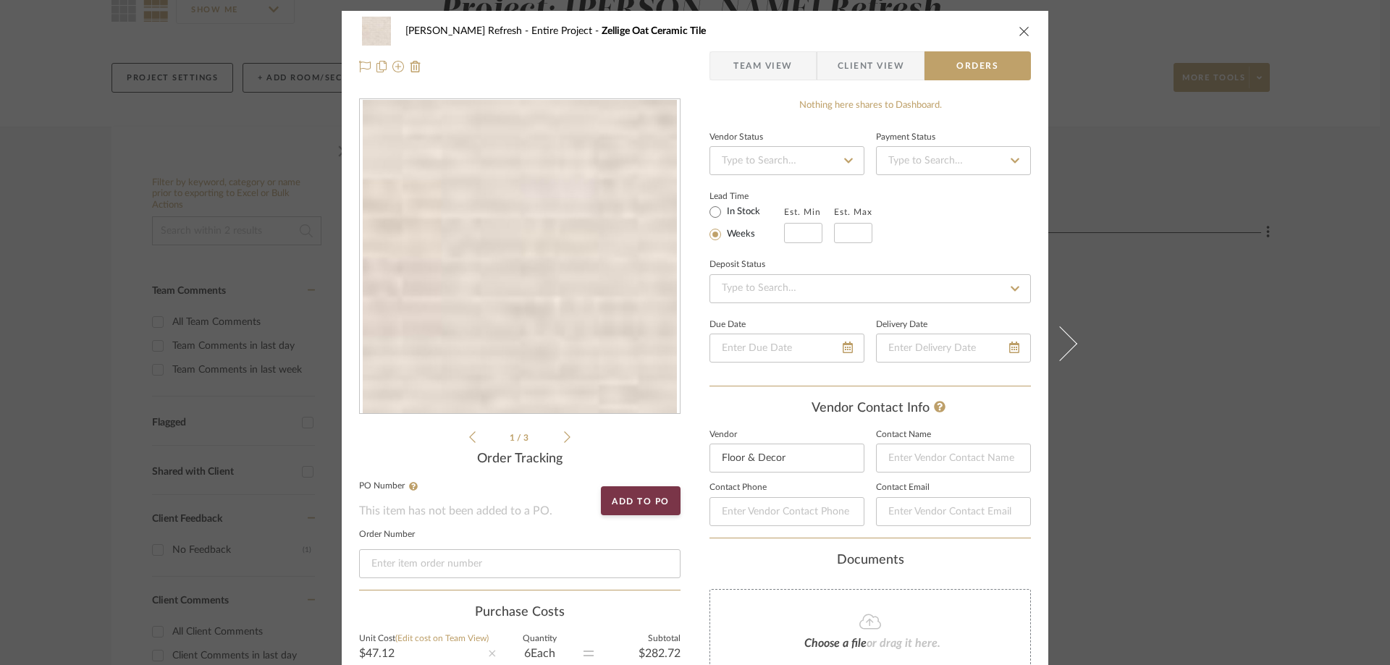
click at [867, 60] on span "Client View" at bounding box center [871, 65] width 67 height 29
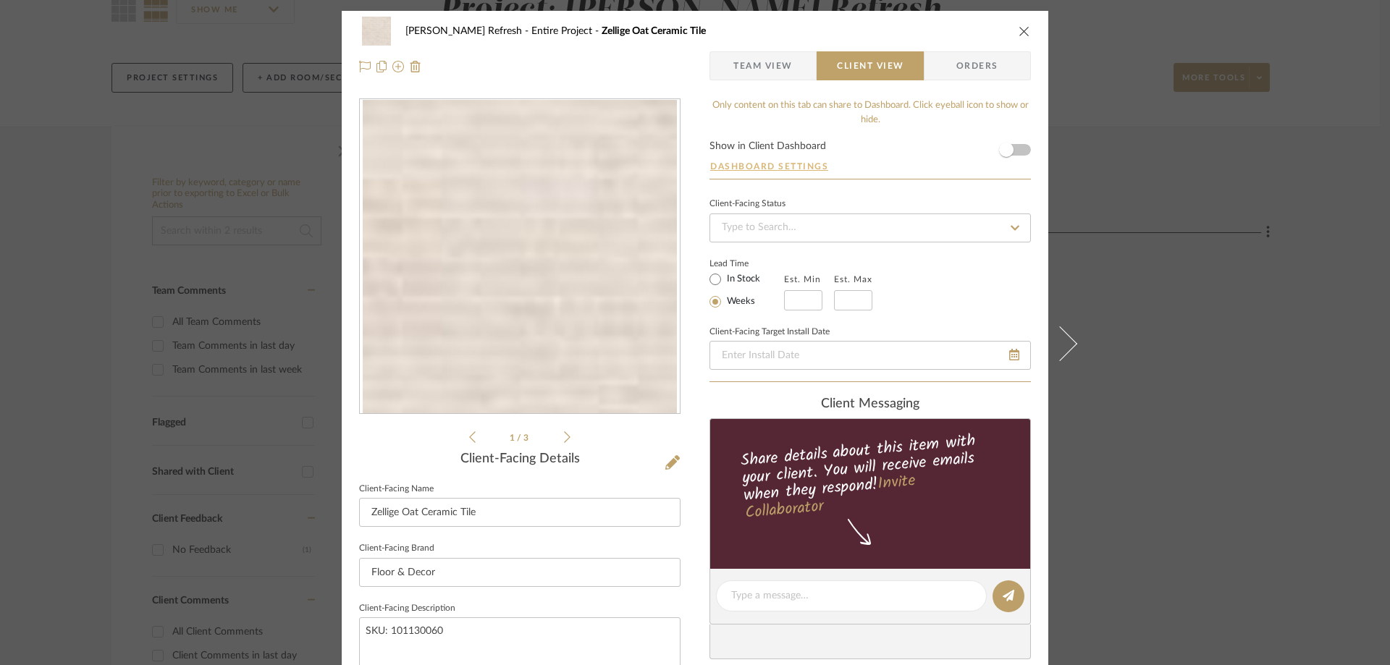
click at [809, 166] on button "Dashboard Settings" at bounding box center [768, 166] width 119 height 13
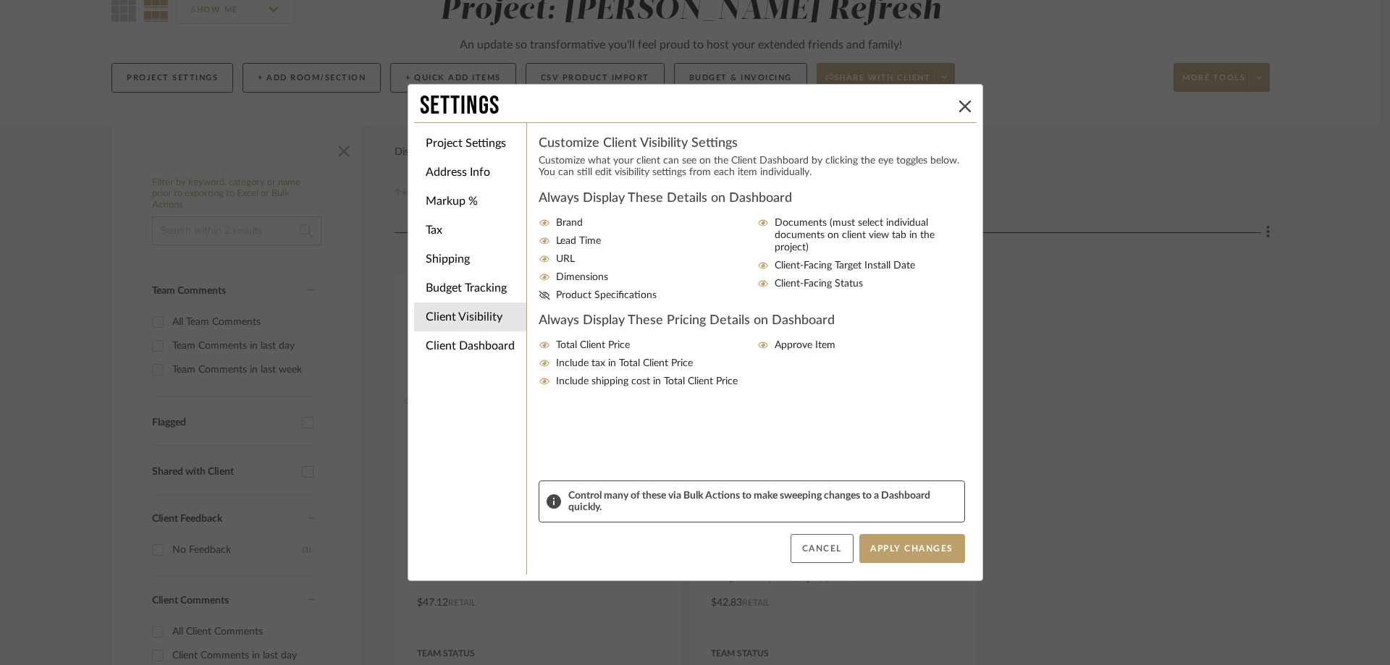
click at [812, 541] on button "Cancel" at bounding box center [822, 548] width 63 height 29
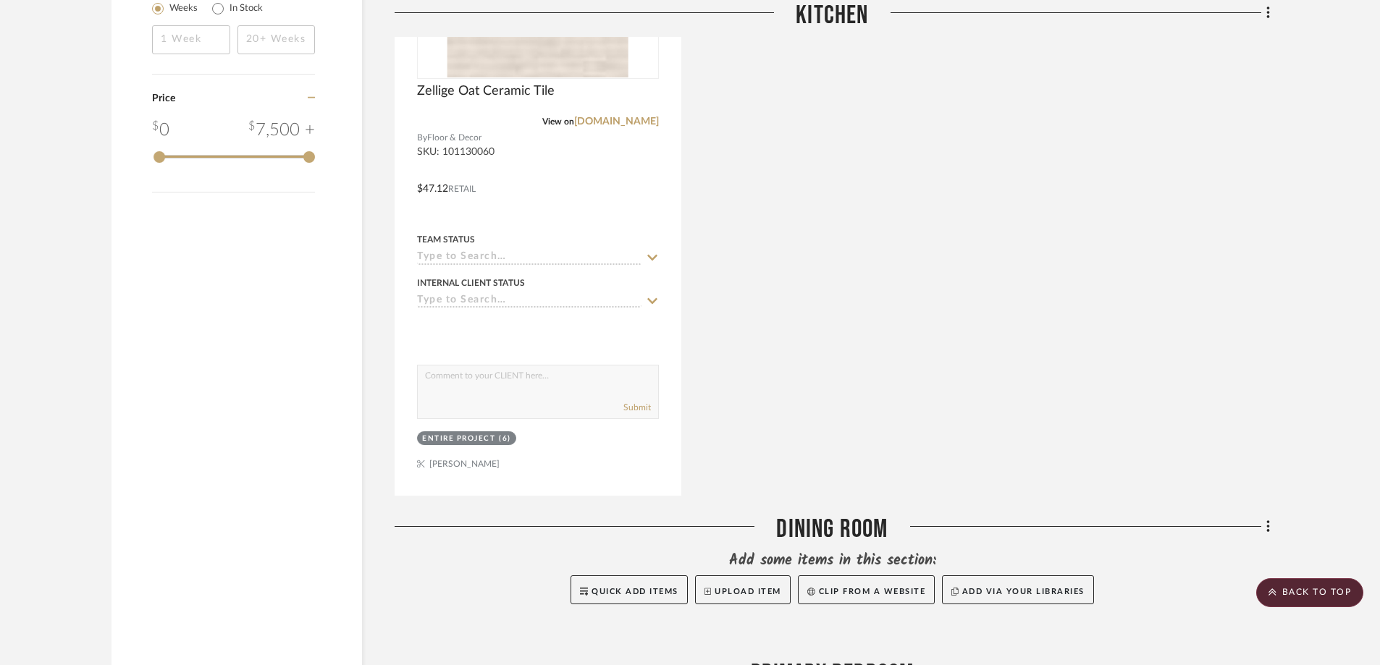
scroll to position [1454, 0]
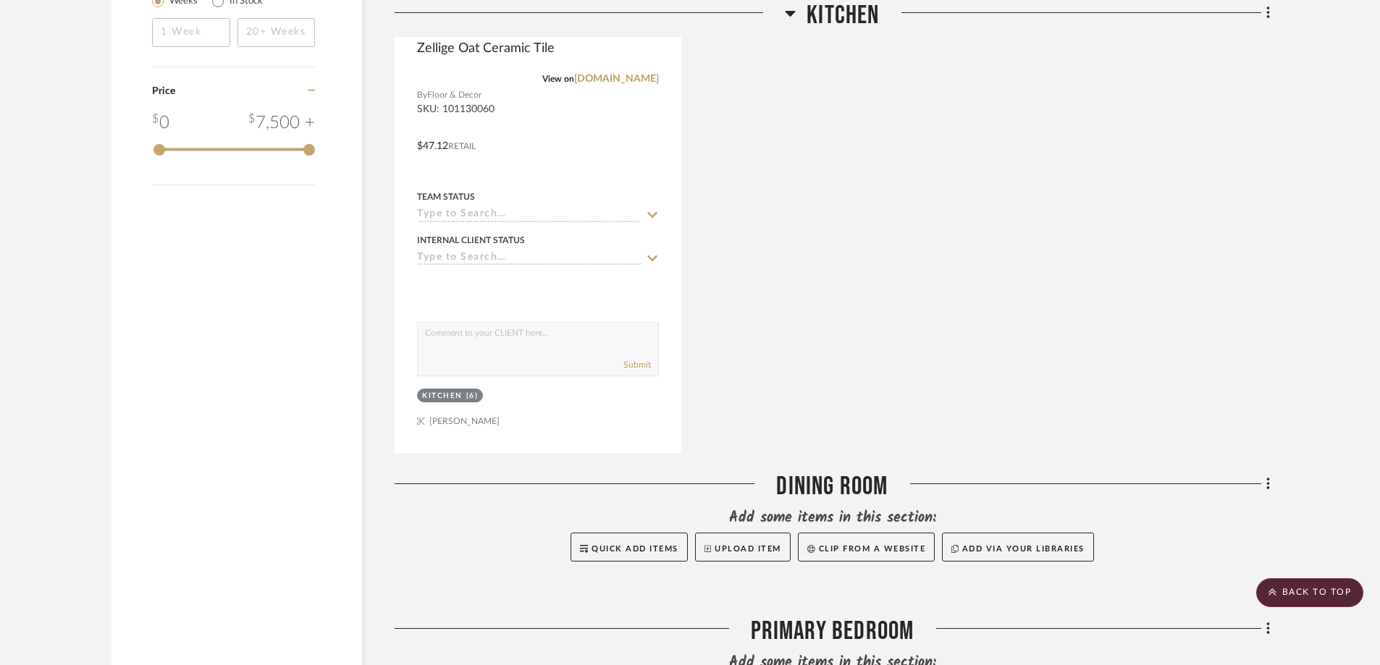
click at [860, 276] on div "Zellige Oat Ceramic Tile View on flooranddecor.com By Floor & Decor SKU: 101130…" at bounding box center [832, 135] width 875 height 635
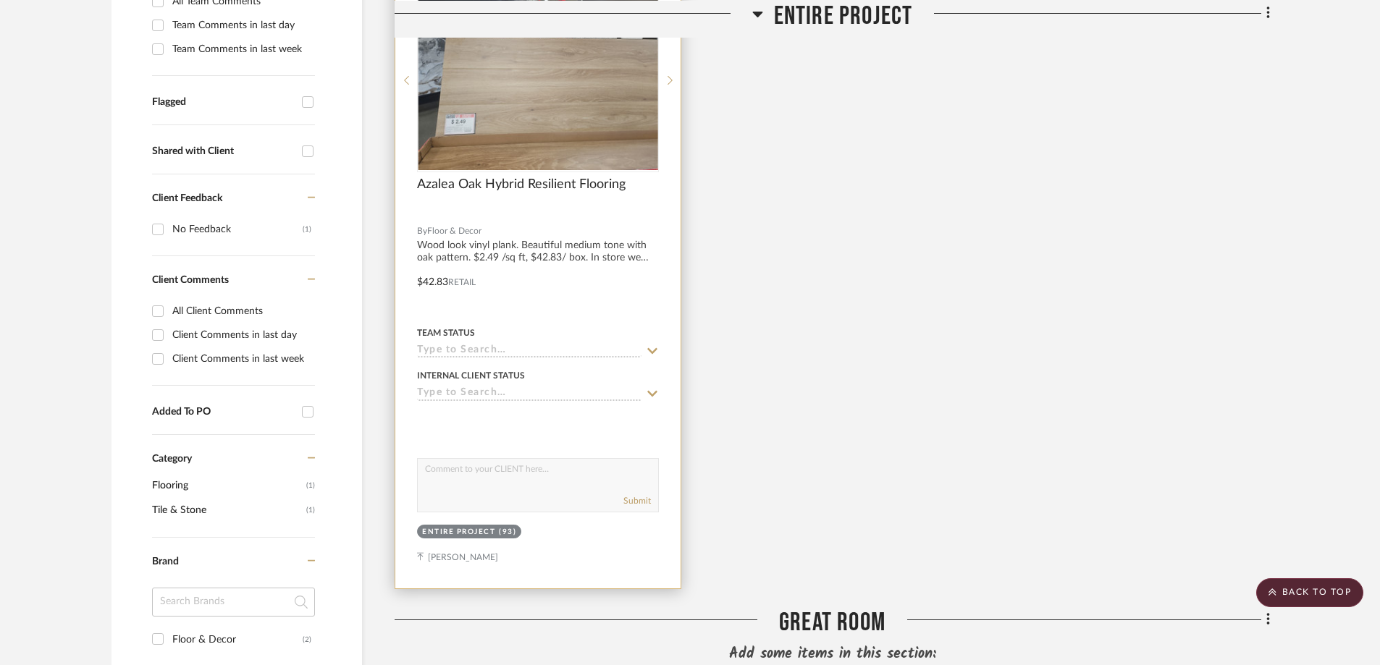
scroll to position [441, 0]
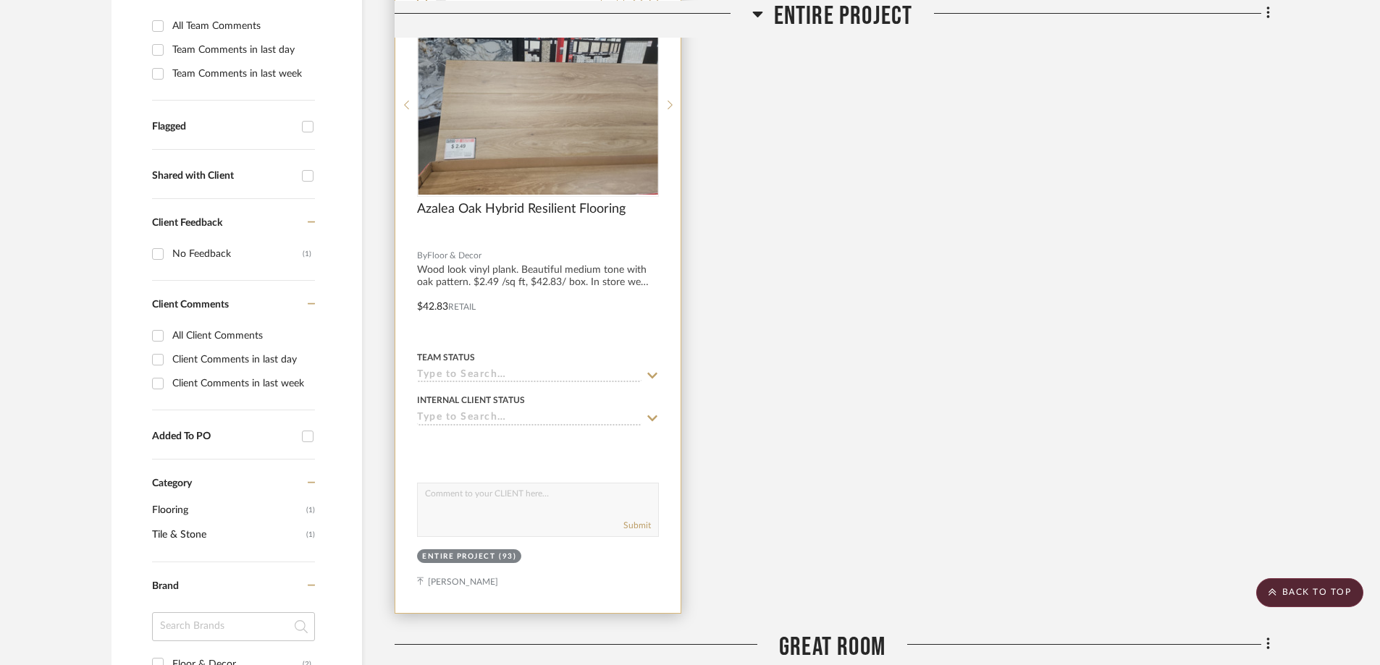
click at [523, 499] on textarea at bounding box center [538, 498] width 240 height 28
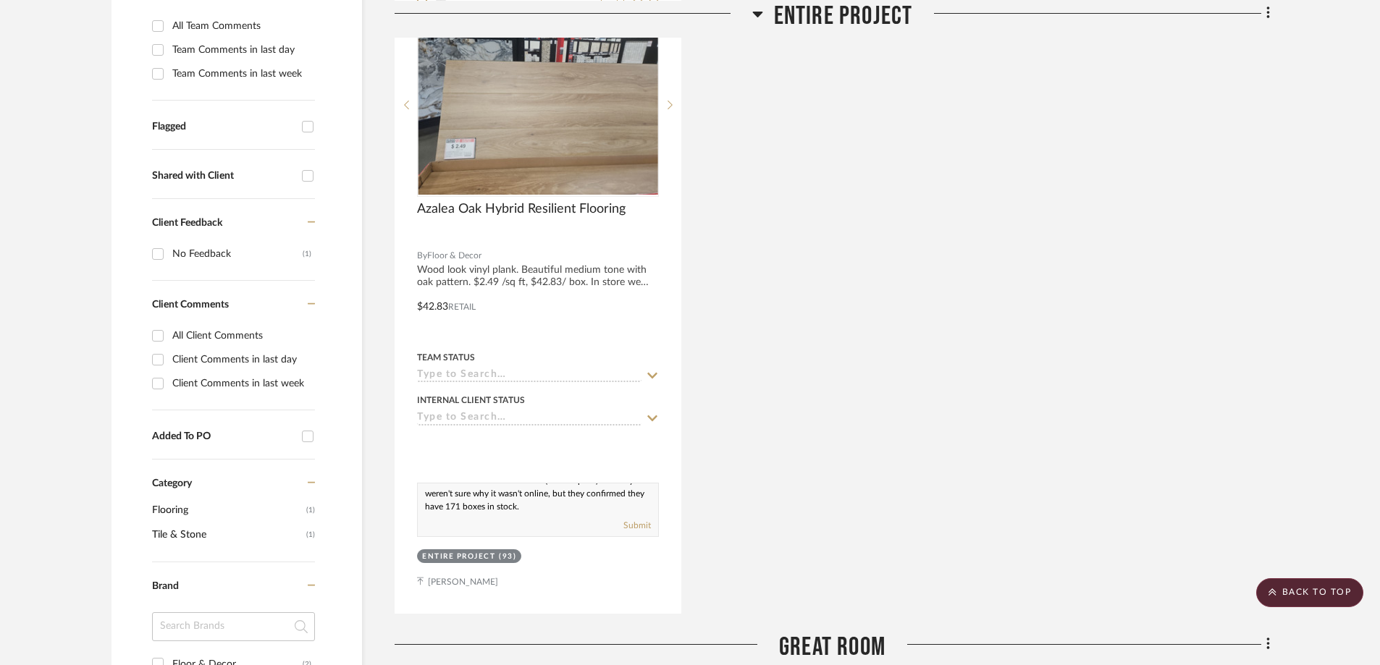
type textarea "For some reason, this item does not have a page on their website. I called the …"
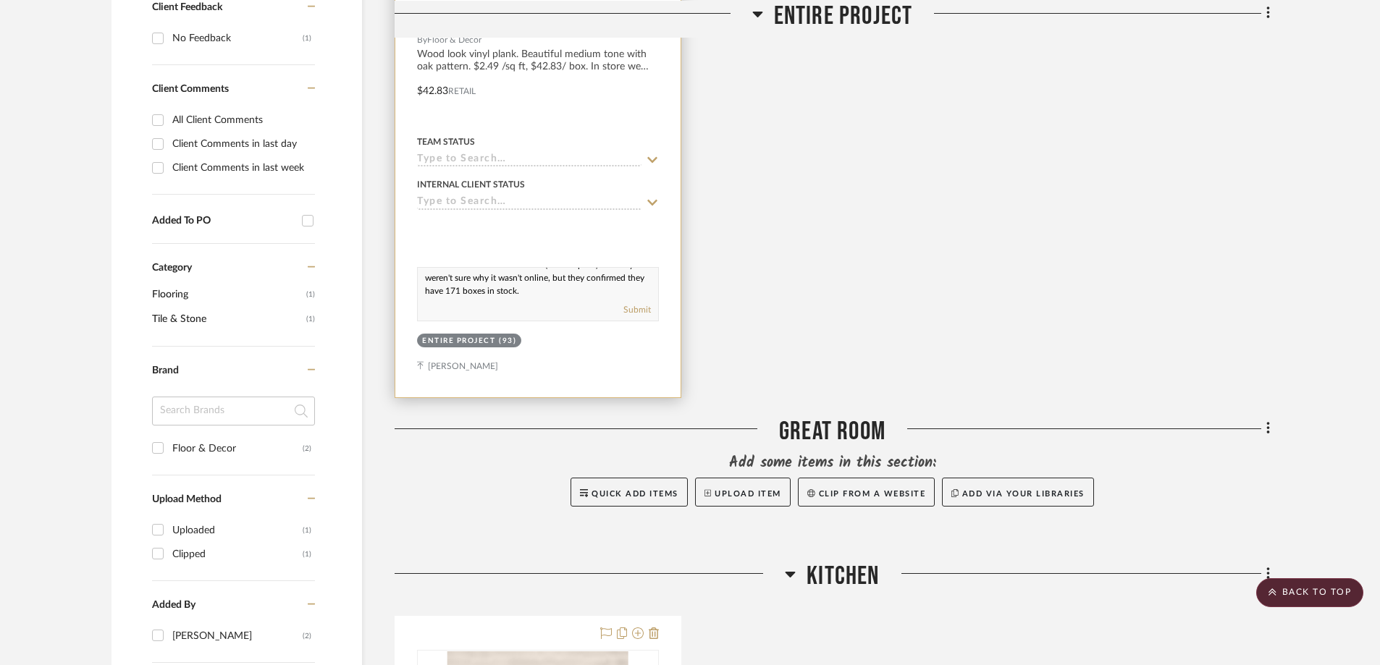
scroll to position [658, 0]
click at [623, 360] on div at bounding box center [537, 79] width 285 height 633
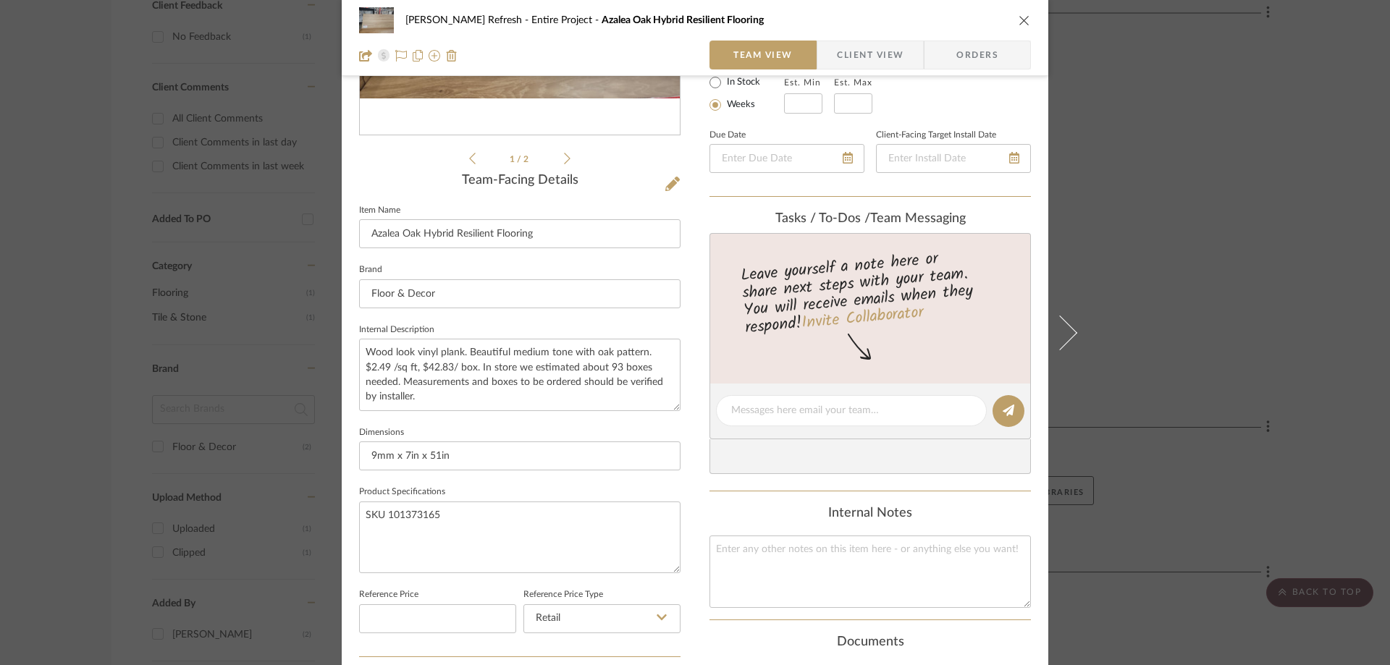
scroll to position [173, 0]
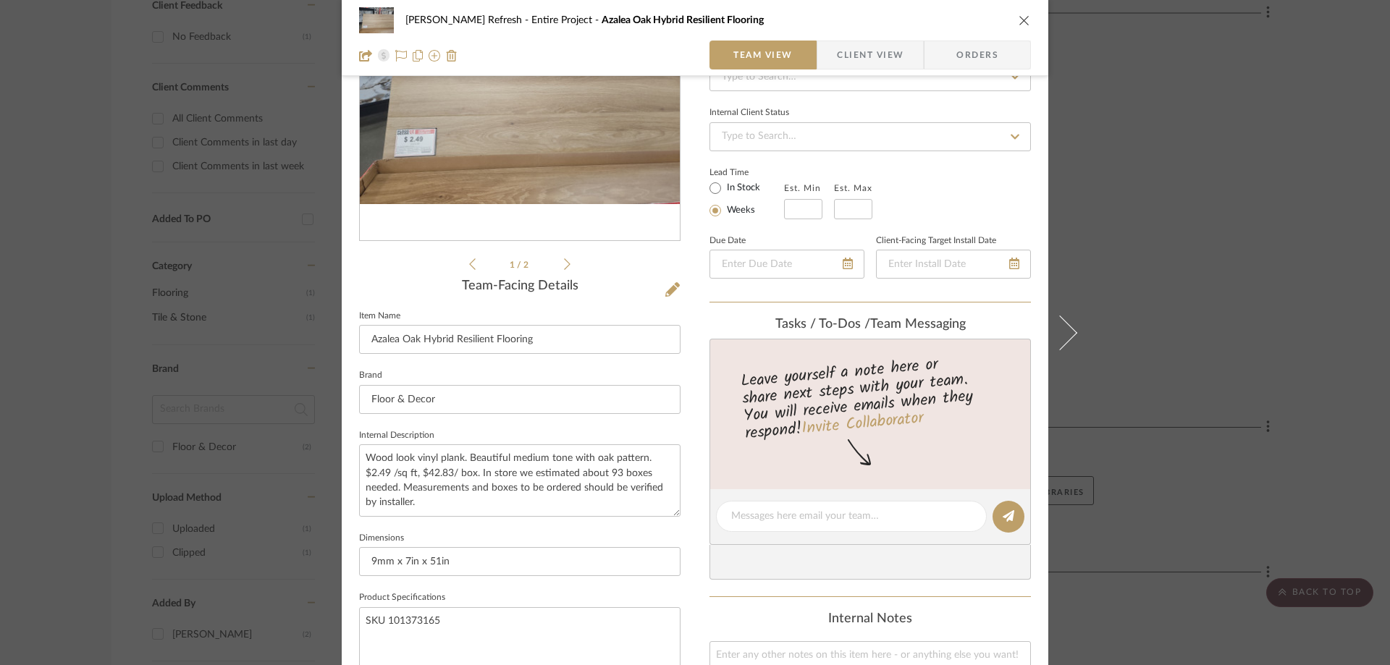
click at [1023, 19] on icon "close" at bounding box center [1025, 20] width 12 height 12
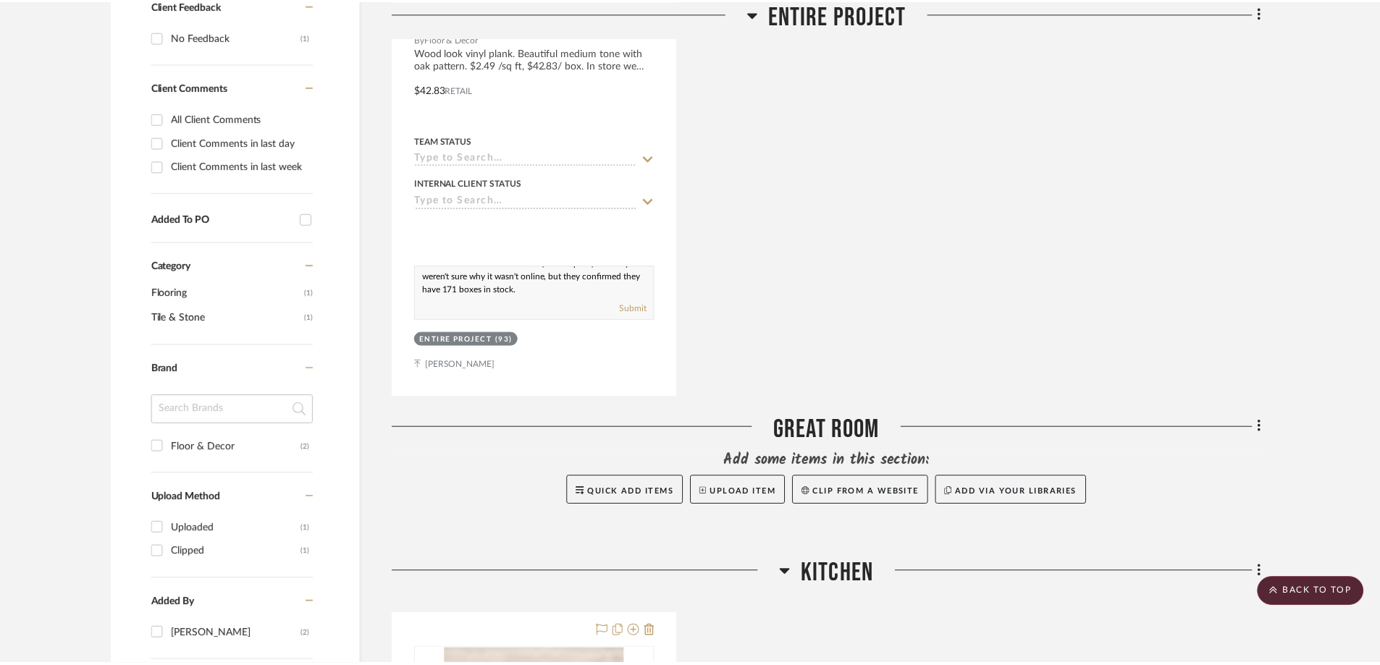
scroll to position [658, 0]
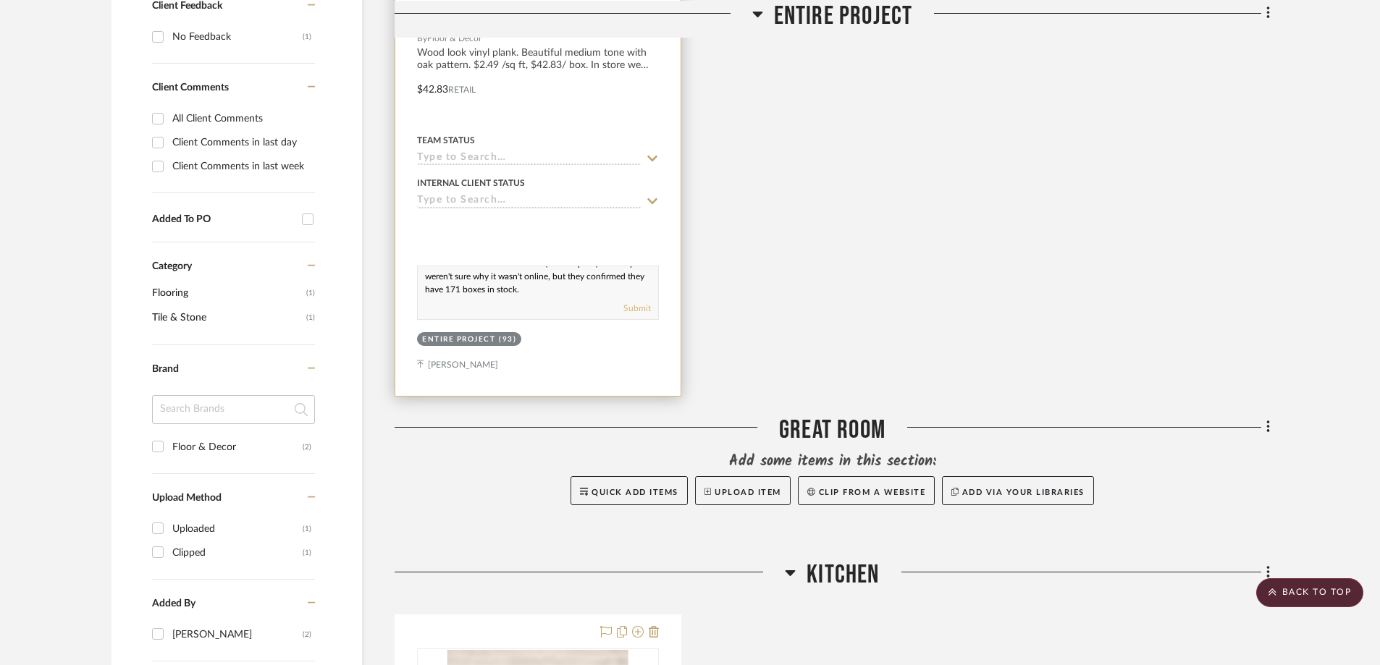
click at [634, 308] on button "Submit" at bounding box center [637, 308] width 28 height 13
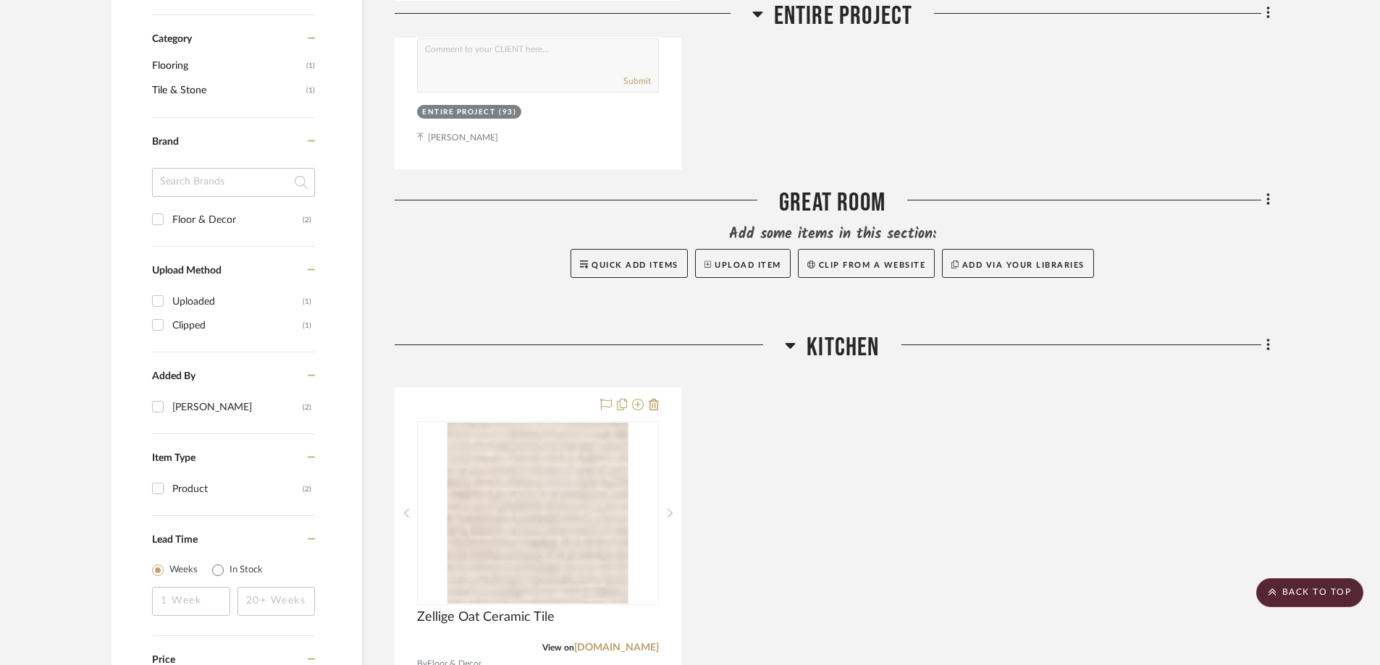
scroll to position [1020, 0]
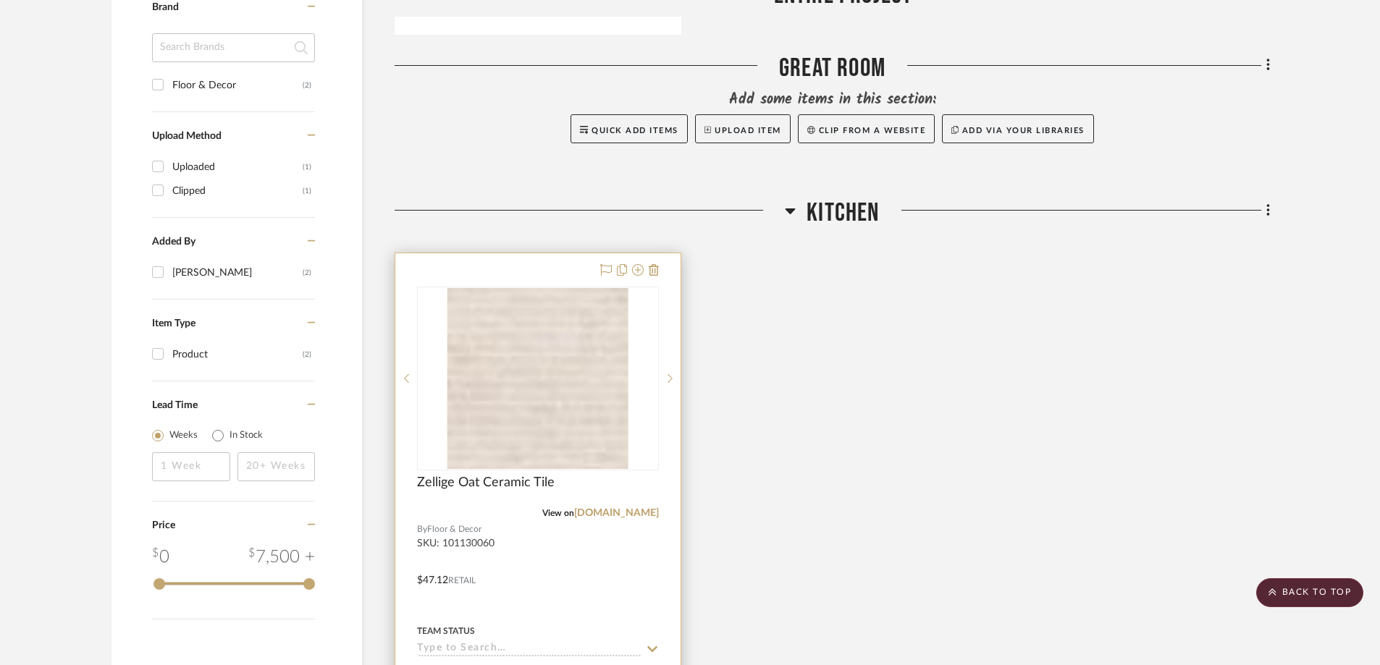
click at [654, 568] on div at bounding box center [537, 569] width 285 height 633
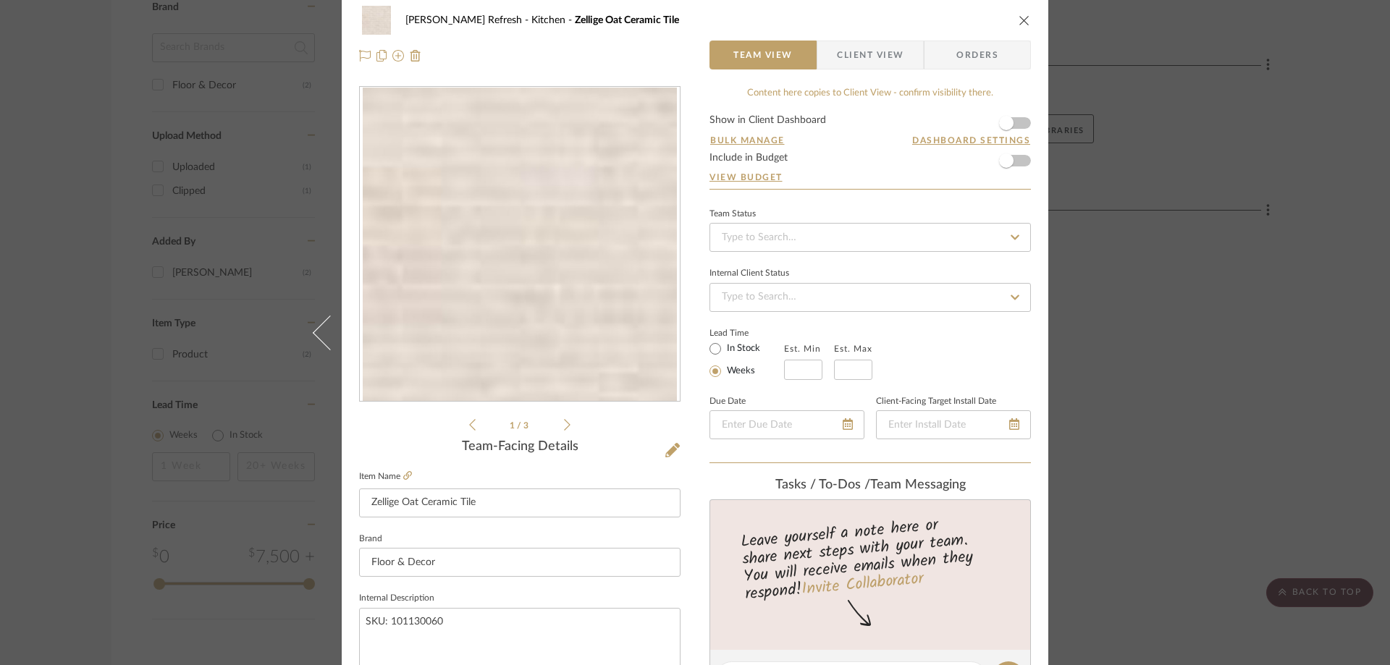
scroll to position [0, 0]
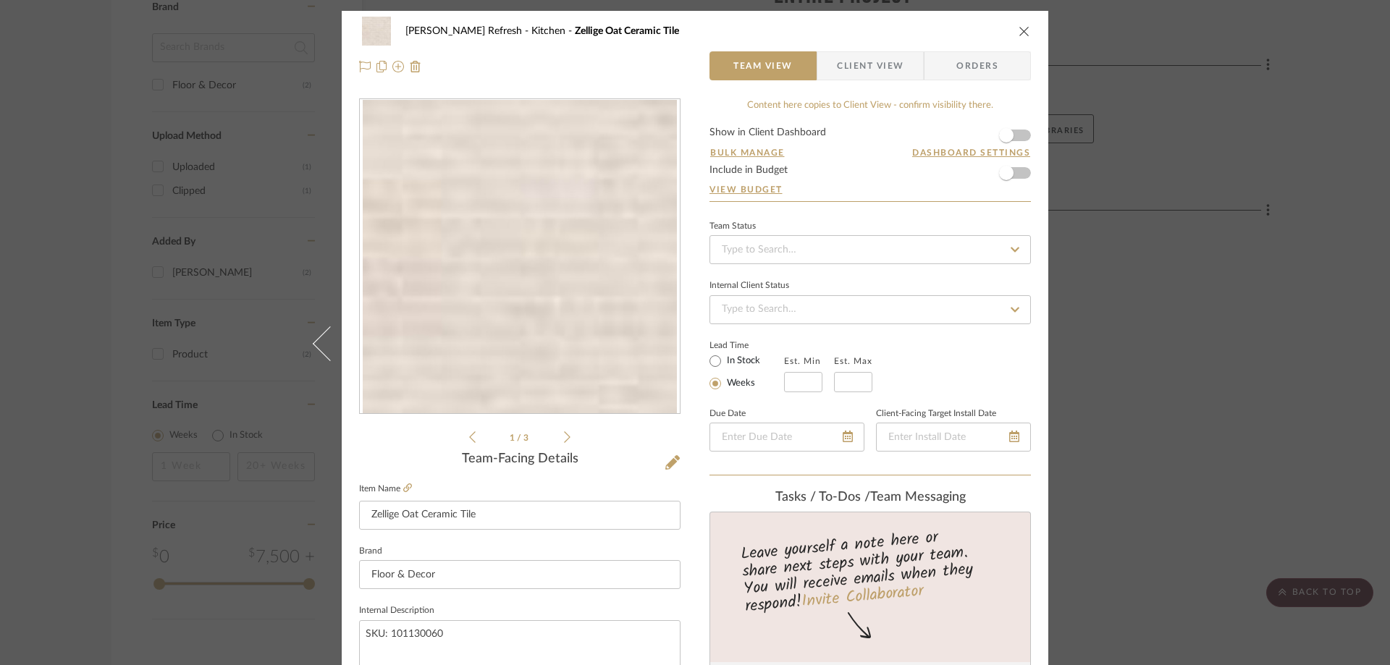
click at [1019, 30] on icon "close" at bounding box center [1025, 31] width 12 height 12
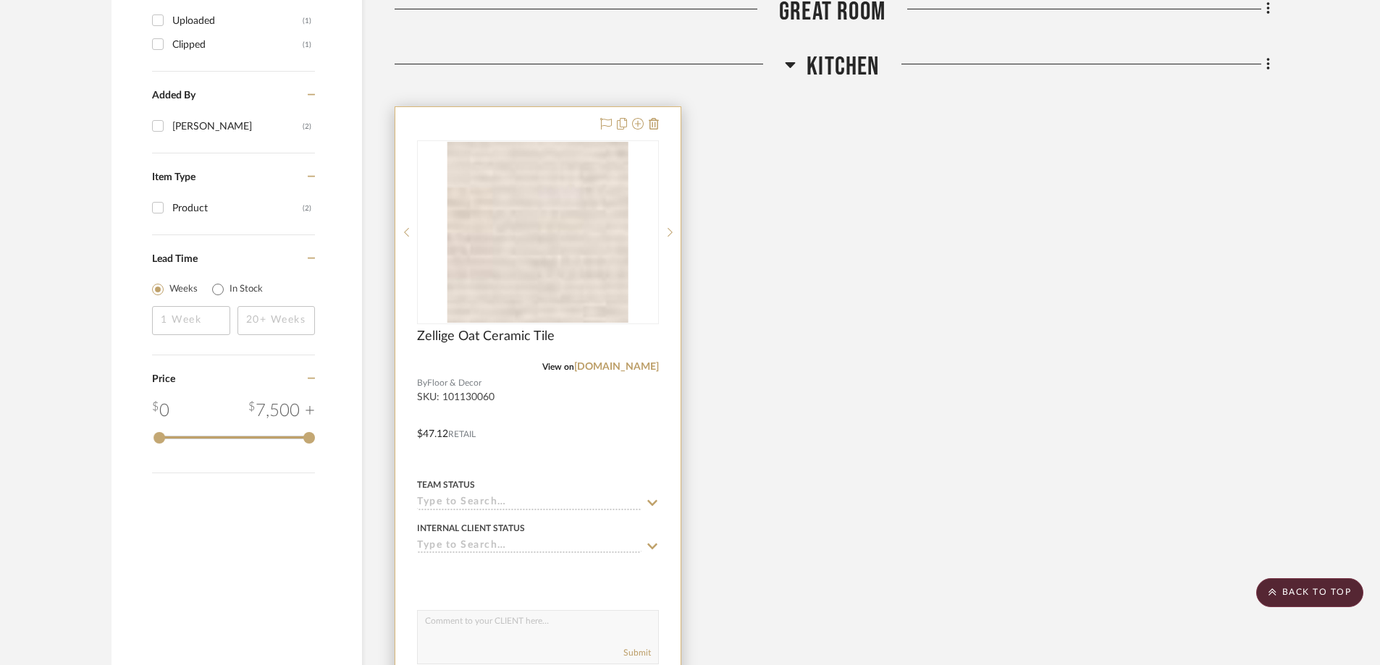
scroll to position [1382, 0]
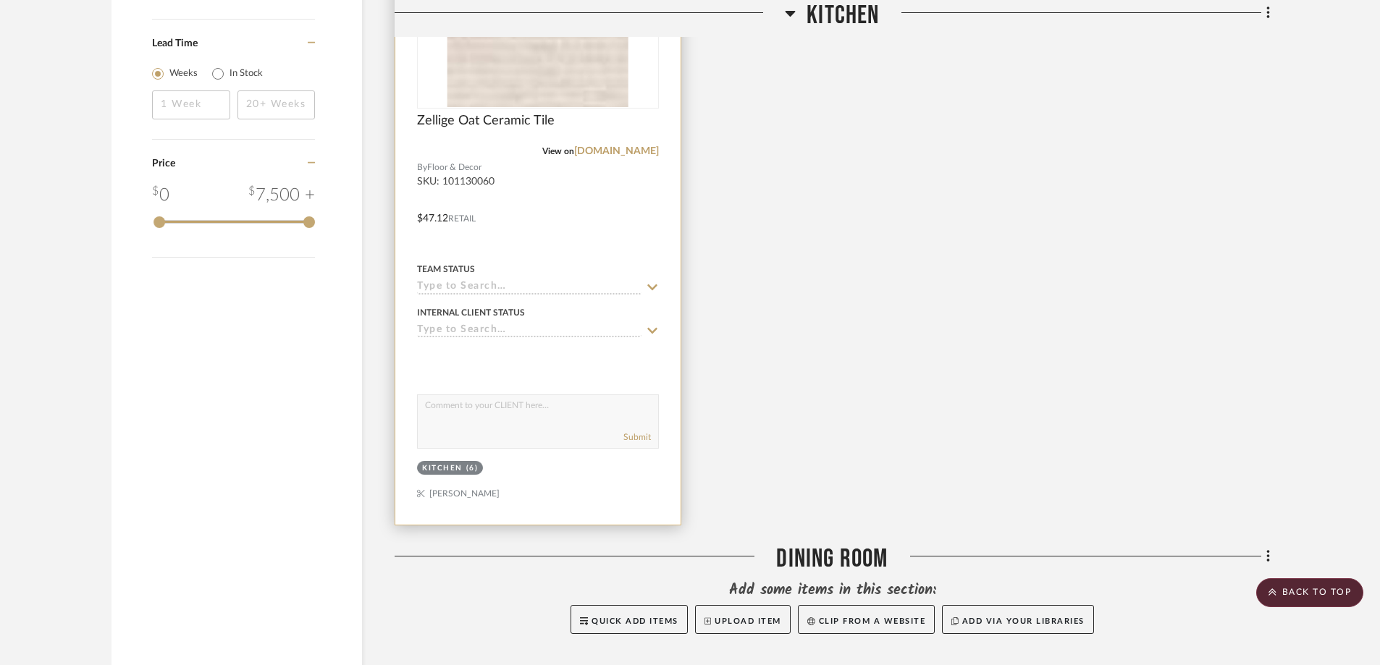
click at [621, 123] on div "Zellige Oat Ceramic Tile" at bounding box center [538, 129] width 242 height 32
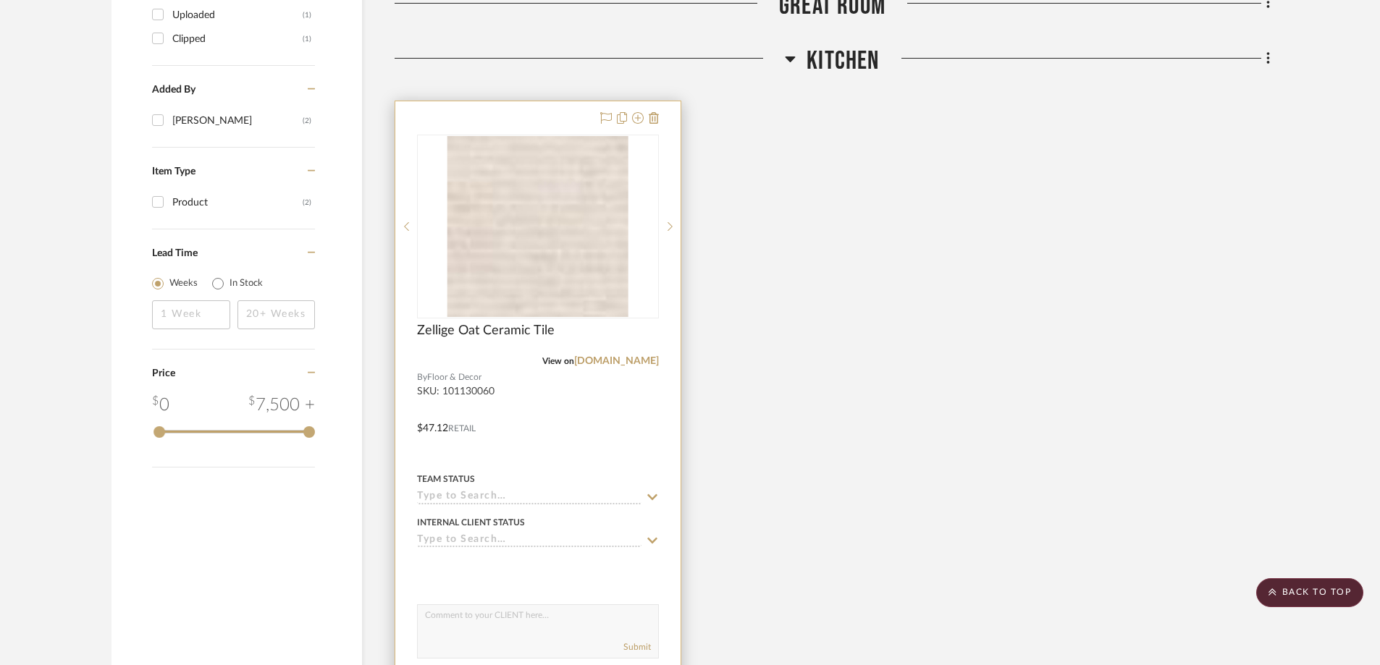
scroll to position [1165, 0]
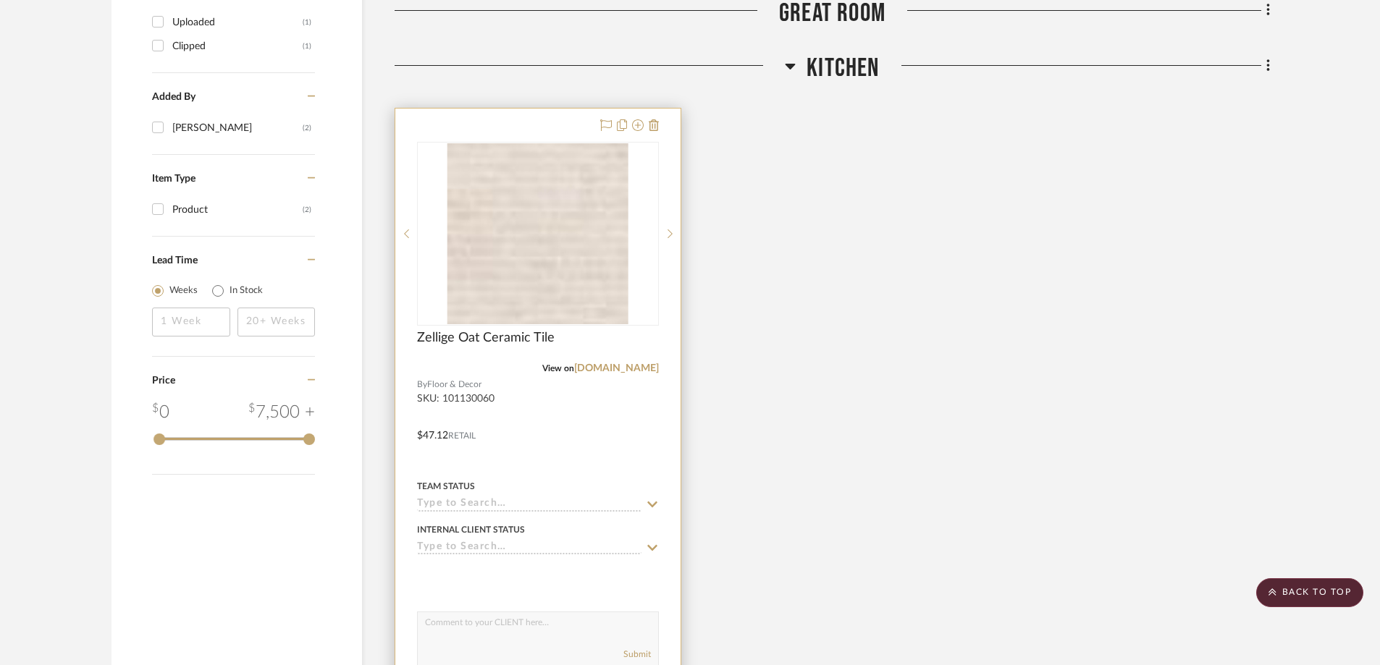
click at [627, 331] on div "Zellige Oat Ceramic Tile" at bounding box center [538, 346] width 242 height 32
click at [579, 345] on div "Zellige Oat Ceramic Tile" at bounding box center [538, 346] width 242 height 32
click at [584, 335] on div "Zellige Oat Ceramic Tile" at bounding box center [538, 346] width 242 height 32
click at [583, 316] on img "0" at bounding box center [537, 233] width 181 height 181
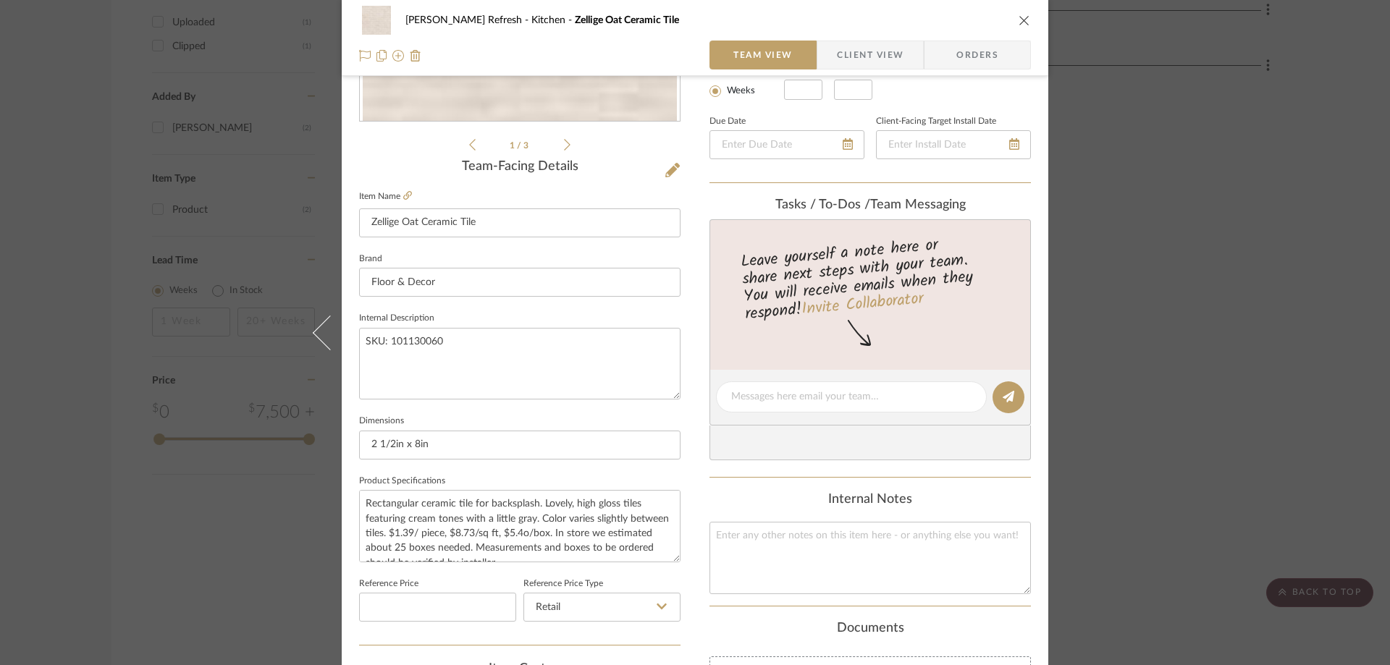
scroll to position [362, 0]
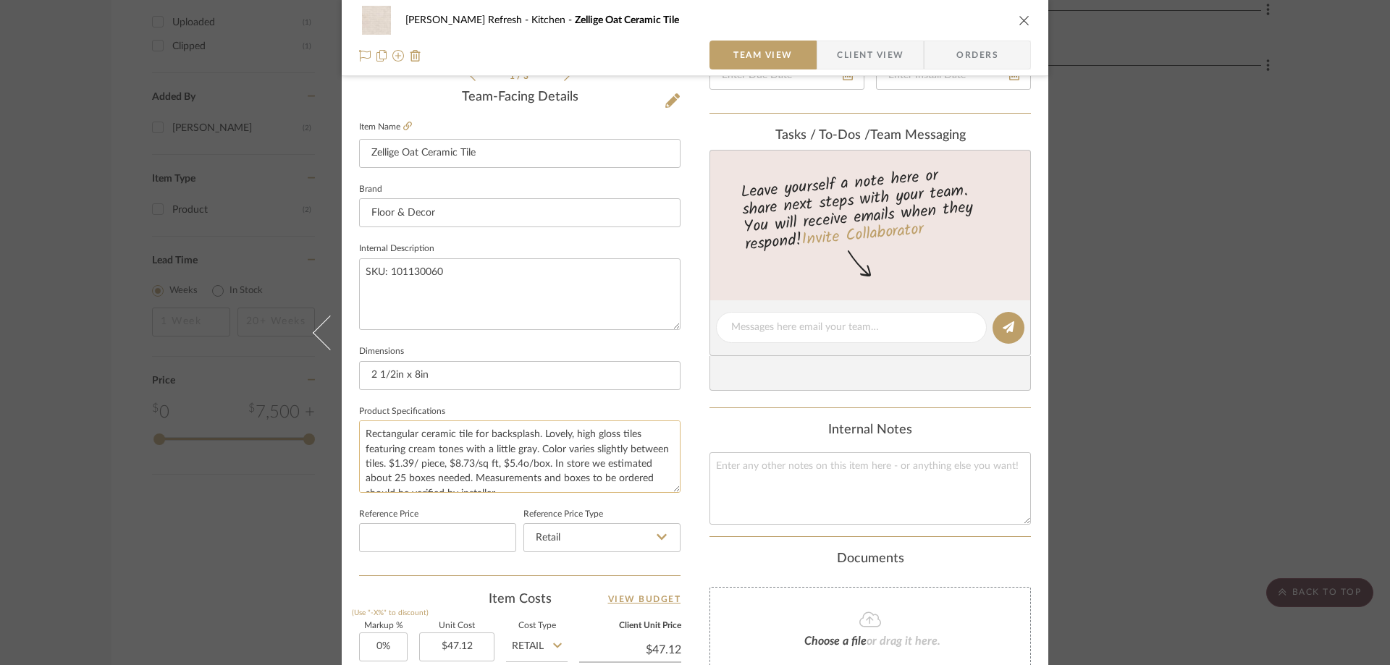
click at [442, 479] on textarea "Rectangular ceramic tile for backsplash. Lovely, high gloss tiles featuring cre…" at bounding box center [519, 457] width 321 height 72
click at [505, 462] on textarea "Rectangular ceramic tile for backsplash. Lovely, high gloss tiles featuring cre…" at bounding box center [519, 457] width 321 height 72
click at [507, 462] on textarea "Rectangular ceramic tile for backsplash. Lovely, high gloss tiles featuring cre…" at bounding box center [519, 457] width 321 height 72
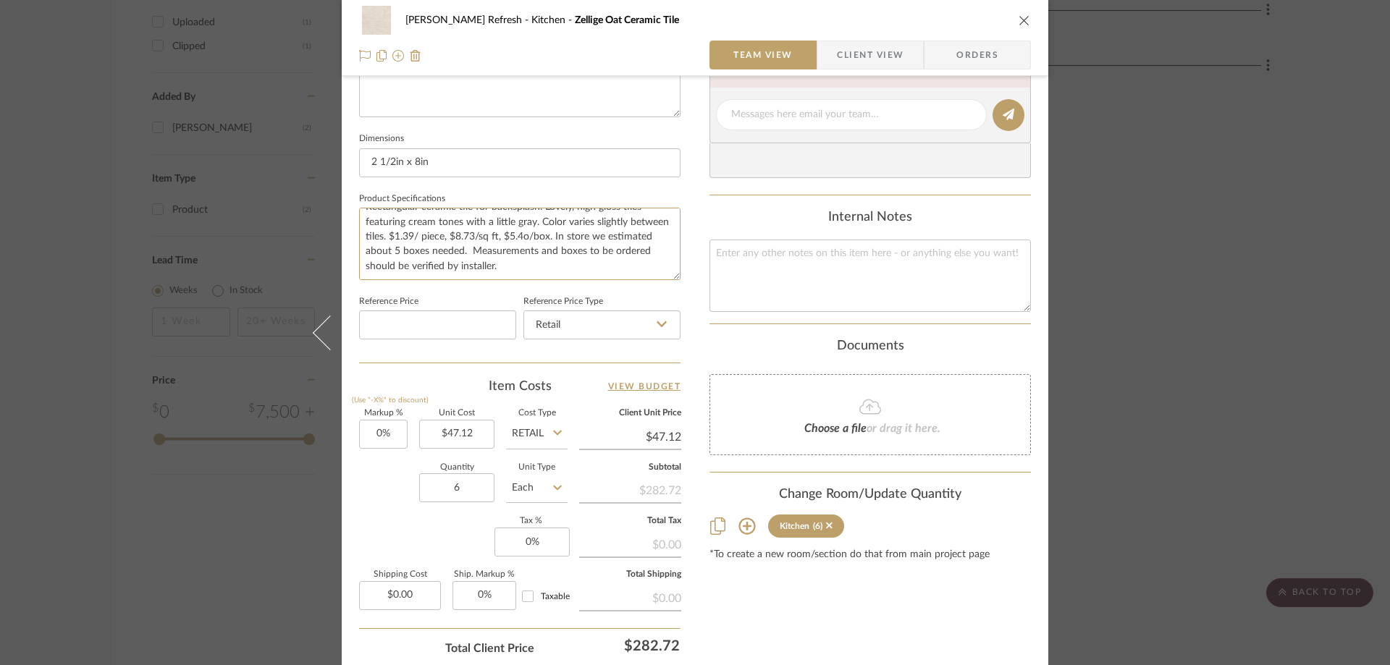
scroll to position [579, 0]
type textarea "Rectangular ceramic tile for backsplash. Lovely, high gloss tiles featuring cre…"
click at [450, 484] on input "6" at bounding box center [456, 483] width 75 height 29
type input "5"
click at [850, 604] on div "Content here copies to Client View - confirm visibility there. Show in Client D…" at bounding box center [869, 115] width 321 height 1192
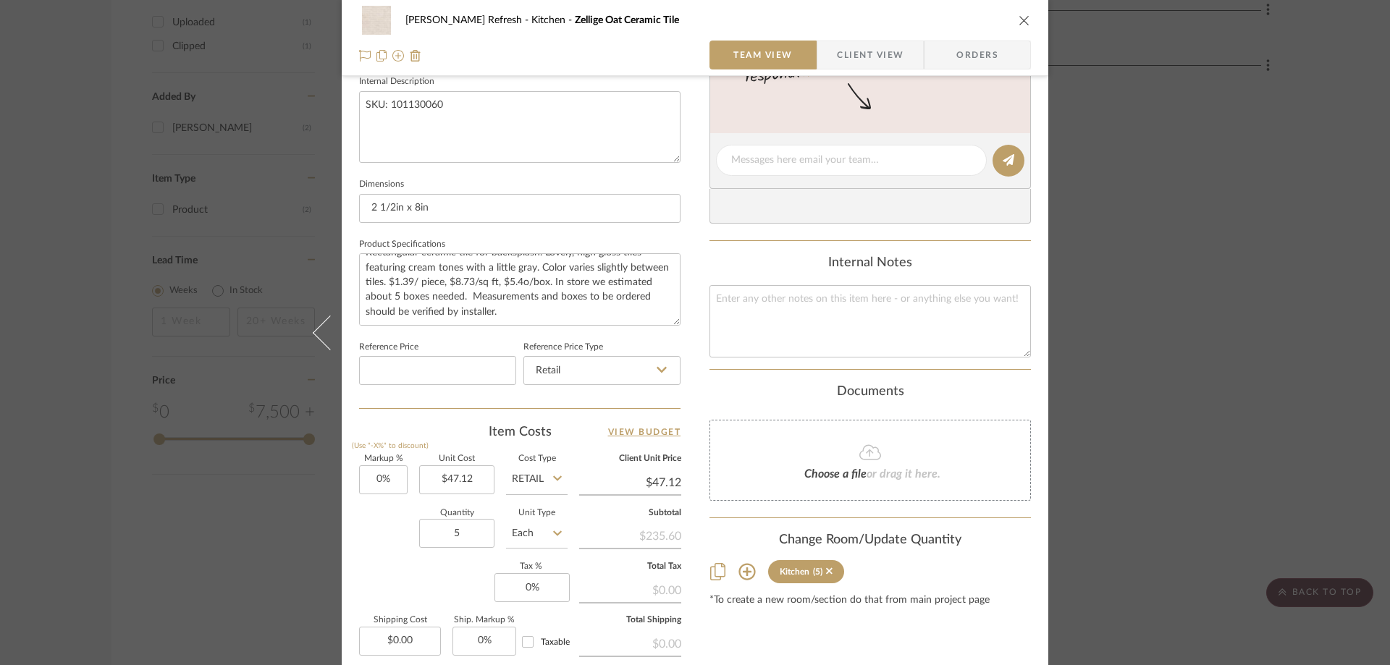
scroll to position [507, 0]
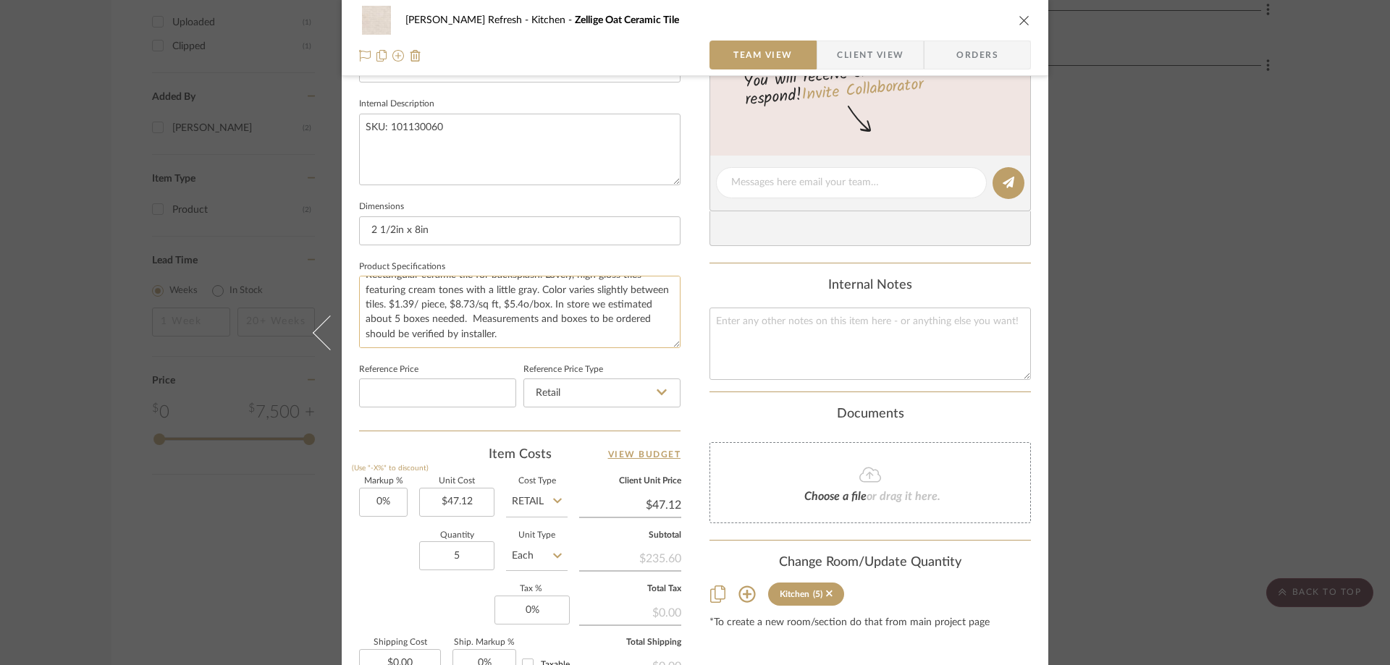
click at [506, 317] on textarea "Rectangular ceramic tile for backsplash. Lovely, high gloss tiles featuring cre…" at bounding box center [519, 312] width 321 height 72
click at [510, 318] on textarea "Rectangular ceramic tile for backsplash. Lovely, high gloss tiles featuring cre…" at bounding box center [519, 312] width 321 height 72
click at [552, 333] on textarea "Rectangular ceramic tile for backsplash. Lovely, high gloss tiles featuring cre…" at bounding box center [519, 312] width 321 height 72
click at [408, 344] on textarea "Rectangular ceramic tile for backsplash. Lovely, high gloss tiles featuring cre…" at bounding box center [519, 312] width 321 height 72
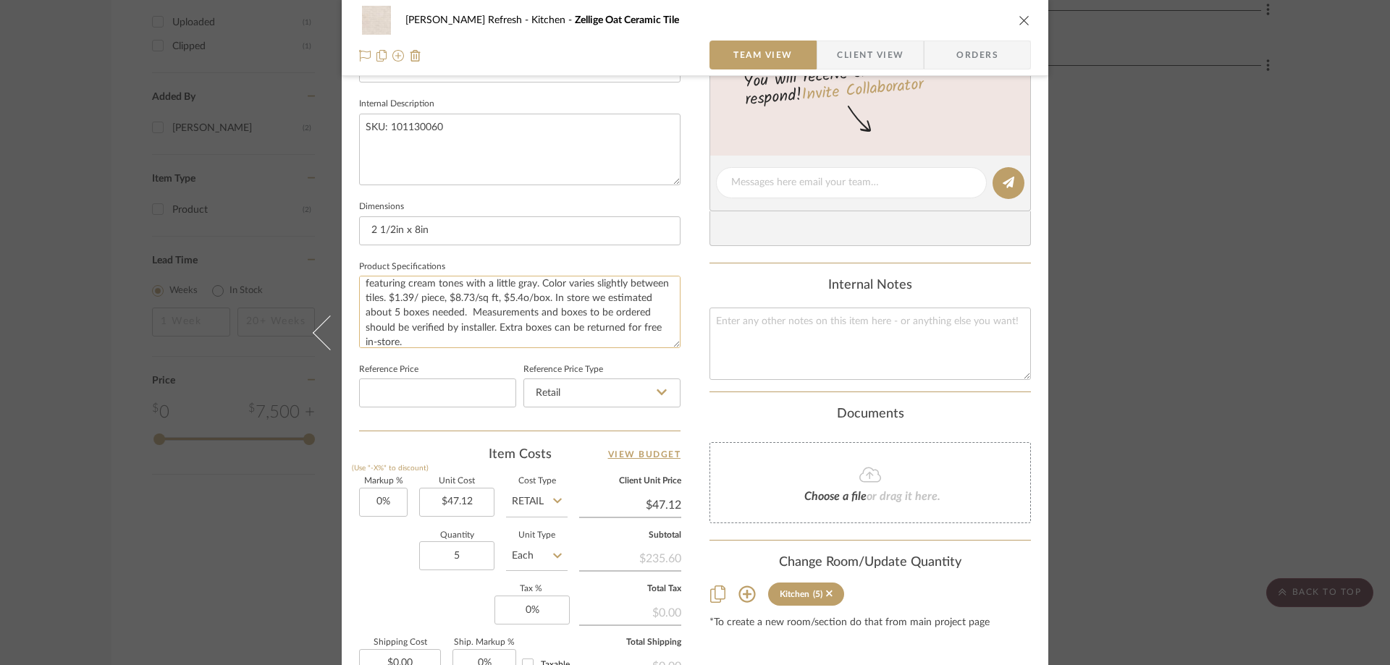
click at [482, 340] on textarea "Rectangular ceramic tile for backsplash. Lovely, high gloss tiles featuring cre…" at bounding box center [519, 312] width 321 height 72
drag, startPoint x: 482, startPoint y: 341, endPoint x: 534, endPoint y: 328, distance: 53.7
click at [534, 328] on textarea "Rectangular ceramic tile for backsplash. Lovely, high gloss tiles featuring cre…" at bounding box center [519, 312] width 321 height 72
type textarea "Rectangular ceramic tile for backsplash. Lovely, high gloss tiles featuring cre…"
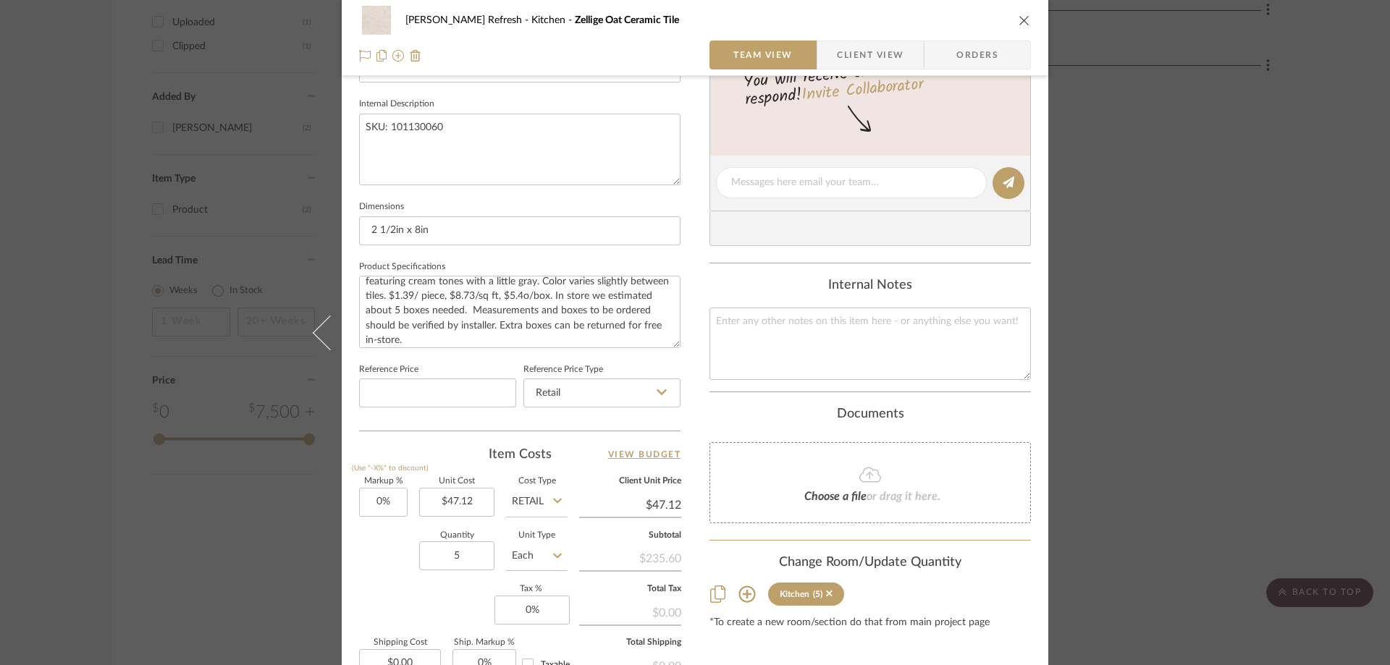
click at [1019, 21] on icon "close" at bounding box center [1025, 20] width 12 height 12
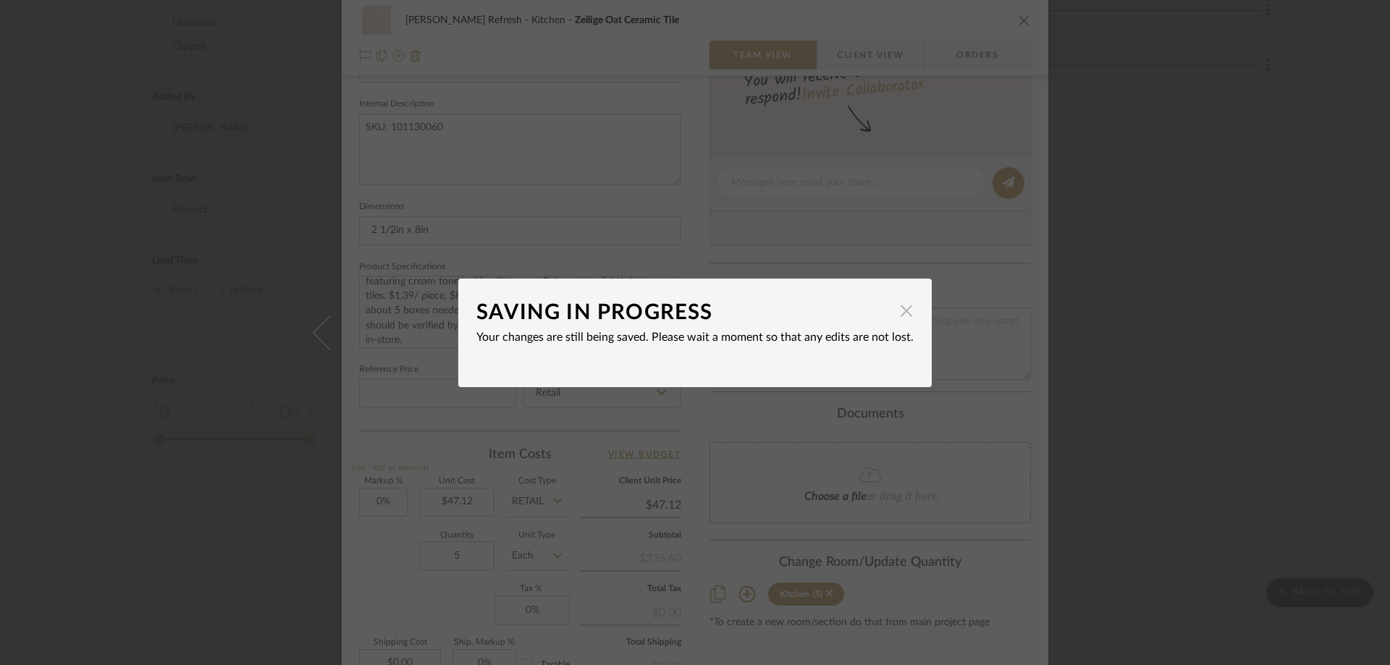
click at [900, 318] on span "button" at bounding box center [906, 311] width 29 height 29
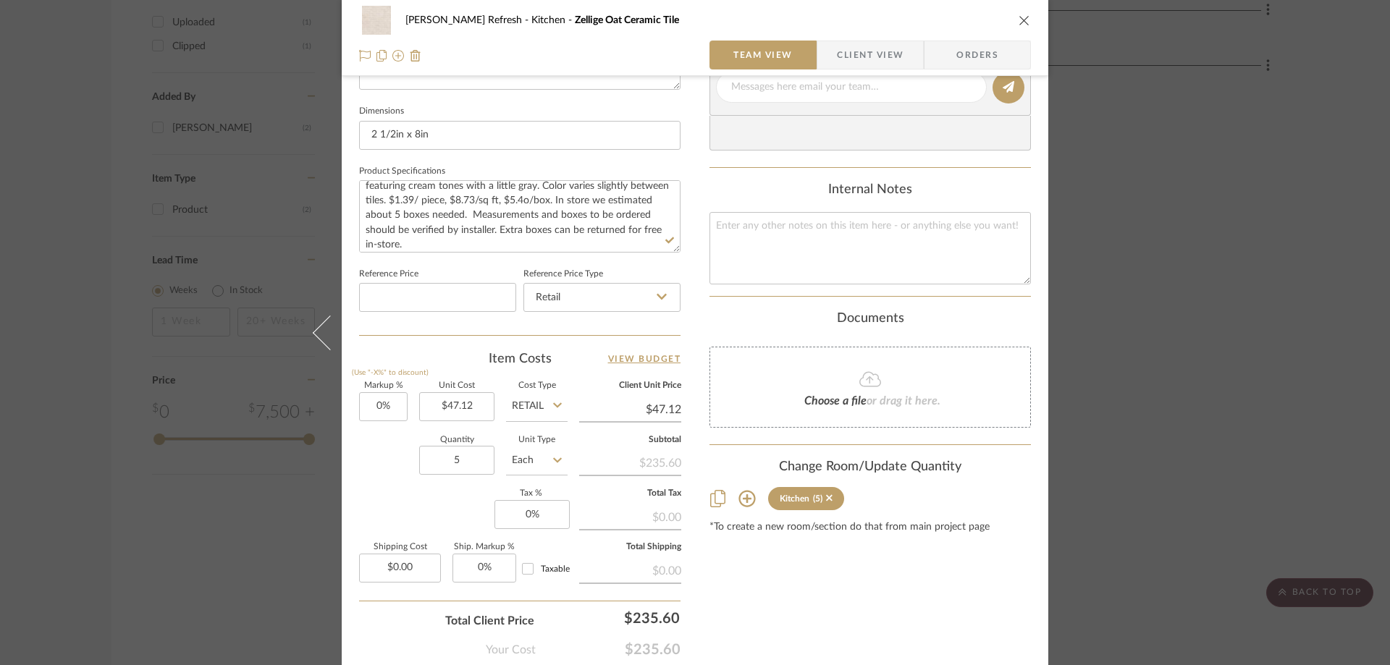
scroll to position [683, 0]
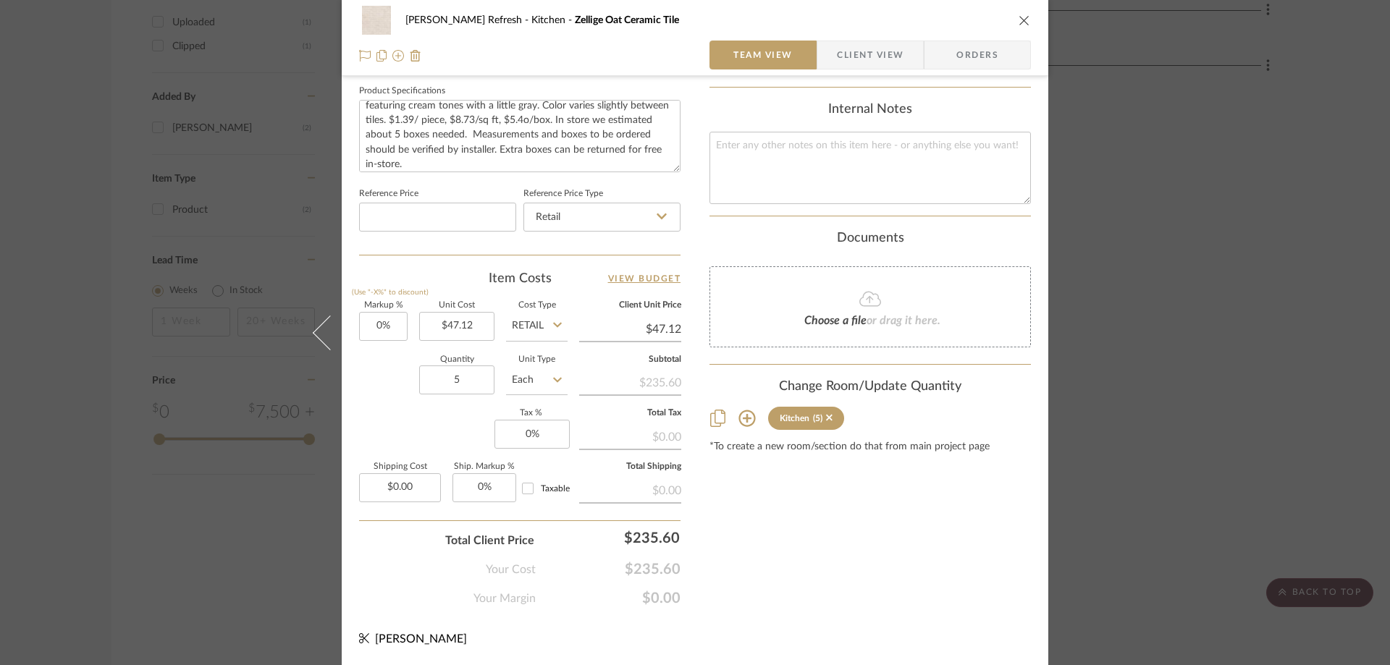
click at [963, 500] on div "Content here copies to Client View - confirm visibility there. Show in Client D…" at bounding box center [869, 12] width 321 height 1192
click at [1019, 21] on icon "close" at bounding box center [1025, 20] width 12 height 12
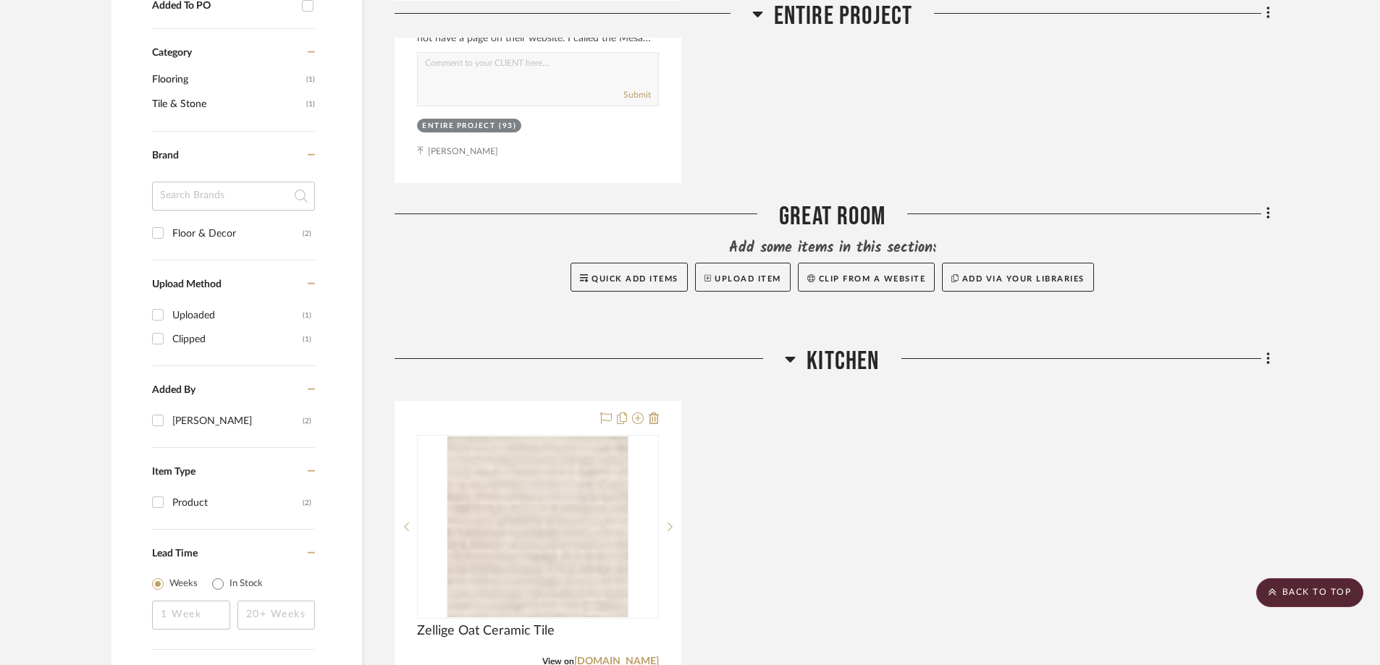
scroll to position [875, 0]
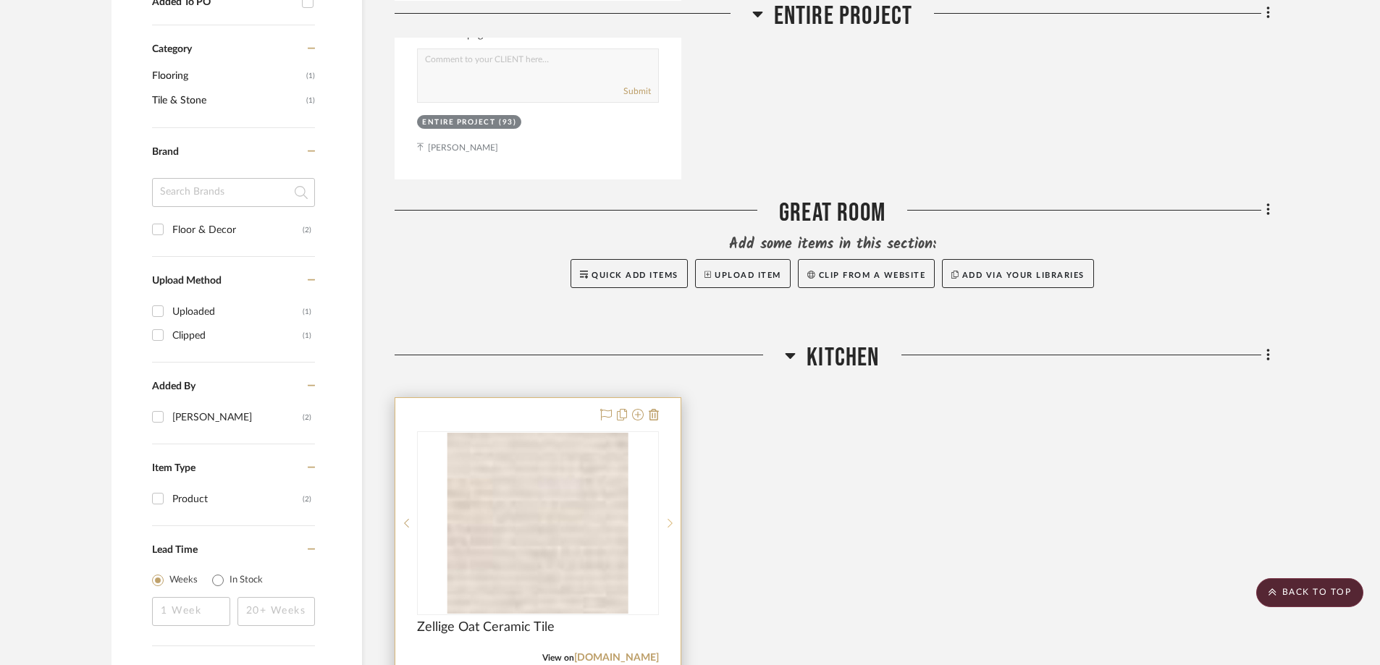
click at [672, 524] on icon at bounding box center [670, 523] width 5 height 9
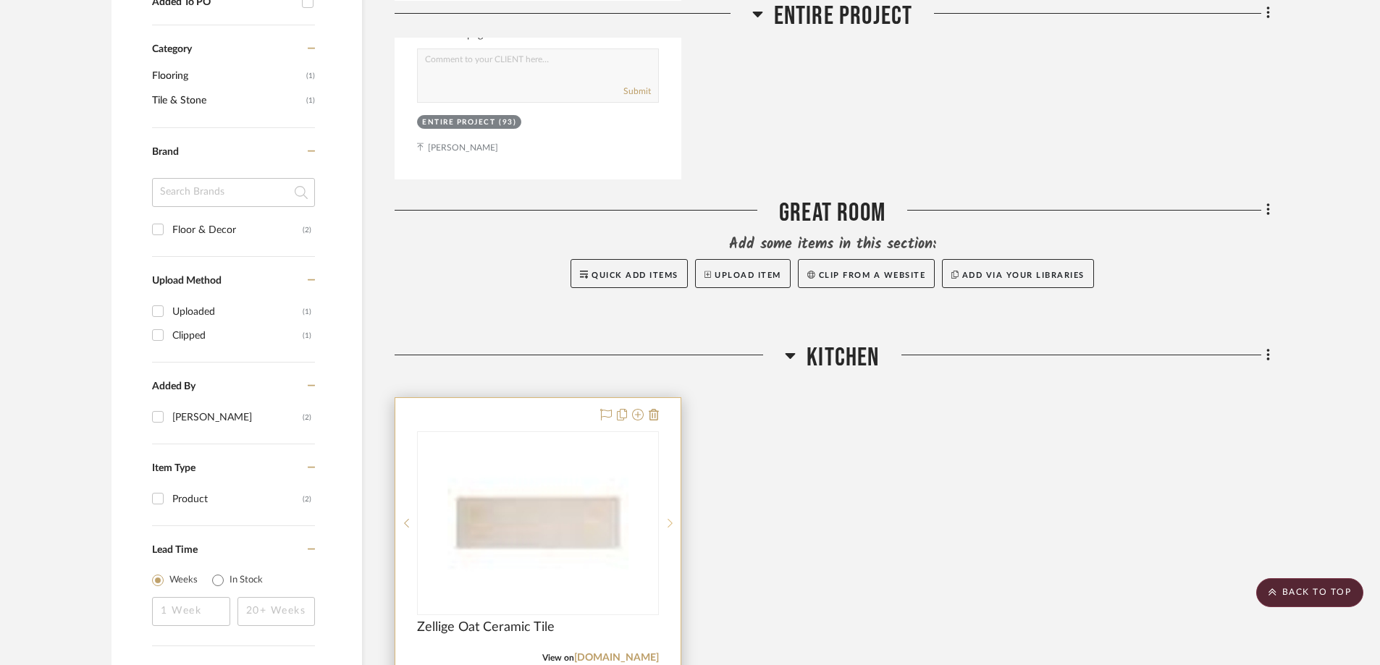
click at [672, 524] on icon at bounding box center [670, 523] width 5 height 9
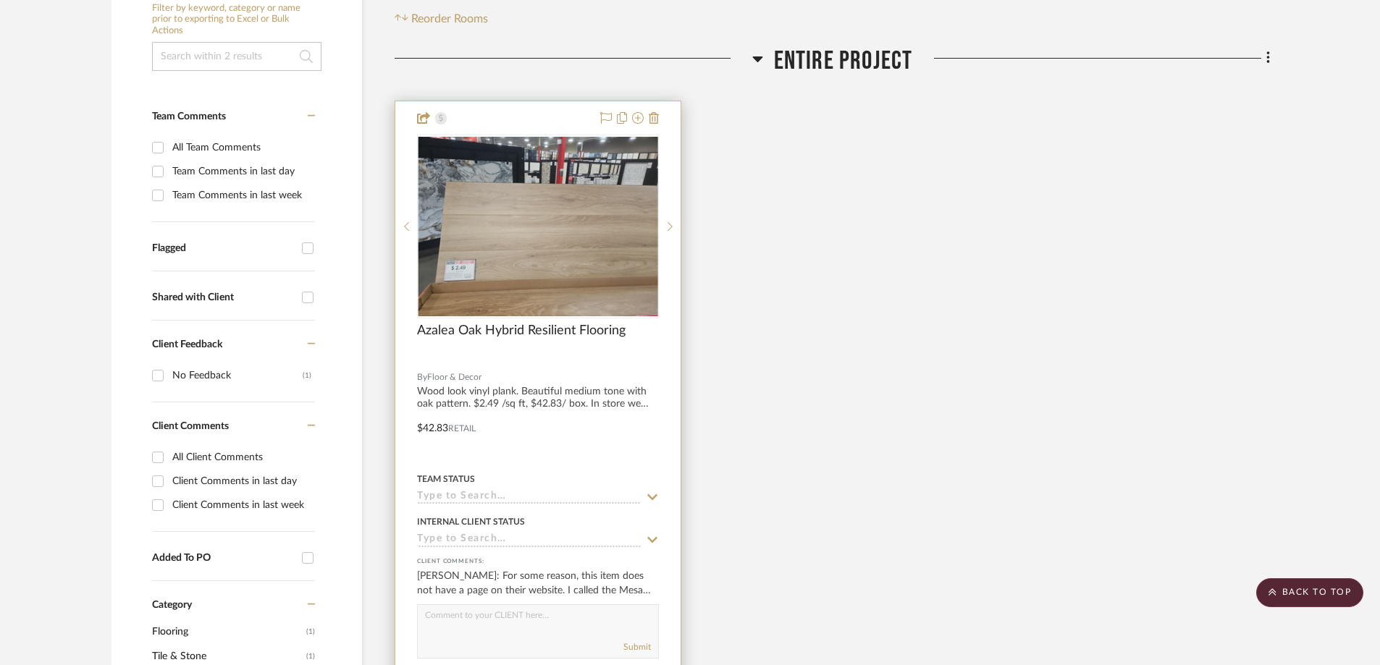
scroll to position [296, 0]
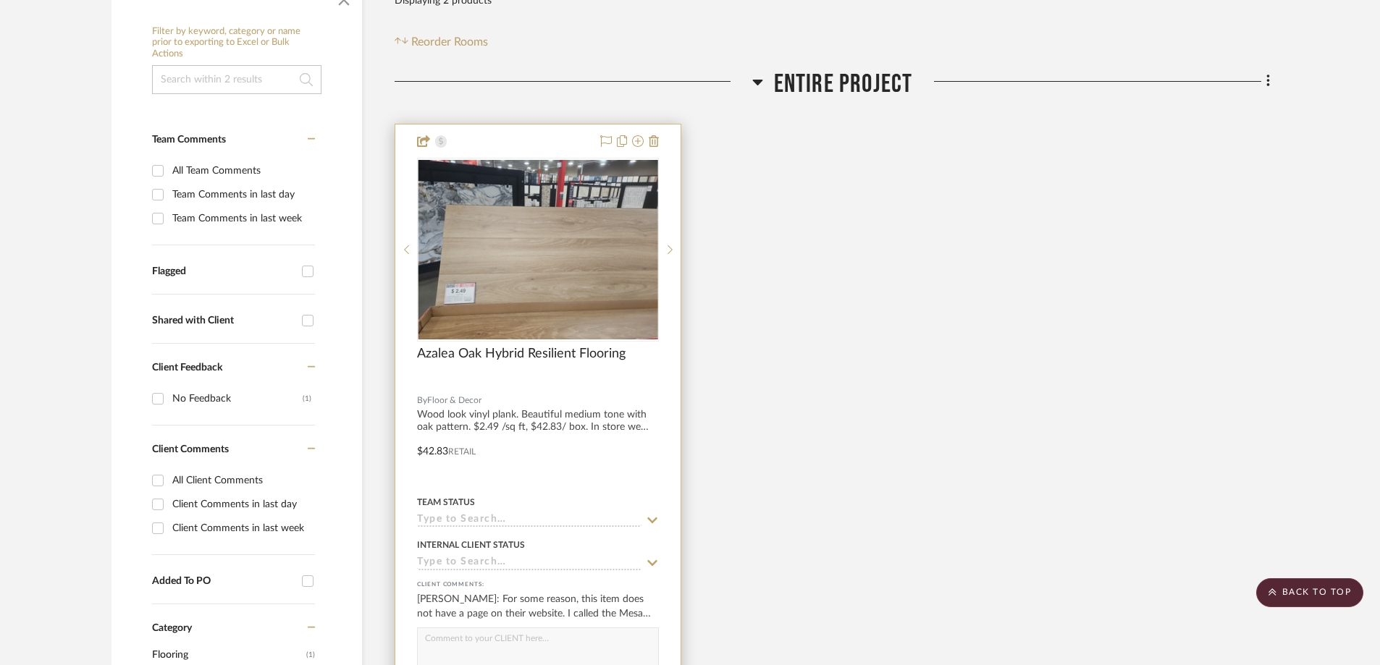
click at [545, 145] on div at bounding box center [537, 441] width 285 height 633
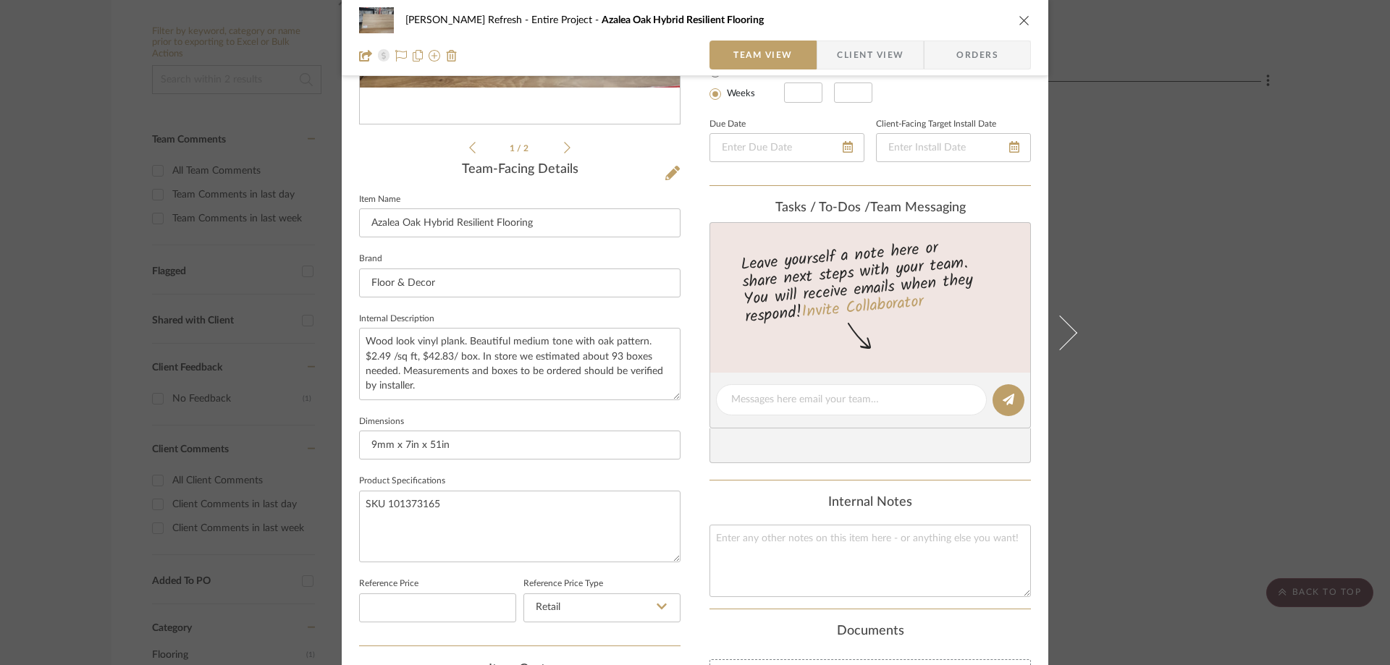
scroll to position [507, 0]
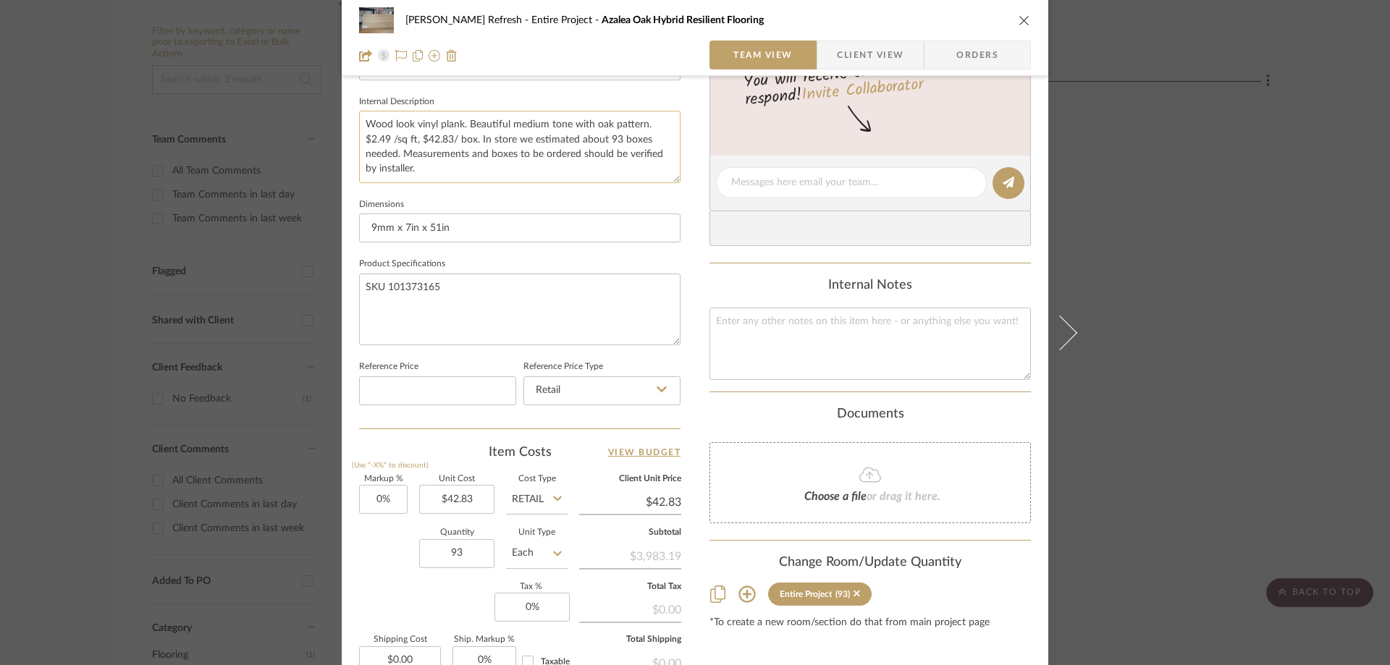
click at [456, 173] on textarea "Wood look vinyl plank. Beautiful medium tone with oak pattern. $2.49 /sq ft, $4…" at bounding box center [519, 147] width 321 height 72
drag, startPoint x: 447, startPoint y: 169, endPoint x: 427, endPoint y: 169, distance: 19.5
click at [427, 169] on textarea "Wood look vinyl plank. Beautiful medium tone with oak pattern. $2.49 /sq ft, $4…" at bounding box center [519, 147] width 321 height 72
paste textarea "Extra boxes can be returned for free in-store."
click at [418, 164] on textarea "Wood look vinyl plank. Beautiful medium tone with oak pattern. $2.49 /sq ft, $4…" at bounding box center [519, 147] width 321 height 72
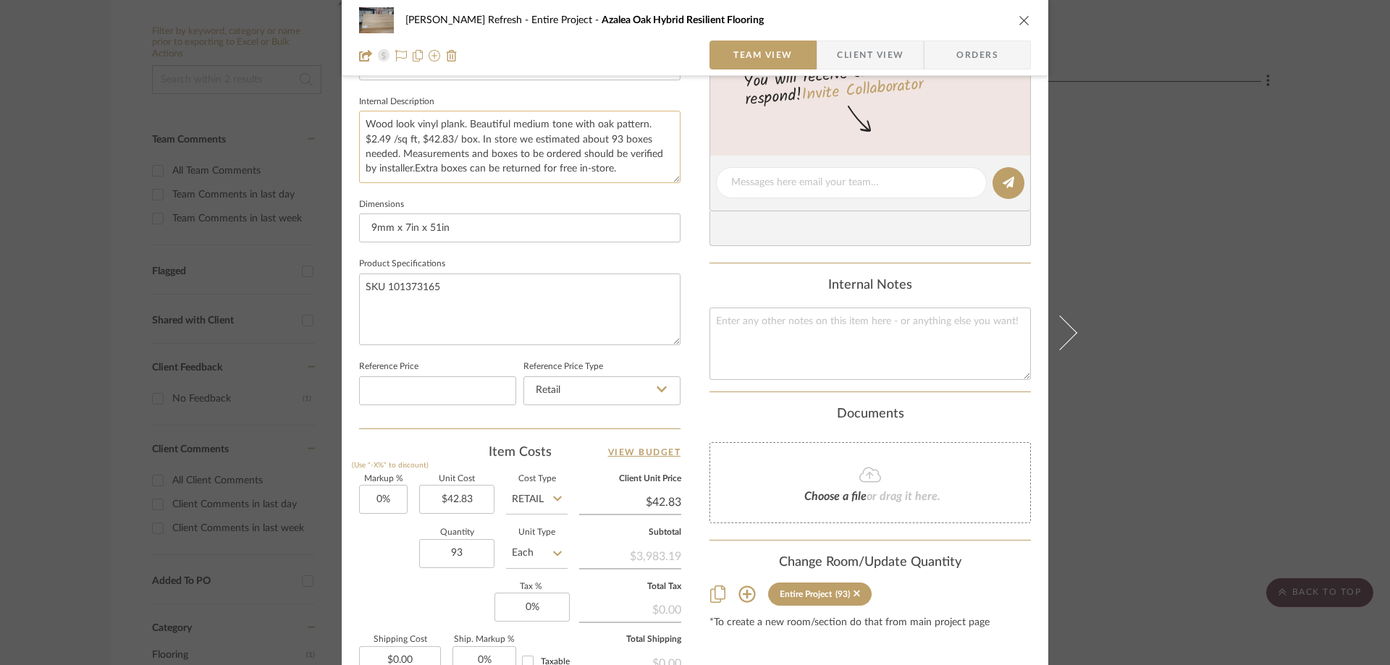
click at [410, 169] on textarea "Wood look vinyl plank. Beautiful medium tone with oak pattern. $2.49 /sq ft, $4…" at bounding box center [519, 147] width 321 height 72
click at [649, 170] on textarea "Wood look vinyl plank. Beautiful medium tone with oak pattern. $2.49 /sq ft, $4…" at bounding box center [519, 147] width 321 height 72
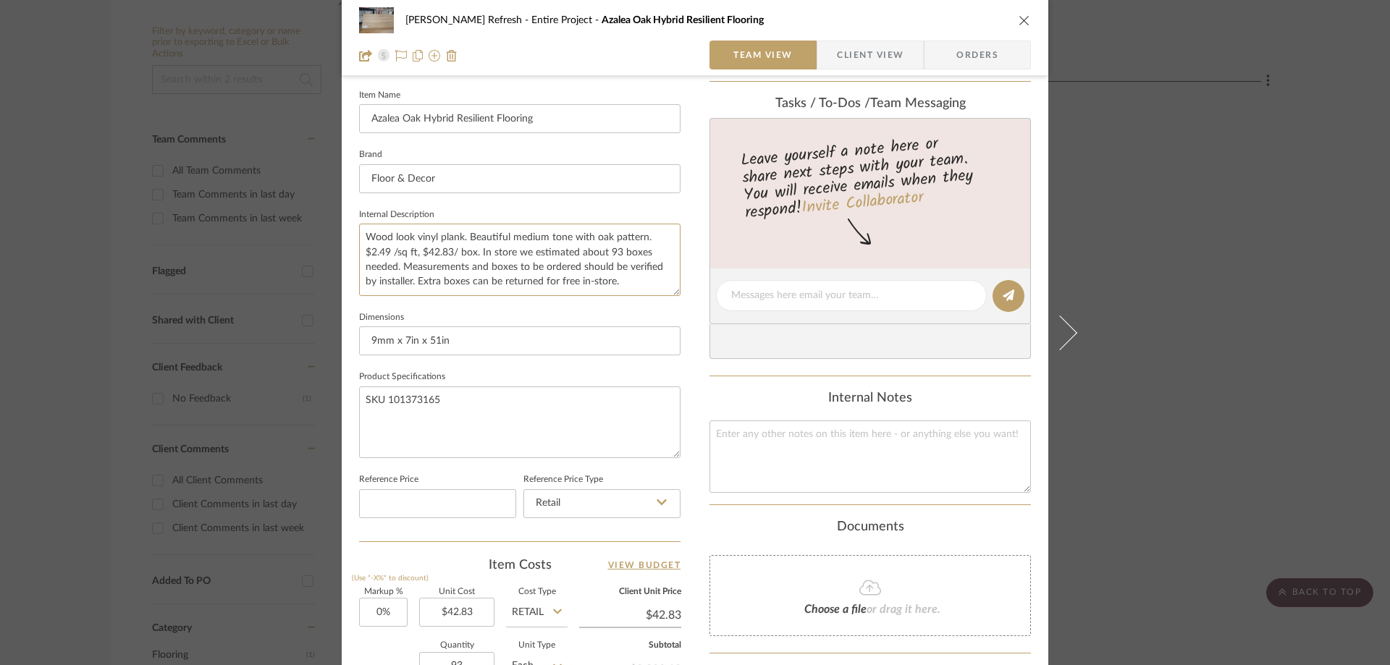
scroll to position [390, 0]
type textarea "Wood look vinyl plank. Beautiful medium tone with oak pattern. $2.49 /sq ft, $4…"
click at [1022, 21] on icon "close" at bounding box center [1025, 20] width 12 height 12
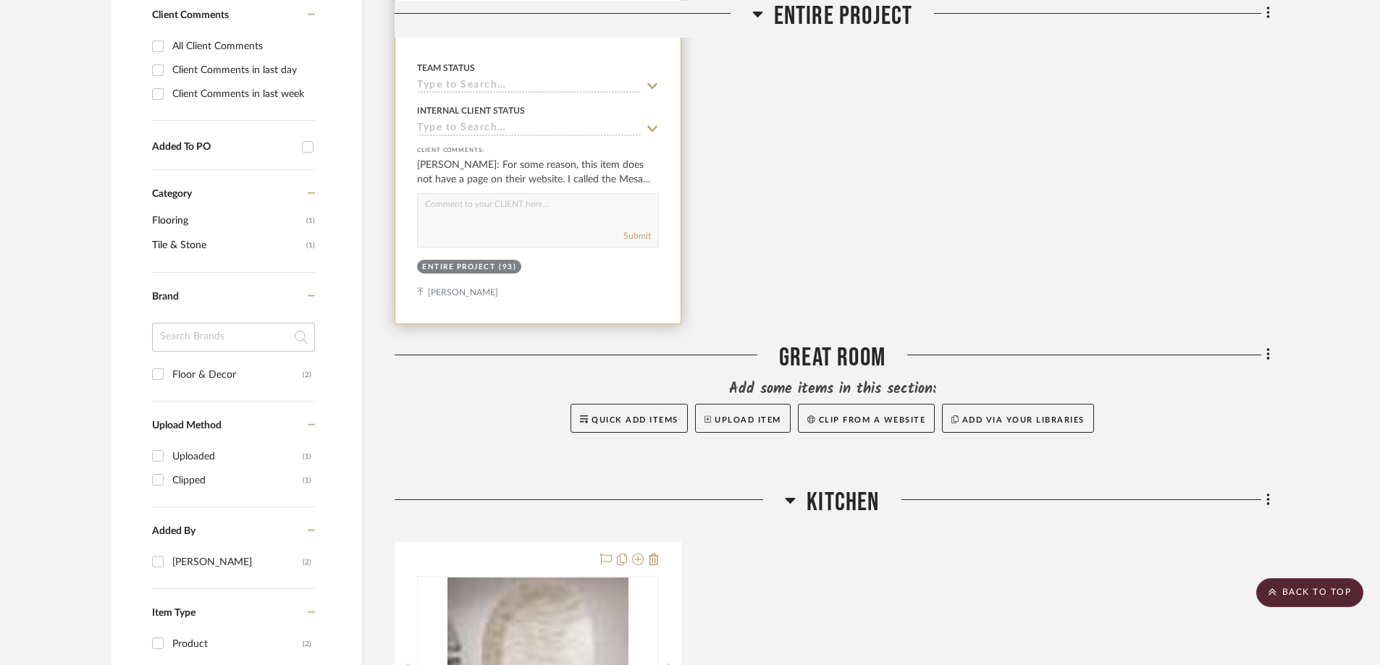
scroll to position [1092, 0]
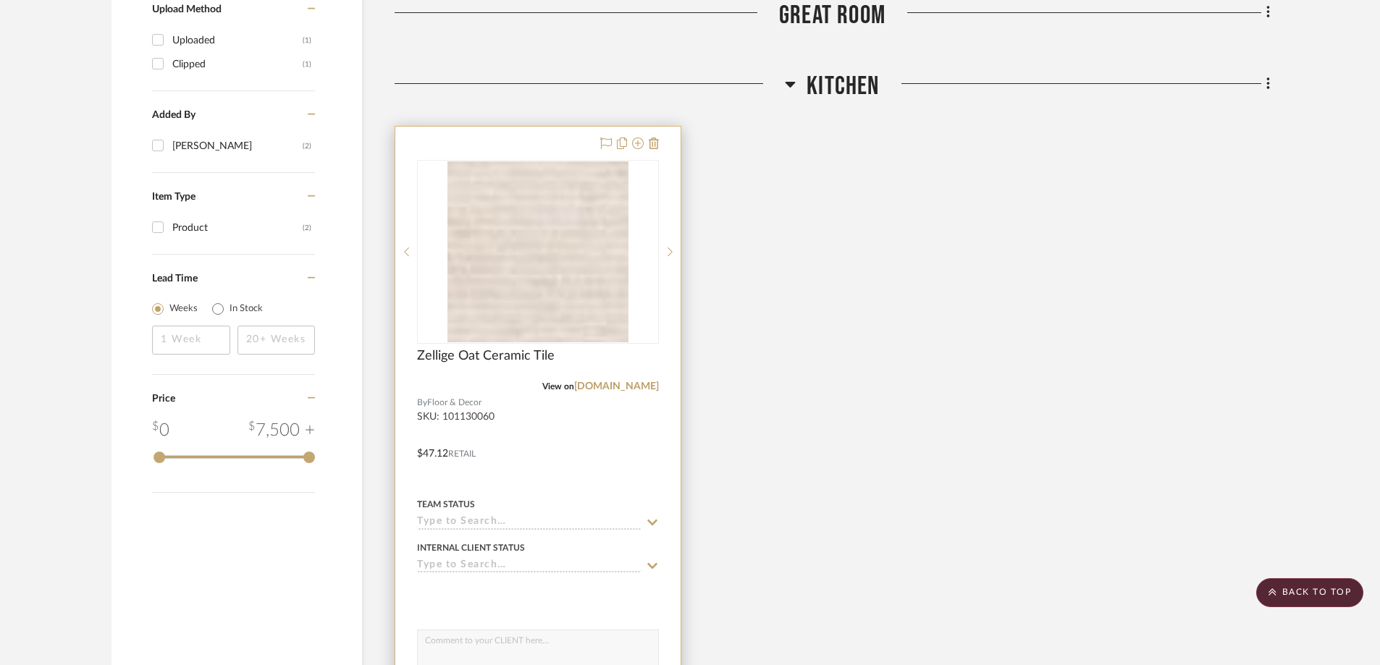
scroll to position [1231, 0]
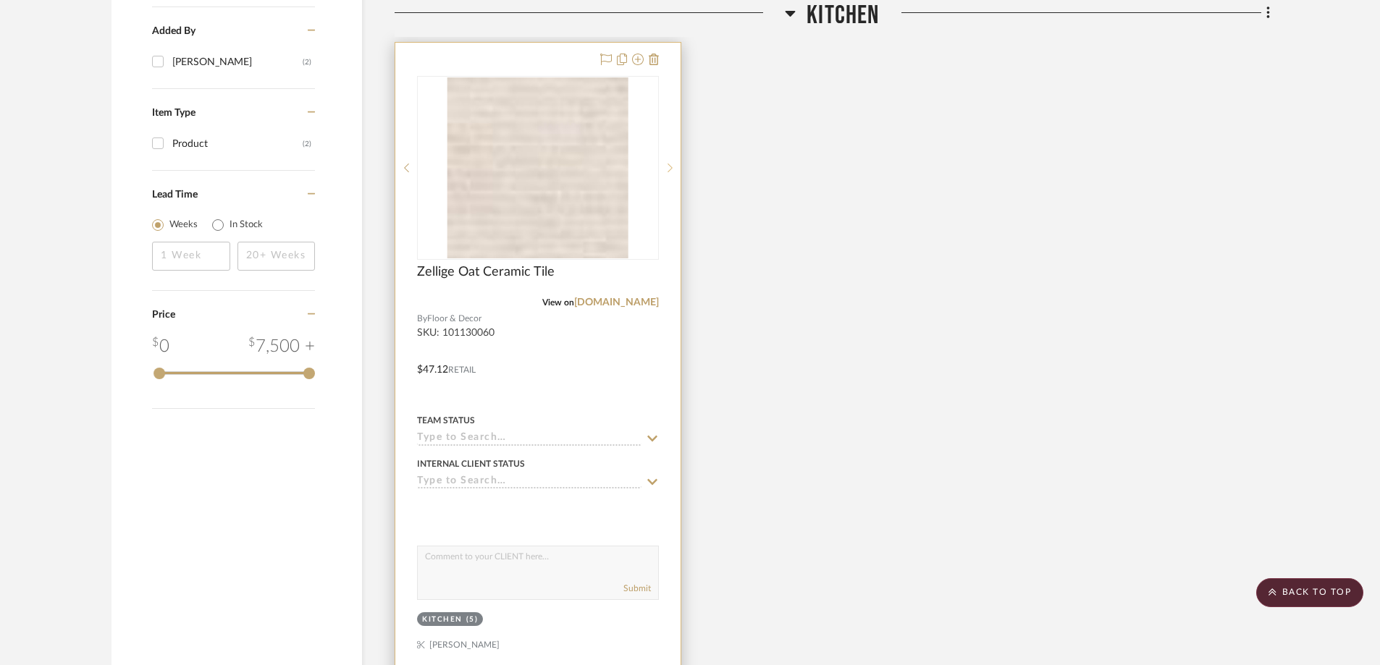
click at [673, 169] on sr-next-btn at bounding box center [670, 168] width 22 height 10
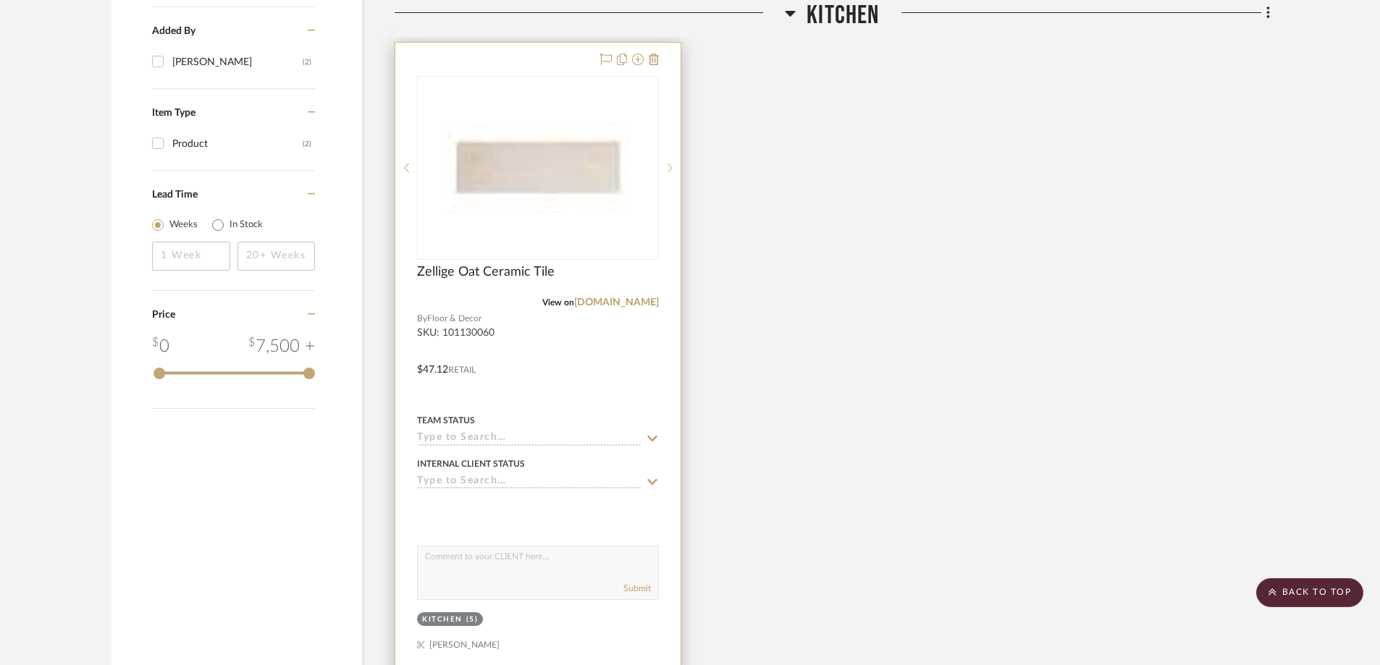
click at [673, 169] on sr-next-btn at bounding box center [670, 168] width 22 height 10
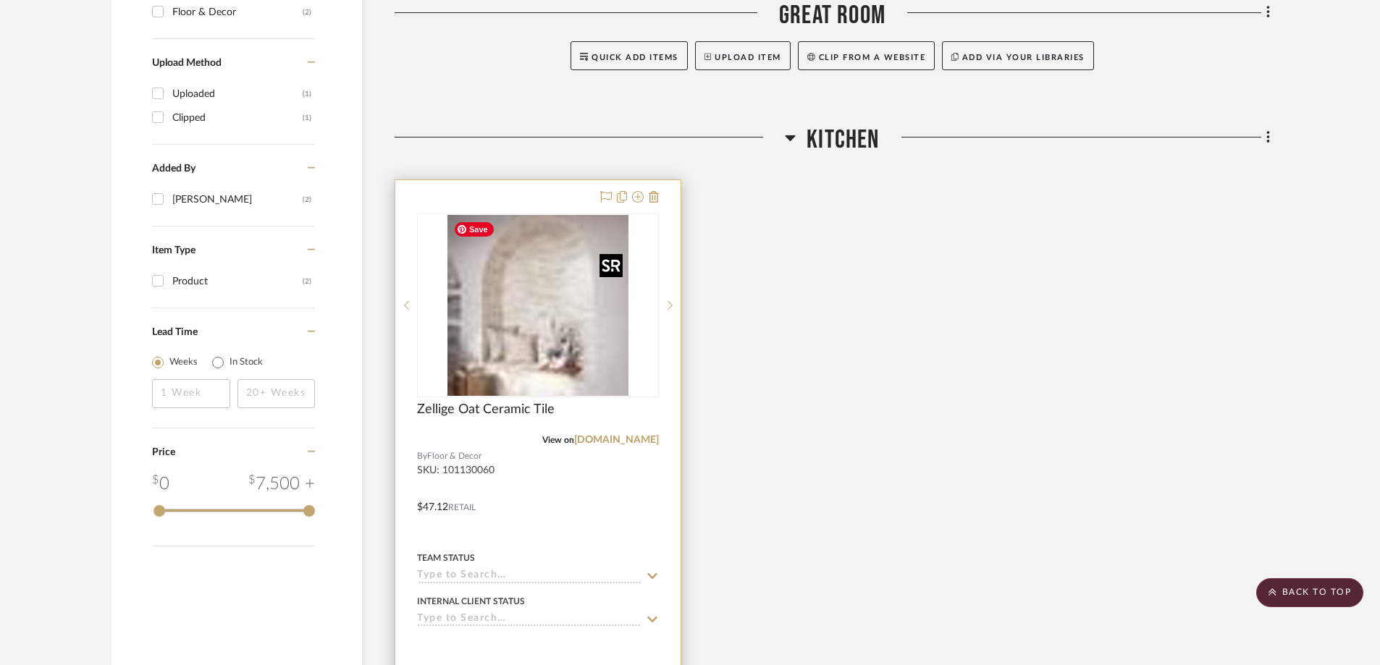
scroll to position [1086, 0]
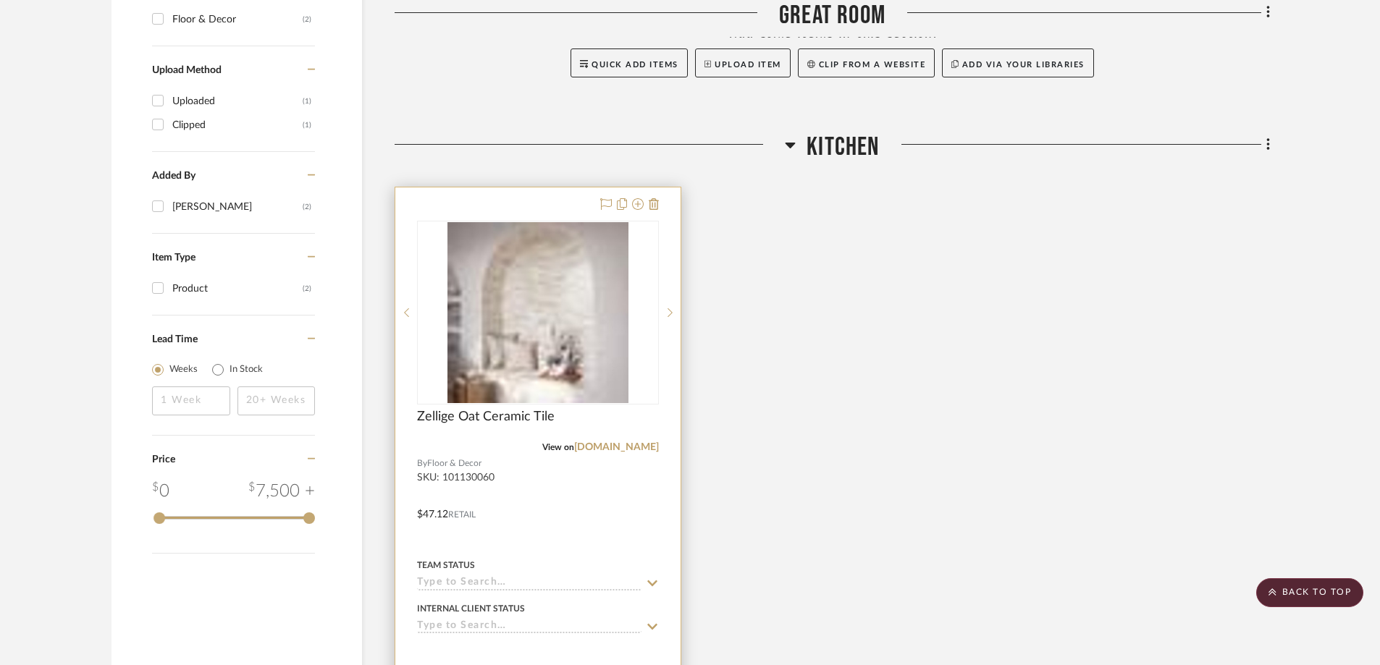
click at [555, 214] on div at bounding box center [537, 503] width 285 height 633
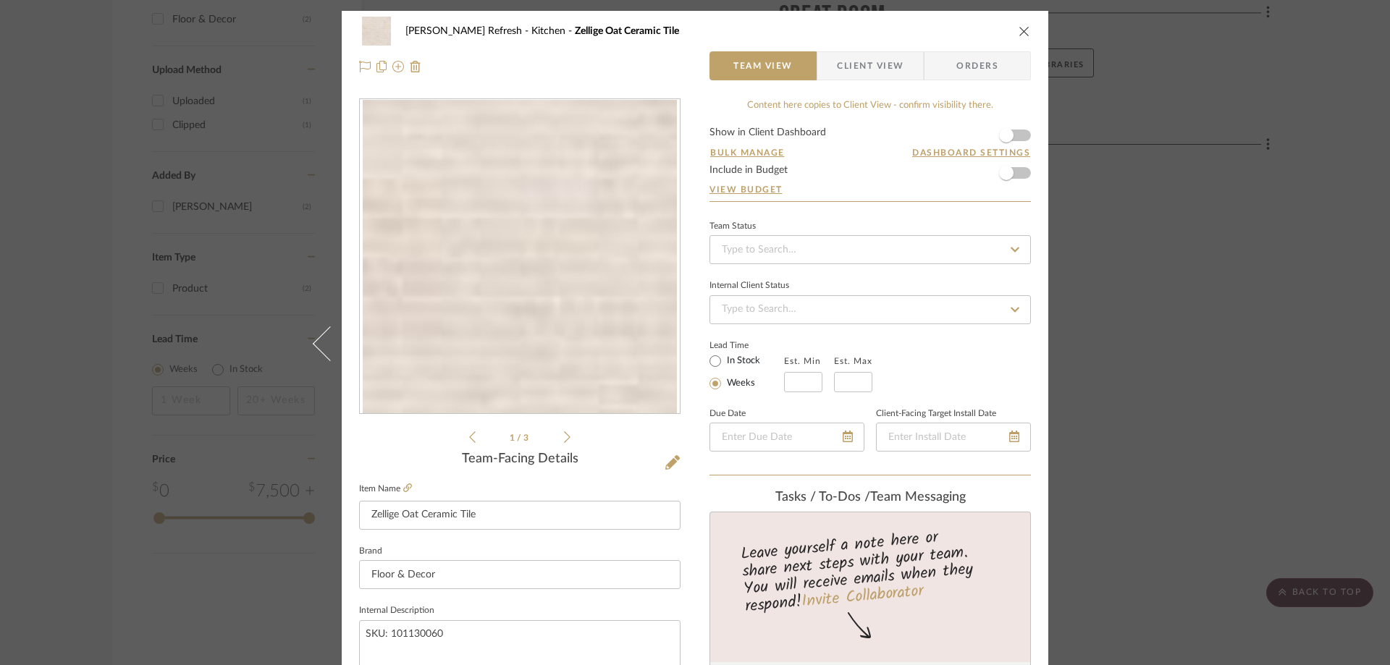
click at [565, 442] on icon at bounding box center [567, 437] width 7 height 13
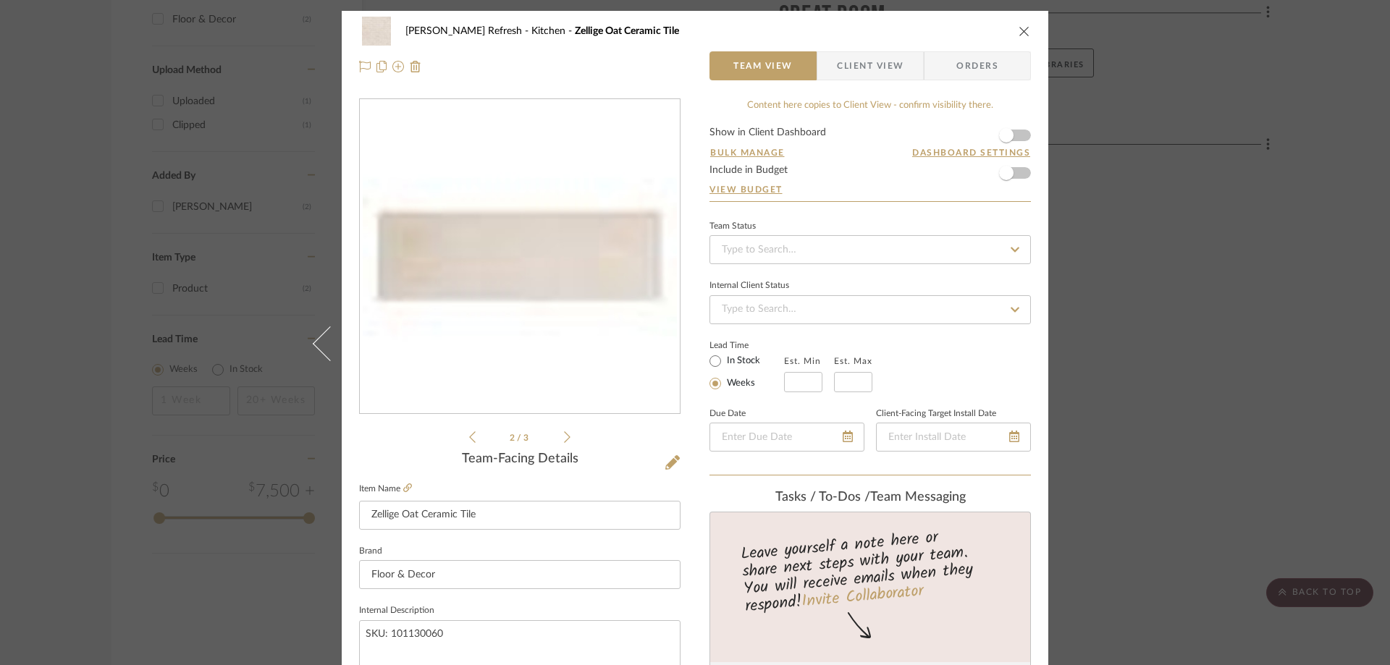
click at [565, 442] on icon at bounding box center [567, 437] width 7 height 13
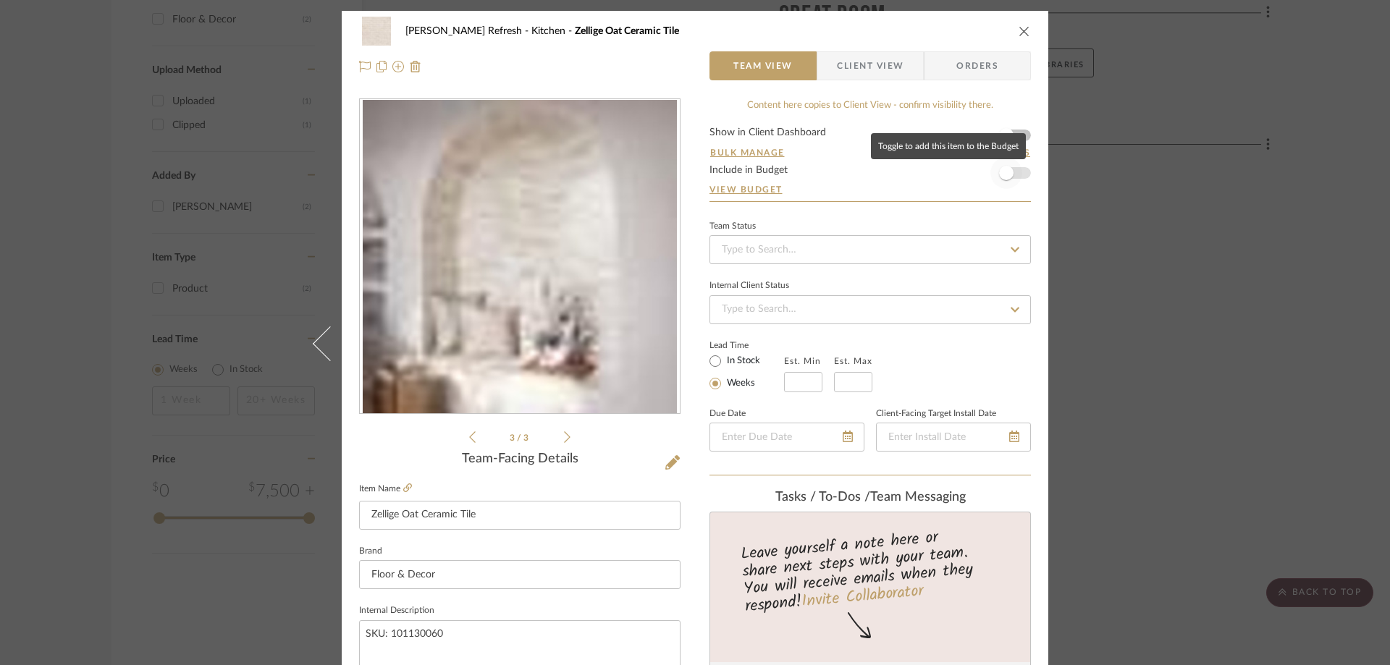
click at [1015, 175] on span "button" at bounding box center [1006, 173] width 32 height 32
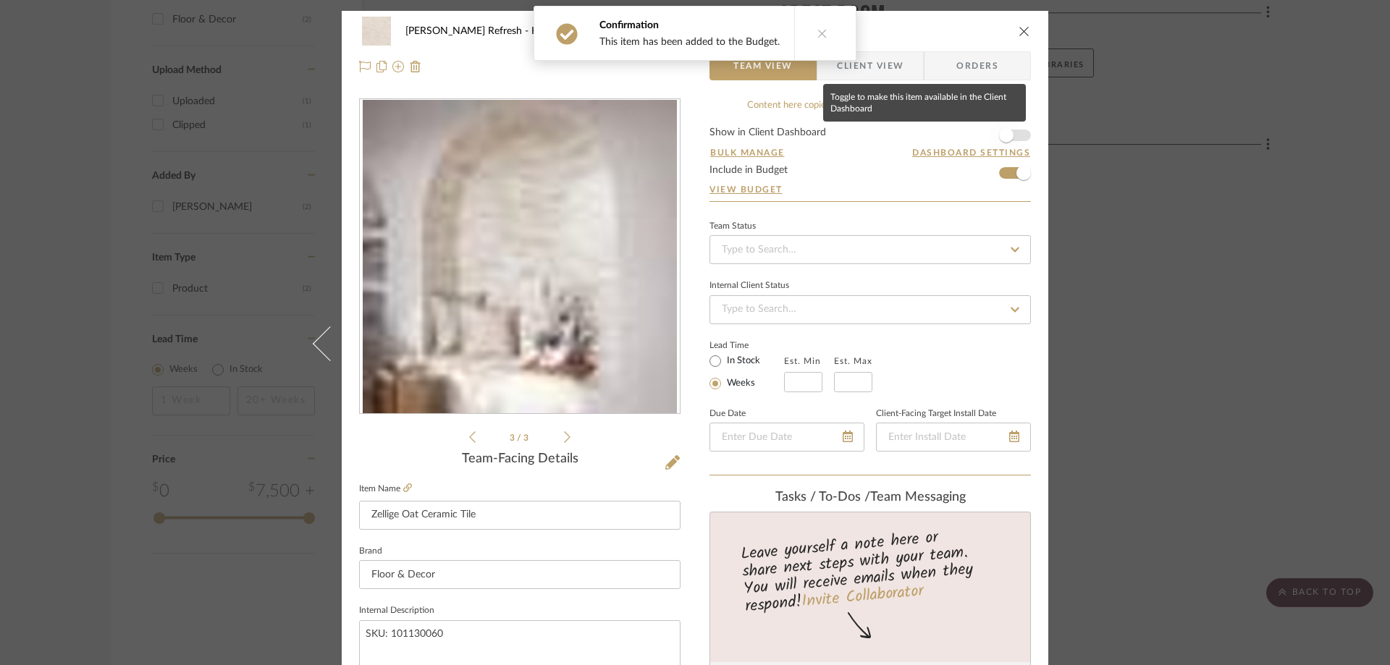
click at [1008, 138] on span "button" at bounding box center [1006, 135] width 32 height 32
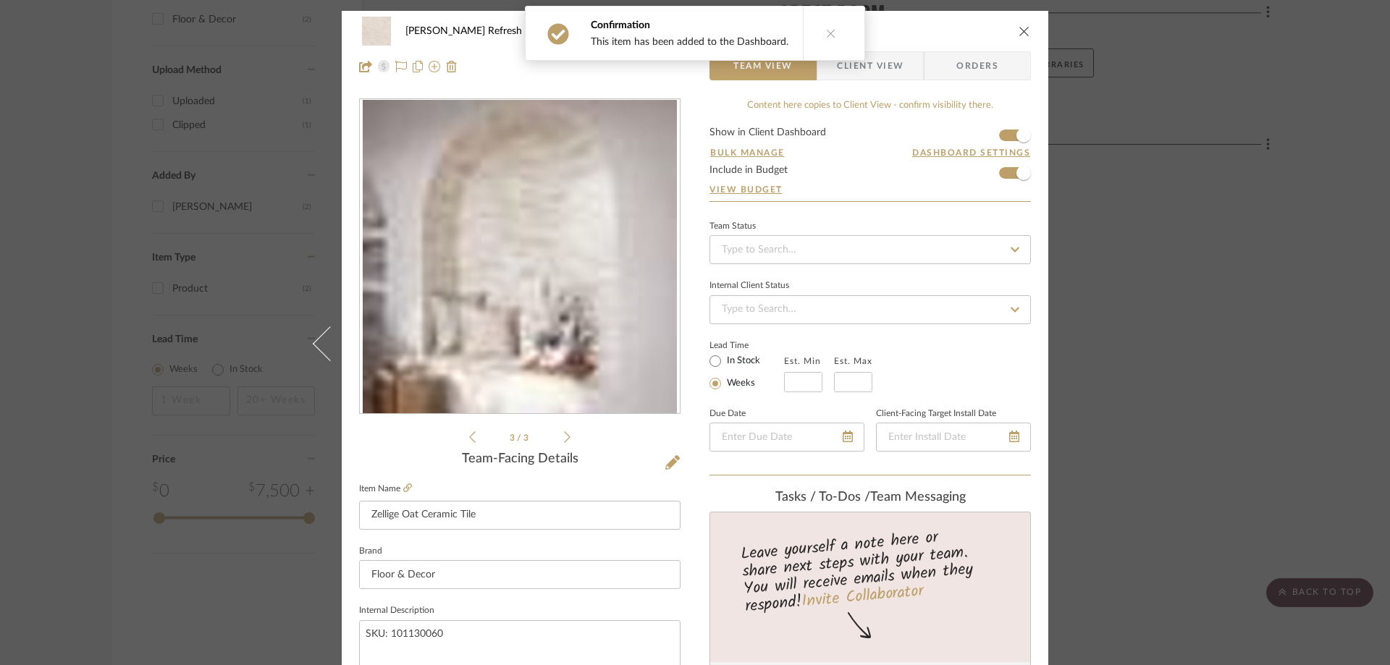
click at [1021, 35] on icon "close" at bounding box center [1025, 31] width 12 height 12
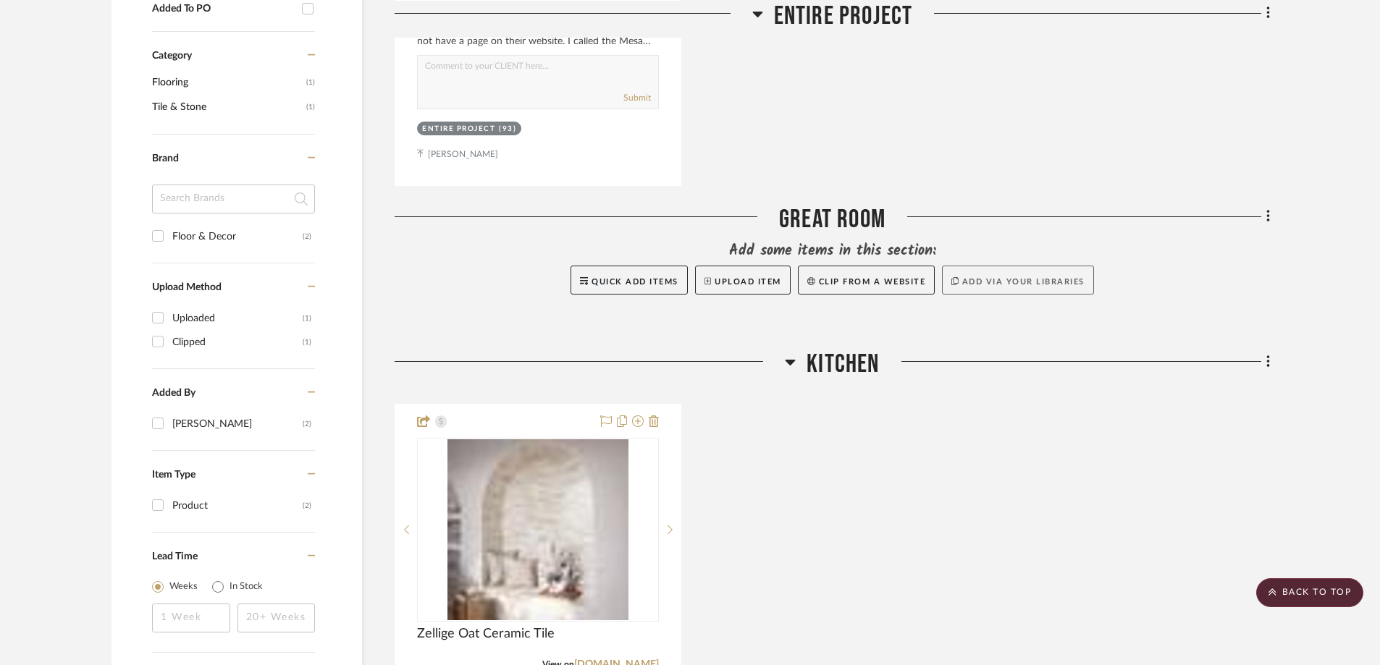
scroll to position [1013, 0]
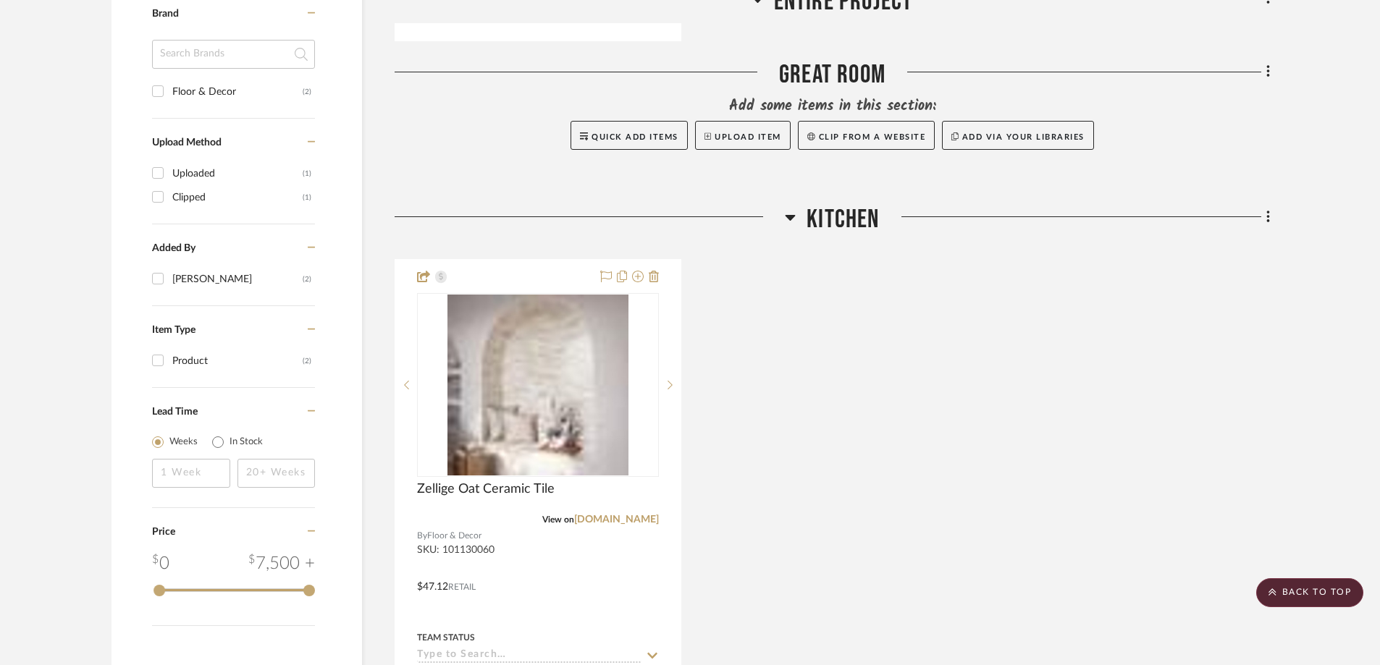
click at [1270, 216] on div "Filter by keyword, category or name prior to exporting to Excel or Bulk Actions…" at bounding box center [690, 525] width 1200 height 2535
click at [1266, 222] on icon at bounding box center [1268, 217] width 4 height 16
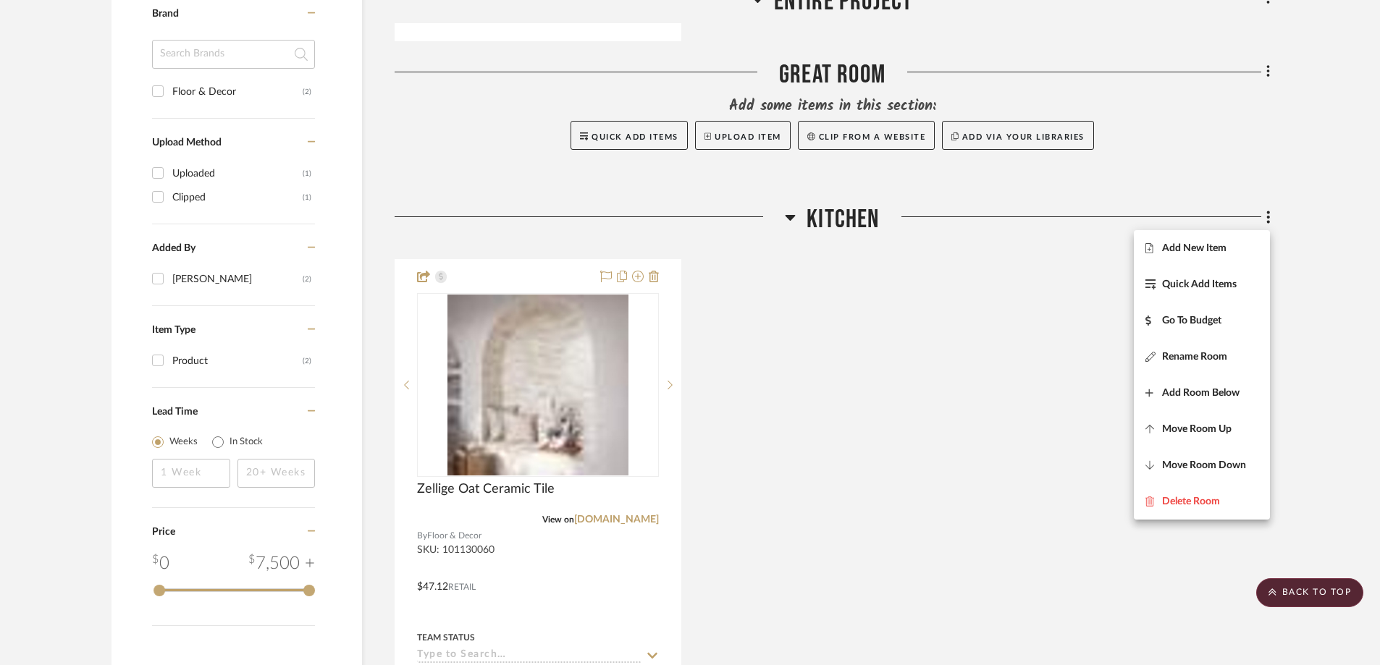
click at [602, 522] on div at bounding box center [690, 332] width 1380 height 665
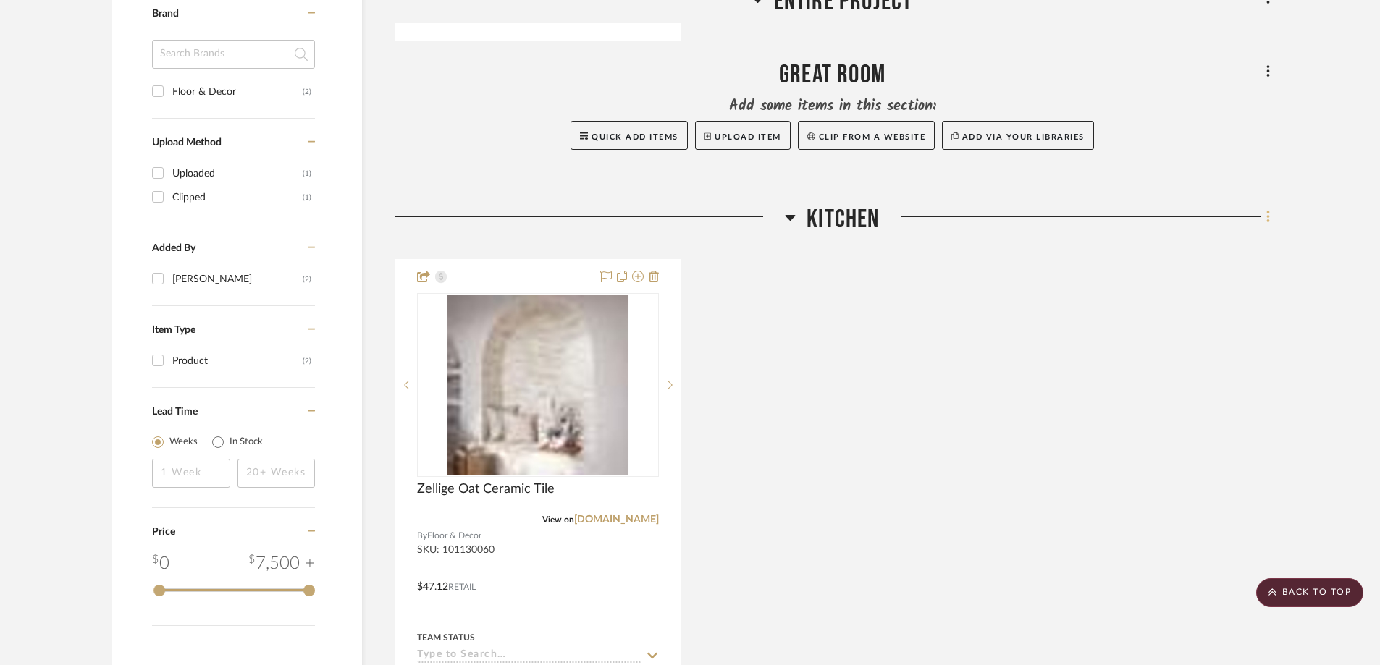
click at [1268, 216] on icon at bounding box center [1267, 217] width 3 height 12
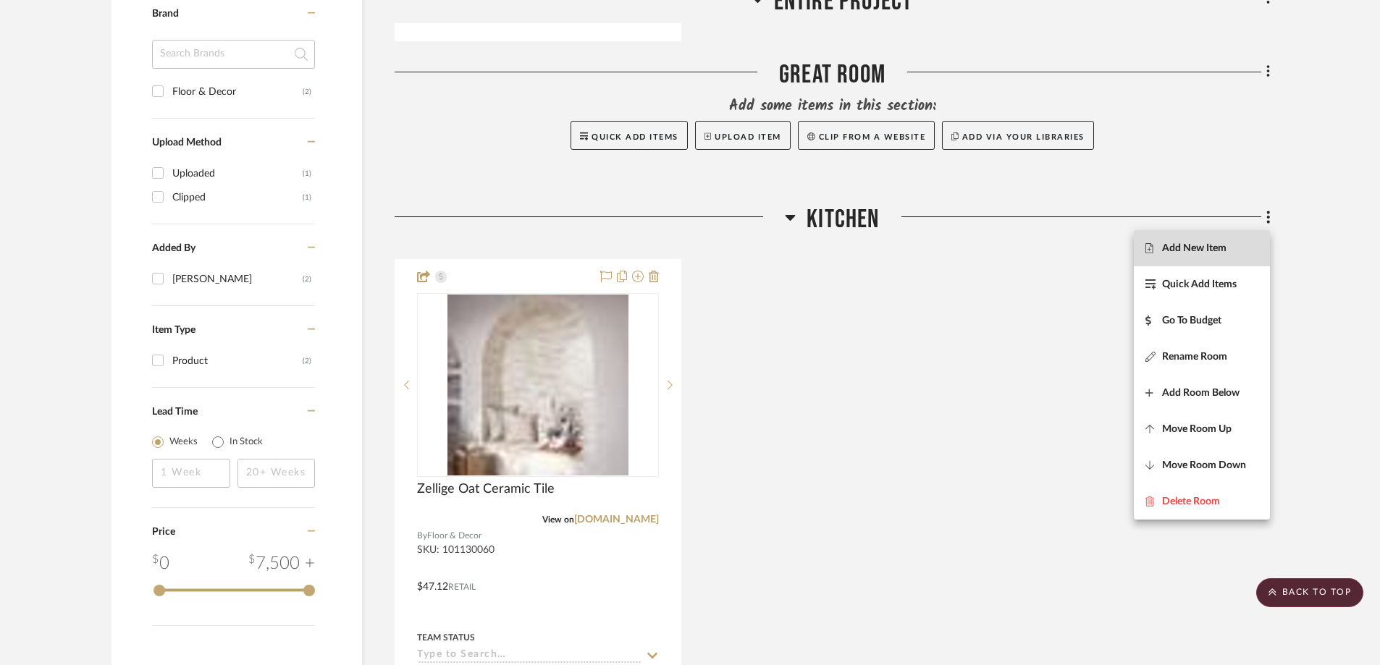
click at [1221, 244] on span "Add New Item" at bounding box center [1194, 248] width 64 height 12
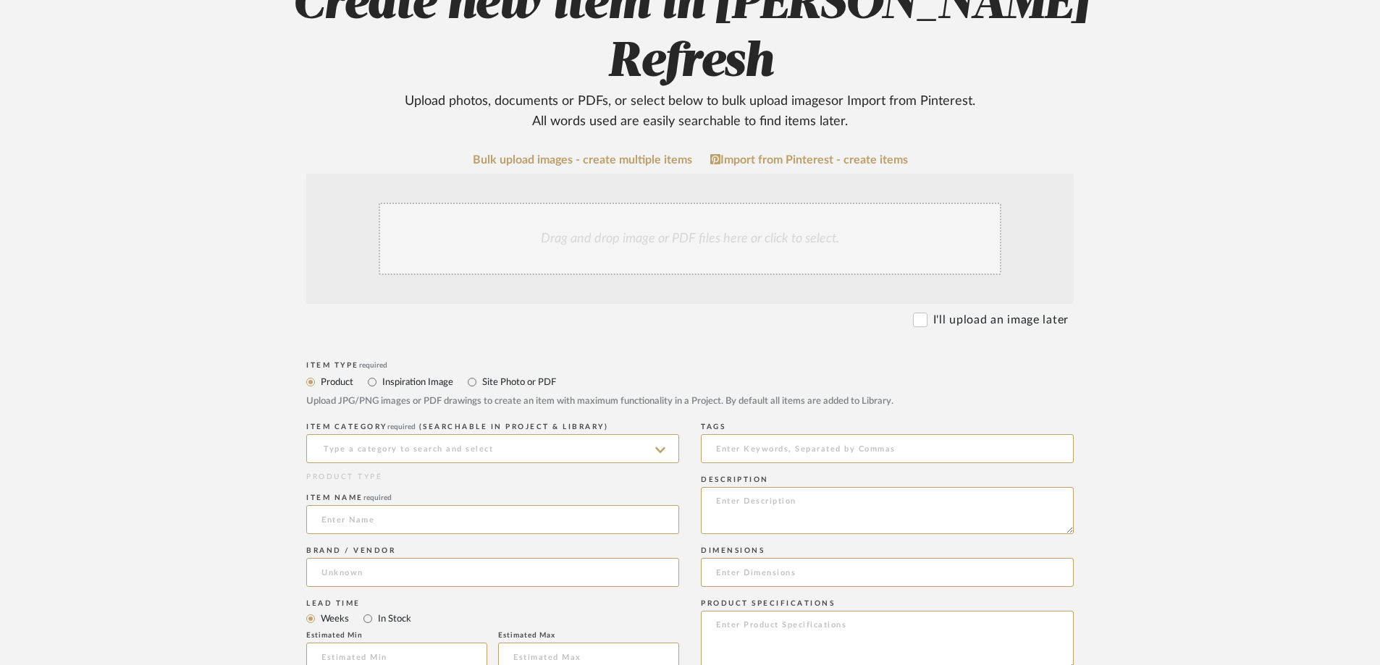
scroll to position [217, 0]
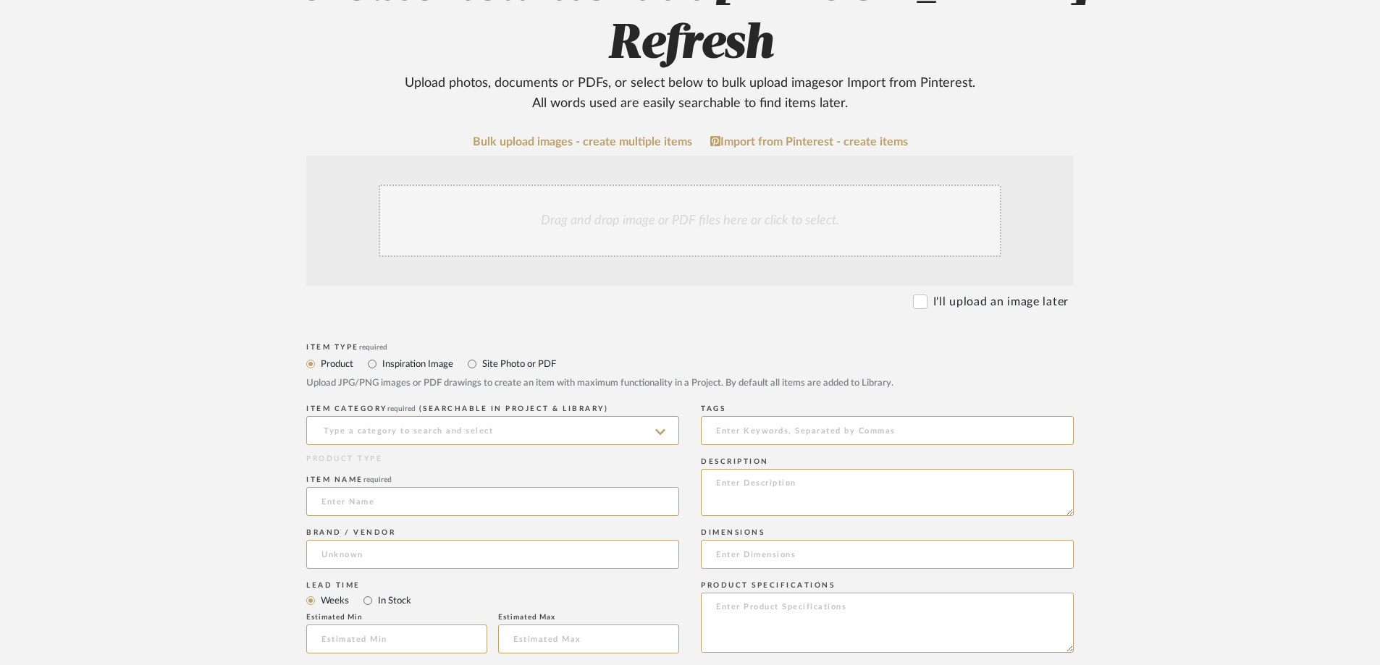
click at [585, 185] on div "Drag and drop image or PDF files here or click to select." at bounding box center [690, 221] width 623 height 72
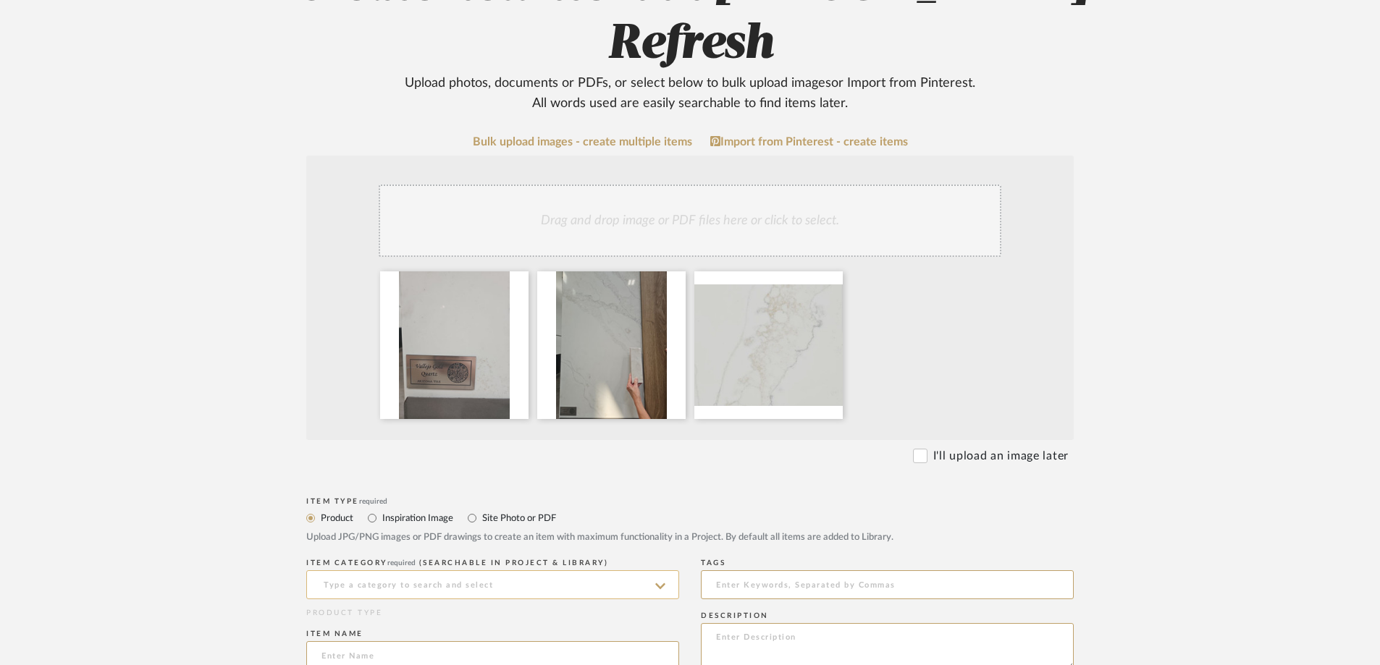
click at [505, 570] on input at bounding box center [492, 584] width 373 height 29
type input "Quartz Countertop"
type input "Q"
click at [510, 600] on div "Countertops" at bounding box center [492, 600] width 371 height 37
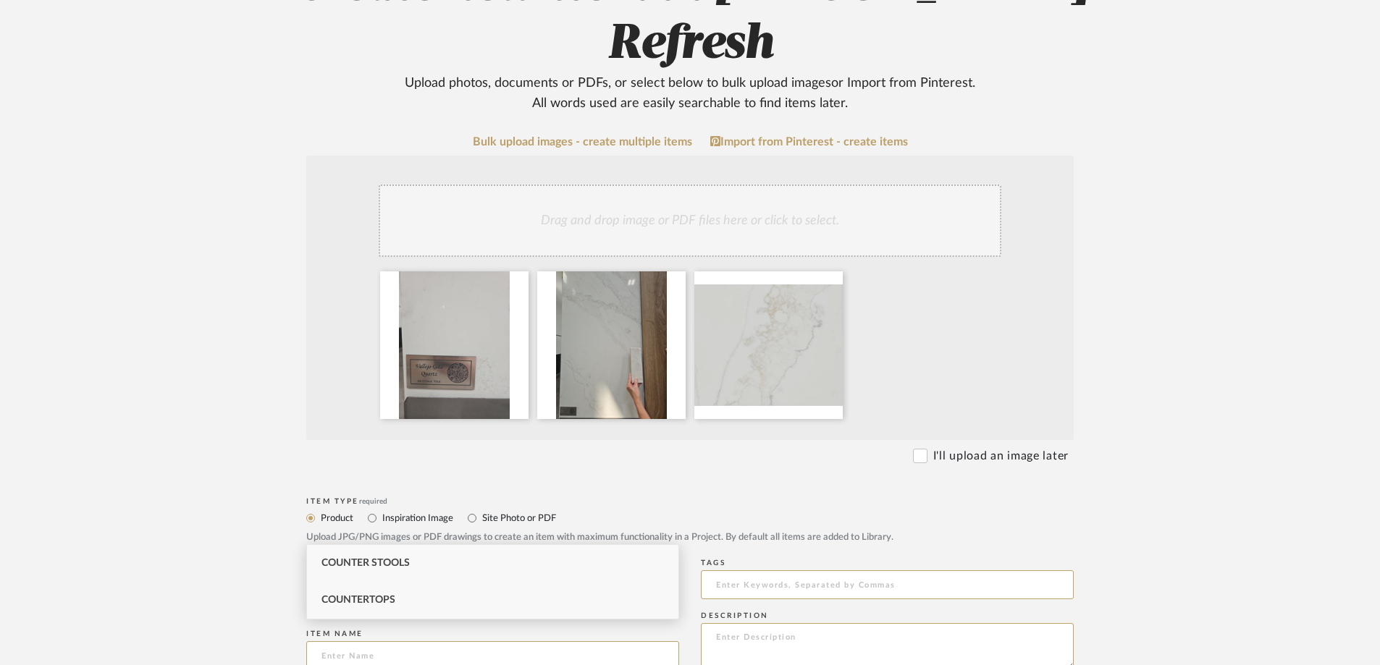
type input "Countertops"
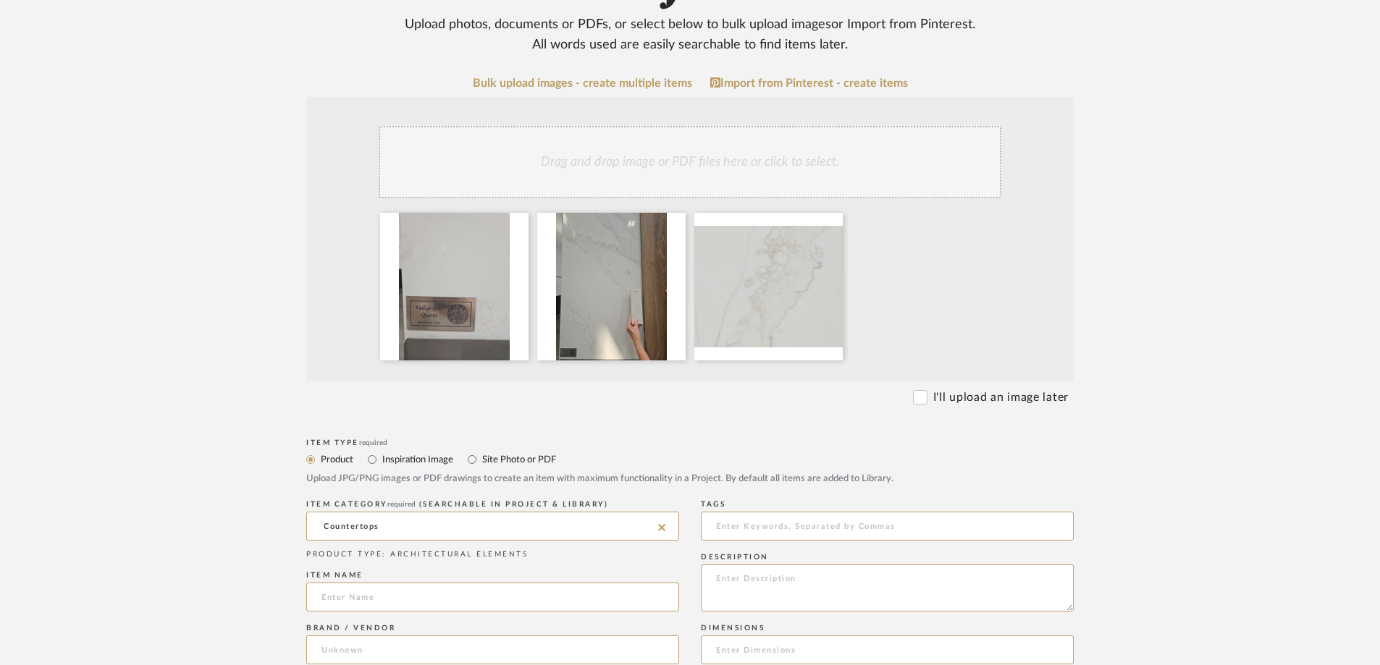
scroll to position [362, 0]
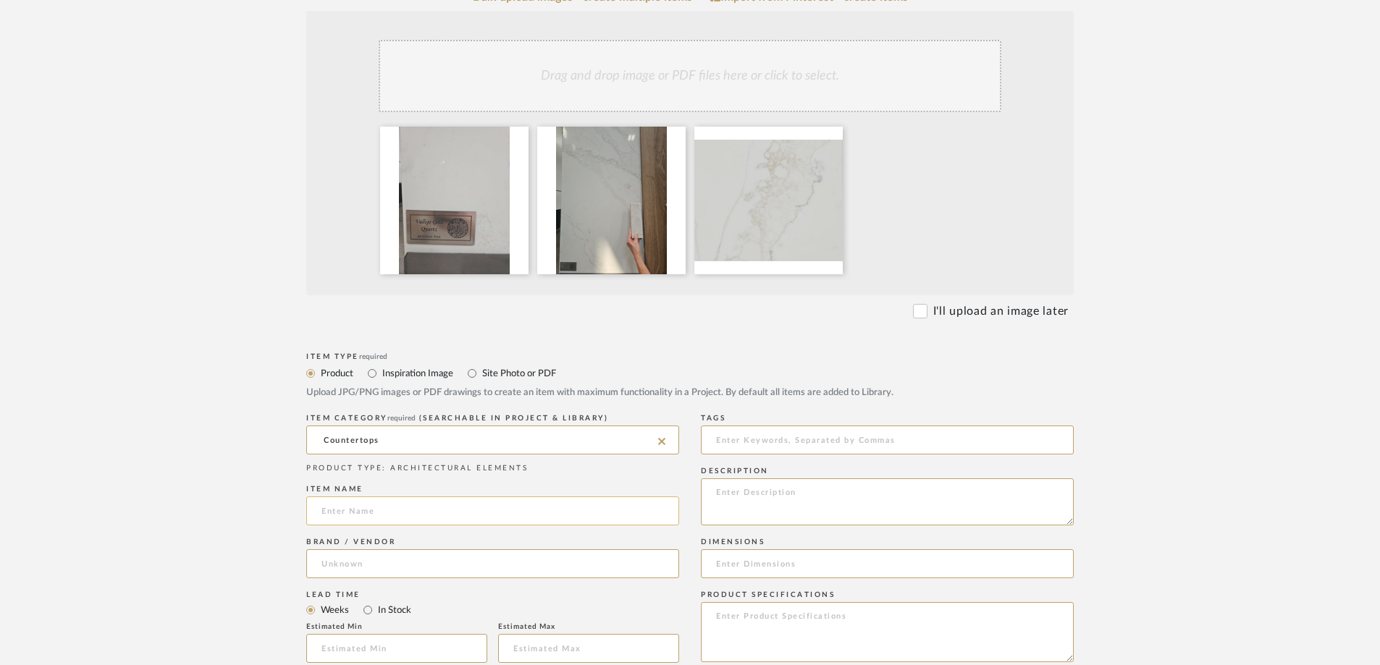
click at [452, 497] on input at bounding box center [492, 511] width 373 height 29
type input "Vallejo Gold Quartz"
click at [473, 549] on input at bounding box center [492, 563] width 373 height 29
click at [473, 549] on input "[US_STATE] Tile" at bounding box center [492, 563] width 373 height 29
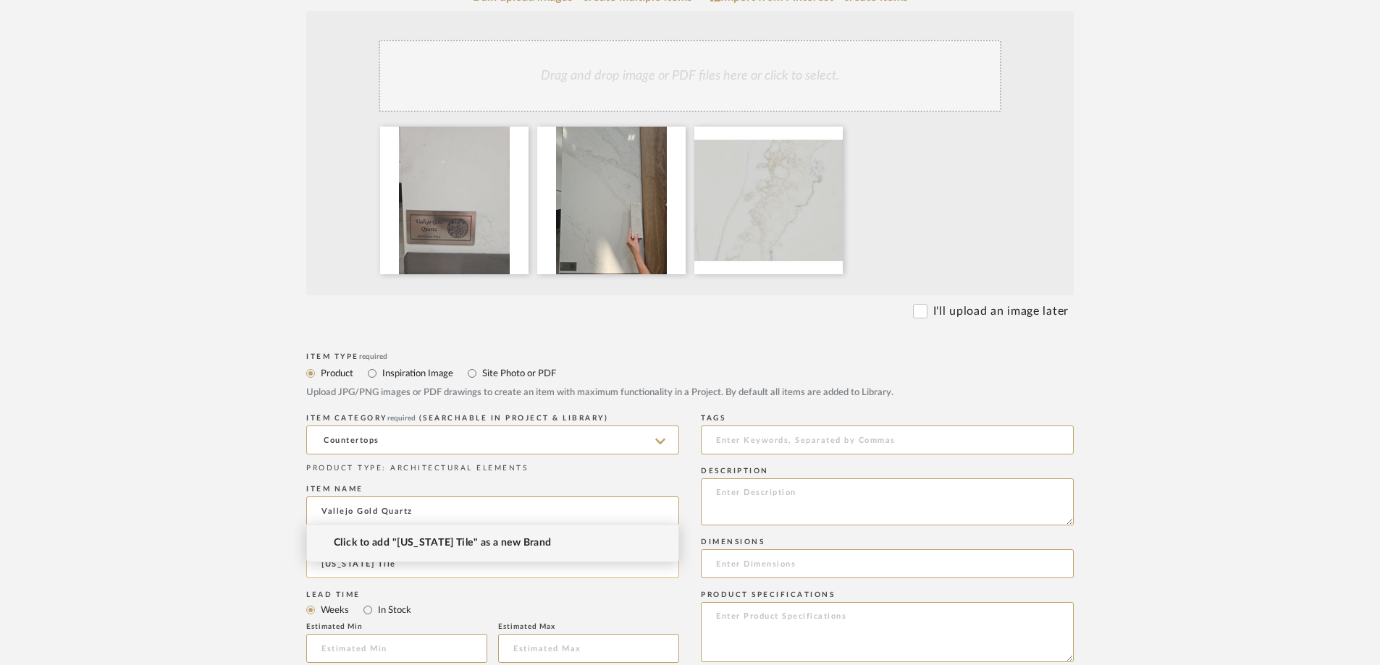
click at [324, 549] on input "[US_STATE] Tile" at bounding box center [492, 563] width 373 height 29
type input "[US_STATE] Tile"
click at [397, 540] on span "Click to add "[US_STATE] Tile" as a new Brand" at bounding box center [443, 543] width 218 height 12
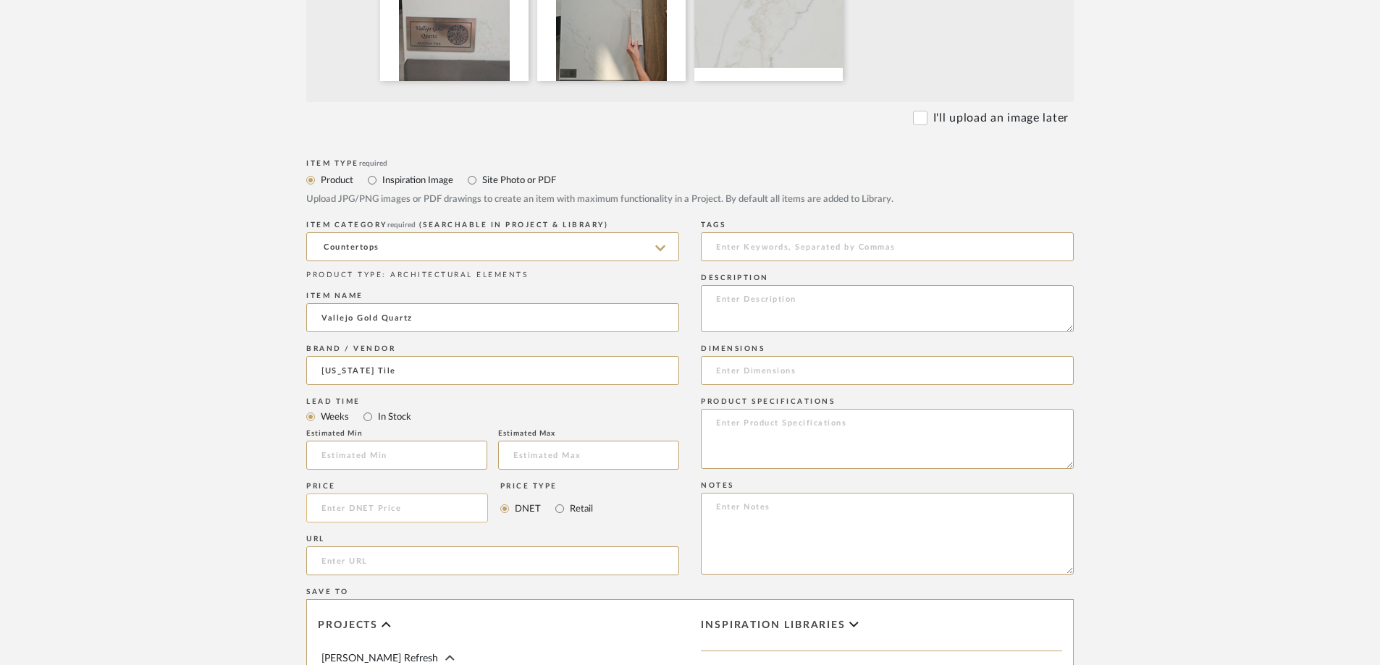
scroll to position [579, 0]
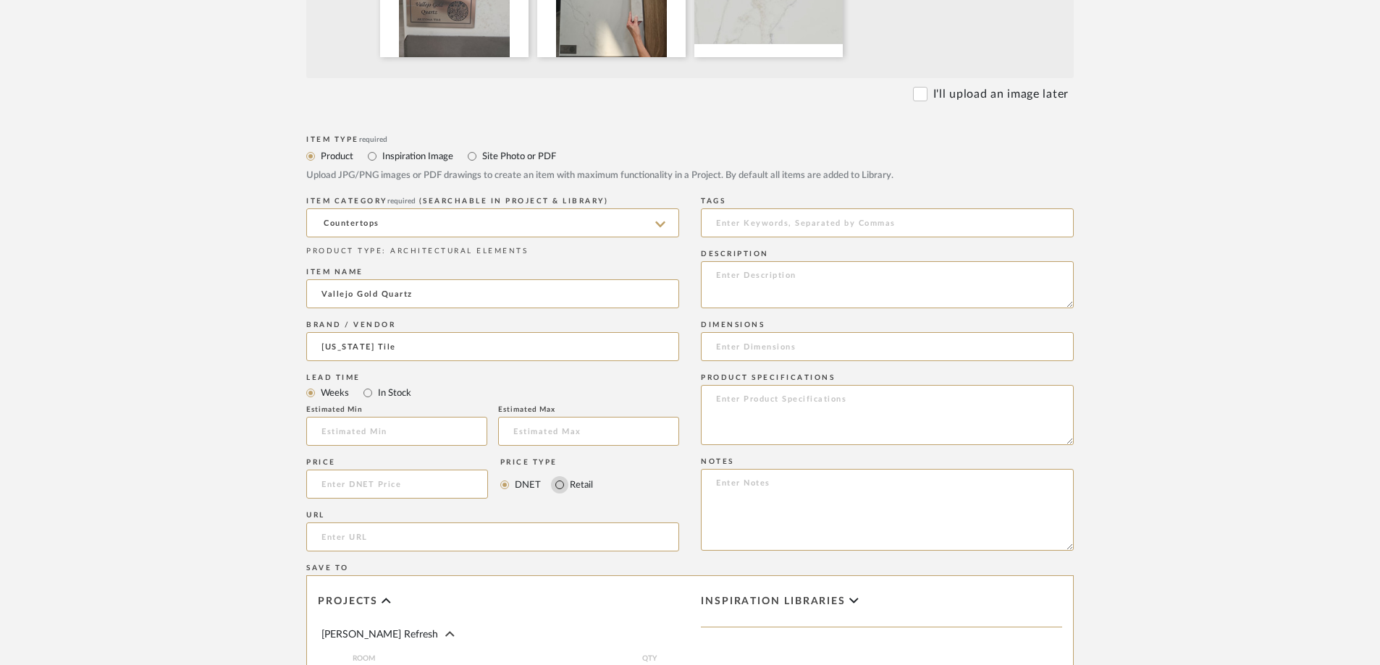
click at [560, 476] on input "Retail" at bounding box center [559, 484] width 17 height 17
radio input "true"
click at [379, 470] on input at bounding box center [397, 484] width 182 height 29
type input "$1,275.00"
paste input "[URL][DOMAIN_NAME][PERSON_NAME]"
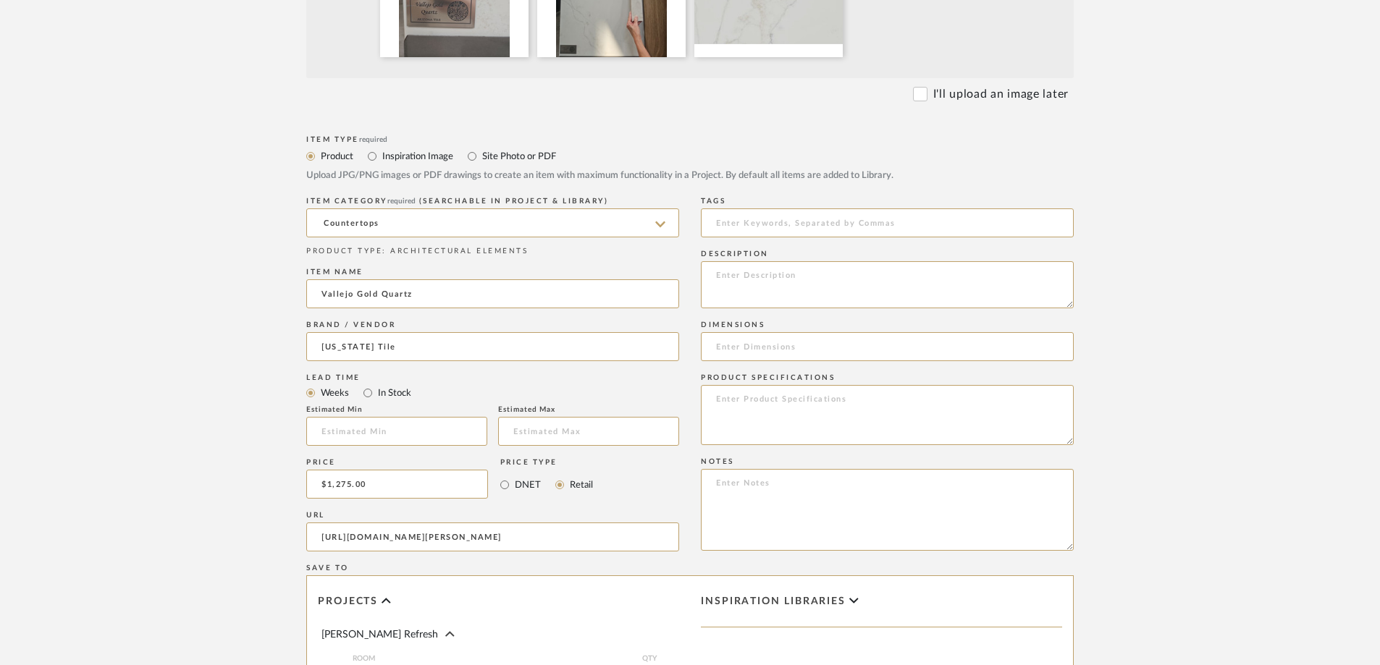
type input "[URL][DOMAIN_NAME][PERSON_NAME]"
click at [762, 261] on textarea at bounding box center [887, 284] width 373 height 47
paste textarea "Product Type: Quartz Stocked Thickness: 3/4″ (2cm slab) 1-1/4″ (3cm slab) Stock…"
type textarea "Product Type: Quartz Stocked Thickness: 3/4″ (2cm slab) 1-1/4″ (3cm slab) Stock…"
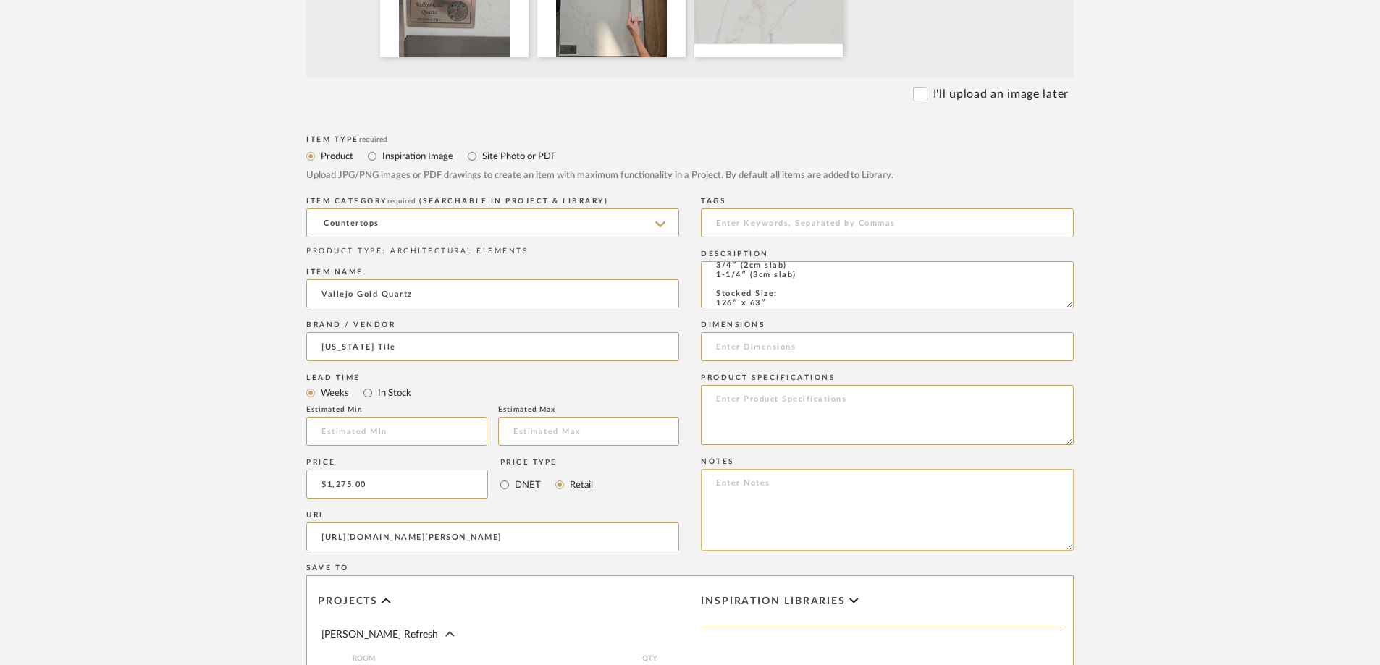
click at [788, 469] on textarea at bounding box center [887, 510] width 373 height 82
type textarea "R"
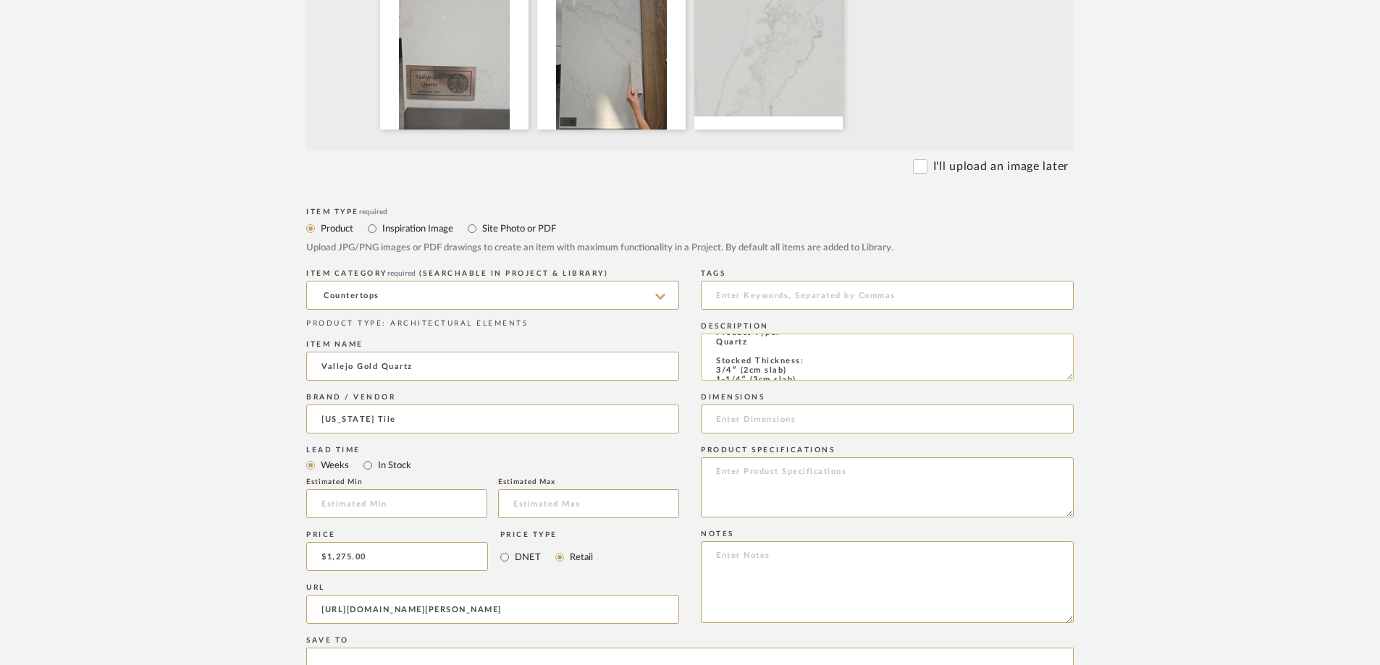
scroll to position [2, 0]
click at [798, 281] on input at bounding box center [887, 295] width 373 height 29
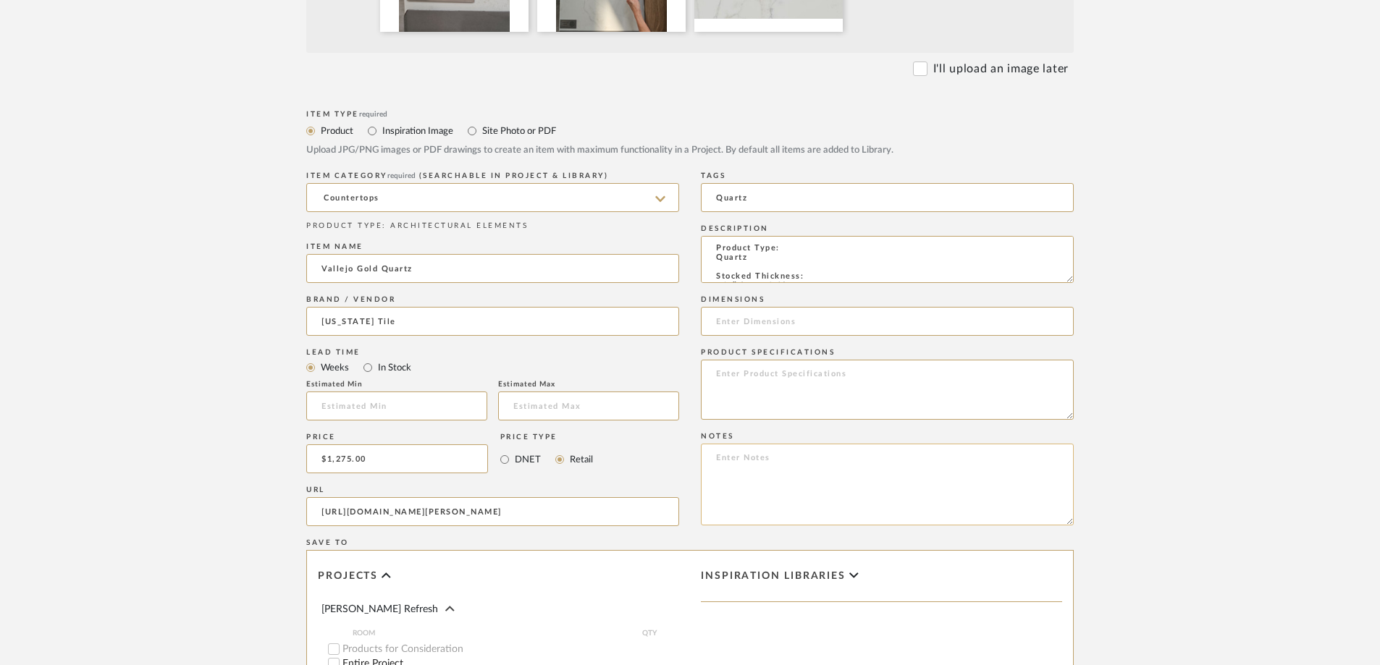
scroll to position [579, 0]
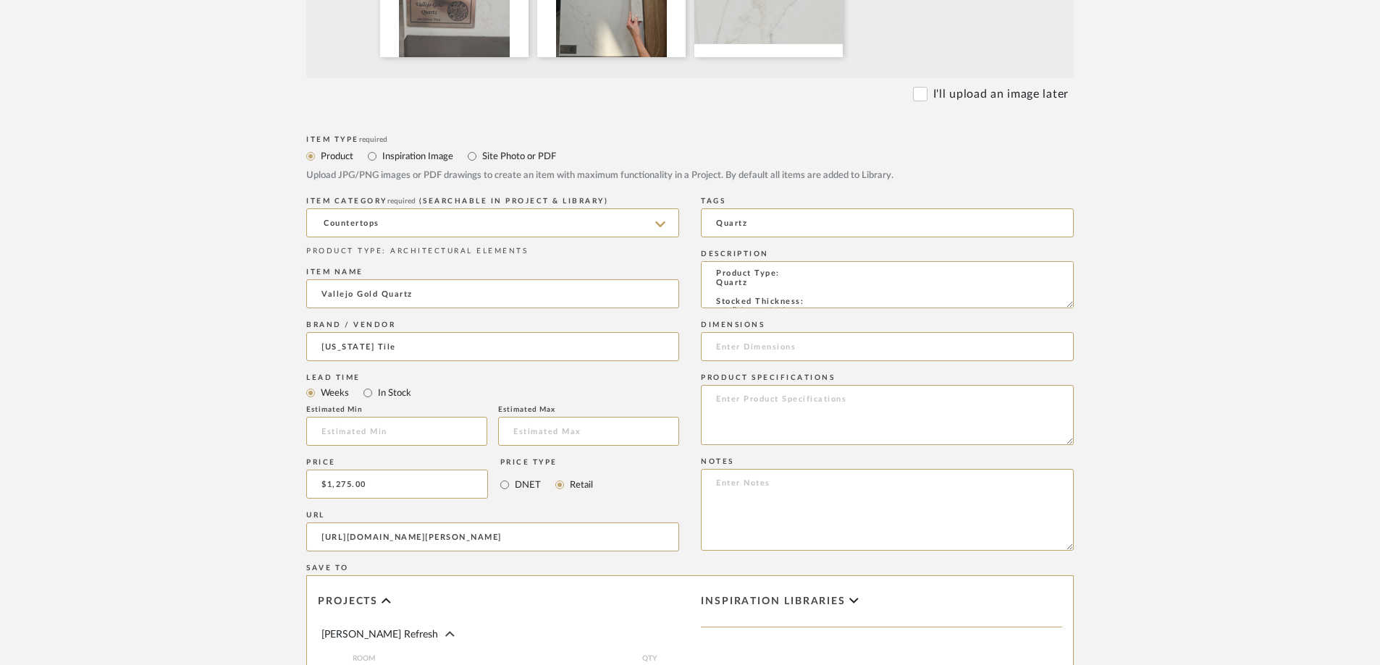
type input "Quartz"
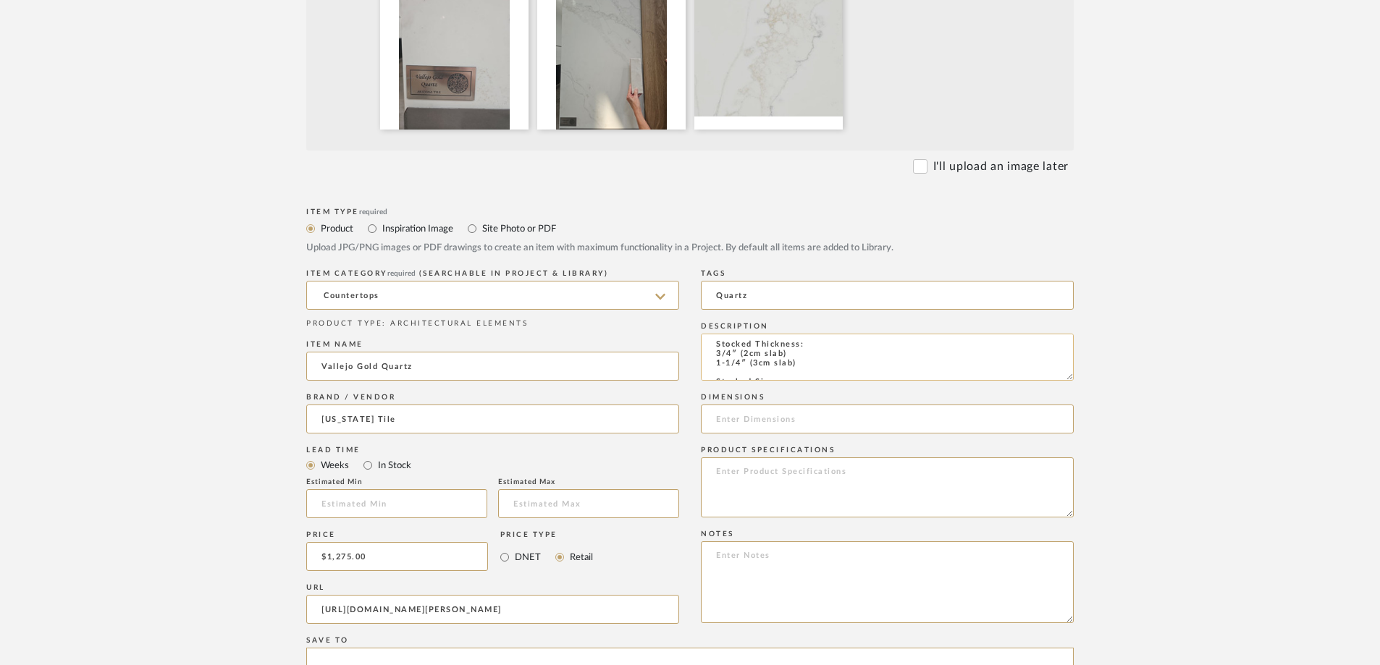
scroll to position [48, 0]
click at [784, 334] on textarea "Product Type: Quartz Stocked Thickness: 3/4″ (2cm slab) 1-1/4″ (3cm slab) Stock…" at bounding box center [887, 357] width 373 height 47
paste textarea "a creamy white quartz with an undulating vein patterning which varies from wide…"
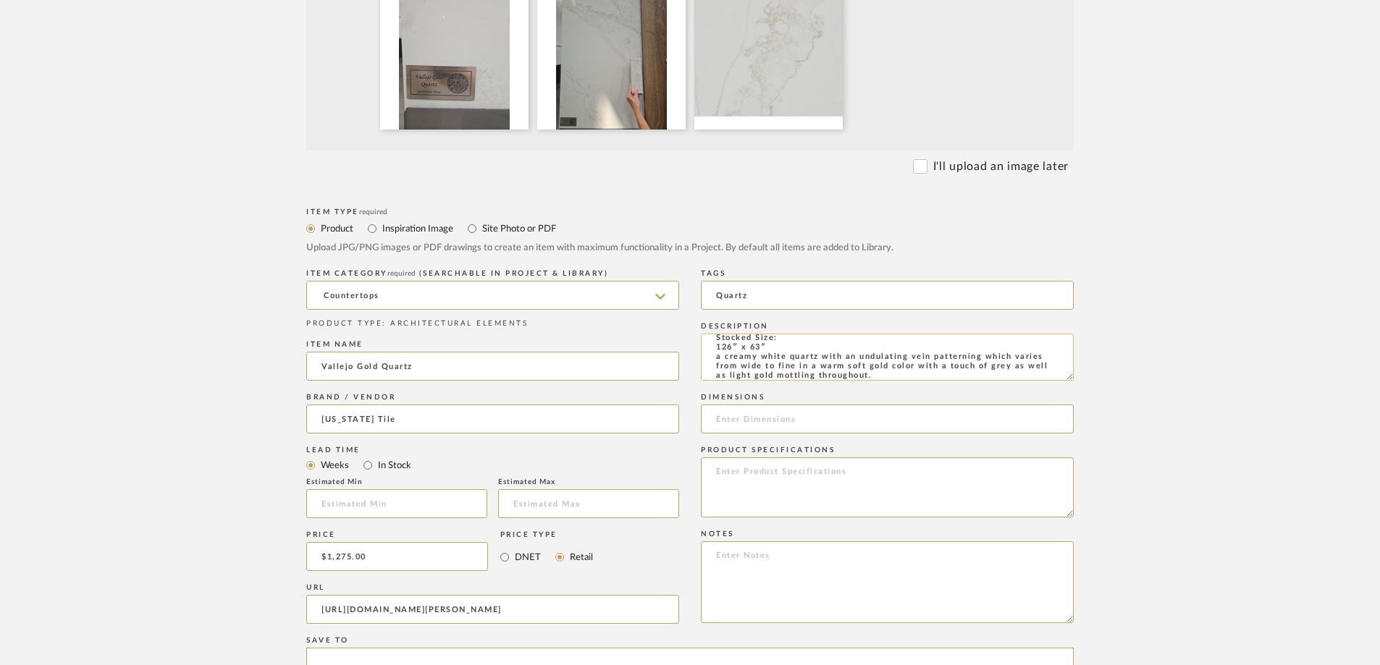
click at [720, 334] on textarea "Product Type: Quartz Stocked Thickness: 3/4″ (2cm slab) 1-1/4″ (3cm slab) Stock…" at bounding box center [887, 357] width 373 height 47
click at [731, 334] on textarea "Product Type: Quartz Stocked Thickness: 3/4″ (2cm slab) 1-1/4″ (3cm slab) Stock…" at bounding box center [887, 357] width 373 height 47
click at [720, 334] on textarea "Product Type: Quartz Stocked Thickness: 3/4″ (2cm slab) 1-1/4″ (3cm slab) Stock…" at bounding box center [887, 357] width 373 height 47
click at [796, 334] on textarea "Product Type: Quartz Stocked Thickness: 3/4″ (2cm slab) 1-1/4″ (3cm slab) Stock…" at bounding box center [887, 357] width 373 height 47
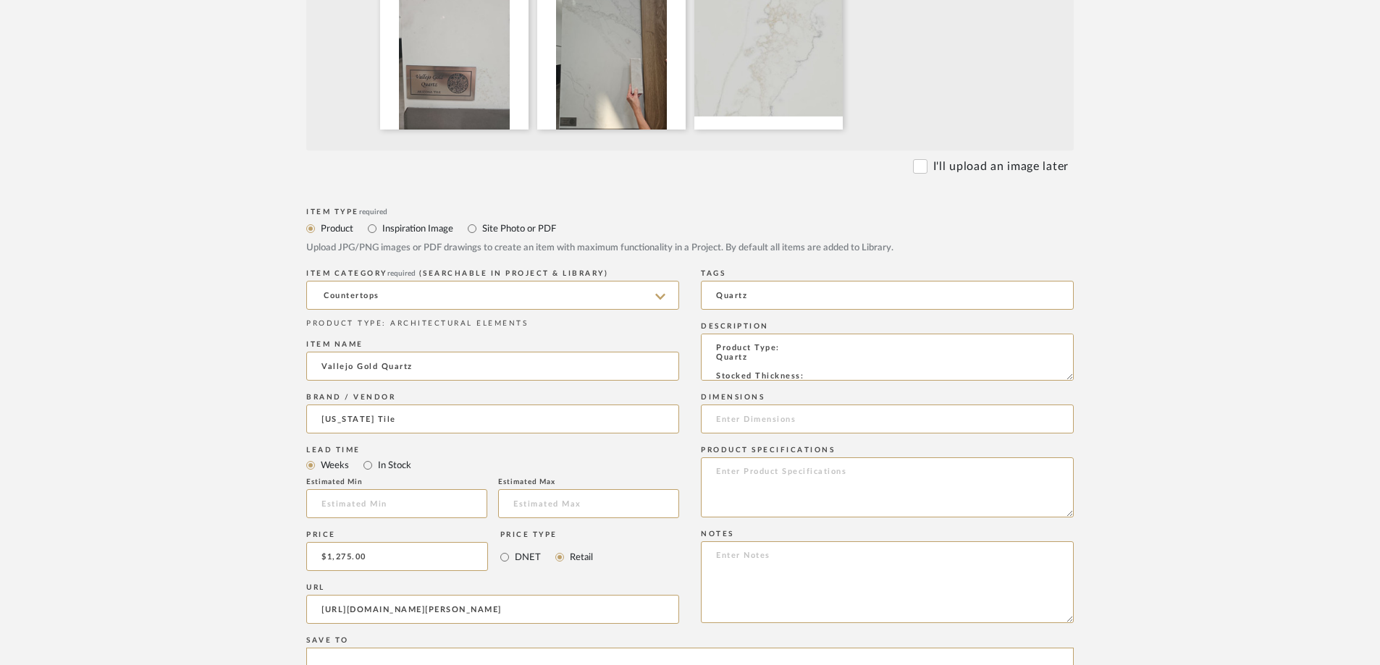
drag, startPoint x: 790, startPoint y: 284, endPoint x: 708, endPoint y: 264, distance: 84.3
click at [708, 319] on div "Description Product Type: Quartz Stocked Thickness: 3/4″ (2cm slab) 1-1/4″ (3cm…" at bounding box center [887, 354] width 373 height 71
click at [716, 334] on textarea "A creamy white quartz with an undulating vein patterning which varies from wide…" at bounding box center [887, 357] width 373 height 47
click at [871, 334] on textarea "A creamy white quartz with an undulating vein patterning which varies from wide…" at bounding box center [887, 357] width 373 height 47
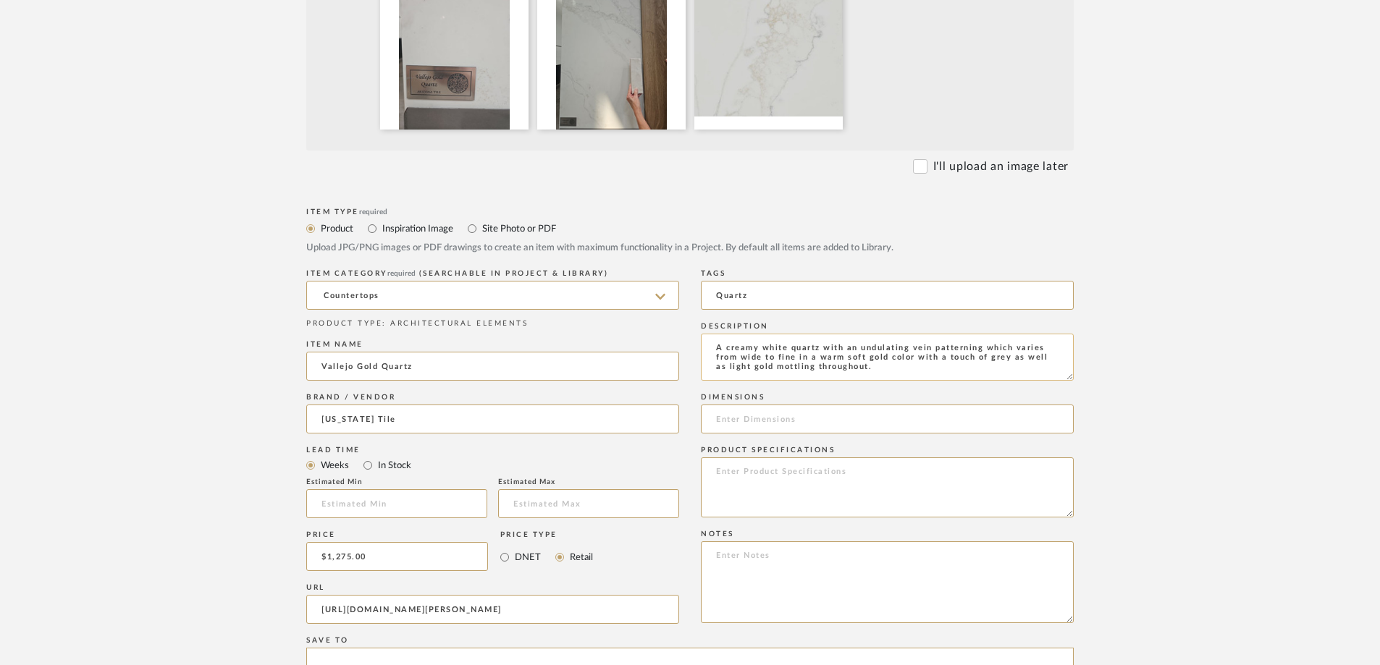
paste textarea "Product Type: Quartz Stocked Thickness: 3/4″ (2cm slab) 1-1/4″ (3cm slab) Stock…"
type textarea "A creamy white quartz with an undulating vein patterning which varies from wide…"
click at [785, 405] on input at bounding box center [887, 419] width 373 height 29
paste input "Product Type: Quartz Stocked Thickness: 3/4″ (2cm slab) 1-1/4″ (3cm slab) Stock…"
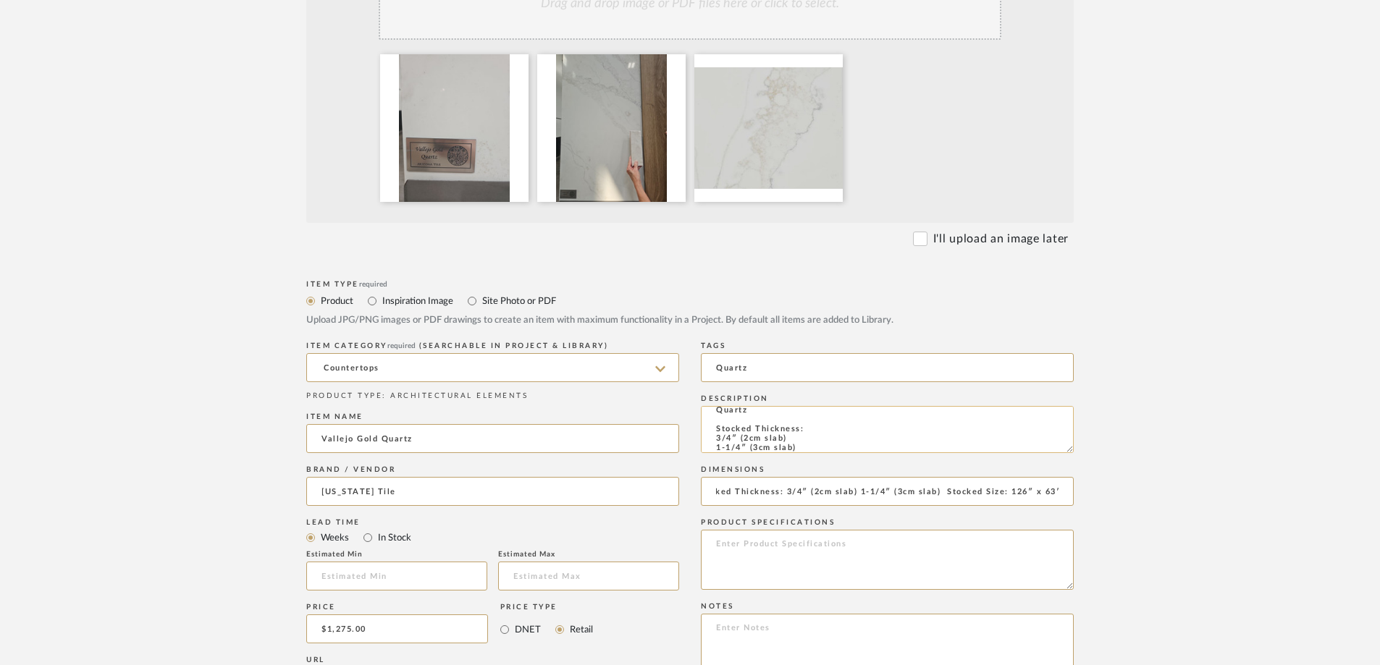
scroll to position [34, 0]
type input "Product Type: Quartz Stocked Thickness: 3/4″ (2cm slab) 1-1/4″ (3cm slab) Stock…"
